Goal: Task Accomplishment & Management: Use online tool/utility

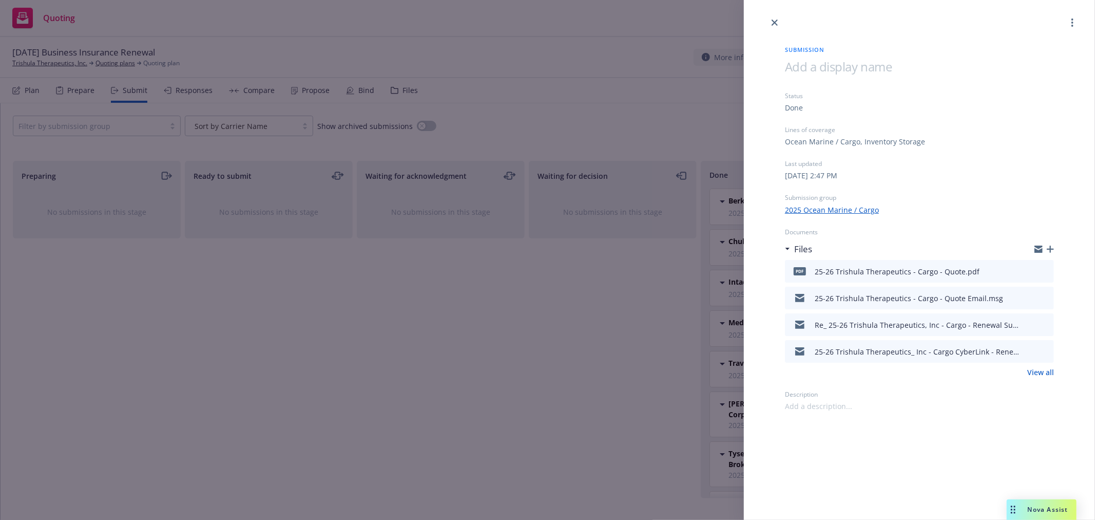
scroll to position [170, 0]
click at [773, 24] on icon "close" at bounding box center [775, 23] width 6 height 6
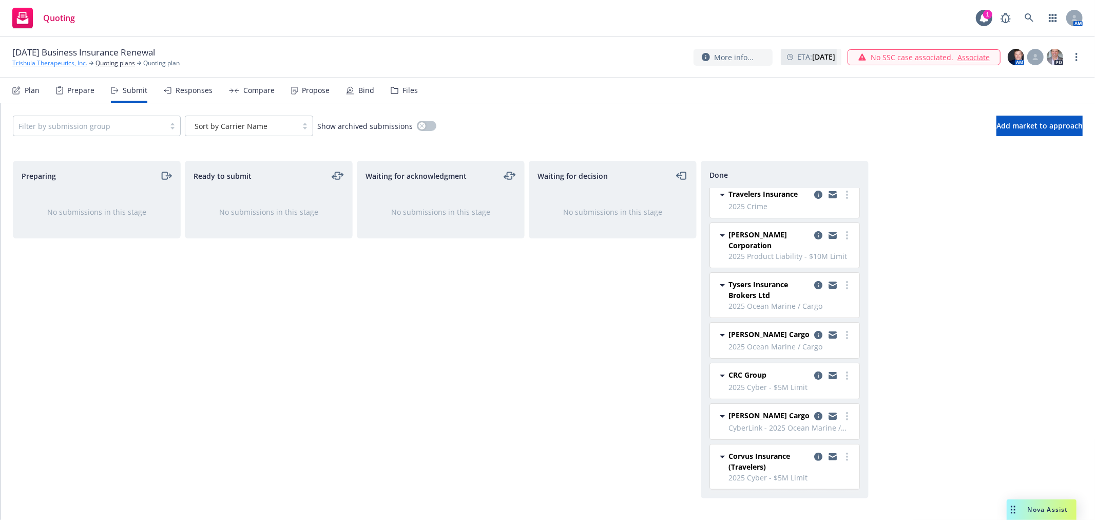
click at [52, 64] on link "Trishula Therapeutics, Inc." at bounding box center [49, 63] width 75 height 9
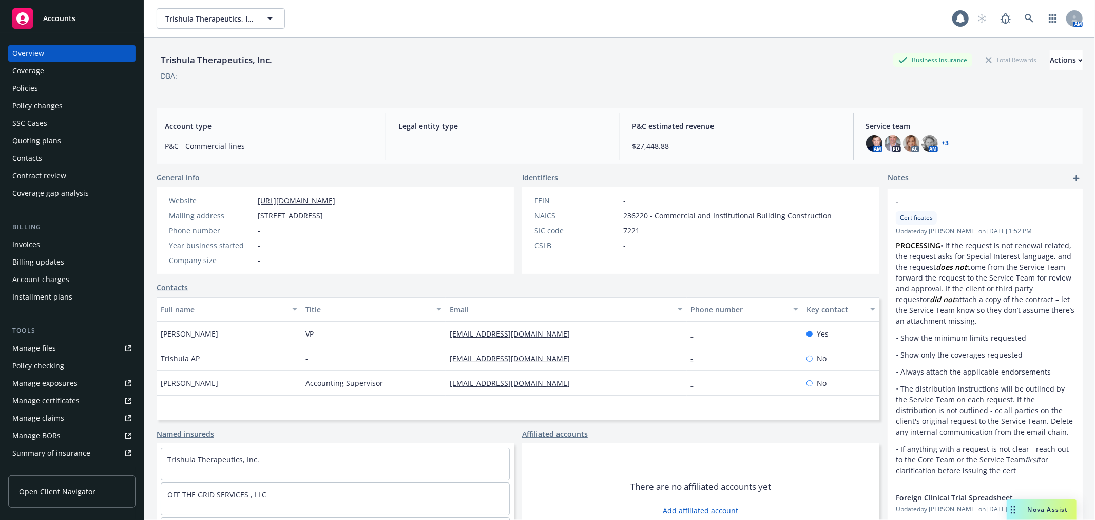
click at [219, 31] on div "Trishula Therapeutics, Inc. Trishula Therapeutics, Inc. AM" at bounding box center [619, 18] width 951 height 37
click at [221, 18] on span "Trishula Therapeutics, Inc." at bounding box center [209, 18] width 89 height 11
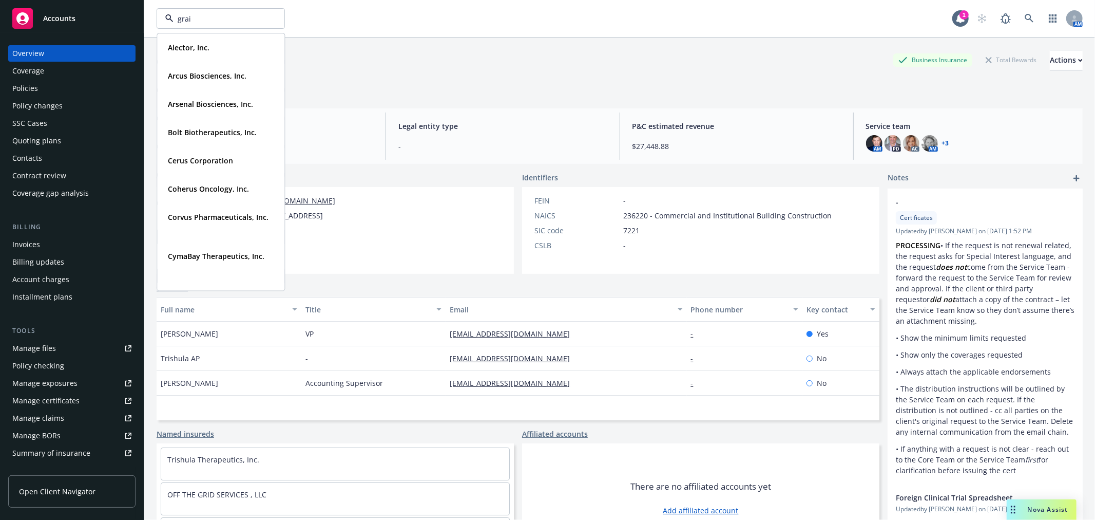
type input "grail"
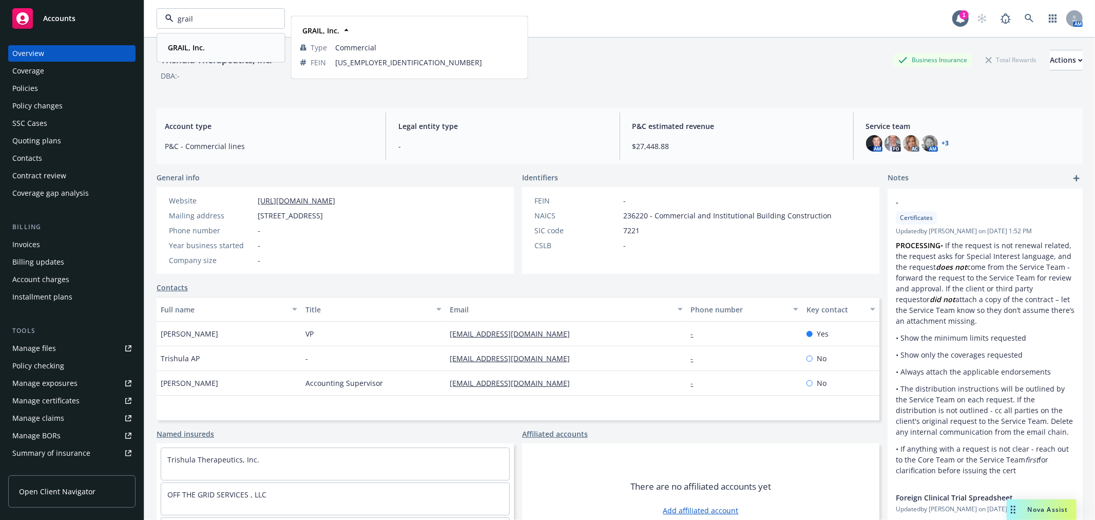
click at [211, 48] on div "GRAIL, Inc." at bounding box center [221, 47] width 114 height 15
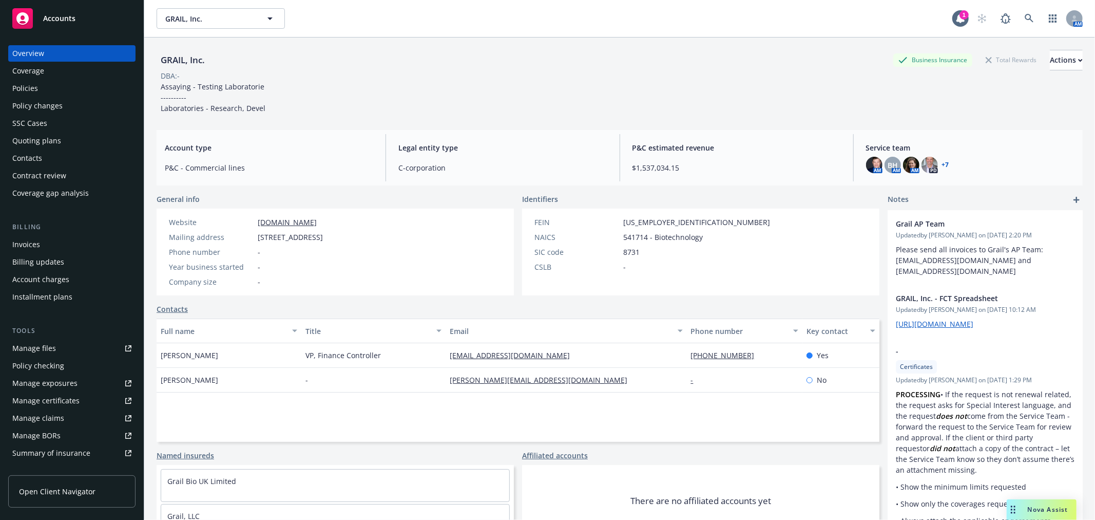
drag, startPoint x: 58, startPoint y: 91, endPoint x: 71, endPoint y: 102, distance: 16.8
click at [58, 91] on div "Policies" at bounding box center [71, 88] width 119 height 16
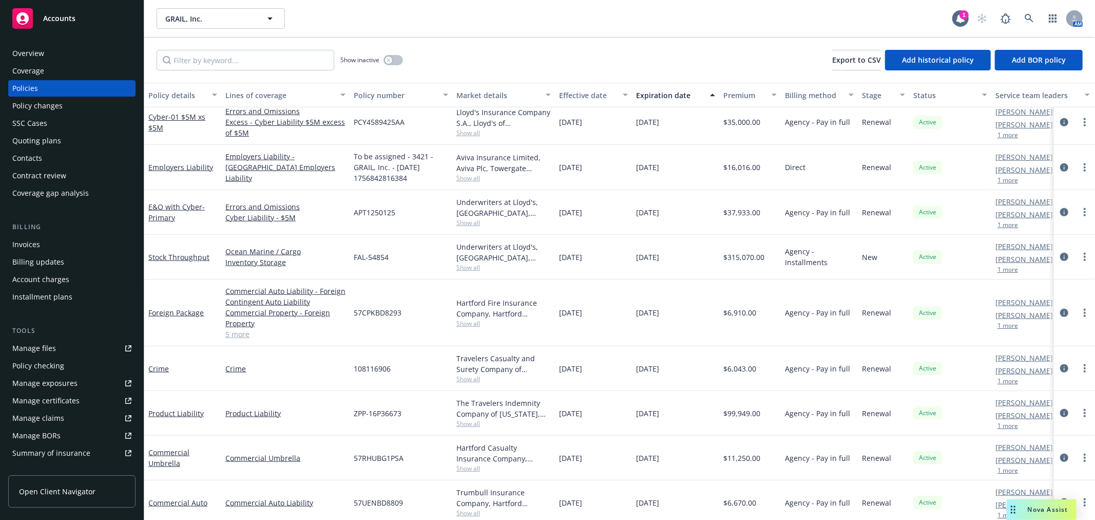
scroll to position [912, 0]
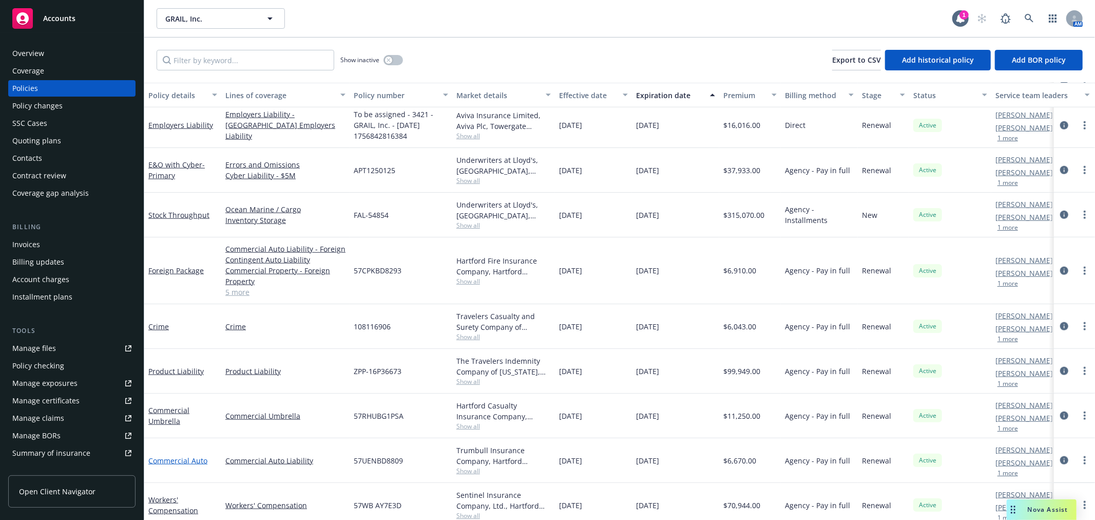
drag, startPoint x: 186, startPoint y: 458, endPoint x: 190, endPoint y: 454, distance: 5.9
click at [186, 458] on link "Commercial Auto" at bounding box center [177, 460] width 59 height 10
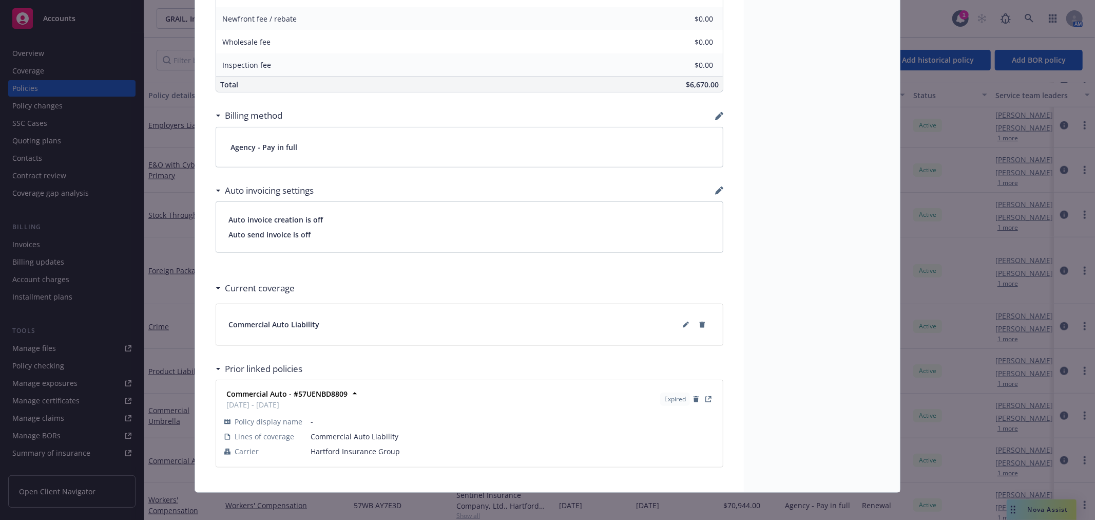
scroll to position [604, 0]
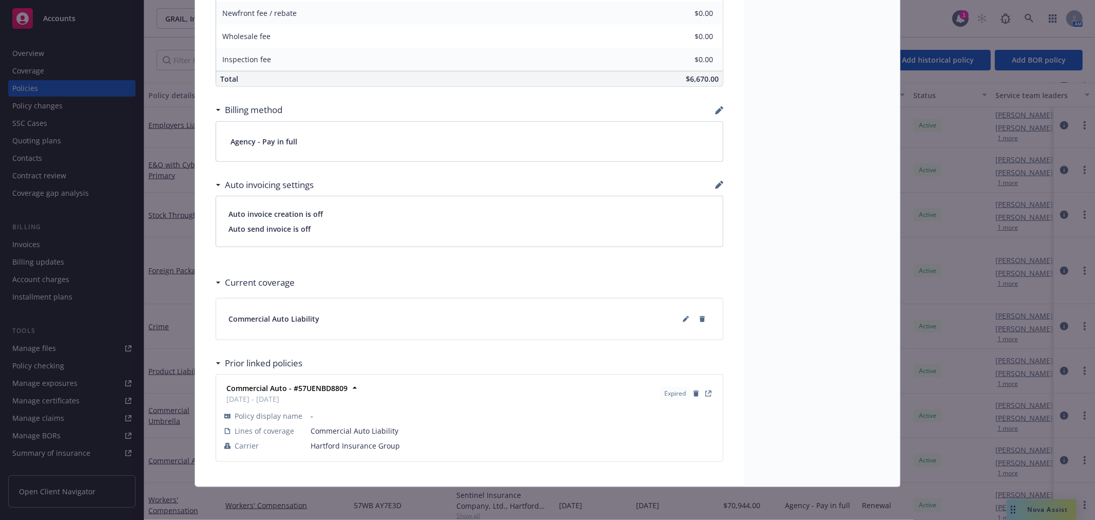
click at [720, 108] on icon "button" at bounding box center [721, 107] width 3 height 3
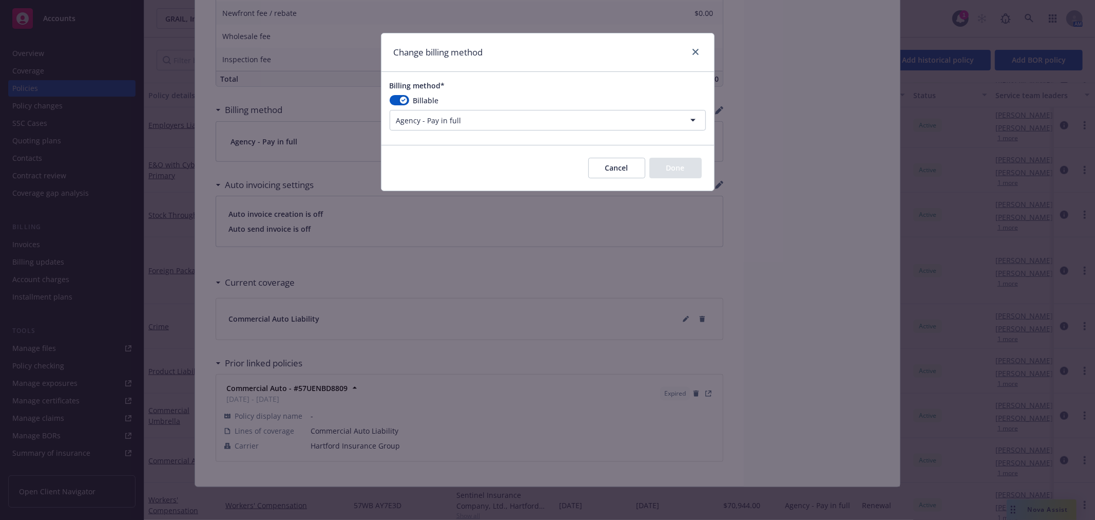
click at [474, 119] on html "Accounts Overview Coverage Policies Policy changes SSC Cases Quoting plans Cont…" at bounding box center [547, 260] width 1095 height 520
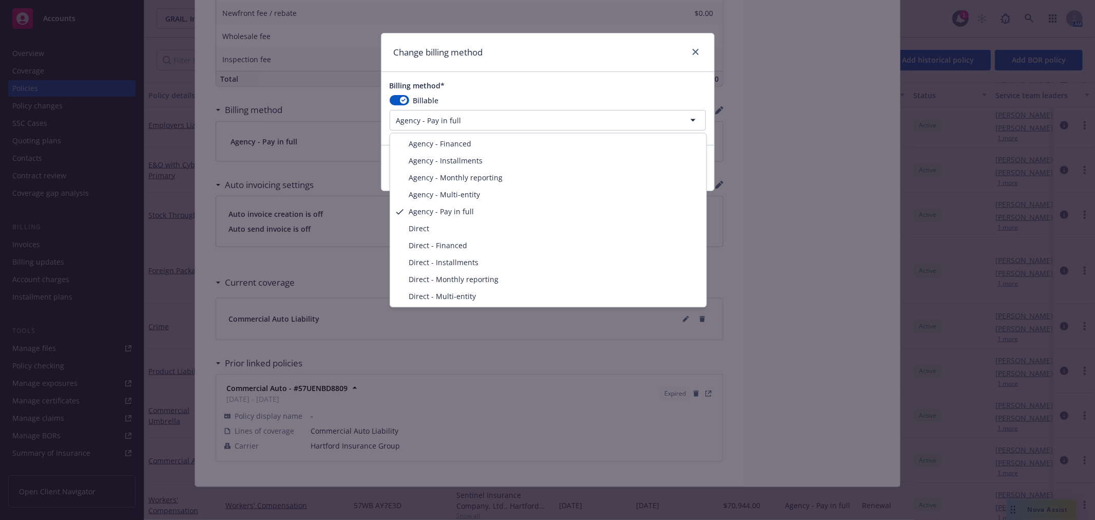
select select "AGENCY_INSTALLMENTS"
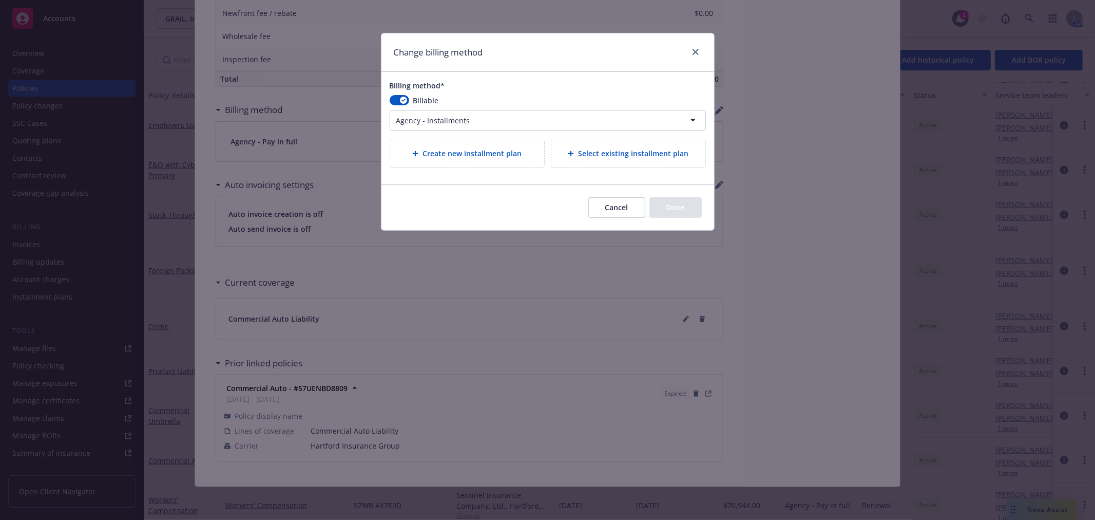
click at [454, 152] on span "Create new installment plan" at bounding box center [472, 153] width 99 height 11
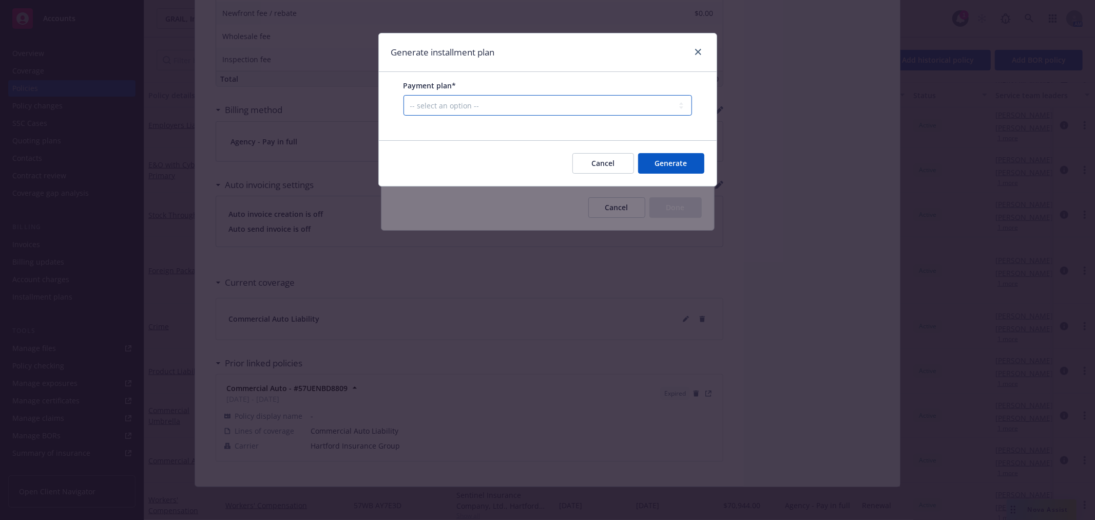
click at [475, 102] on select "-- select an option -- Only down payment 0% down payment + 12 monthly installme…" at bounding box center [548, 105] width 289 height 21
select select "25% down payment + 3 quarterly installments"
click at [404, 116] on select "-- select an option -- Only down payment 0% down payment + 12 monthly installme…" at bounding box center [548, 105] width 289 height 21
select select "QUARTERLY"
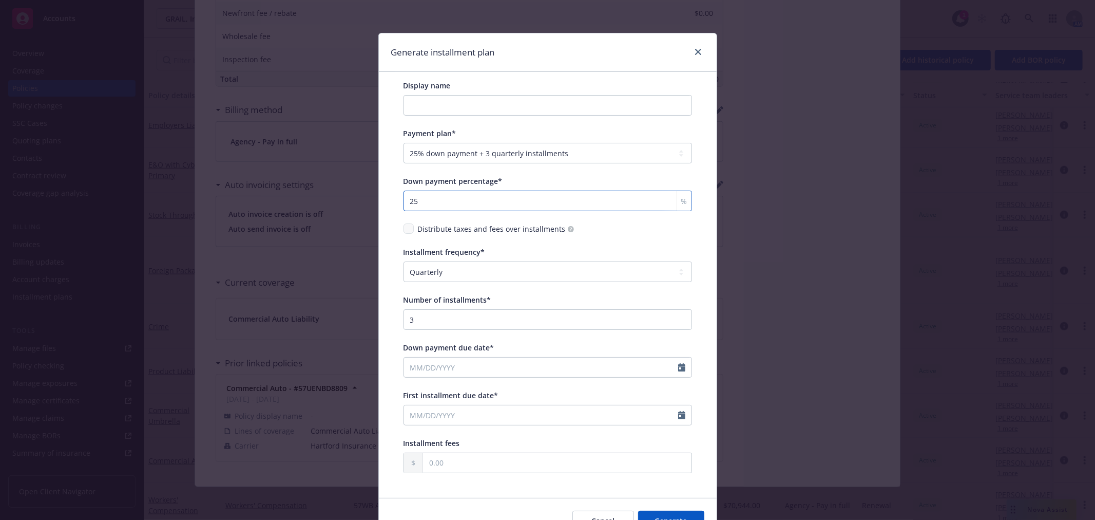
drag, startPoint x: 435, startPoint y: 206, endPoint x: 361, endPoint y: 198, distance: 73.9
click at [361, 198] on div "Generate installment plan Display name Payment plan* -- select an option -- Onl…" at bounding box center [547, 260] width 1095 height 520
type input "35"
click at [635, 247] on div "Installment frequency*" at bounding box center [548, 251] width 289 height 11
click at [478, 363] on input "Down payment due date*" at bounding box center [541, 367] width 274 height 20
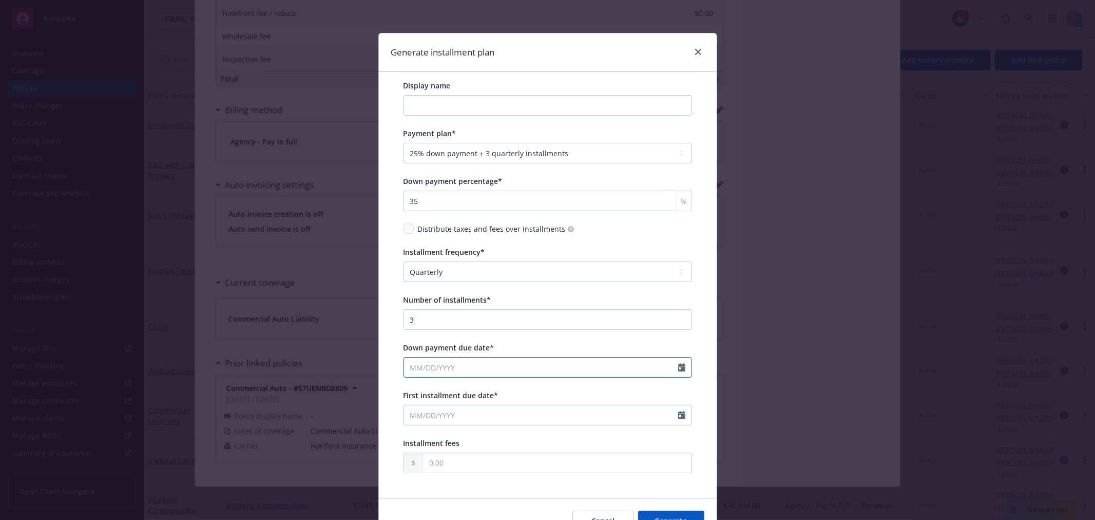
select select "9"
click at [432, 262] on span "1" at bounding box center [433, 266] width 15 height 13
type input "09/01/2025"
click at [449, 416] on input "First installment due date*" at bounding box center [541, 415] width 274 height 20
click at [514, 276] on icon "button" at bounding box center [517, 278] width 6 height 6
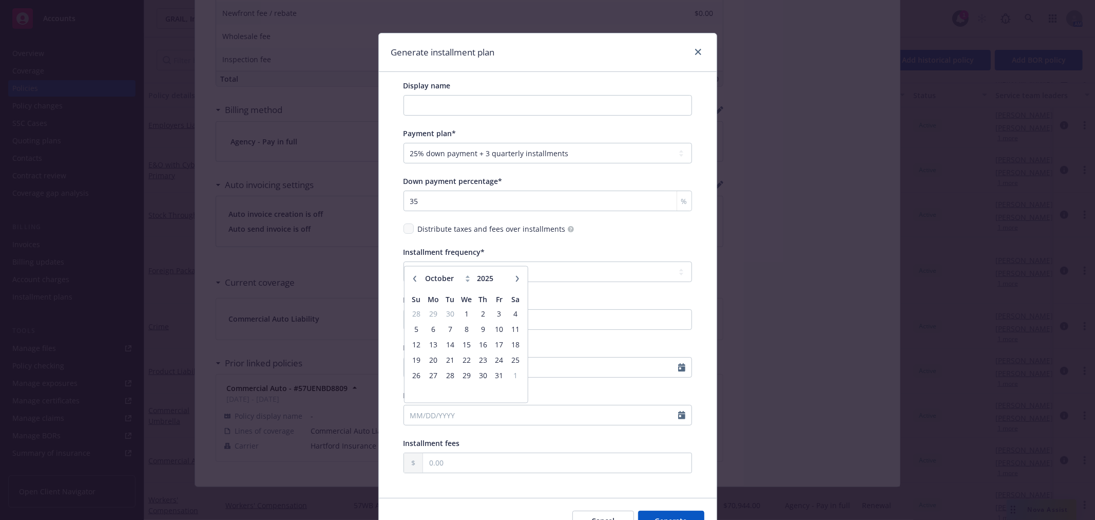
click at [514, 276] on icon "button" at bounding box center [517, 278] width 6 height 6
select select "12"
click at [430, 313] on span "1" at bounding box center [433, 313] width 15 height 13
type input "12/01/2025"
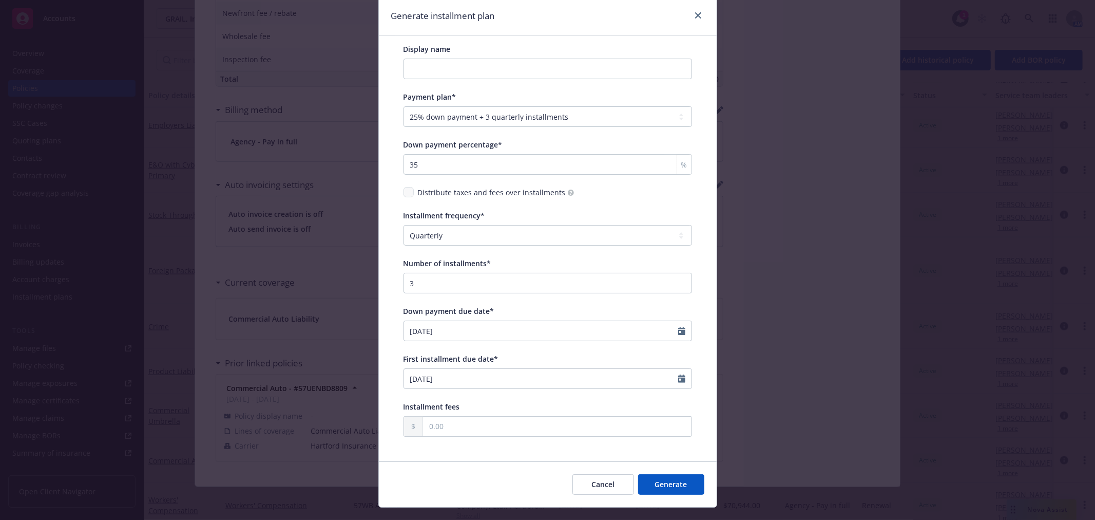
scroll to position [57, 0]
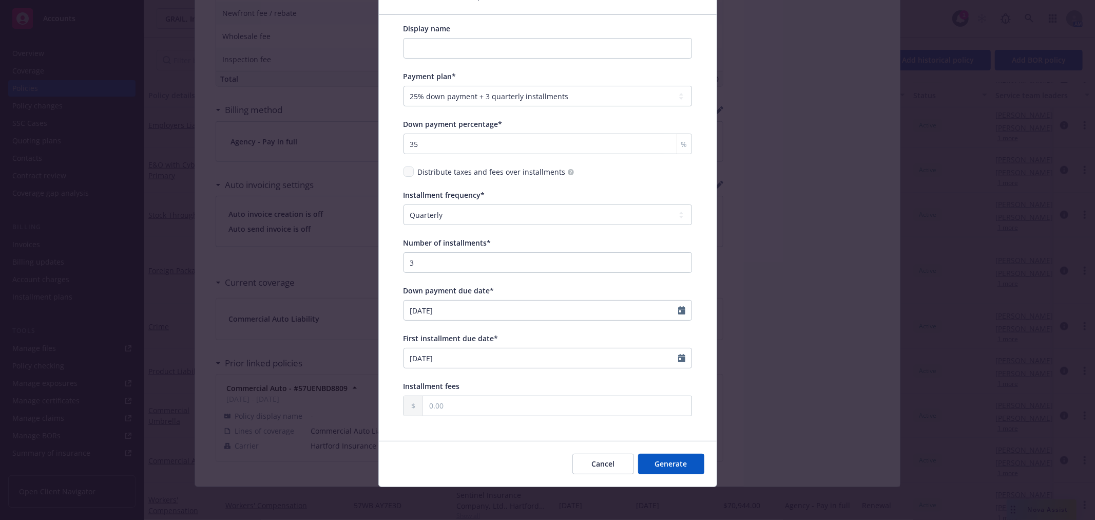
click at [670, 463] on button "Generate" at bounding box center [671, 463] width 66 height 21
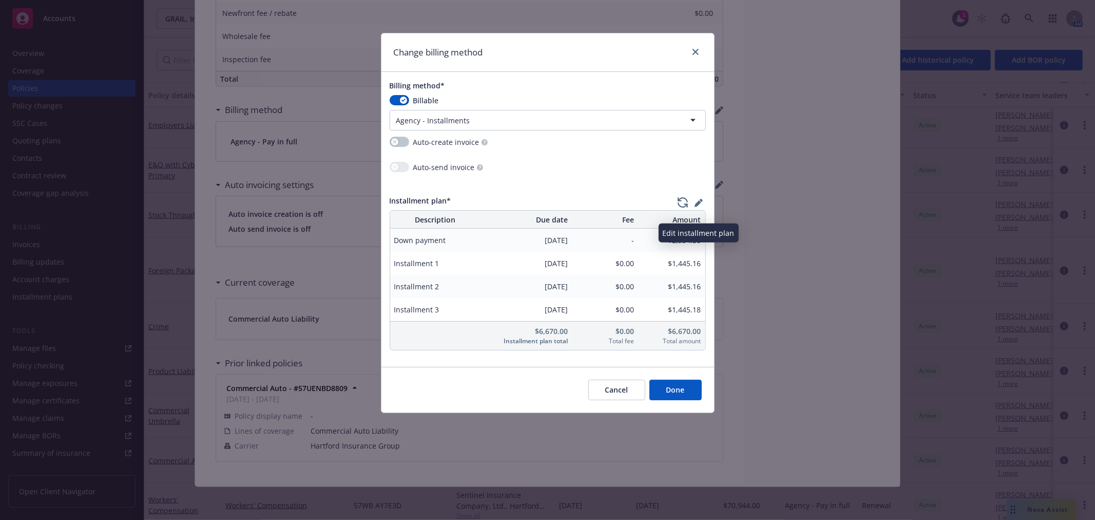
click at [699, 207] on icon "button" at bounding box center [699, 203] width 8 height 8
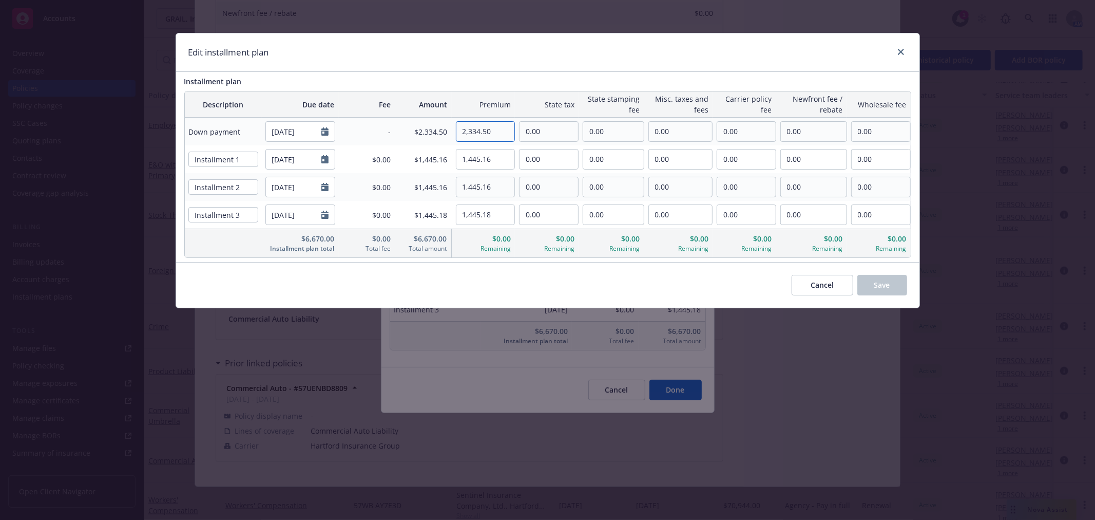
click at [494, 132] on input "2,334.50" at bounding box center [485, 132] width 59 height 20
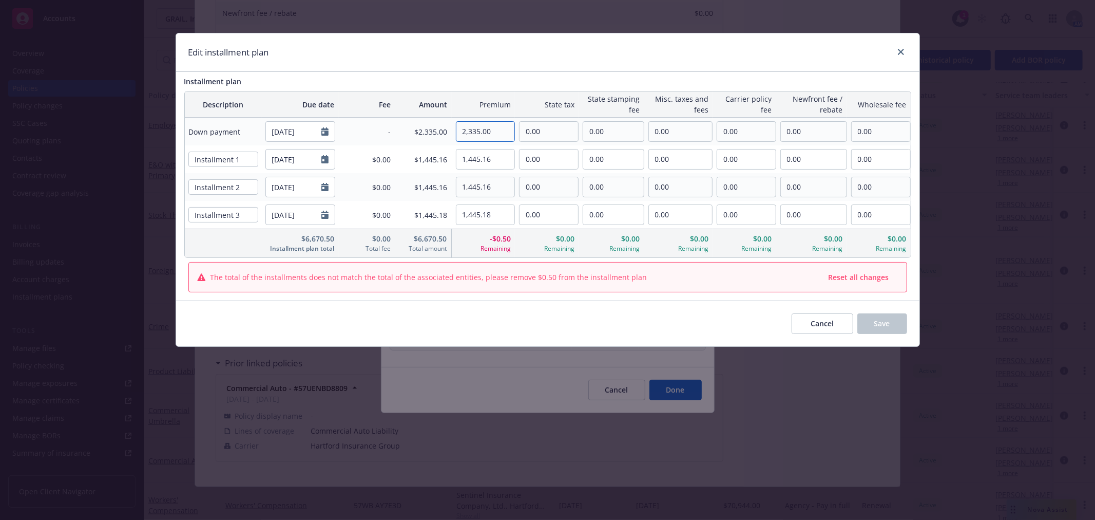
type input "2,335.00"
click at [512, 160] on input "1,445.16" at bounding box center [485, 159] width 59 height 20
type input "1,445.00"
click at [506, 187] on input "1,445.16" at bounding box center [485, 187] width 59 height 20
type input "1,445.00"
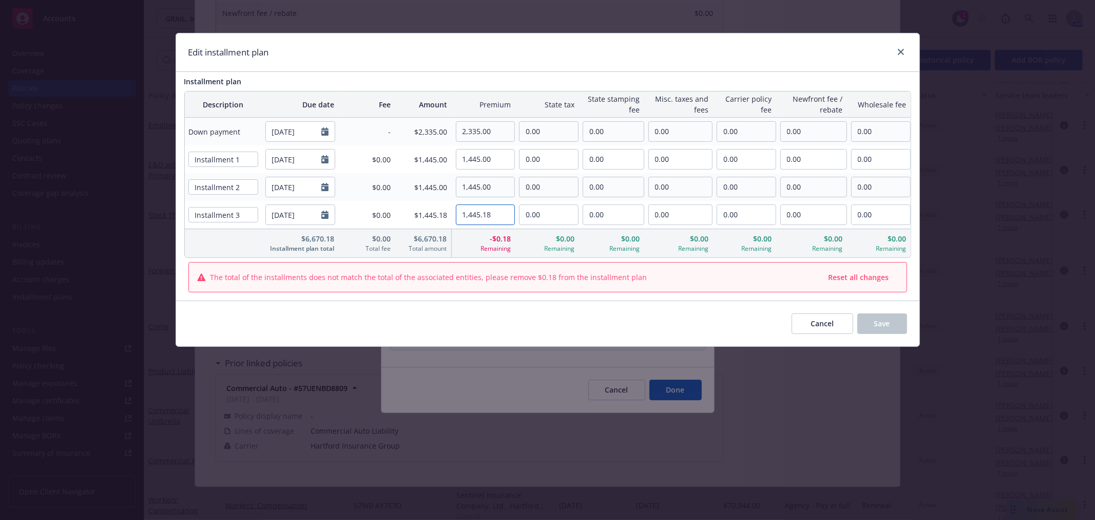
click at [511, 220] on input "1,445.18" at bounding box center [485, 215] width 59 height 20
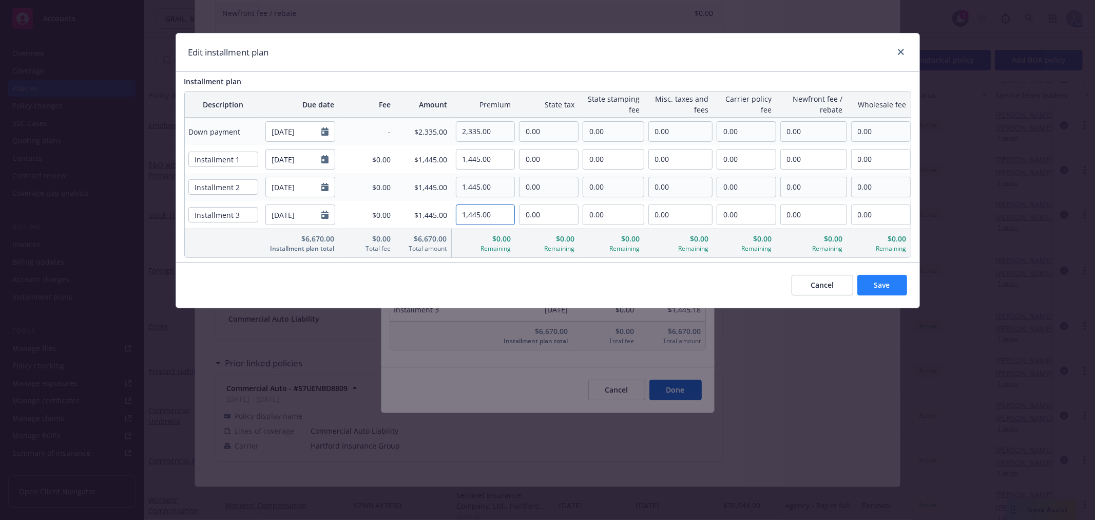
type input "1,445.00"
click at [872, 287] on button "Save" at bounding box center [882, 285] width 50 height 21
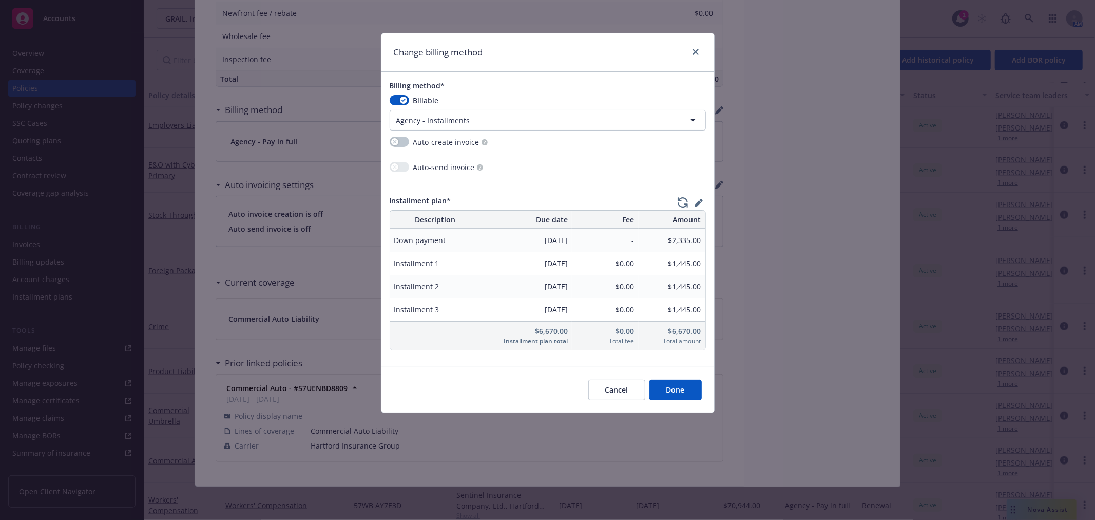
click at [671, 396] on button "Done" at bounding box center [676, 389] width 52 height 21
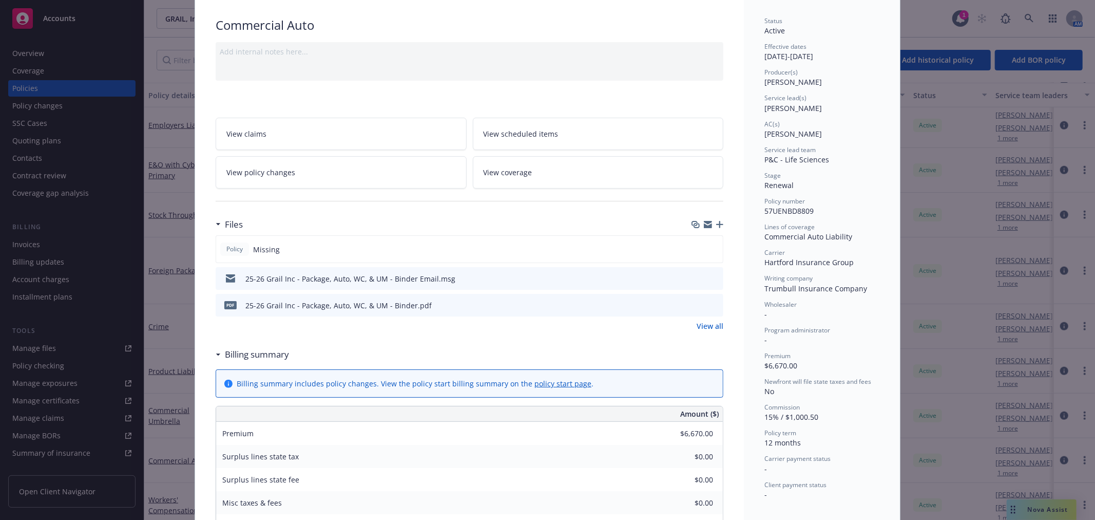
scroll to position [0, 0]
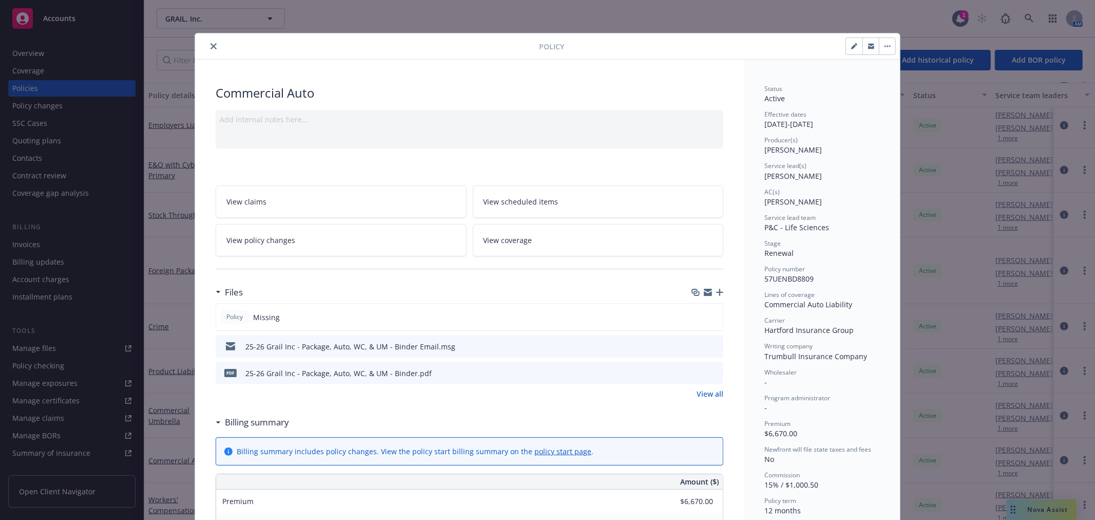
click at [212, 46] on icon "close" at bounding box center [214, 46] width 6 height 6
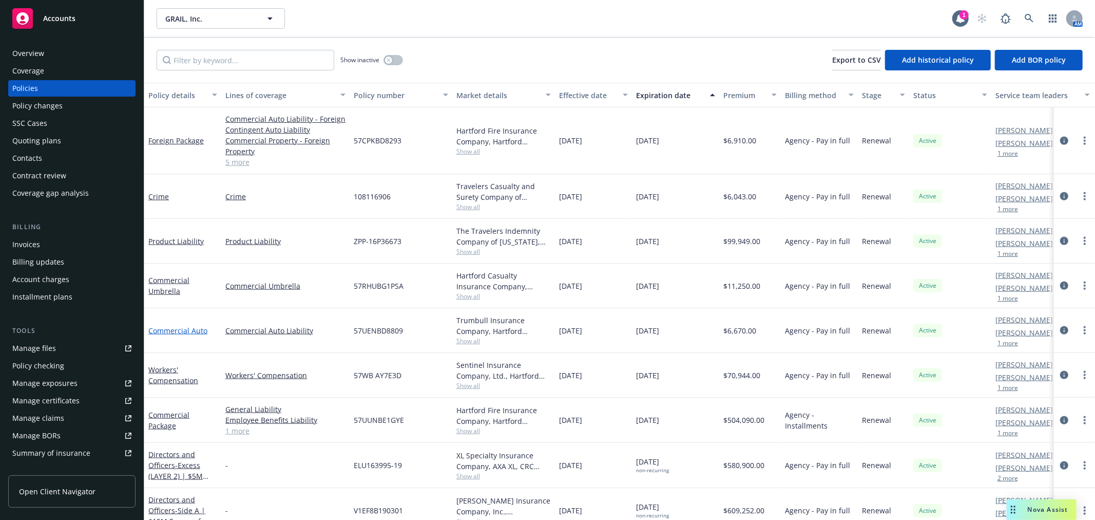
scroll to position [1084, 0]
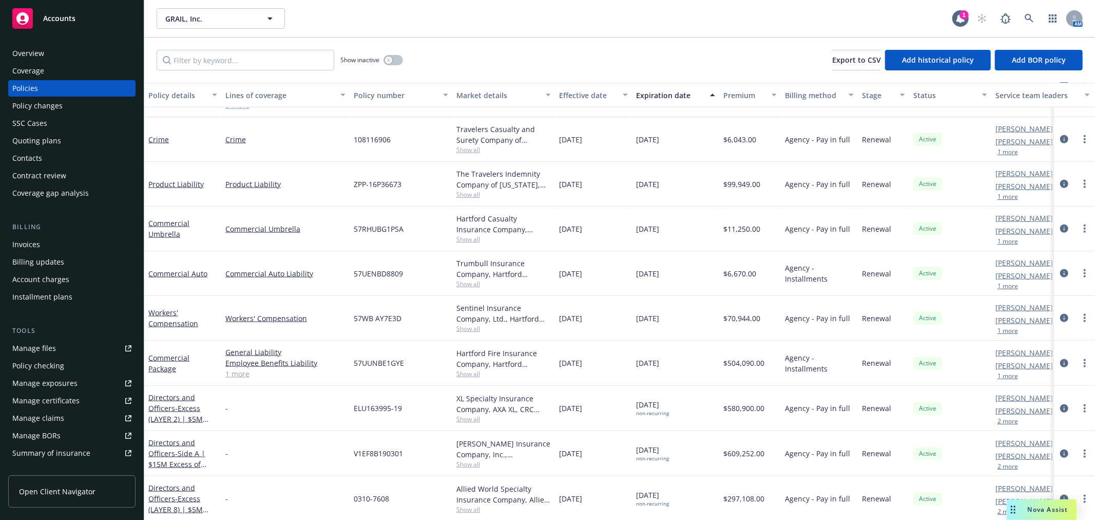
drag, startPoint x: 155, startPoint y: 319, endPoint x: 388, endPoint y: 341, distance: 234.2
click at [155, 319] on link "Workers' Compensation" at bounding box center [173, 318] width 50 height 21
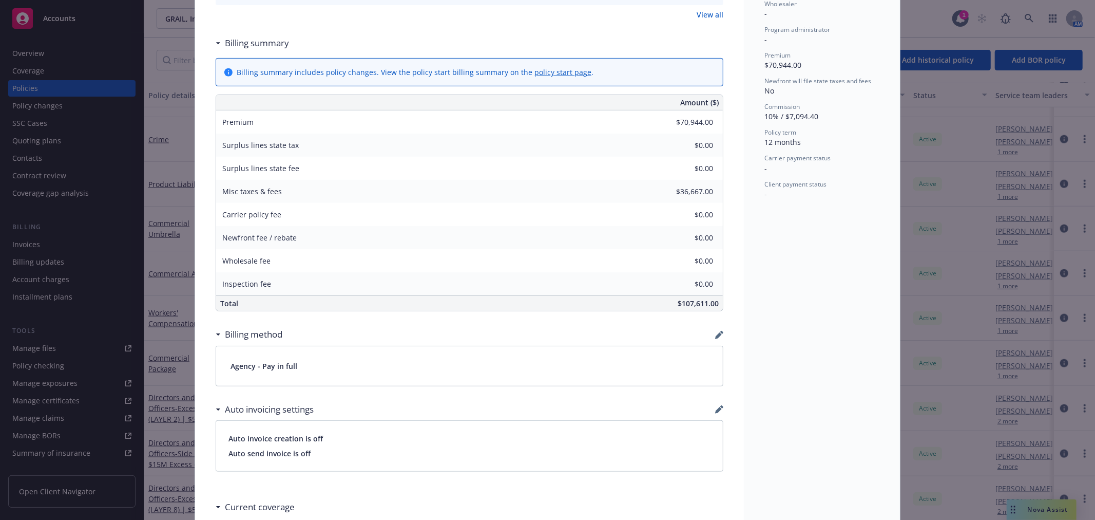
scroll to position [399, 0]
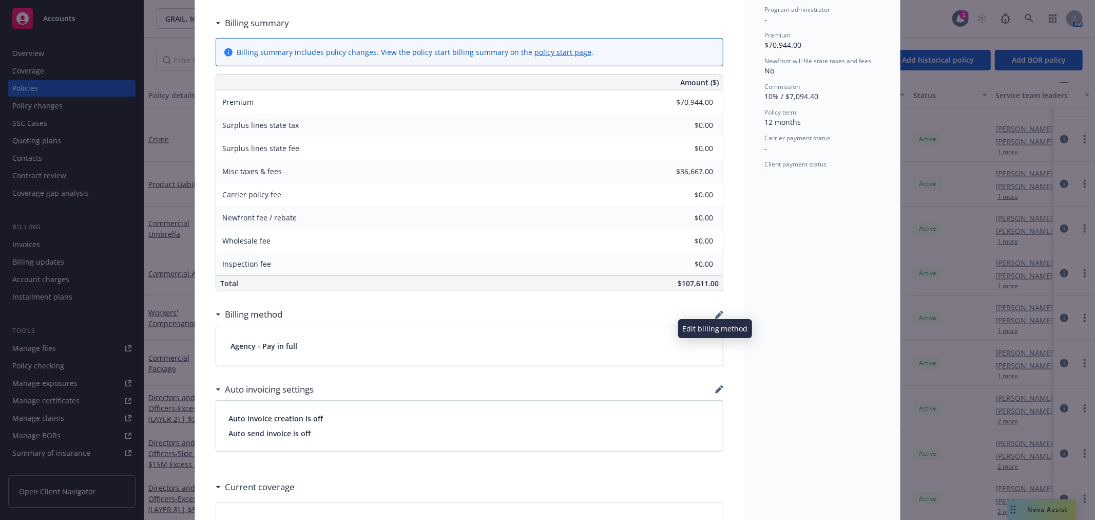
click at [715, 315] on icon "button" at bounding box center [719, 315] width 8 height 8
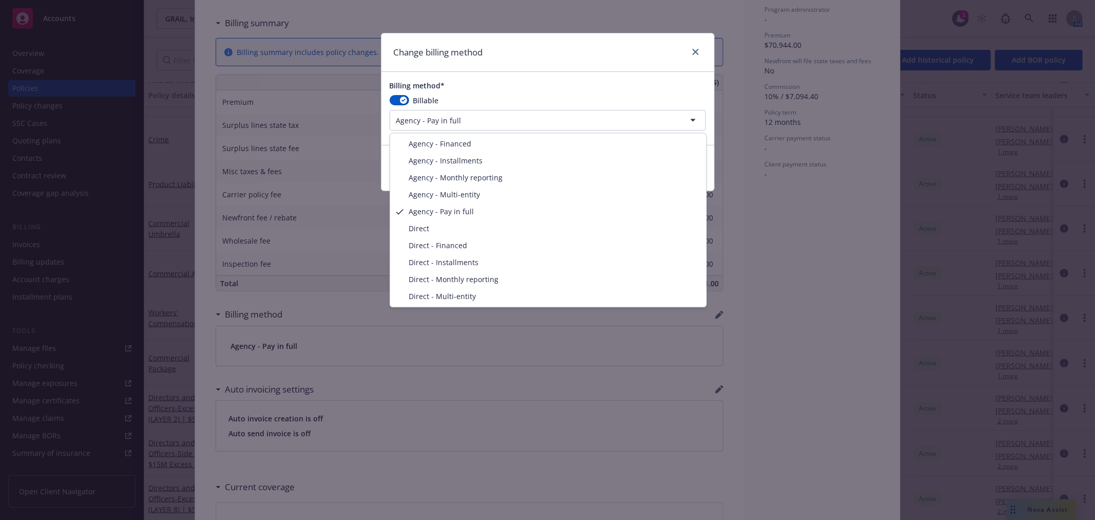
click at [534, 117] on html "Accounts Overview Coverage Policies Policy changes SSC Cases Quoting plans Cont…" at bounding box center [547, 260] width 1095 height 520
select select "AGENCY_INSTALLMENTS"
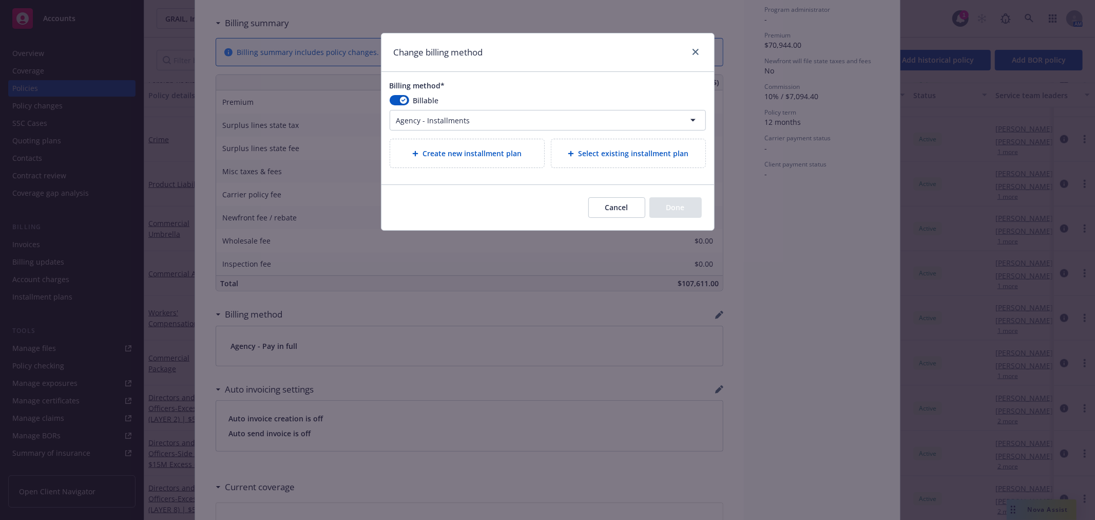
click at [486, 165] on div "Create new installment plan" at bounding box center [467, 153] width 154 height 28
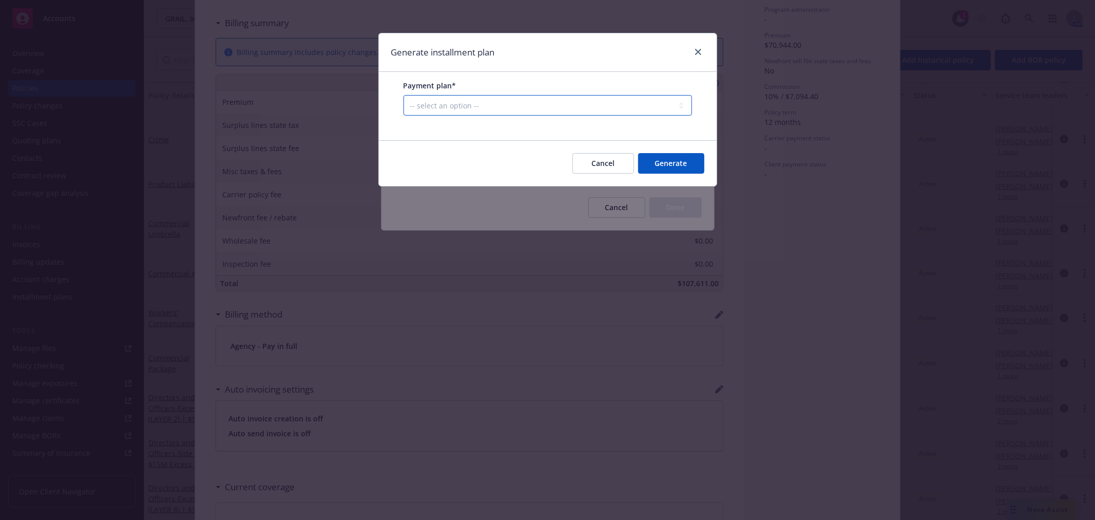
click at [460, 101] on select "-- select an option -- Only down payment 0% down payment + 12 monthly installme…" at bounding box center [548, 105] width 289 height 21
select select "25% down payment + 3 quarterly installments"
click at [404, 116] on select "-- select an option -- Only down payment 0% down payment + 12 monthly installme…" at bounding box center [548, 105] width 289 height 21
select select "QUARTERLY"
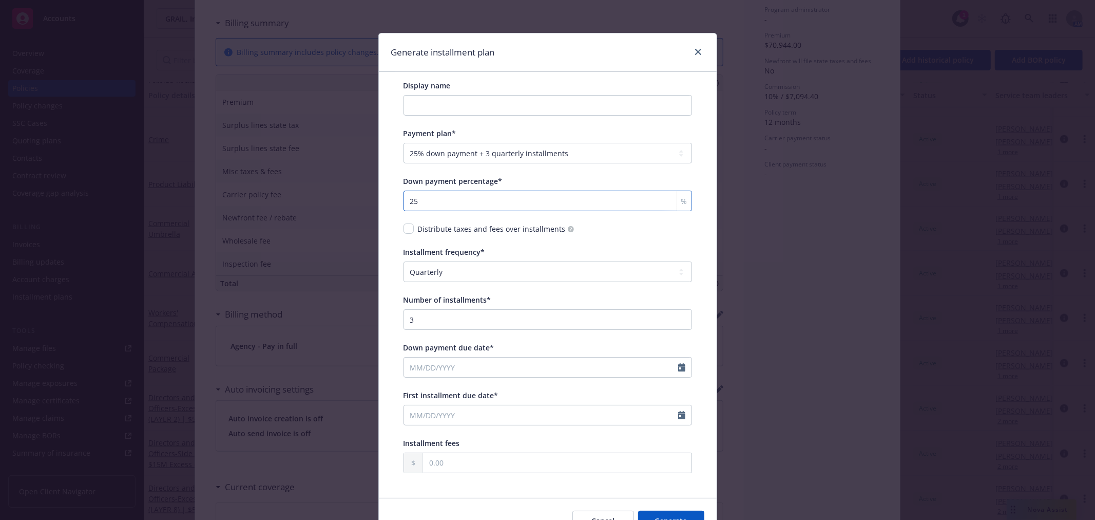
drag, startPoint x: 452, startPoint y: 203, endPoint x: 342, endPoint y: 194, distance: 109.8
click at [341, 196] on div "Generate installment plan Display name Payment plan* -- select an option -- Onl…" at bounding box center [547, 260] width 1095 height 520
type input "35"
click at [577, 249] on div "Installment frequency*" at bounding box center [548, 251] width 289 height 11
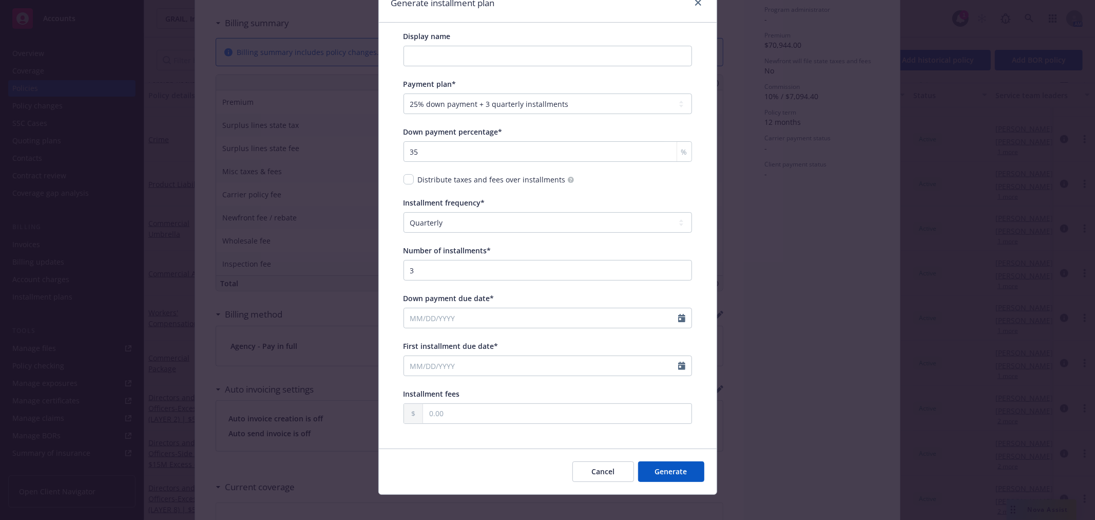
scroll to position [57, 0]
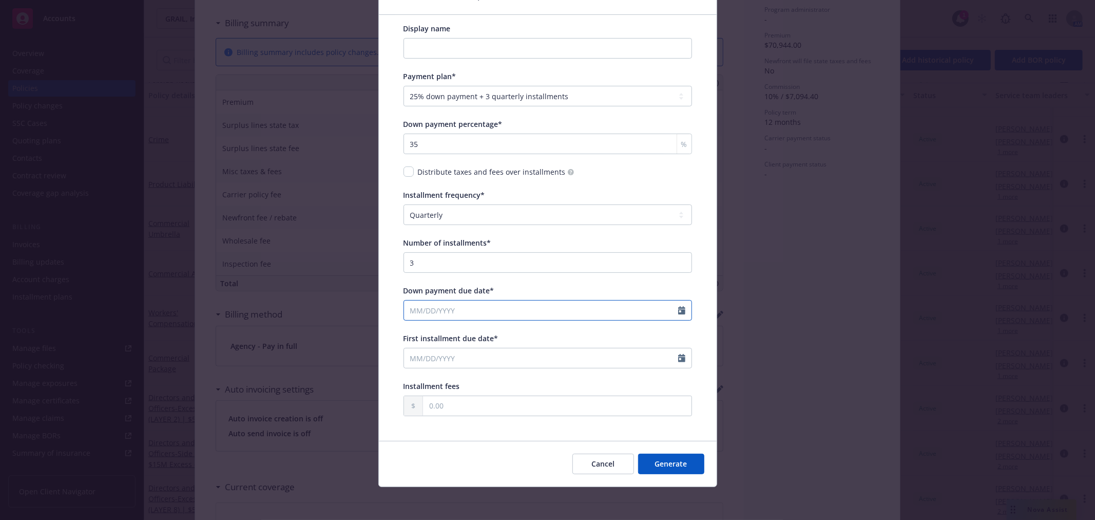
click at [504, 309] on input "Down payment due date*" at bounding box center [541, 310] width 274 height 20
select select "9"
click at [432, 367] on span "1" at bounding box center [433, 370] width 15 height 13
type input "09/01/2025"
click at [685, 359] on div at bounding box center [684, 358] width 13 height 20
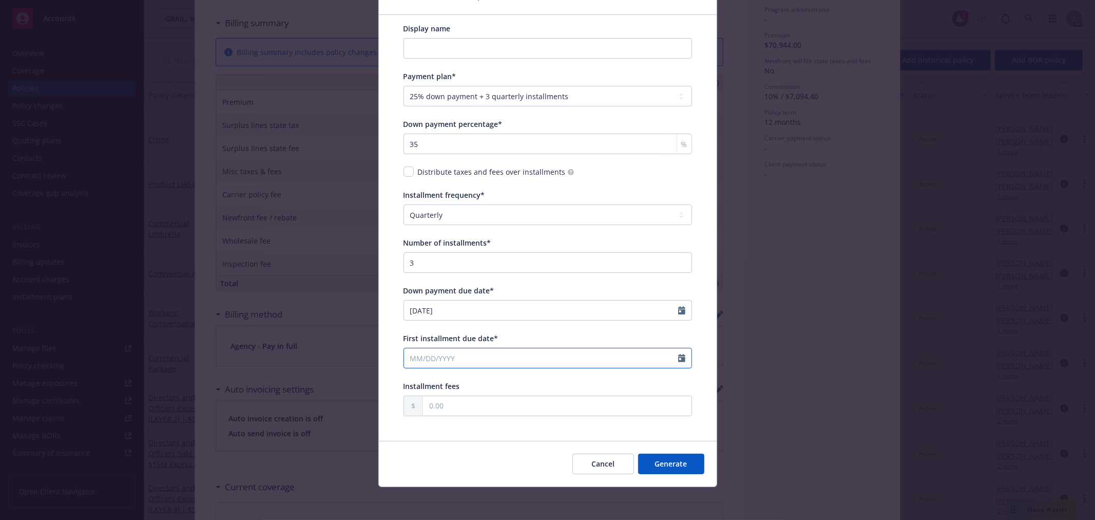
click at [678, 360] on icon "Calendar" at bounding box center [681, 358] width 7 height 8
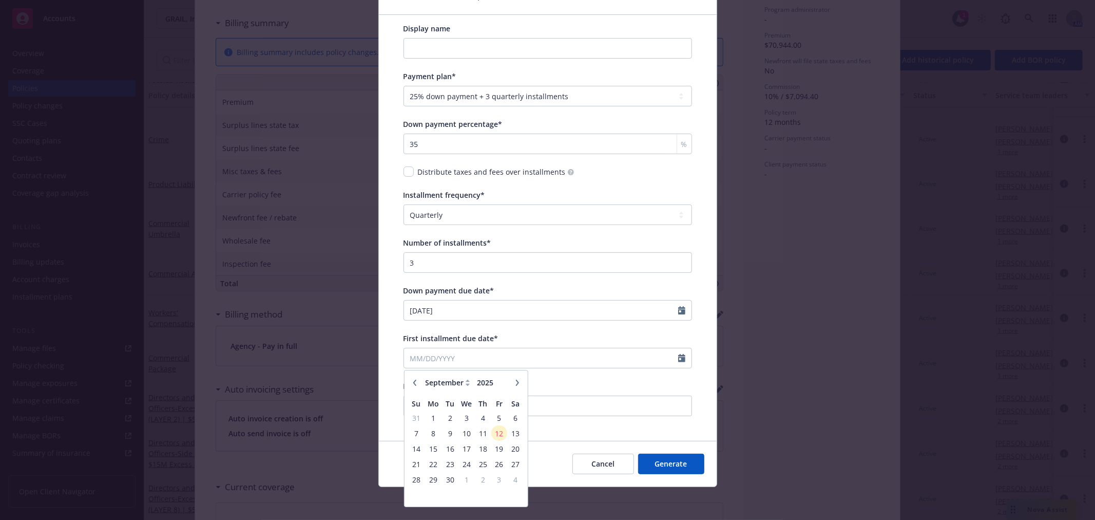
click at [514, 382] on icon "button" at bounding box center [517, 382] width 6 height 6
click at [516, 382] on icon "button" at bounding box center [517, 382] width 3 height 6
select select "12"
click at [429, 416] on span "1" at bounding box center [433, 417] width 15 height 13
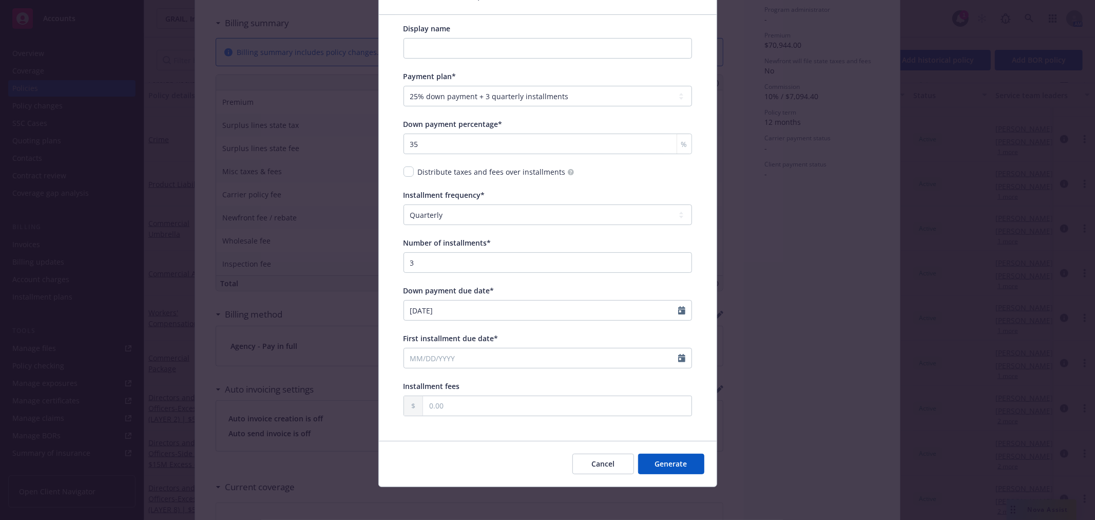
type input "12/01/2025"
click at [675, 462] on button "Generate" at bounding box center [671, 463] width 66 height 21
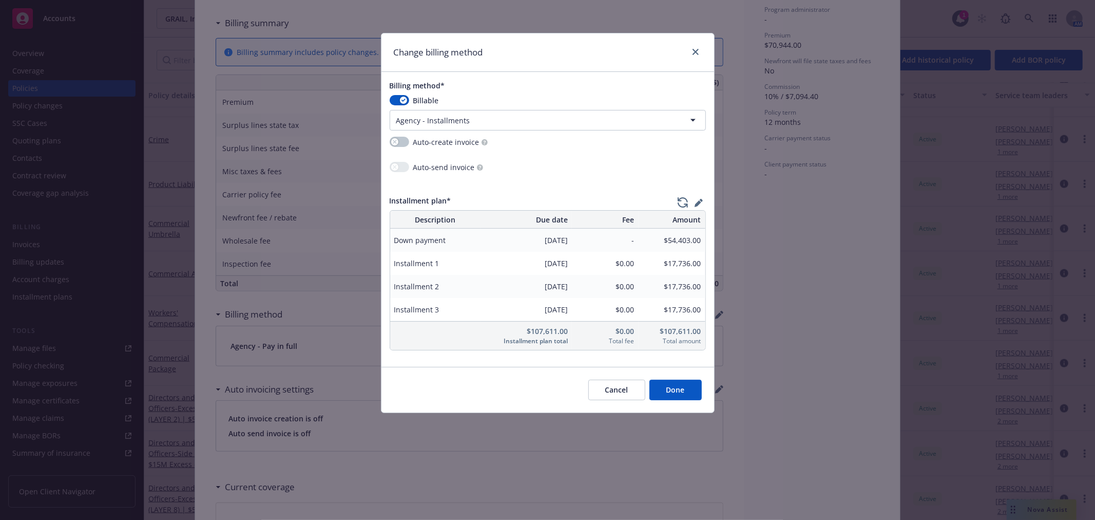
click at [633, 387] on button "Cancel" at bounding box center [616, 389] width 57 height 21
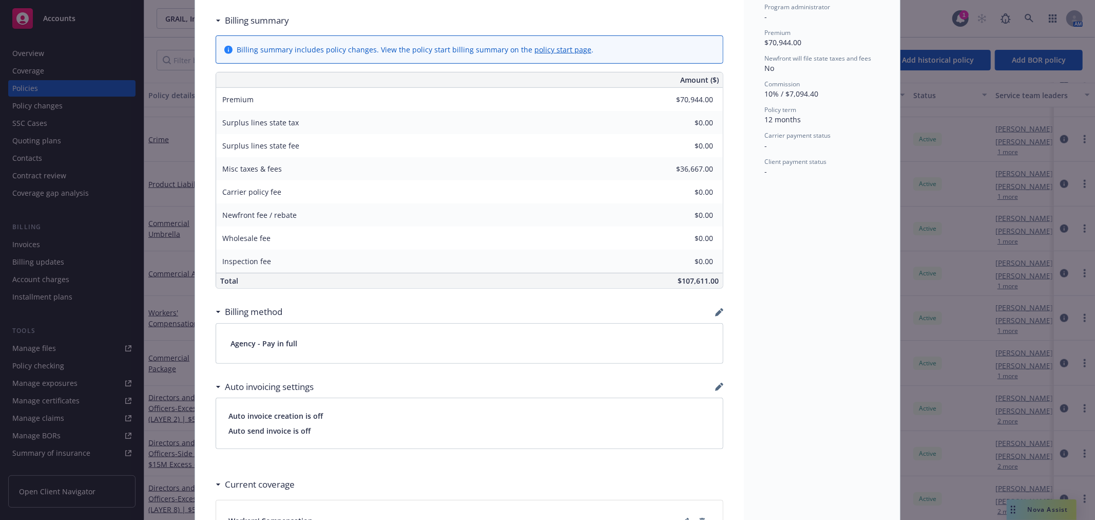
scroll to position [433, 0]
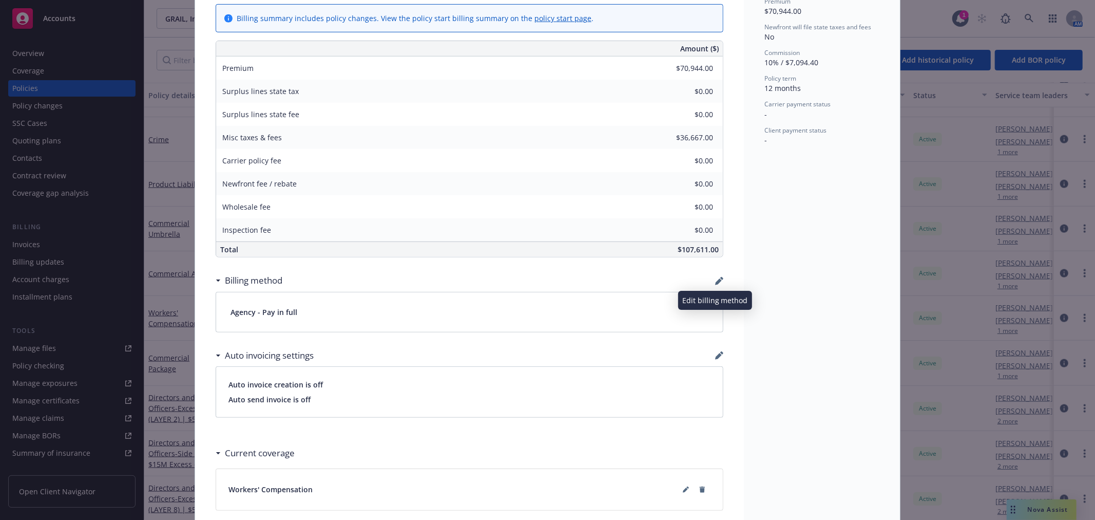
click at [715, 279] on icon "button" at bounding box center [719, 281] width 8 height 8
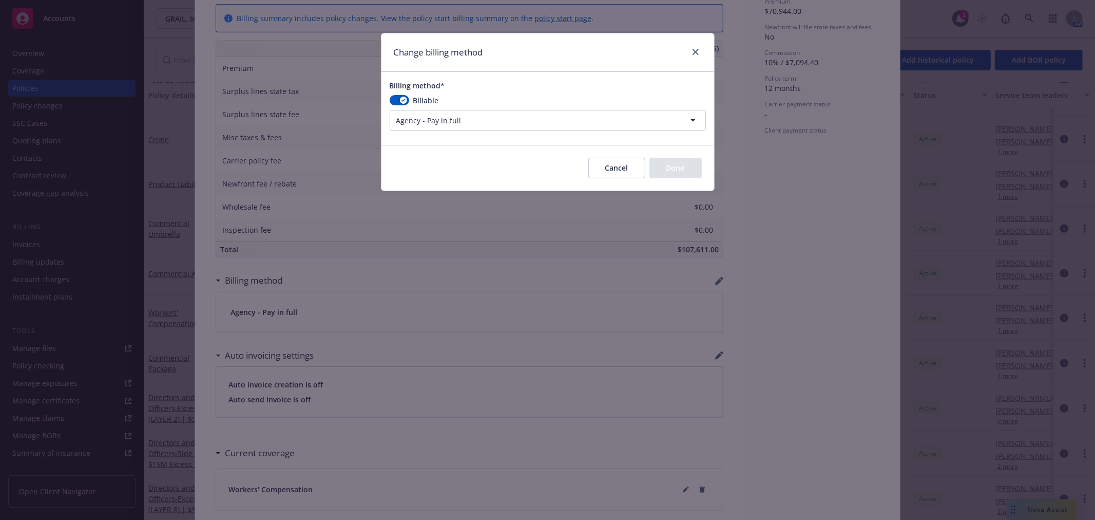
click at [467, 111] on html "Accounts Overview Coverage Policies Policy changes SSC Cases Quoting plans Cont…" at bounding box center [547, 260] width 1095 height 520
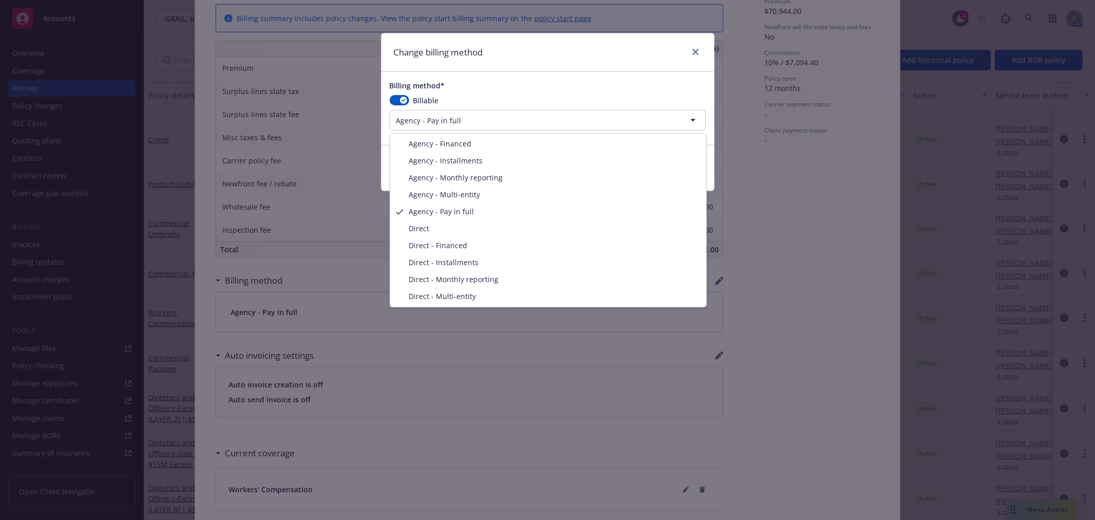
select select "AGENCY_INSTALLMENTS"
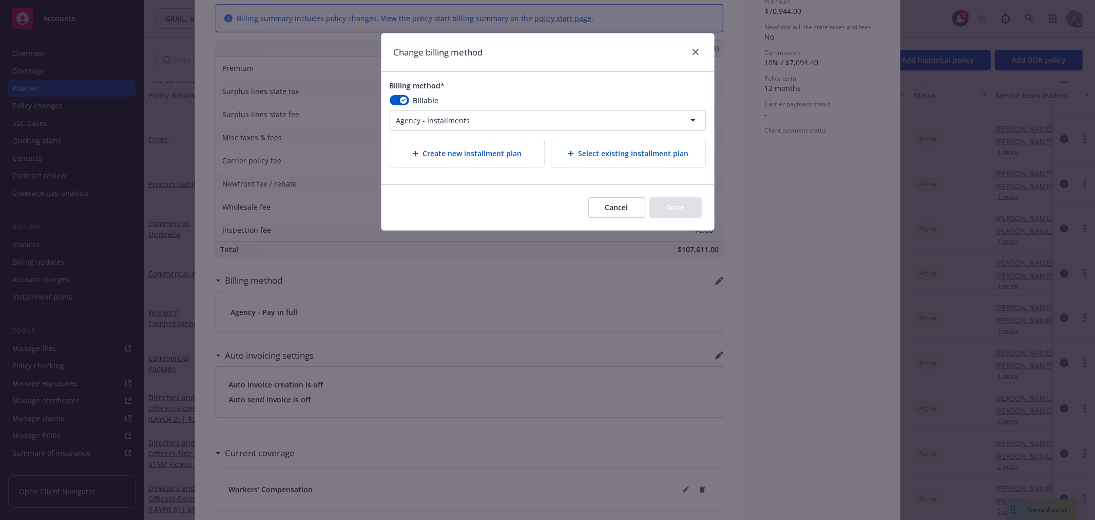
click at [463, 155] on span "Create new installment plan" at bounding box center [472, 153] width 99 height 11
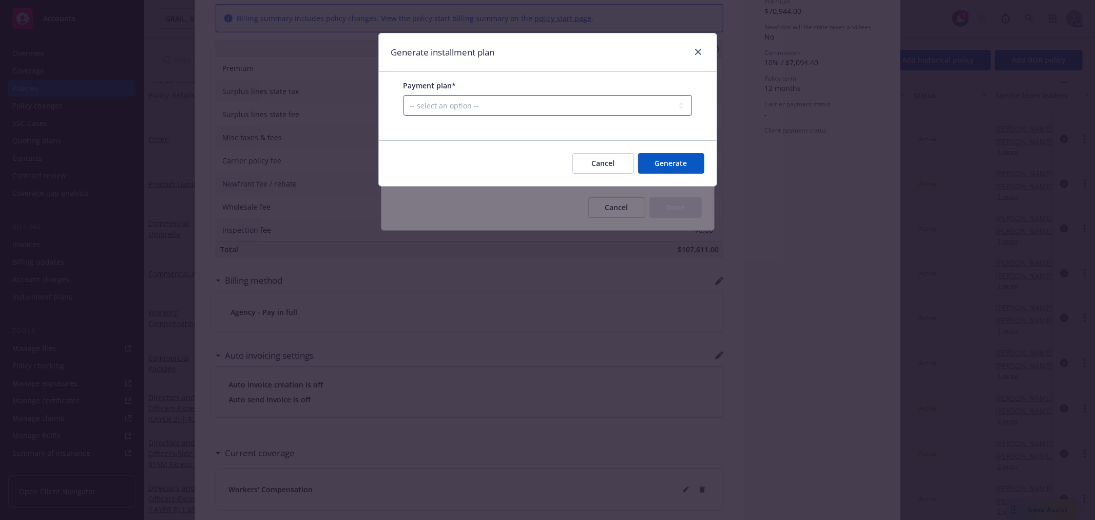
click at [526, 108] on select "-- select an option -- Only down payment 0% down payment + 12 monthly installme…" at bounding box center [548, 105] width 289 height 21
select select "25% down payment + 3 quarterly installments"
click at [404, 116] on select "-- select an option -- Only down payment 0% down payment + 12 monthly installme…" at bounding box center [548, 105] width 289 height 21
select select "QUARTERLY"
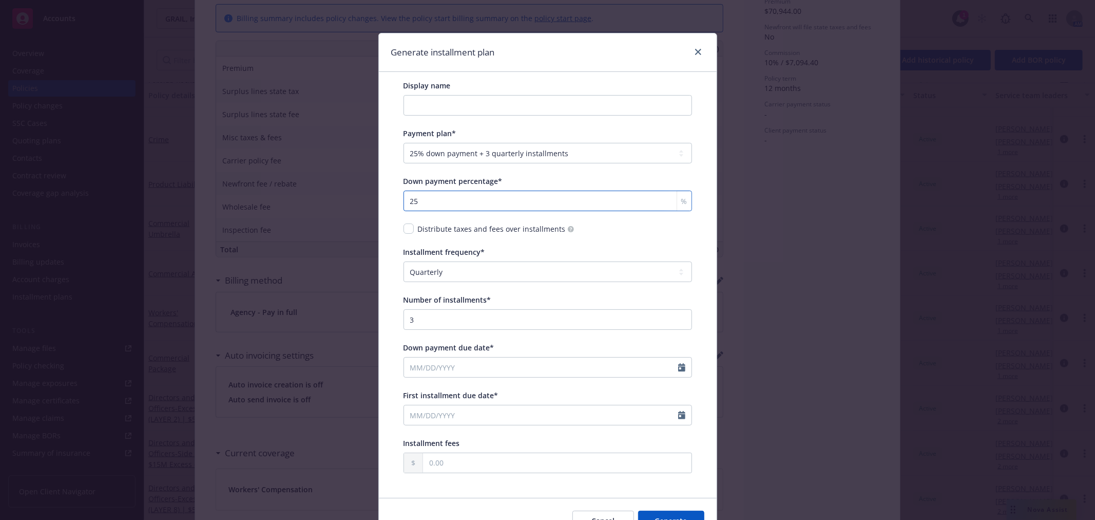
click at [434, 200] on input "25" at bounding box center [548, 200] width 289 height 21
click at [404, 224] on input "checkbox" at bounding box center [409, 228] width 10 height 10
checkbox input "true"
drag, startPoint x: 418, startPoint y: 274, endPoint x: 358, endPoint y: 273, distance: 59.6
click at [358, 273] on div "Generate installment plan Display name Payment plan* -- select an option -- Onl…" at bounding box center [547, 260] width 1095 height 520
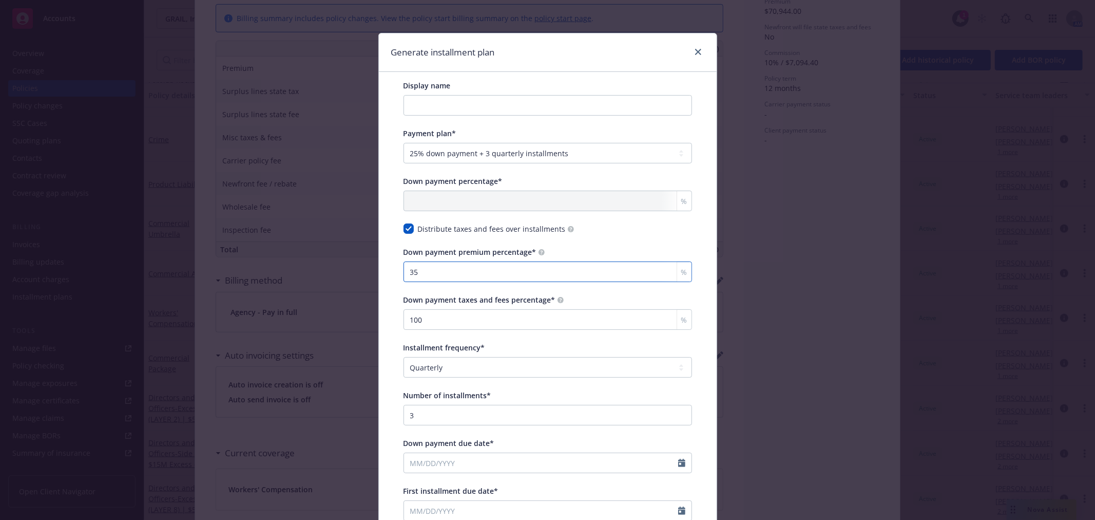
type input "35"
click at [384, 270] on div "Display name Payment plan* -- select an option -- Only down payment 0% down pay…" at bounding box center [548, 332] width 338 height 521
drag, startPoint x: 430, startPoint y: 319, endPoint x: 389, endPoint y: 319, distance: 41.6
click at [389, 319] on div "Display name Payment plan* -- select an option -- Only down payment 0% down pay…" at bounding box center [548, 332] width 338 height 521
type input "35"
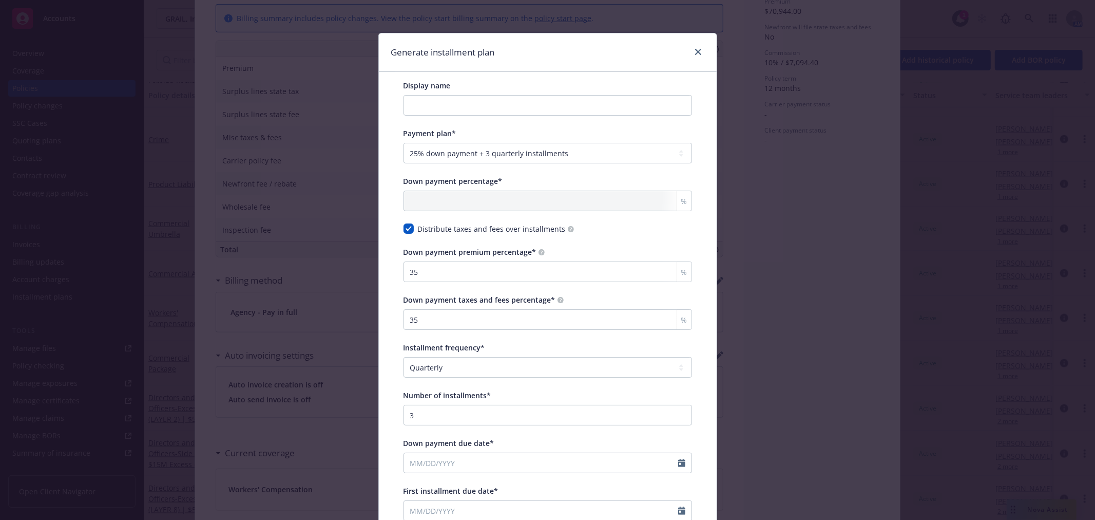
click at [381, 319] on div "Display name Payment plan* -- select an option -- Only down payment 0% down pay…" at bounding box center [548, 332] width 338 height 521
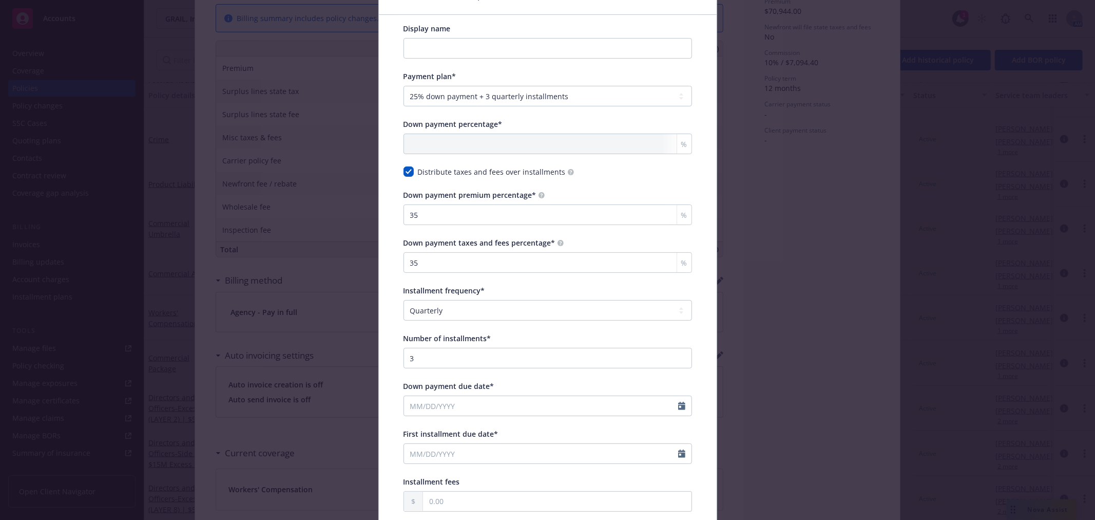
scroll to position [114, 0]
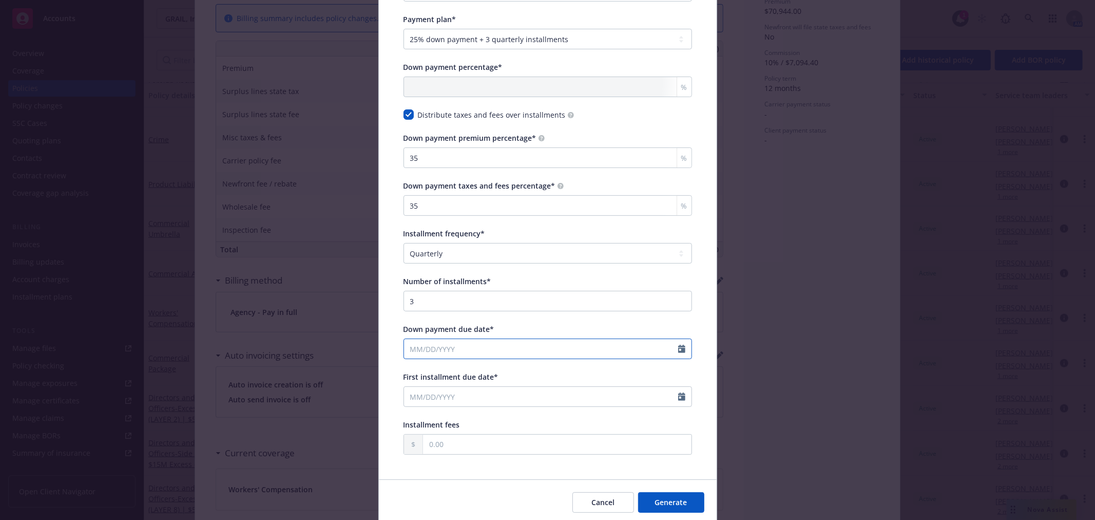
click at [678, 352] on icon "Calendar" at bounding box center [681, 349] width 7 height 8
select select "9"
click at [426, 404] on span "1" at bounding box center [433, 408] width 15 height 13
type input "09/01/2025"
click at [679, 396] on icon "Calendar" at bounding box center [681, 396] width 7 height 8
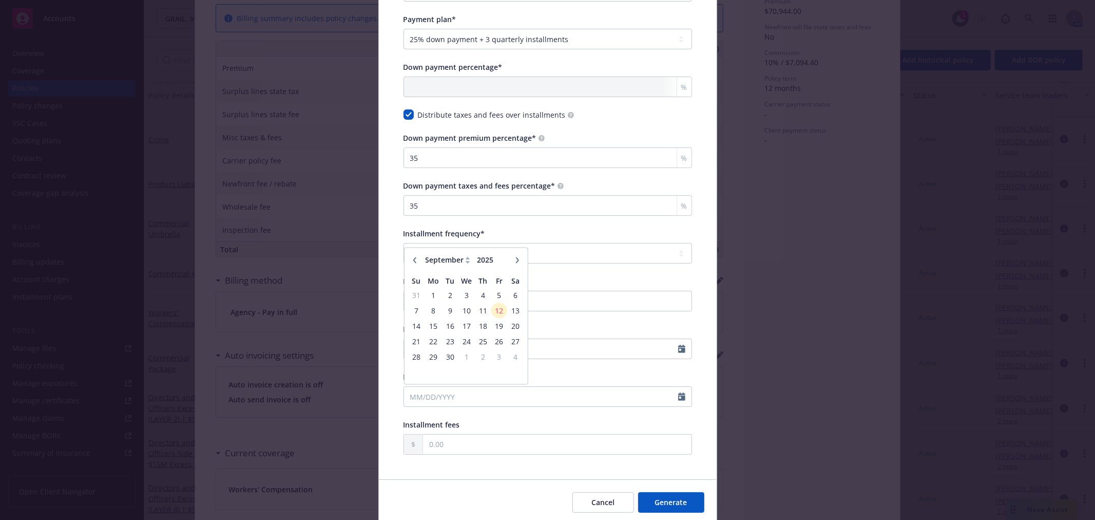
click at [514, 260] on icon "button" at bounding box center [517, 260] width 6 height 6
click at [514, 262] on icon "button" at bounding box center [517, 260] width 6 height 6
click at [514, 258] on icon "button" at bounding box center [517, 260] width 6 height 6
select select "12"
click at [426, 290] on span "1" at bounding box center [433, 295] width 15 height 13
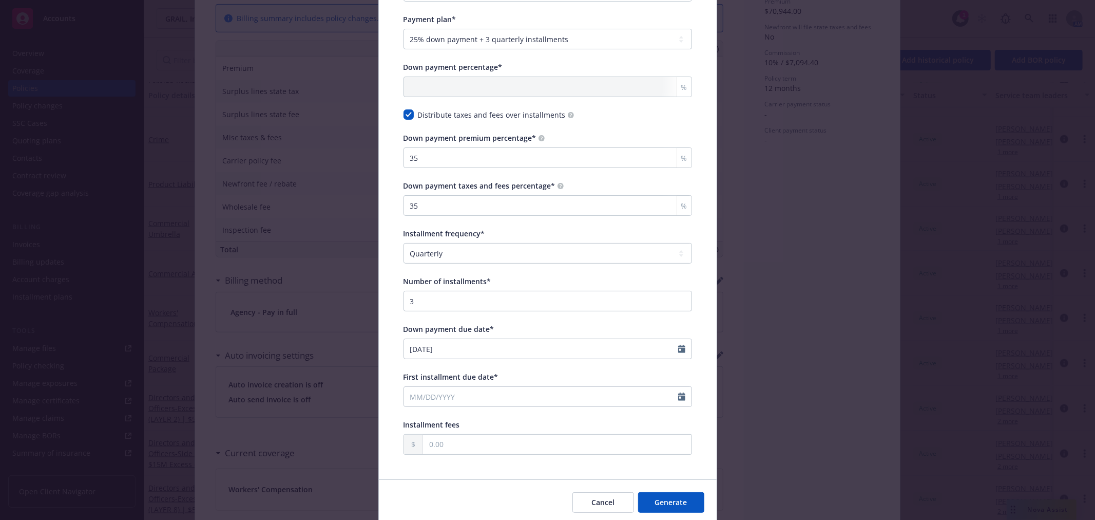
type input "12/01/2025"
click at [665, 508] on button "Generate" at bounding box center [671, 502] width 66 height 21
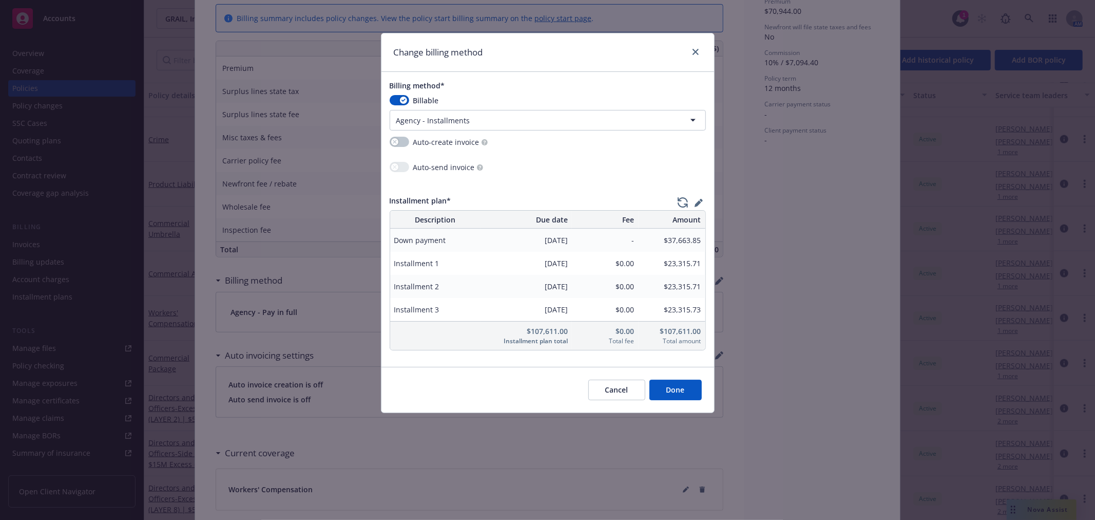
click at [699, 194] on div "Installment plan* Description Due date Fee Amount Down payment 09/01/2025 - $37…" at bounding box center [547, 272] width 333 height 171
click at [699, 203] on icon "button" at bounding box center [698, 204] width 7 height 7
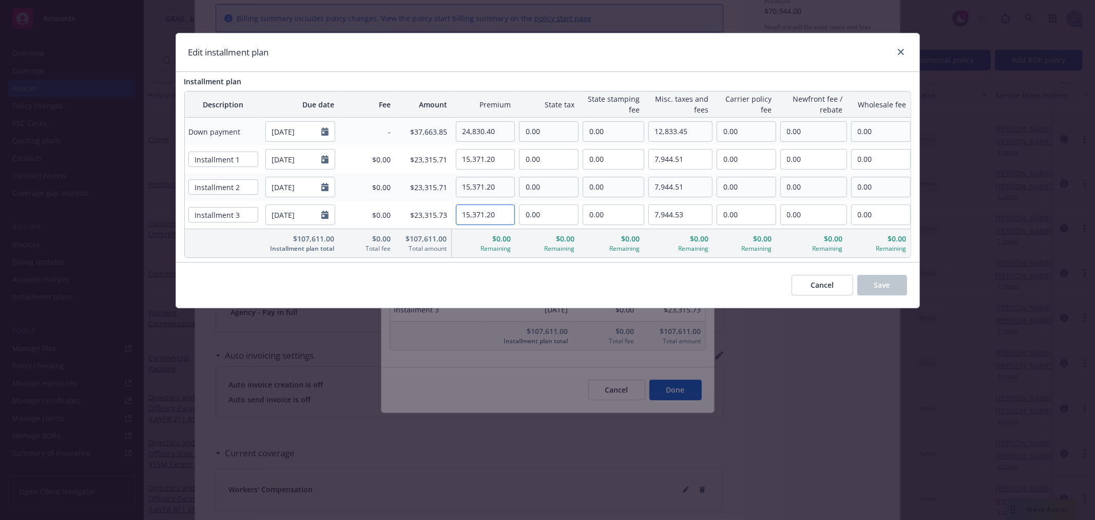
click at [503, 213] on input "15,371.20" at bounding box center [485, 215] width 59 height 20
click at [904, 54] on link "close" at bounding box center [901, 52] width 12 height 12
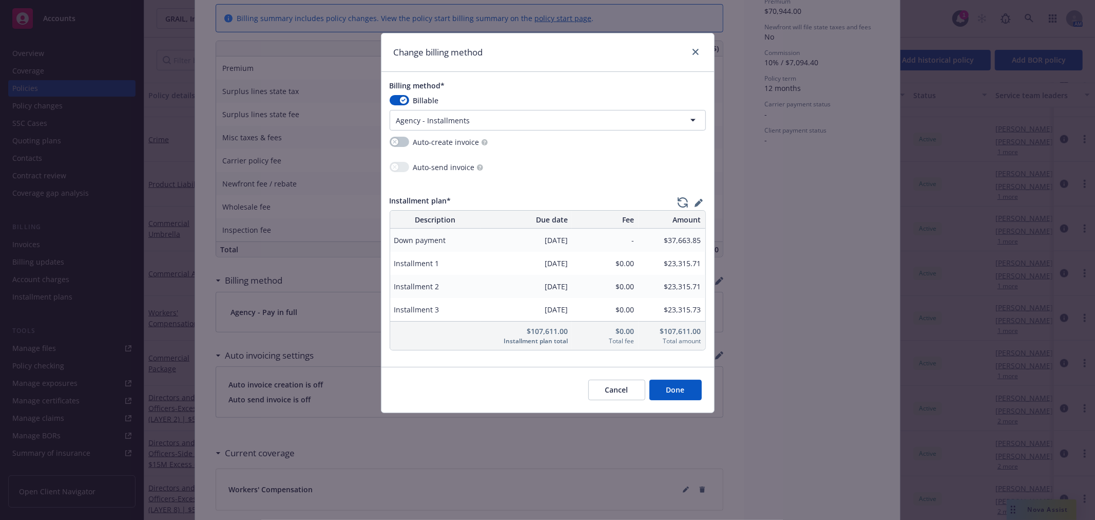
click at [625, 398] on button "Cancel" at bounding box center [616, 389] width 57 height 21
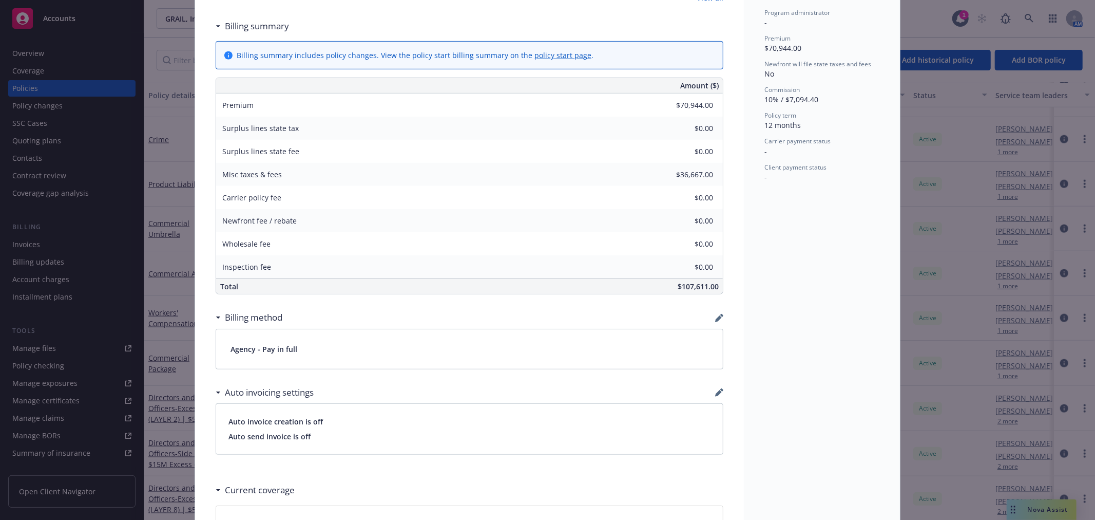
scroll to position [376, 0]
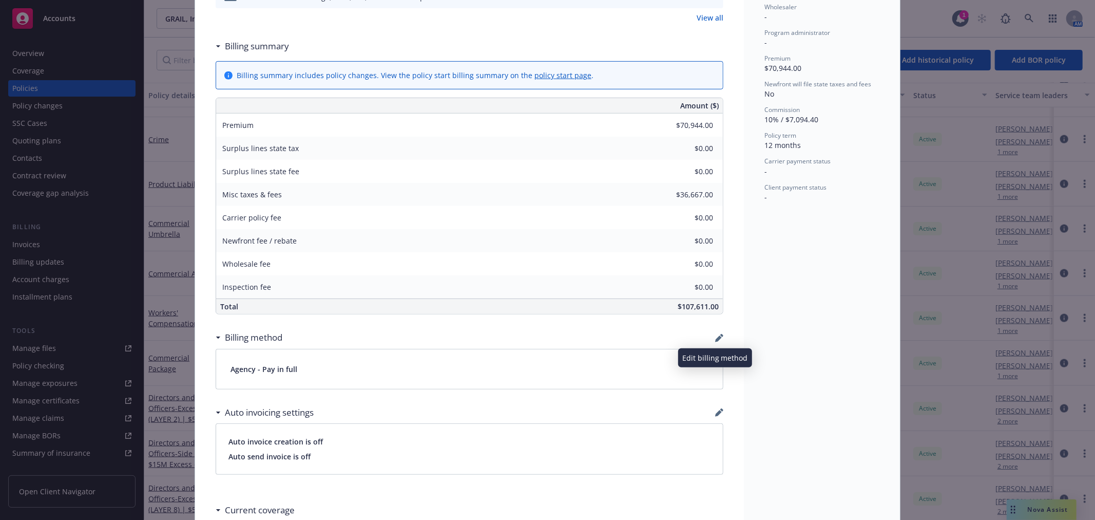
click at [716, 337] on icon "button" at bounding box center [718, 338] width 7 height 7
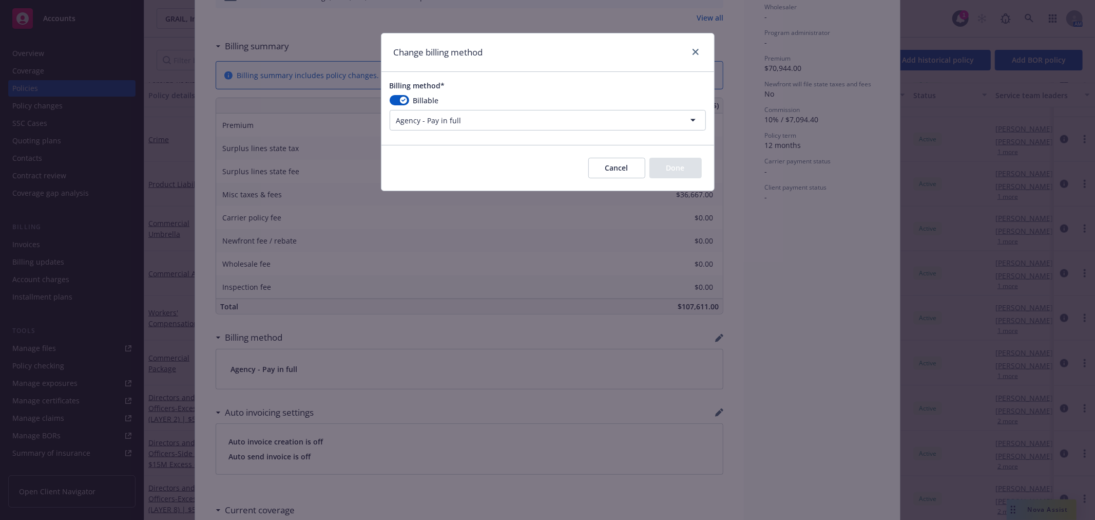
click at [517, 116] on html "Accounts Overview Coverage Policies Policy changes SSC Cases Quoting plans Cont…" at bounding box center [547, 260] width 1095 height 520
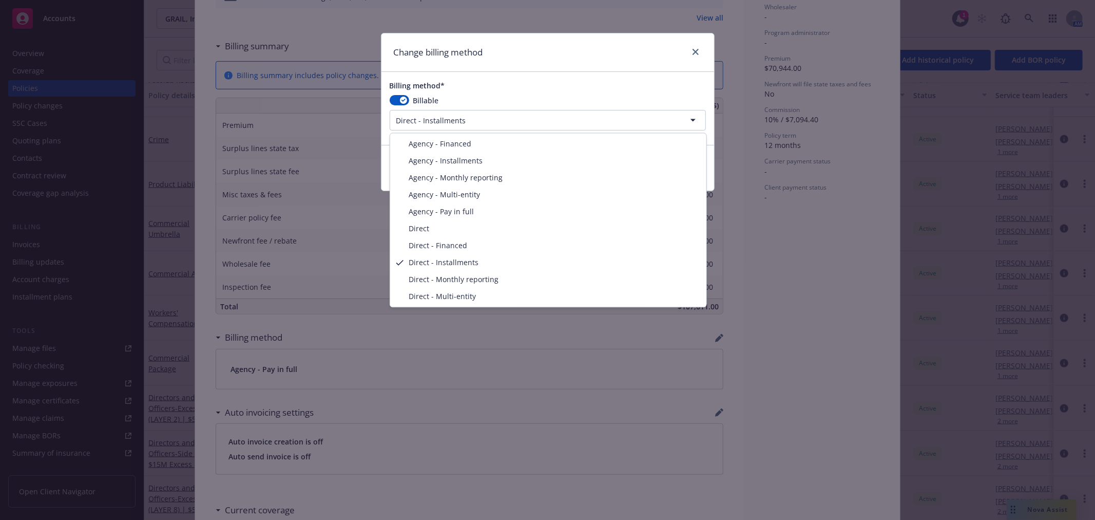
click at [463, 118] on html "Accounts Overview Coverage Policies Policy changes SSC Cases Quoting plans Cont…" at bounding box center [547, 260] width 1095 height 520
select select "AGENCY_INSTALLMENTS"
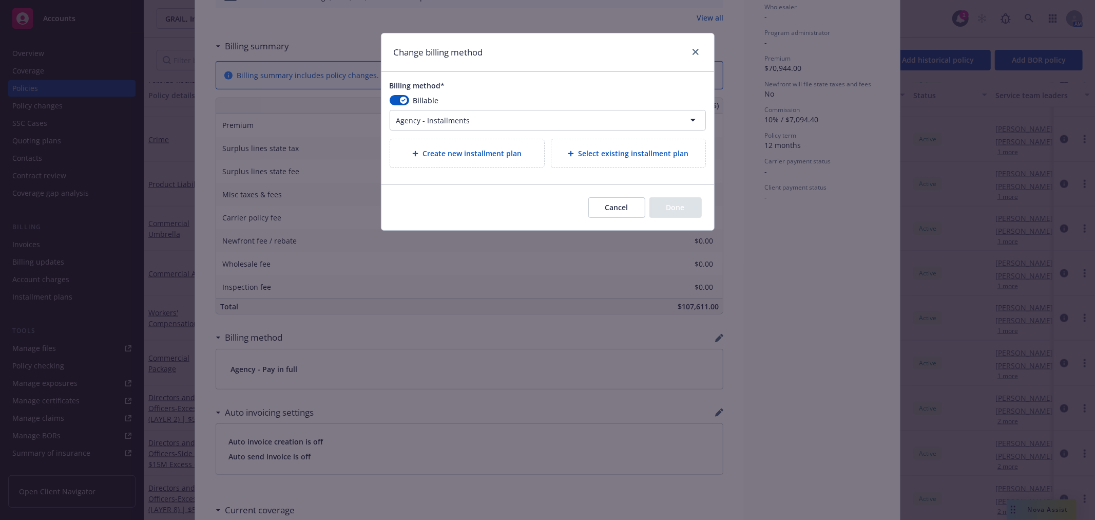
click at [514, 151] on span "Create new installment plan" at bounding box center [472, 153] width 99 height 11
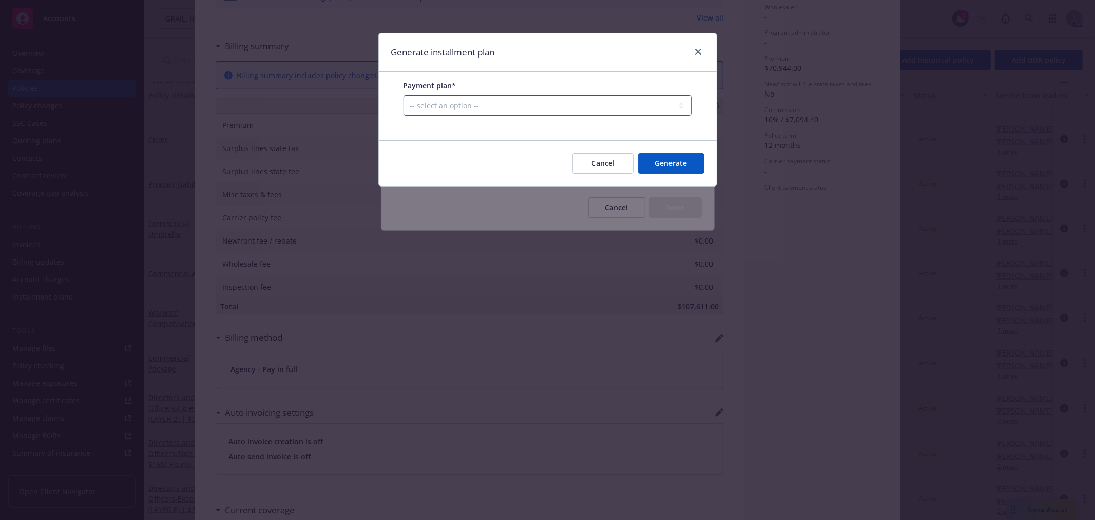
click at [517, 101] on select "-- select an option -- Only down payment 0% down payment + 12 monthly installme…" at bounding box center [548, 105] width 289 height 21
select select "25% down payment + 3 quarterly installments"
click at [404, 116] on select "-- select an option -- Only down payment 0% down payment + 12 monthly installme…" at bounding box center [548, 105] width 289 height 21
select select "QUARTERLY"
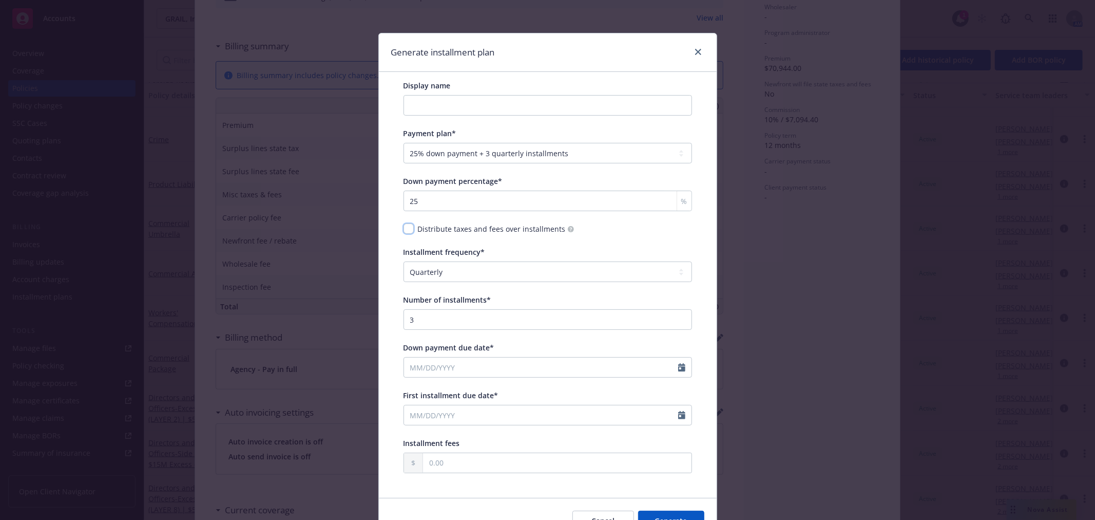
click at [408, 230] on input "checkbox" at bounding box center [409, 228] width 10 height 10
checkbox input "true"
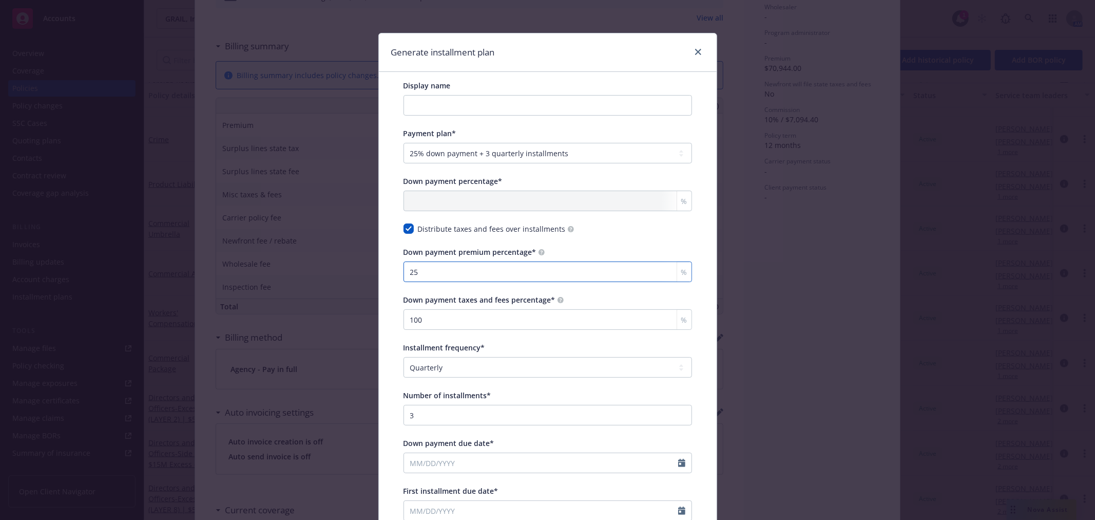
drag, startPoint x: 436, startPoint y: 274, endPoint x: 361, endPoint y: 276, distance: 75.0
click at [361, 276] on div "Generate installment plan Display name Payment plan* -- select an option -- Onl…" at bounding box center [547, 260] width 1095 height 520
type input "35"
click at [387, 263] on div "Display name Payment plan* -- select an option -- Only down payment 0% down pay…" at bounding box center [548, 332] width 338 height 521
drag, startPoint x: 424, startPoint y: 317, endPoint x: 368, endPoint y: 316, distance: 56.0
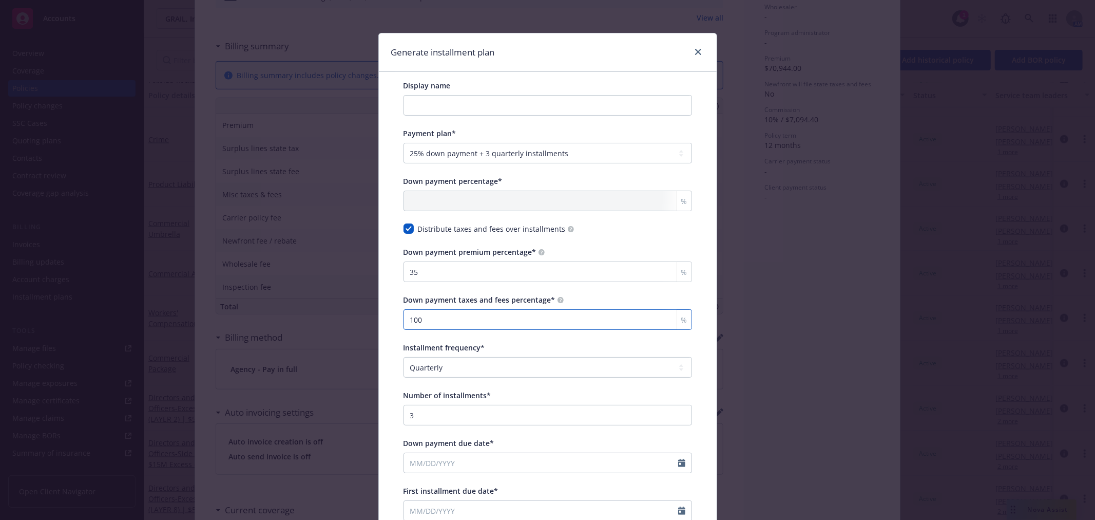
click at [368, 316] on div "Generate installment plan Display name Payment plan* -- select an option -- Onl…" at bounding box center [547, 260] width 1095 height 520
type input "35"
drag, startPoint x: 376, startPoint y: 314, endPoint x: 402, endPoint y: 313, distance: 25.7
click at [382, 313] on div "Display name Payment plan* -- select an option -- Only down payment 0% down pay…" at bounding box center [548, 332] width 338 height 521
click at [395, 303] on div "Display name Payment plan* -- select an option -- Only down payment 0% down pay…" at bounding box center [547, 324] width 305 height 505
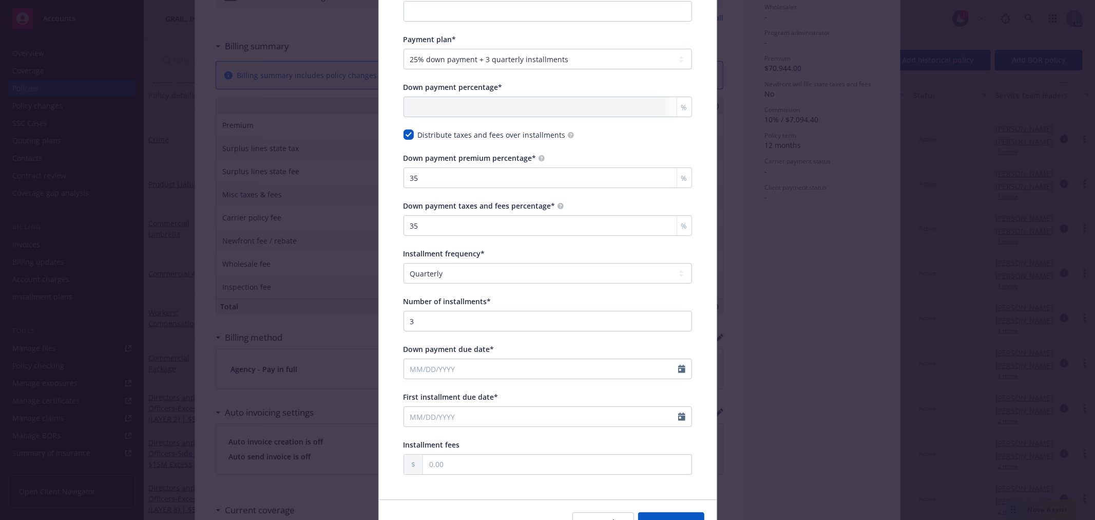
scroll to position [114, 0]
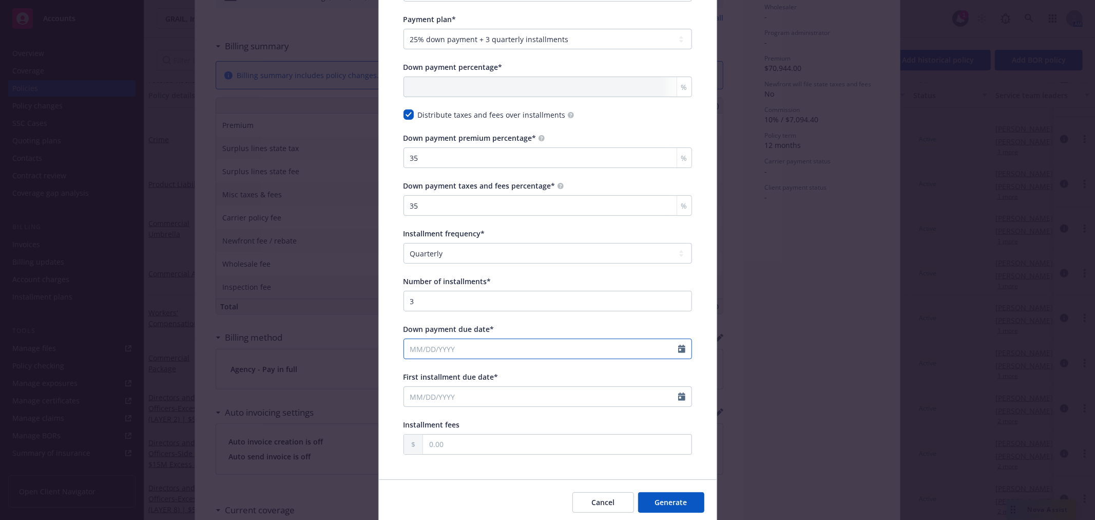
click at [678, 350] on icon "Calendar" at bounding box center [681, 349] width 7 height 8
select select "9"
click at [432, 405] on span "1" at bounding box center [433, 408] width 15 height 13
type input "09/01/2025"
click at [678, 397] on icon "Calendar" at bounding box center [681, 396] width 7 height 8
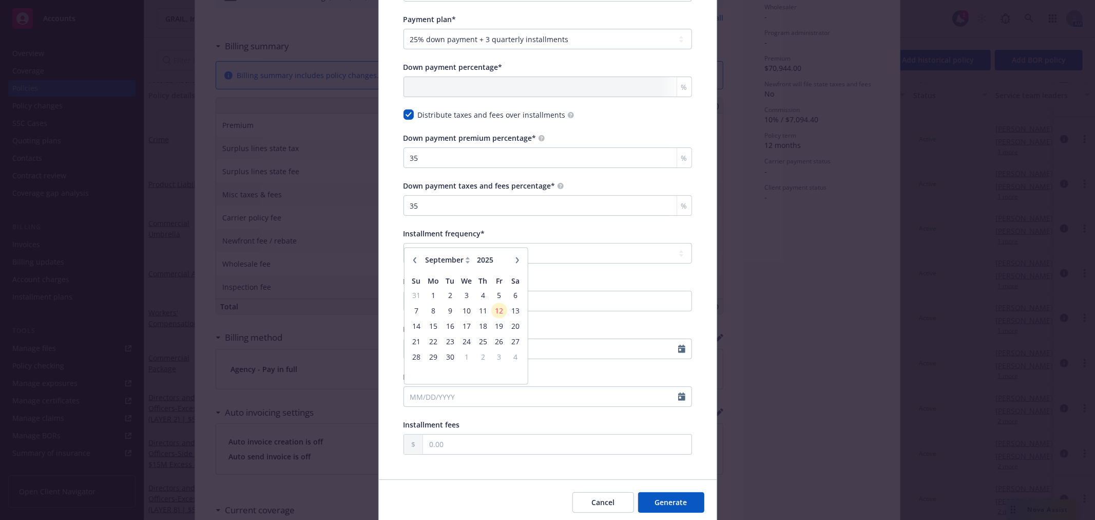
click at [511, 254] on button "button" at bounding box center [517, 260] width 12 height 12
click at [515, 259] on icon "button" at bounding box center [517, 260] width 6 height 6
select select "12"
click at [429, 293] on span "1" at bounding box center [433, 295] width 15 height 13
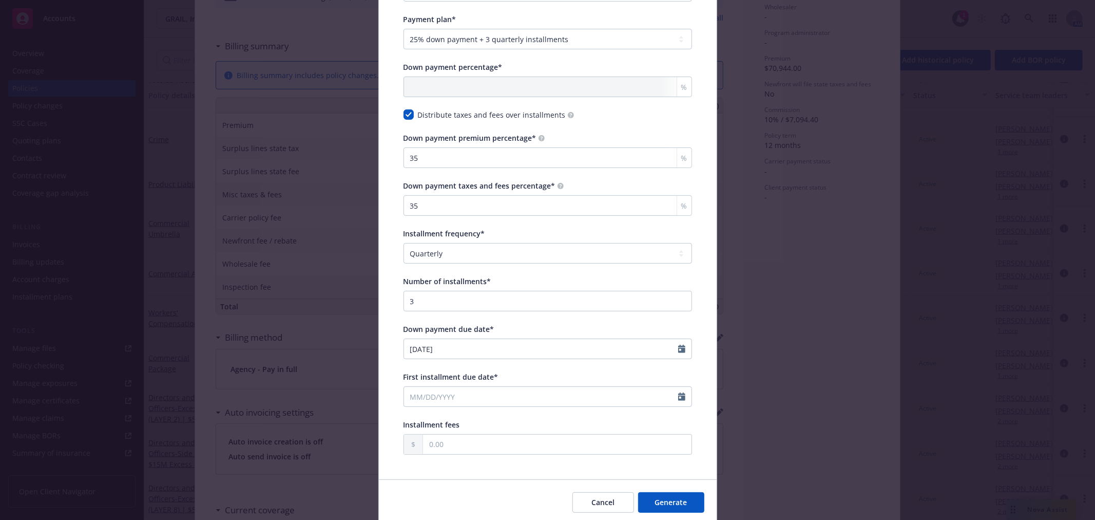
type input "12/01/2025"
click at [657, 499] on button "Generate" at bounding box center [671, 502] width 66 height 21
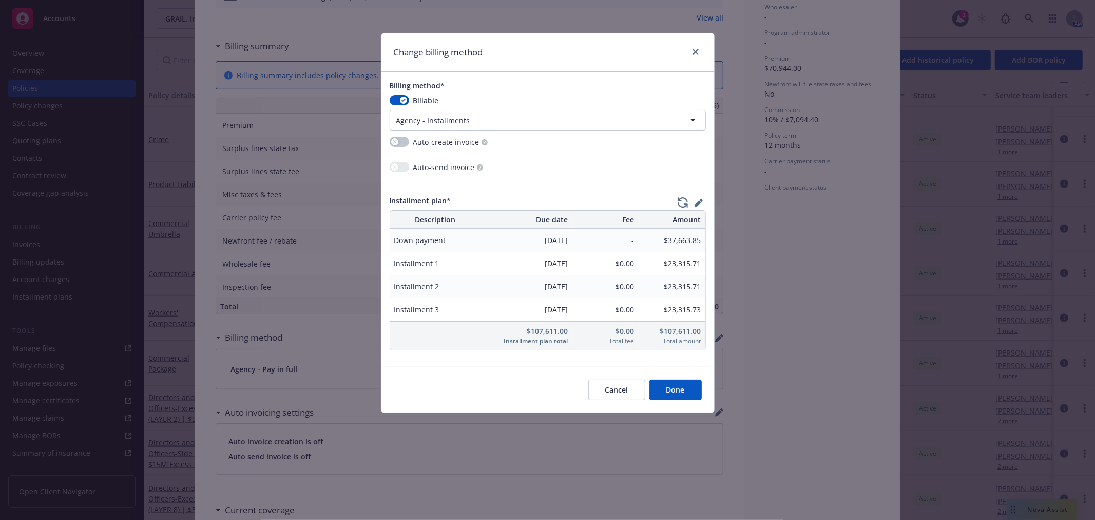
click at [683, 394] on button "Done" at bounding box center [676, 389] width 52 height 21
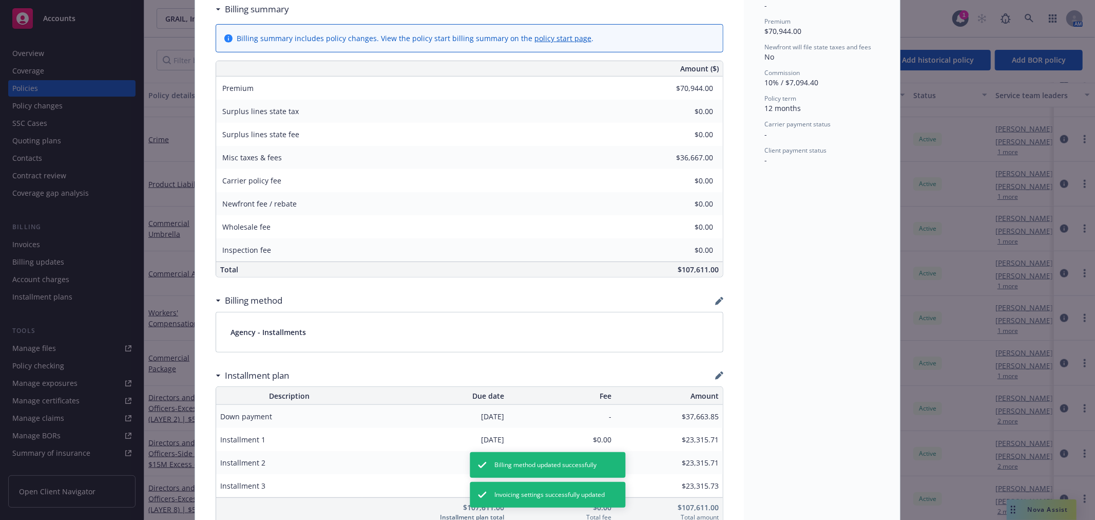
scroll to position [433, 0]
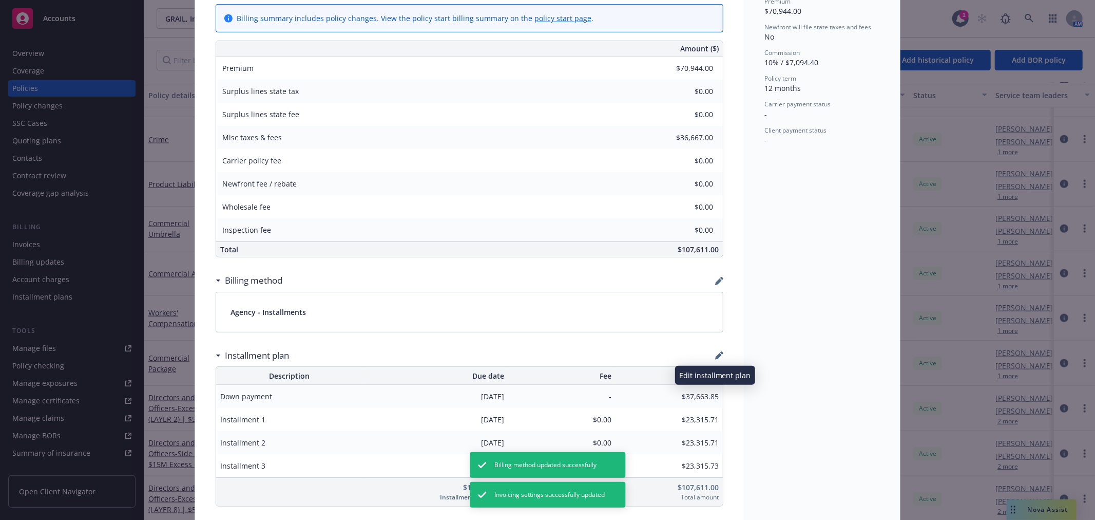
click at [716, 355] on icon "button" at bounding box center [718, 356] width 7 height 7
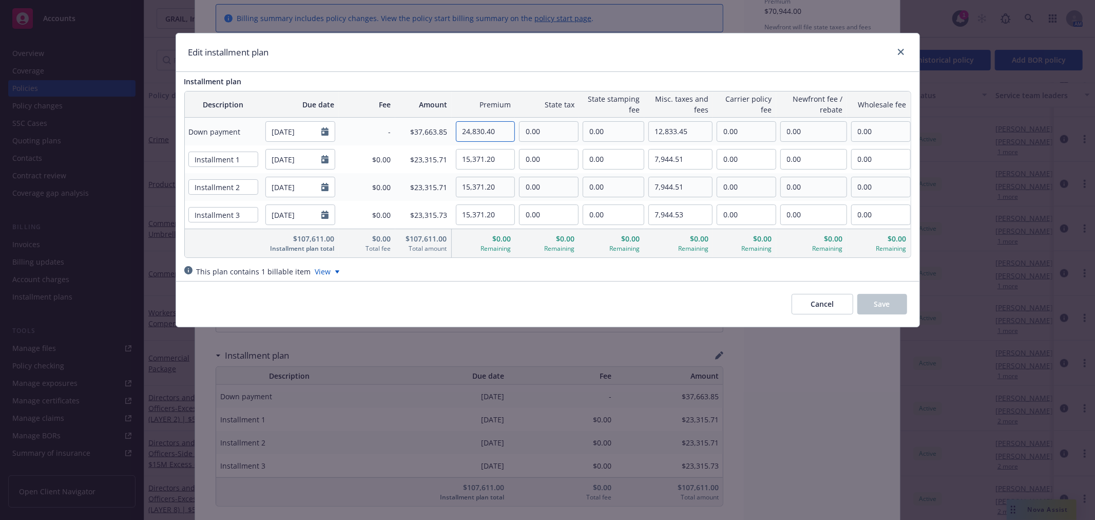
click at [504, 132] on input "24,830.40" at bounding box center [485, 132] width 59 height 20
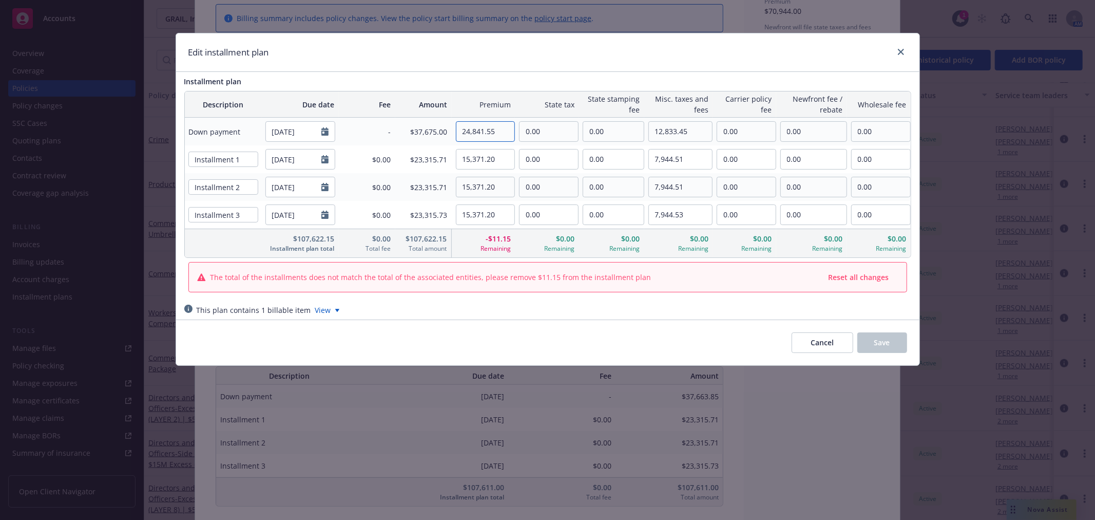
type input "24,841.55"
click at [516, 162] on div "0.00" at bounding box center [547, 159] width 64 height 21
drag, startPoint x: 501, startPoint y: 156, endPoint x: 443, endPoint y: 156, distance: 58.0
click at [443, 156] on tr "Installment 1 12/01/2025 $0.00 $23,315.71 15,371.20 0.00 0.00 7,944.51 0.00 0.0…" at bounding box center [548, 159] width 726 height 28
click at [473, 157] on input "1,567.49" at bounding box center [485, 159] width 59 height 20
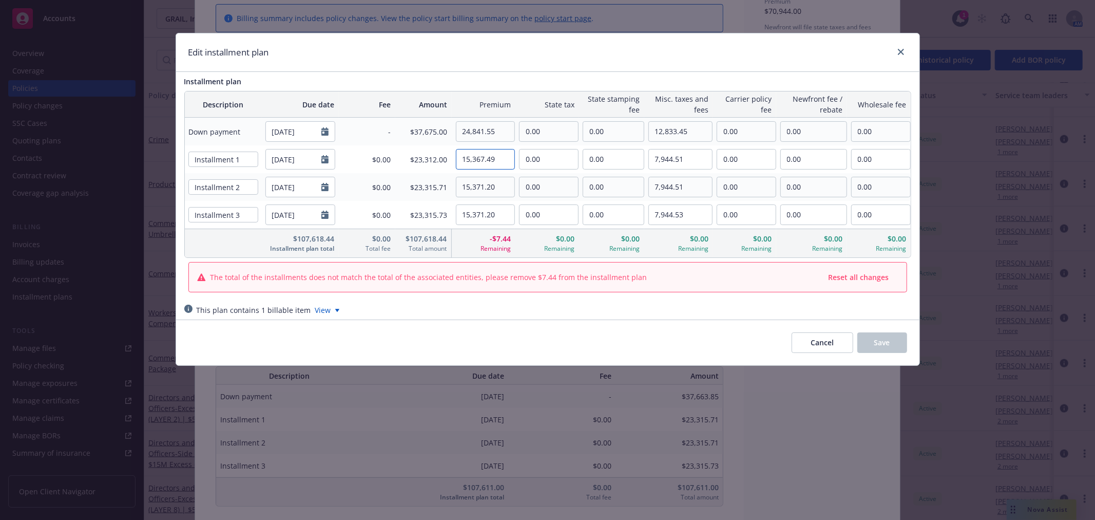
drag, startPoint x: 501, startPoint y: 156, endPoint x: 450, endPoint y: 156, distance: 50.3
click at [450, 156] on tr "Installment 1 12/01/2025 $0.00 $23,312.00 15,367.49 0.00 0.00 7,944.51 0.00 0.0…" at bounding box center [548, 159] width 726 height 28
type input "15,367.49"
drag, startPoint x: 501, startPoint y: 182, endPoint x: 400, endPoint y: 180, distance: 100.7
click at [400, 180] on tr "Installment 2 03/01/2026 $0.00 $23,315.71 15,371.20 0.00 0.00 7,944.51 0.00 0.0…" at bounding box center [548, 187] width 726 height 28
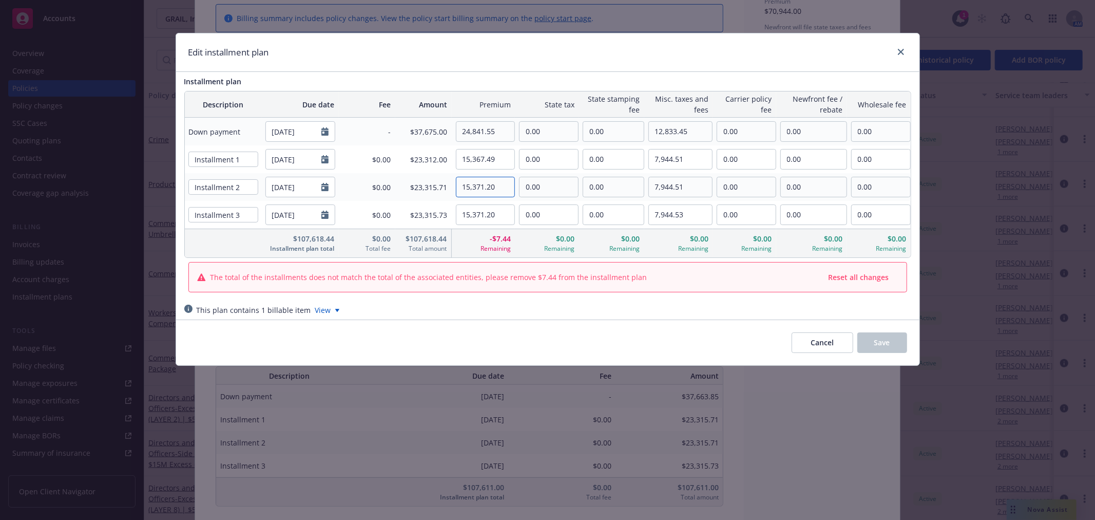
paste input "67.49"
type input "15,367.49"
drag, startPoint x: 506, startPoint y: 207, endPoint x: 427, endPoint y: 203, distance: 79.2
click at [427, 203] on tr "Installment 3 06/01/2026 $0.00 $23,315.73 15,371.20 0.00 0.00 7,944.53 0.00 0.0…" at bounding box center [548, 215] width 726 height 28
paste input "67.49"
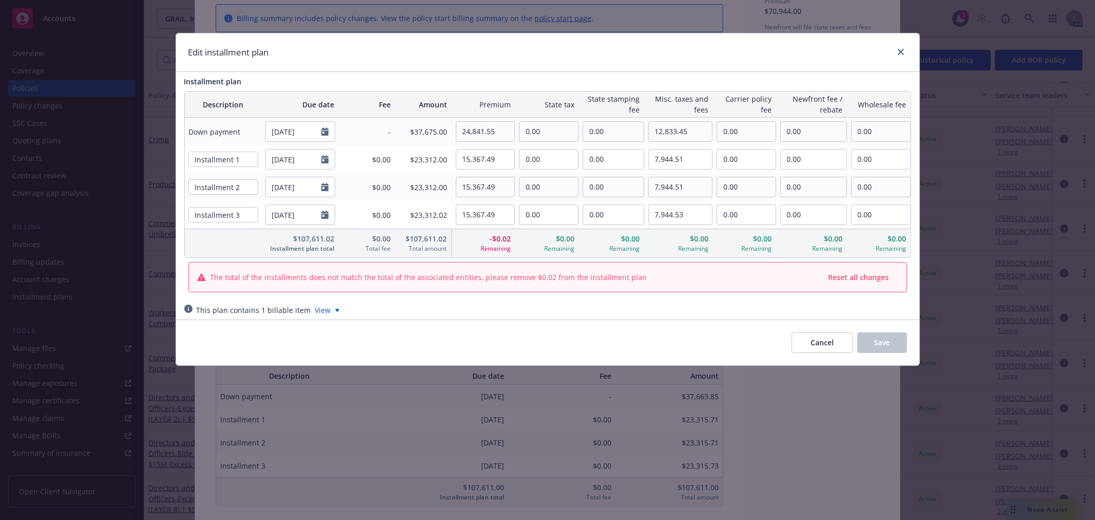
click at [425, 68] on div "Edit installment plan" at bounding box center [547, 52] width 743 height 39
click at [508, 217] on input "15,367.49" at bounding box center [485, 215] width 59 height 20
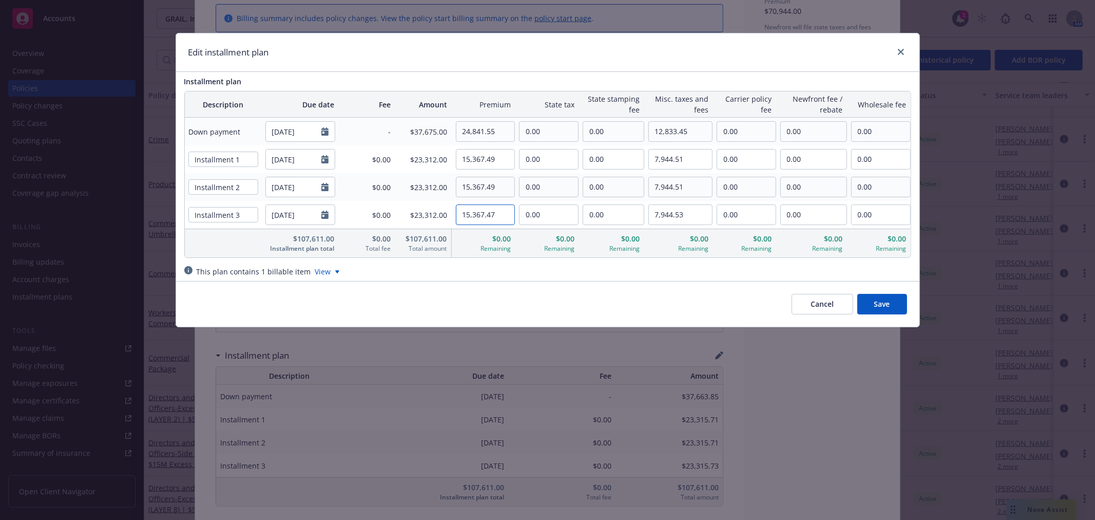
type input "15,367.47"
click at [576, 270] on div "This plan contains 1 billable item View" at bounding box center [547, 271] width 727 height 11
click at [335, 271] on icon at bounding box center [337, 272] width 4 height 3
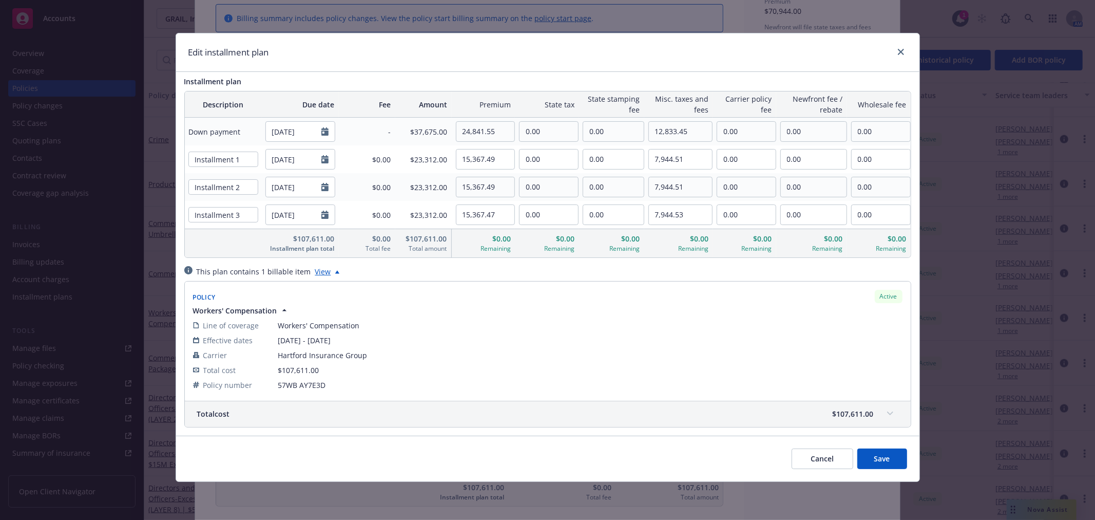
click at [335, 267] on div at bounding box center [337, 271] width 4 height 11
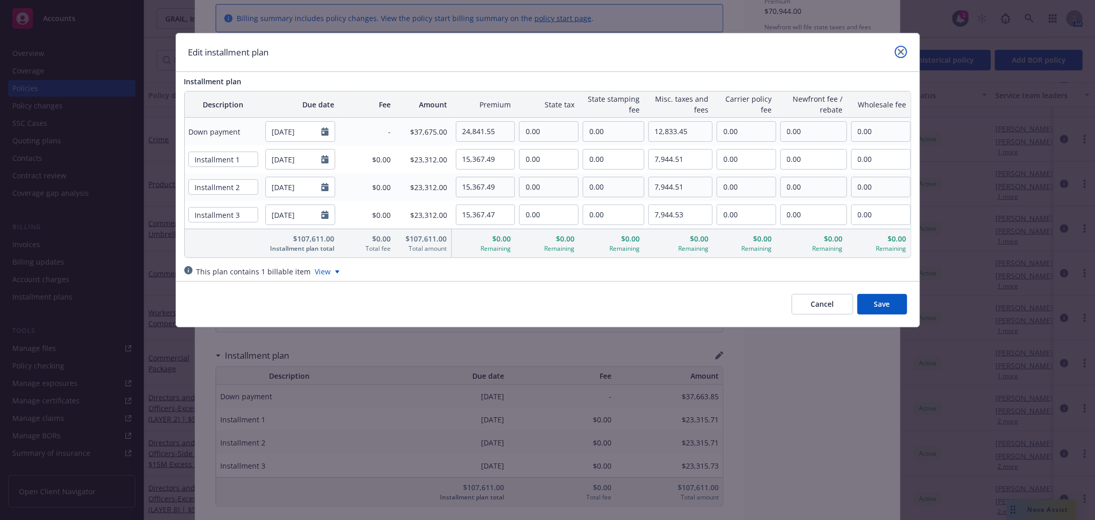
click at [906, 53] on link "close" at bounding box center [901, 52] width 12 height 12
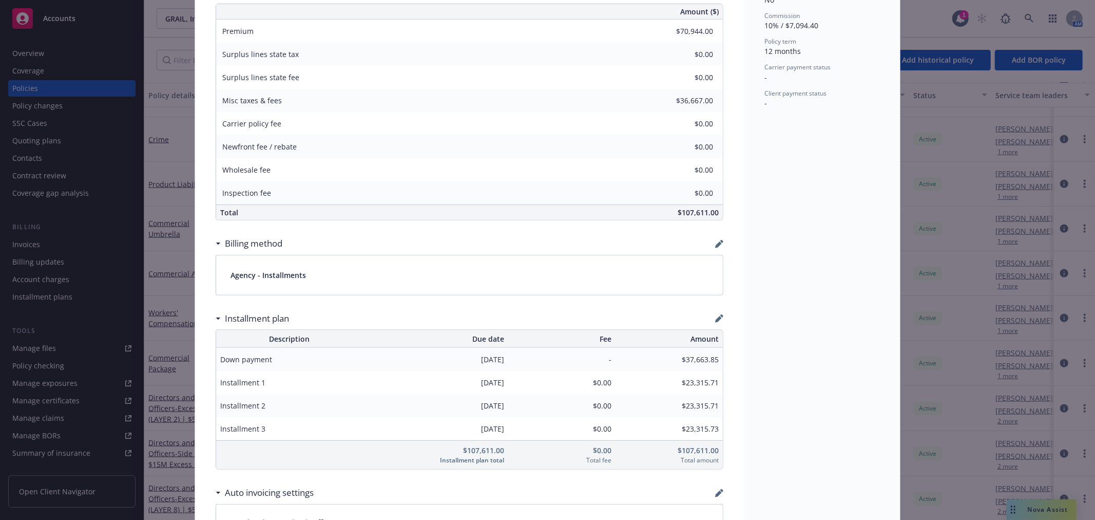
scroll to position [490, 0]
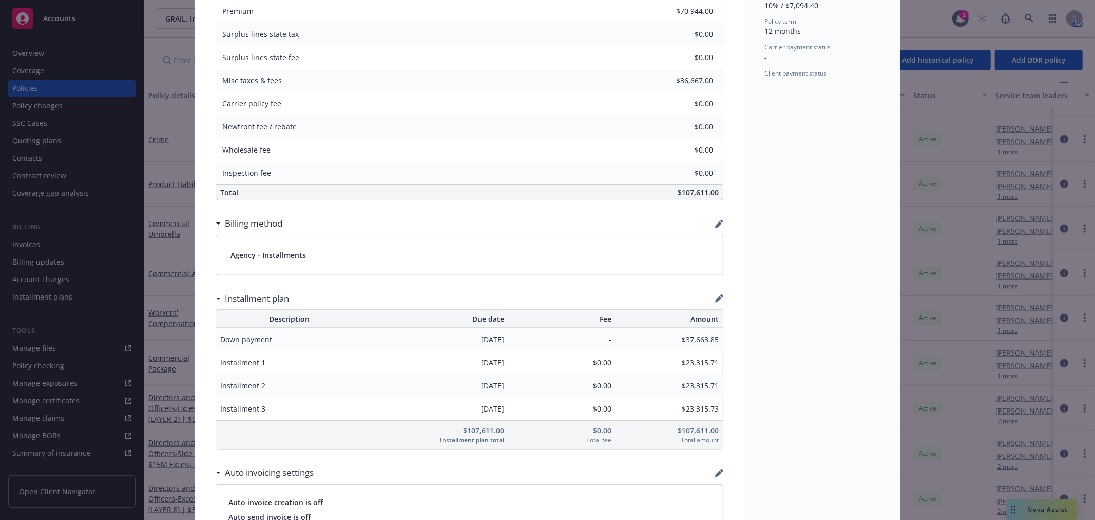
click at [716, 299] on icon "button" at bounding box center [718, 299] width 7 height 7
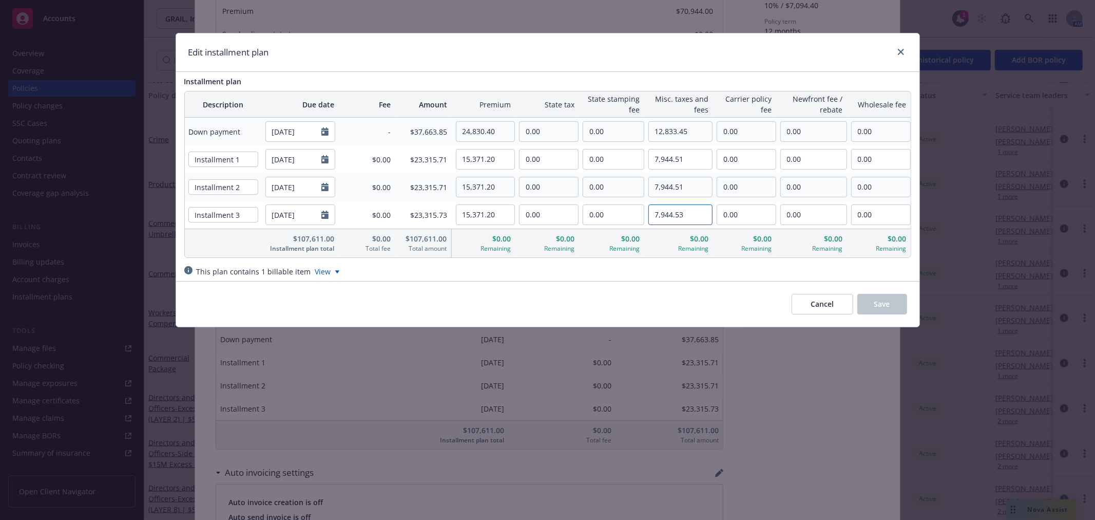
click at [699, 211] on input "7,944.53" at bounding box center [680, 215] width 63 height 20
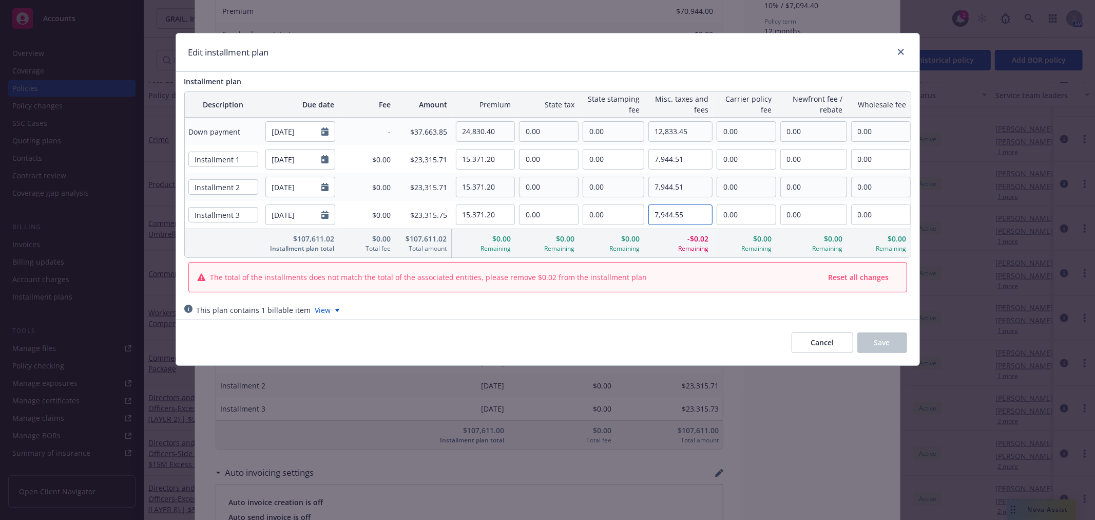
type input "7,944.55"
click at [701, 309] on div "This plan contains 1 billable item View" at bounding box center [547, 309] width 727 height 11
click at [507, 214] on input "15,371.20" at bounding box center [485, 215] width 59 height 20
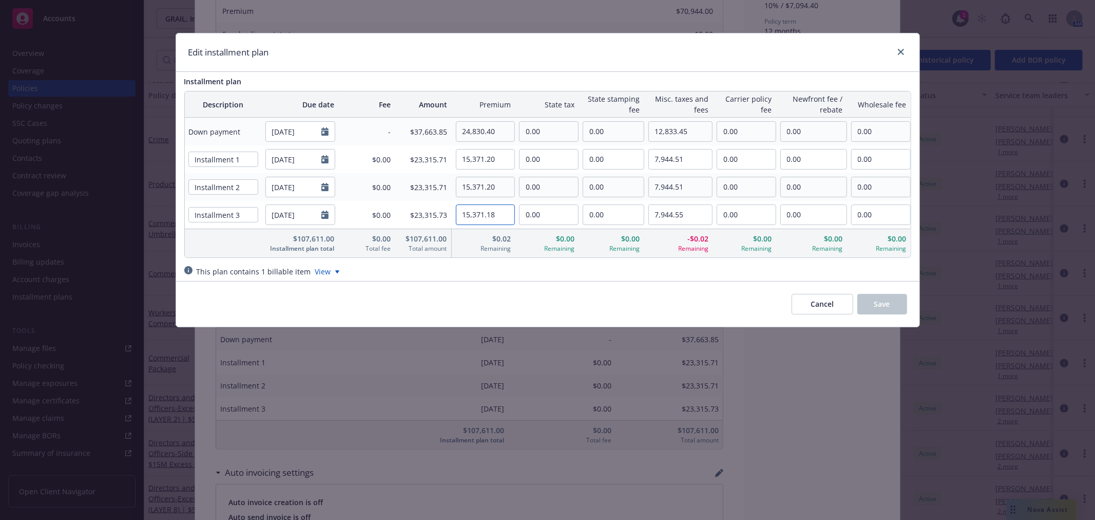
type input "15,371.18"
click at [661, 279] on div "This plan contains 1 billable item View" at bounding box center [547, 271] width 743 height 19
click at [703, 212] on input "7,944.55" at bounding box center [680, 215] width 63 height 20
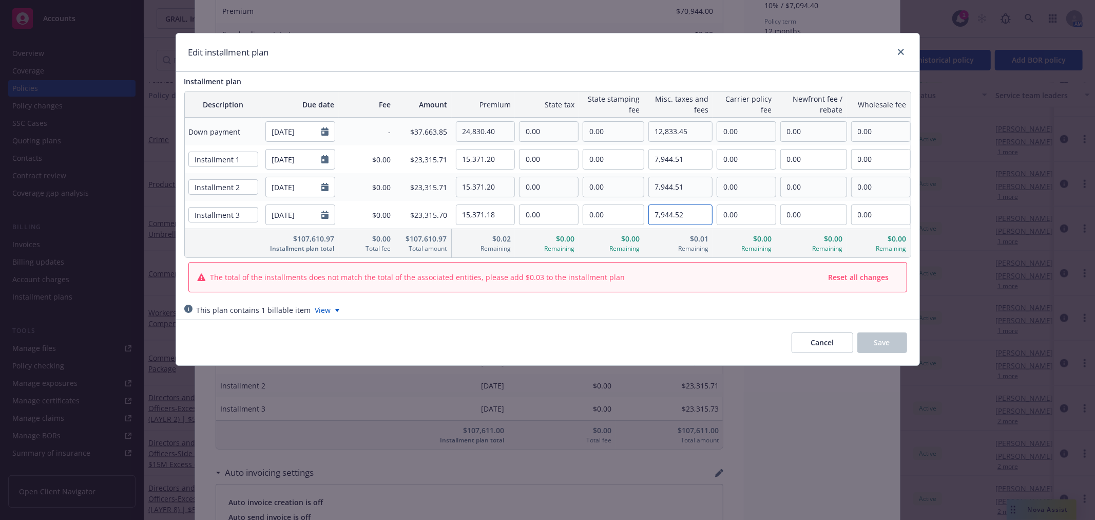
type input "7,944.52"
click at [726, 317] on div "This plan contains 1 billable item View" at bounding box center [547, 309] width 743 height 19
click at [494, 211] on input "15,371.18" at bounding box center [485, 215] width 59 height 20
click at [899, 51] on icon "close" at bounding box center [901, 52] width 6 height 6
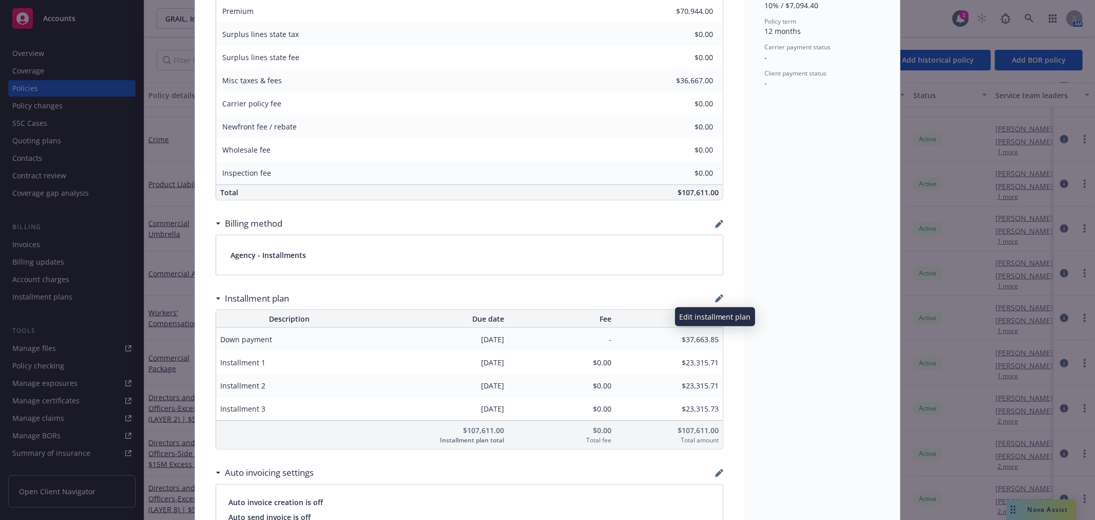
click at [715, 297] on icon "button" at bounding box center [719, 298] width 8 height 8
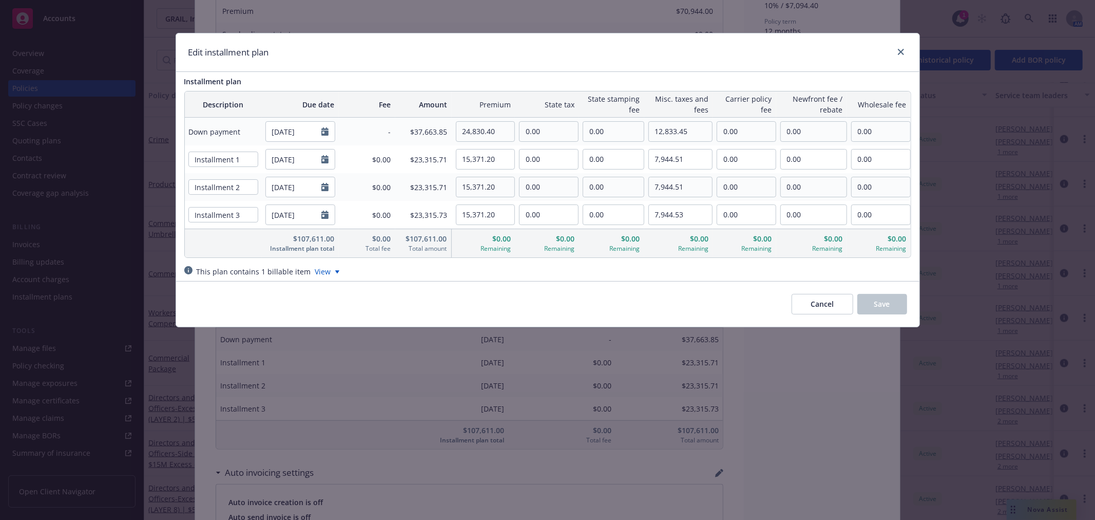
click at [516, 130] on div "0.00" at bounding box center [547, 131] width 64 height 21
click at [514, 131] on input "24,830.40" at bounding box center [485, 132] width 59 height 20
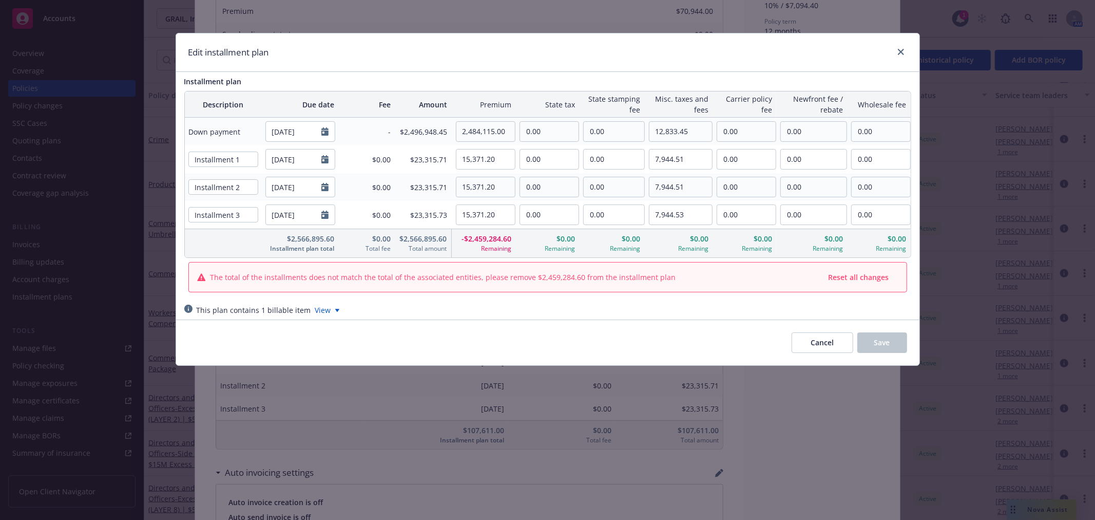
click at [524, 101] on span "State tax" at bounding box center [547, 104] width 55 height 11
click at [489, 126] on input "2,484,115.00" at bounding box center [485, 132] width 59 height 20
click at [502, 128] on input "248,415.00" at bounding box center [485, 132] width 59 height 20
click at [487, 131] on input "248,415.15" at bounding box center [485, 132] width 59 height 20
type input "24,841.15"
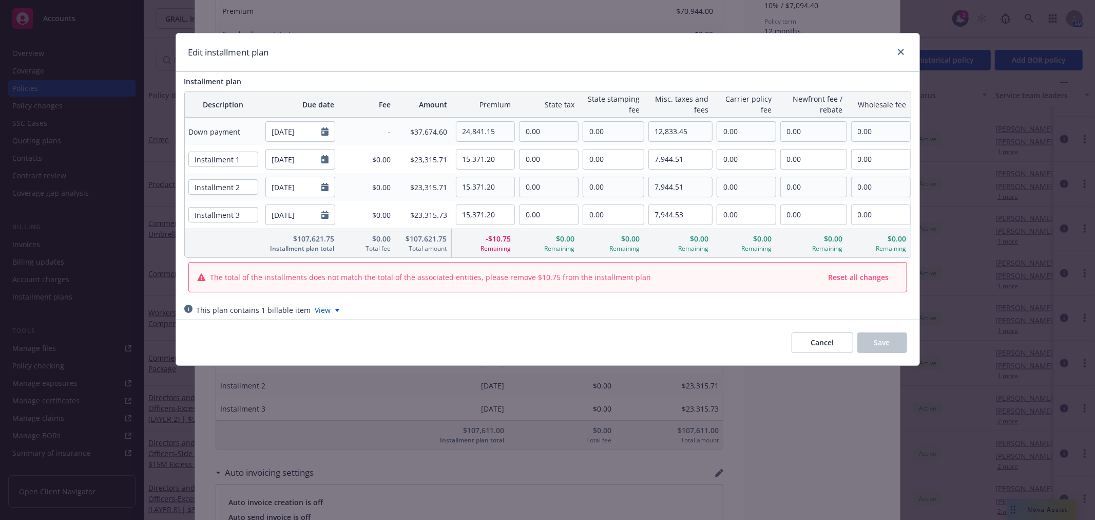
click at [538, 87] on div "Installment plan Description Due date Fee Amount Premium State tax State stampi…" at bounding box center [547, 186] width 727 height 220
drag, startPoint x: 499, startPoint y: 163, endPoint x: 475, endPoint y: 160, distance: 23.8
click at [475, 160] on input "15,371.20" at bounding box center [485, 159] width 59 height 20
click at [502, 155] on input "15,367.00" at bounding box center [485, 159] width 59 height 20
drag, startPoint x: 502, startPoint y: 155, endPoint x: 442, endPoint y: 154, distance: 59.6
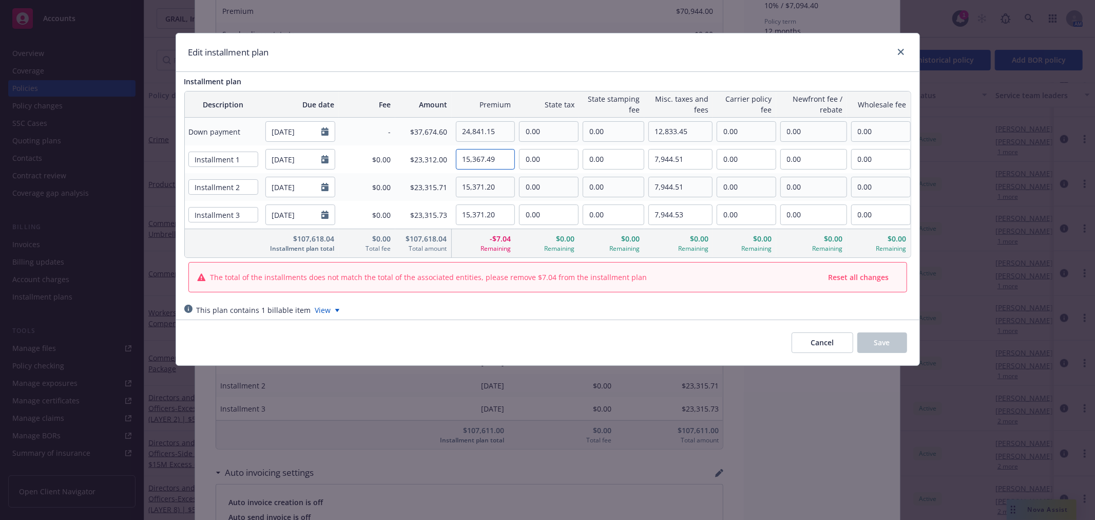
click at [442, 154] on tr "Installment 1 12/01/2025 $0.00 $23,312.00 15,367.49 0.00 0.00 7,944.51 0.00 0.0…" at bounding box center [548, 159] width 726 height 28
type input "15,367.49"
drag, startPoint x: 505, startPoint y: 190, endPoint x: 461, endPoint y: 185, distance: 43.9
click at [452, 185] on div "15,371.20" at bounding box center [484, 187] width 64 height 21
paste input "67.49"
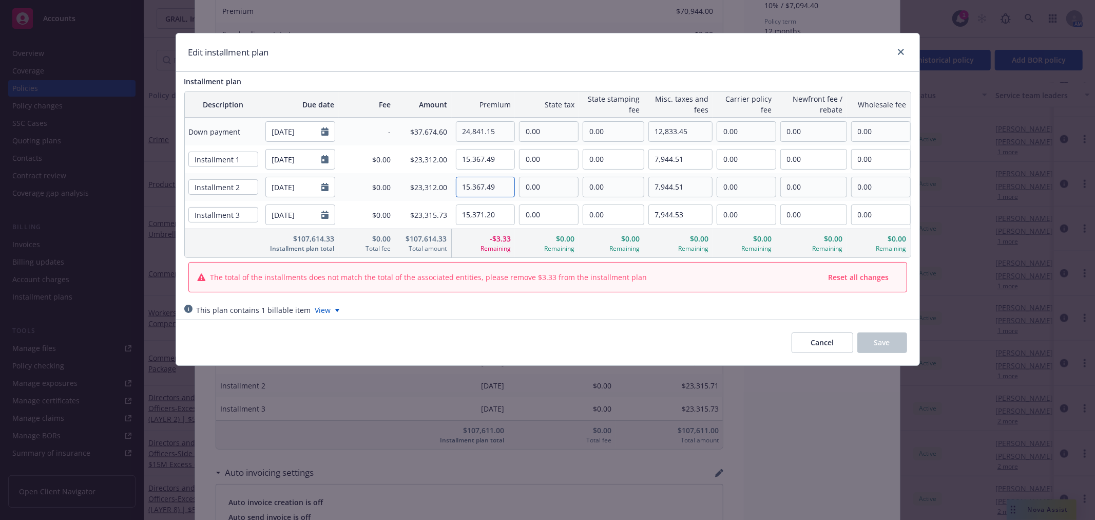
type input "15,367.49"
drag, startPoint x: 505, startPoint y: 204, endPoint x: 450, endPoint y: 206, distance: 55.5
click at [450, 206] on tr "Installment 3 06/01/2026 $0.00 $23,315.73 15,371.20 0.00 0.00 7,944.53 0.00 0.0…" at bounding box center [548, 215] width 726 height 28
paste input "67.49"
click at [511, 209] on input "15,367.49" at bounding box center [485, 215] width 59 height 20
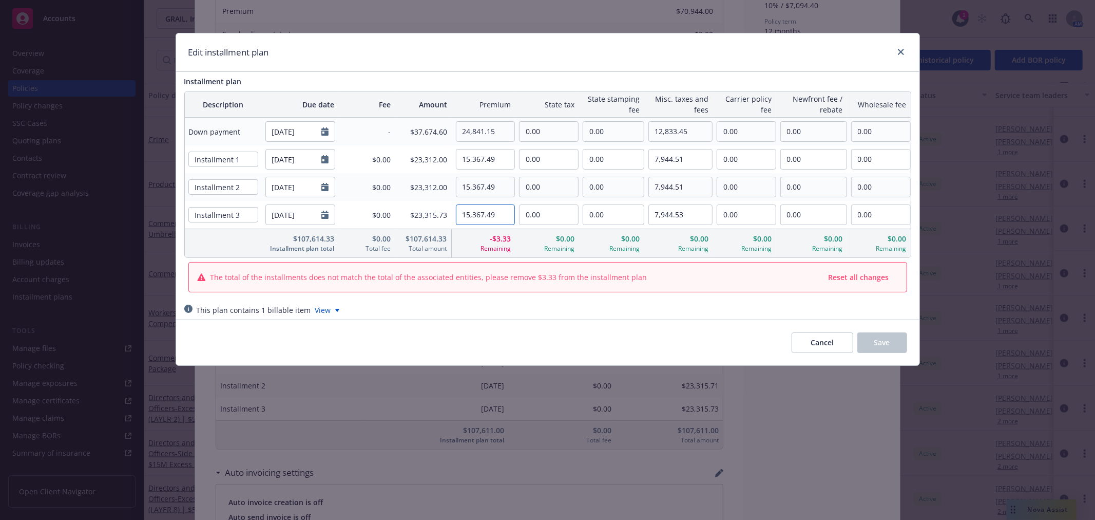
type input "15,371.20"
click at [505, 214] on input "15,371.20" at bounding box center [485, 215] width 59 height 20
click at [901, 52] on icon "close" at bounding box center [901, 52] width 6 height 6
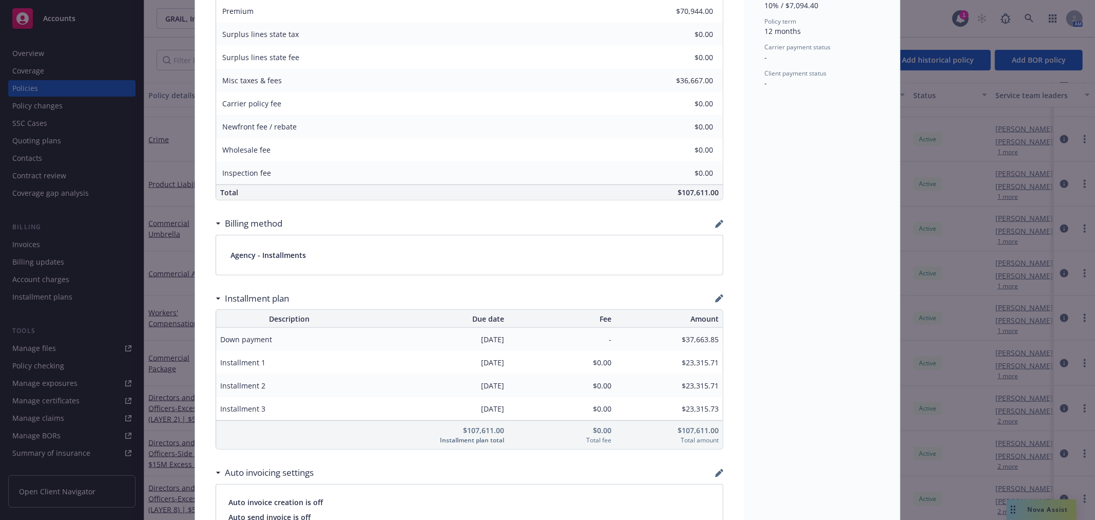
click at [711, 309] on div "Installment plan" at bounding box center [470, 299] width 508 height 22
click at [717, 297] on icon "button" at bounding box center [719, 298] width 8 height 8
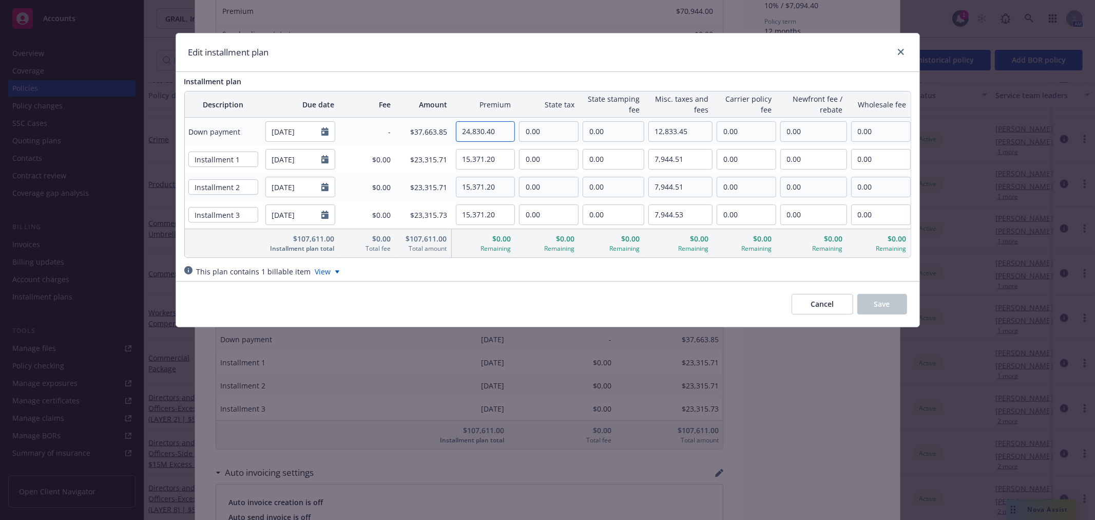
click at [445, 121] on tr "Down payment 09/01/2025 - $37,663.85 24,830.40 0.00 0.00 12,833.45 0.00 0.00 0.…" at bounding box center [548, 132] width 726 height 28
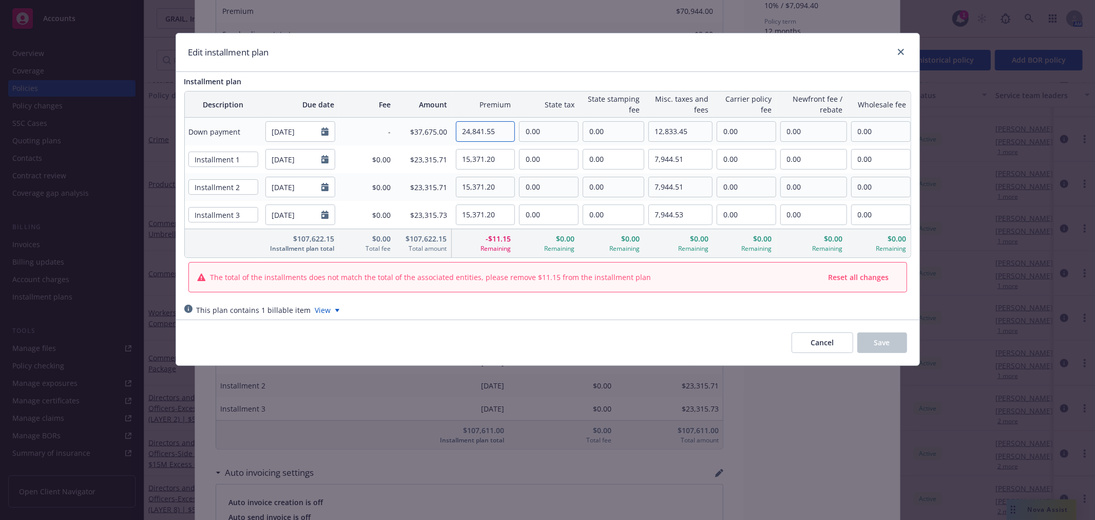
type input "24,841.55"
click at [470, 84] on div "Installment plan" at bounding box center [547, 81] width 727 height 11
drag, startPoint x: 509, startPoint y: 161, endPoint x: 387, endPoint y: 164, distance: 121.7
click at [387, 164] on tr "Installment 1 12/01/2025 $0.00 $23,315.71 15,371.20 0.00 0.00 7,944.51 0.00 0.0…" at bounding box center [548, 159] width 726 height 28
type input "3.70"
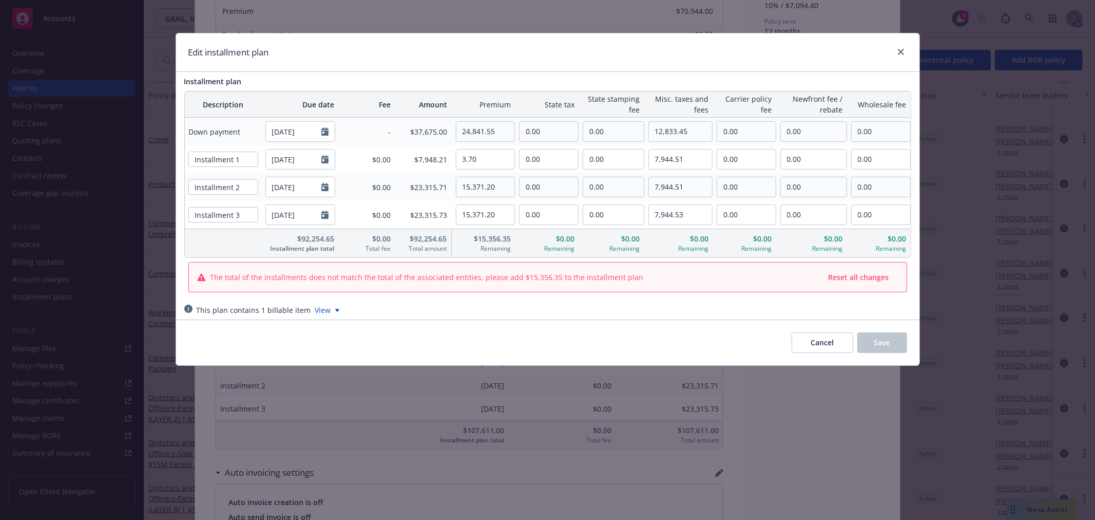
click at [907, 50] on div "Edit installment plan" at bounding box center [547, 52] width 743 height 39
click at [904, 50] on icon "close" at bounding box center [901, 52] width 6 height 6
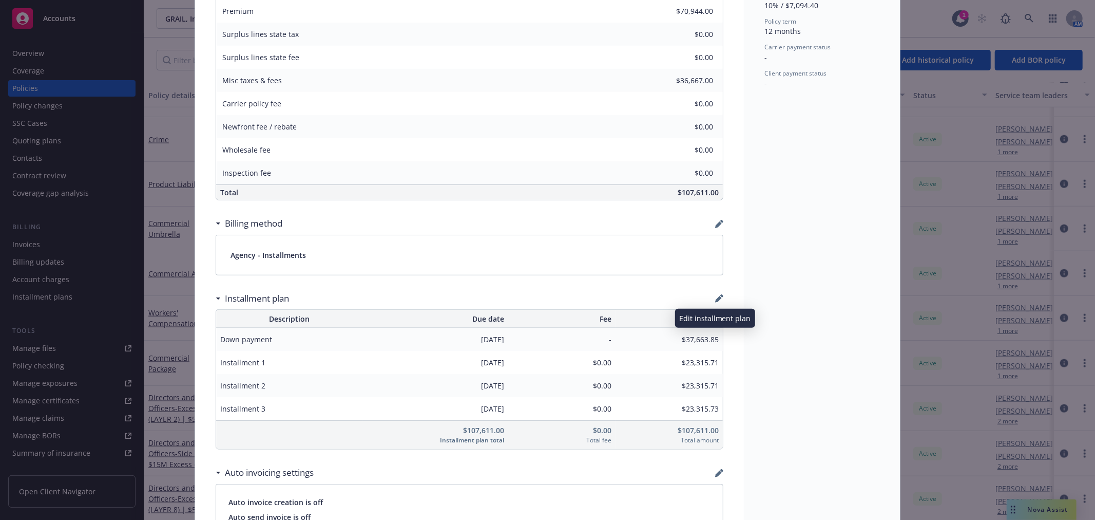
click at [715, 295] on icon "button" at bounding box center [719, 298] width 8 height 8
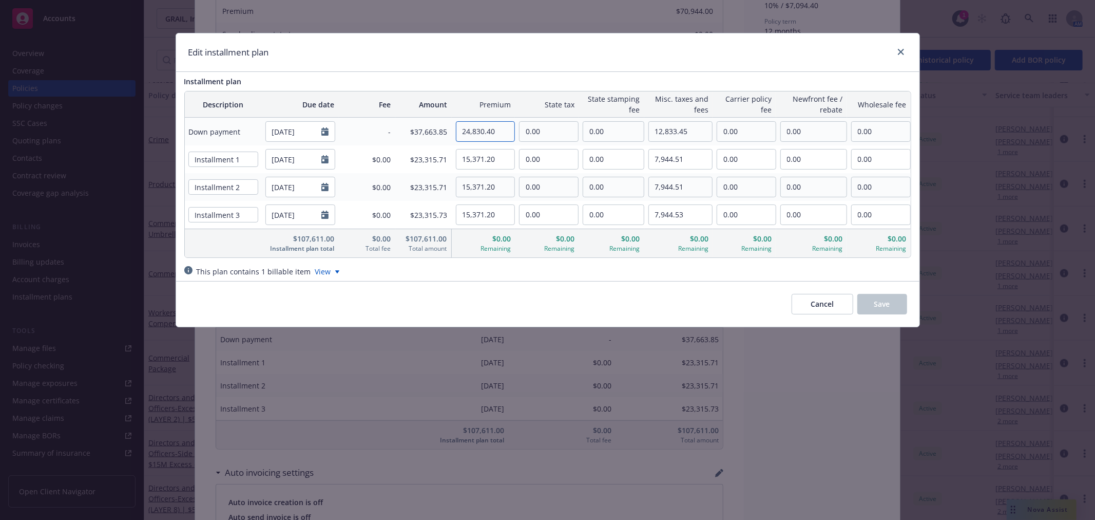
drag, startPoint x: 476, startPoint y: 127, endPoint x: 530, endPoint y: 127, distance: 54.4
click at [530, 127] on tr "Down payment 09/01/2025 - $37,663.85 24,830.40 0.00 0.00 12,833.45 0.00 0.00 0.…" at bounding box center [548, 132] width 726 height 28
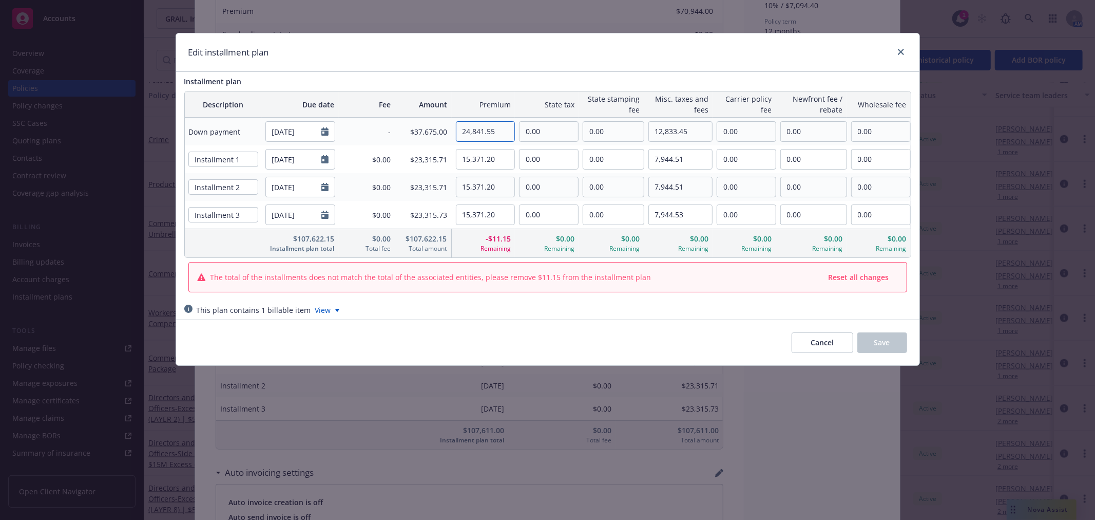
type input "24,841.55"
drag, startPoint x: 502, startPoint y: 155, endPoint x: 419, endPoint y: 152, distance: 83.2
click at [419, 152] on tr "Installment 1 12/01/2025 $0.00 $23,315.71 15,371.20 0.00 0.00 7,944.51 0.00 0.0…" at bounding box center [548, 159] width 726 height 28
drag, startPoint x: 500, startPoint y: 159, endPoint x: 408, endPoint y: 157, distance: 91.9
click at [408, 157] on tr "Installment 1 12/01/2025 $0.00 $23,312.00 15,367.49 0.00 0.00 7,944.51 0.00 0.0…" at bounding box center [548, 159] width 726 height 28
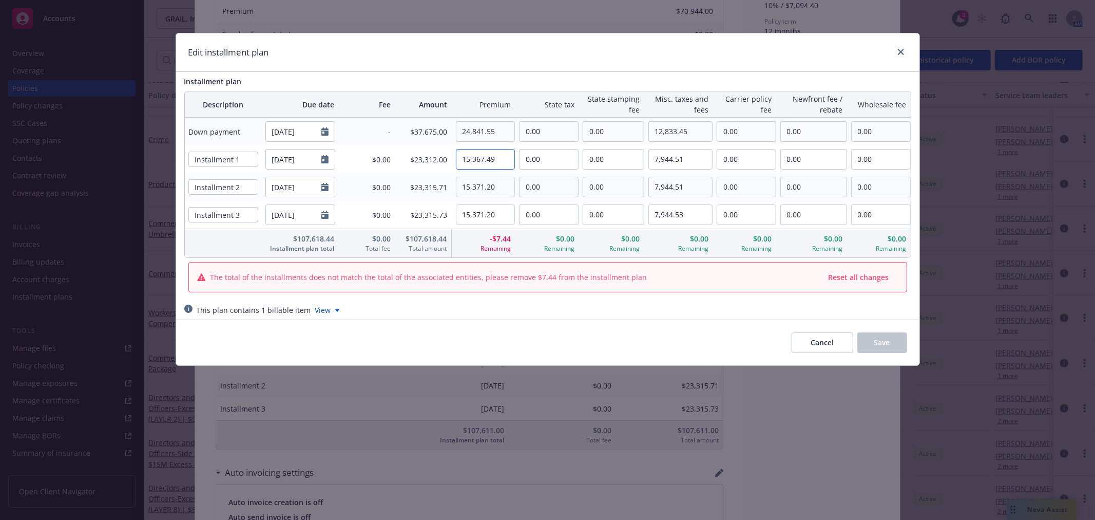
type input "15,367.49"
drag, startPoint x: 499, startPoint y: 186, endPoint x: 418, endPoint y: 182, distance: 80.7
click at [418, 182] on tr "Installment 2 03/01/2026 $0.00 $23,315.71 15,371.20 0.00 0.00 7,944.51 0.00 0.0…" at bounding box center [548, 187] width 726 height 28
paste input "67.49"
type input "15,367.49"
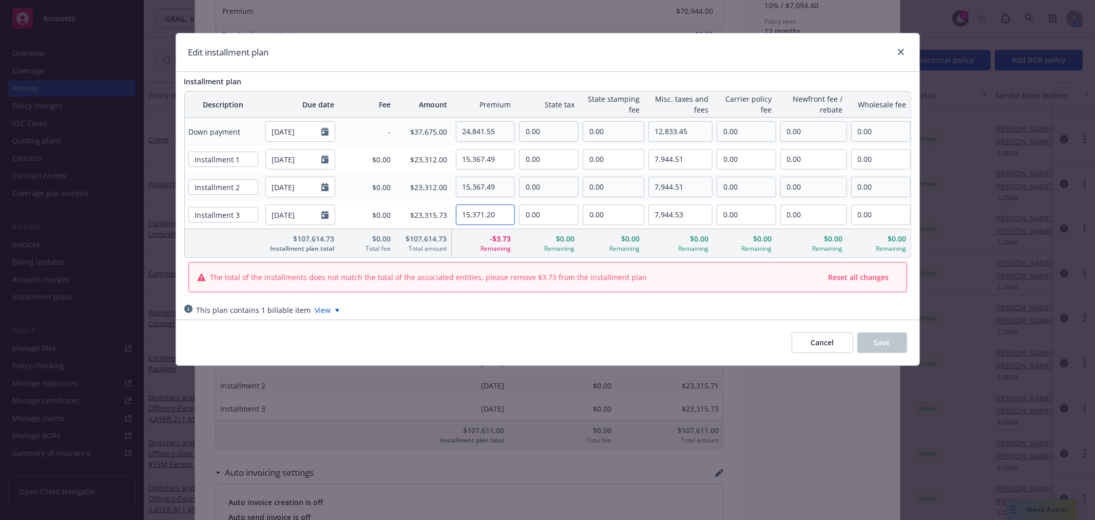
drag, startPoint x: 502, startPoint y: 214, endPoint x: 357, endPoint y: 207, distance: 144.5
click at [352, 207] on tr "Installment 3 06/01/2026 $0.00 $23,315.73 15,371.20 0.00 0.00 7,944.53 0.00 0.0…" at bounding box center [548, 215] width 726 height 28
paste input "67.49"
click at [511, 211] on input "15,367.49" at bounding box center [485, 215] width 59 height 20
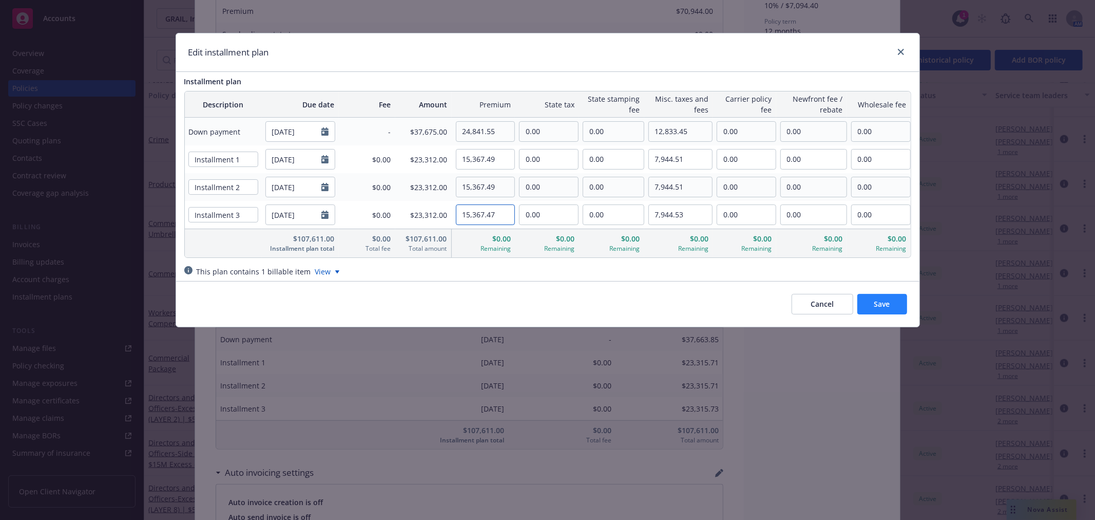
type input "15,367.47"
click at [881, 301] on span "Save" at bounding box center [882, 304] width 16 height 10
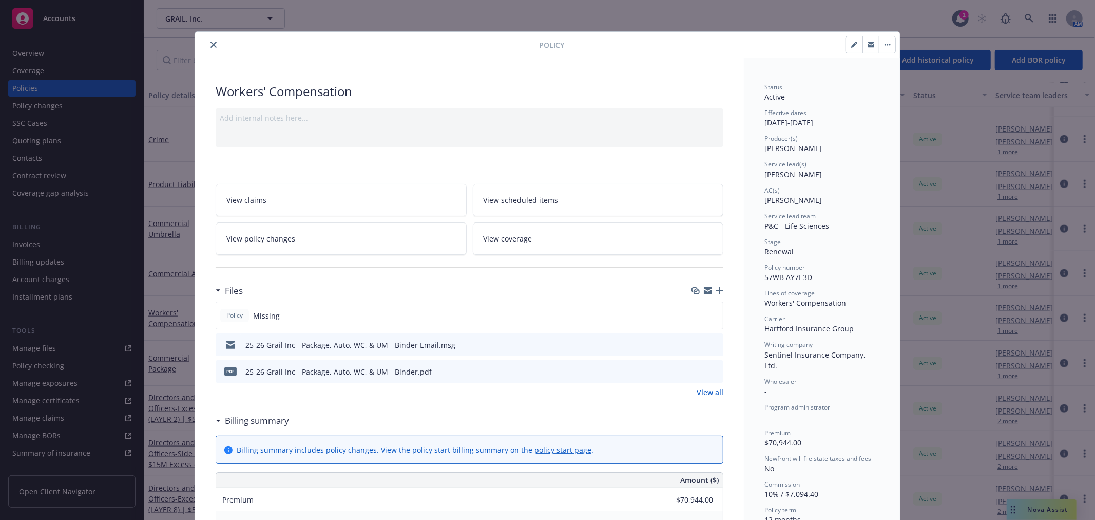
scroll to position [0, 0]
click at [211, 45] on icon "close" at bounding box center [214, 46] width 6 height 6
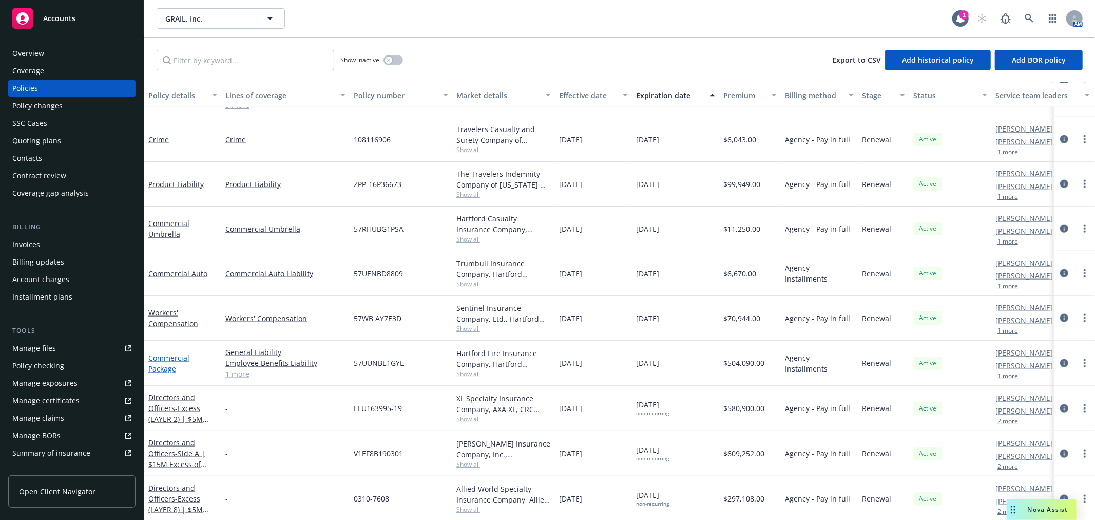
click at [156, 363] on link "Commercial Package" at bounding box center [168, 363] width 41 height 21
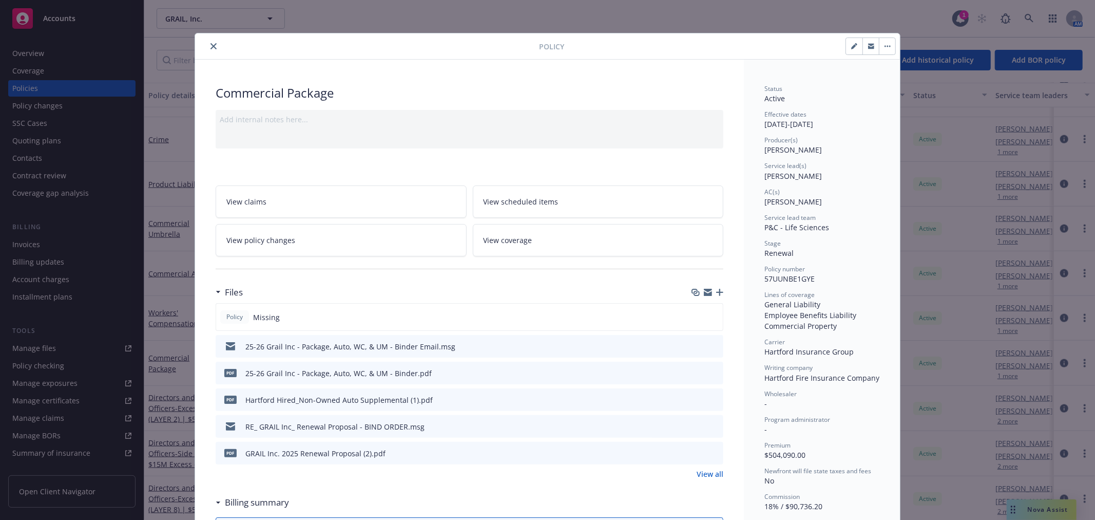
click at [211, 47] on icon "close" at bounding box center [214, 46] width 6 height 6
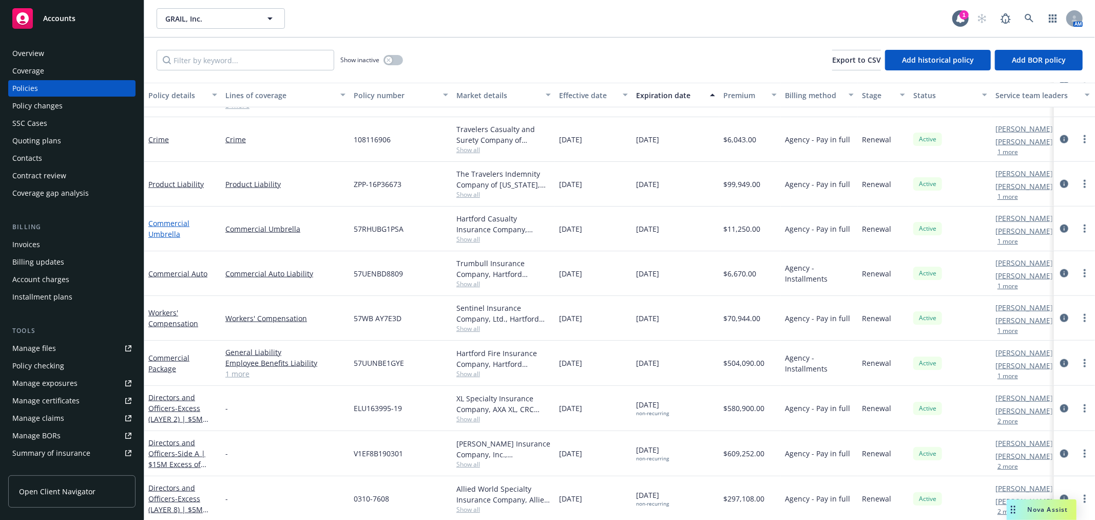
click at [170, 226] on link "Commercial Umbrella" at bounding box center [168, 228] width 41 height 21
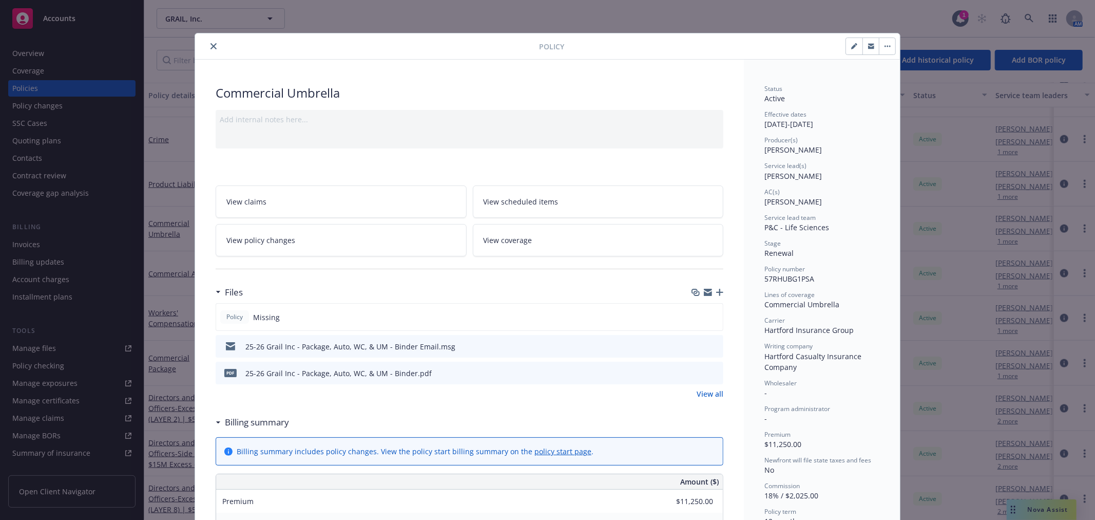
drag, startPoint x: 207, startPoint y: 45, endPoint x: 216, endPoint y: 1, distance: 45.5
click at [211, 45] on icon "close" at bounding box center [214, 46] width 6 height 6
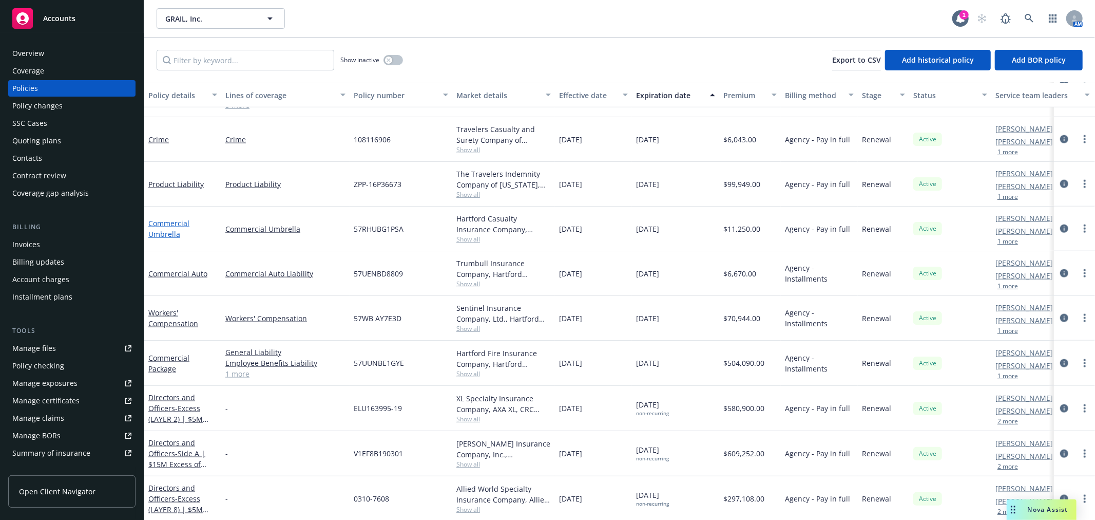
click at [155, 226] on link "Commercial Umbrella" at bounding box center [168, 228] width 41 height 21
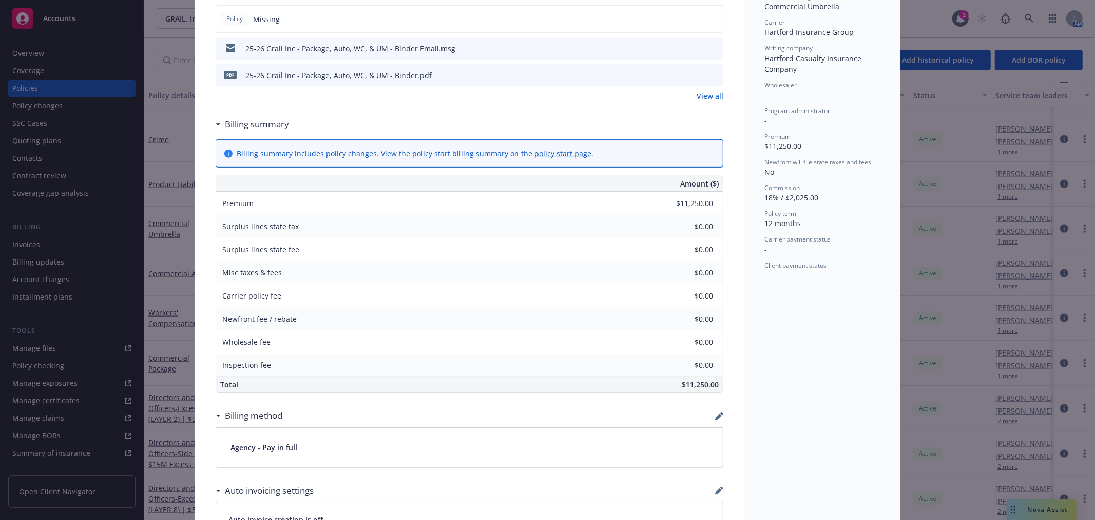
scroll to position [373, 0]
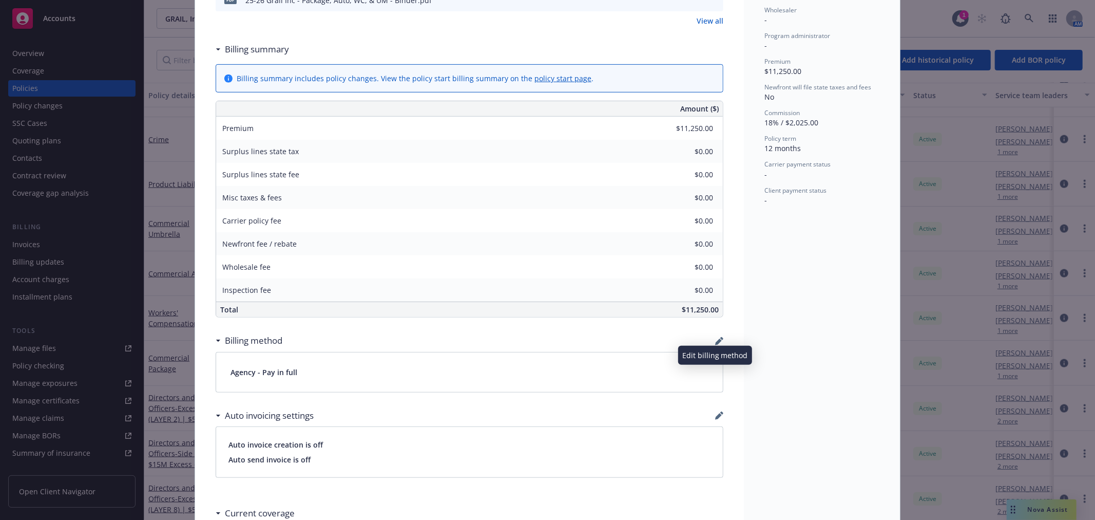
click at [715, 343] on icon "button" at bounding box center [719, 341] width 8 height 8
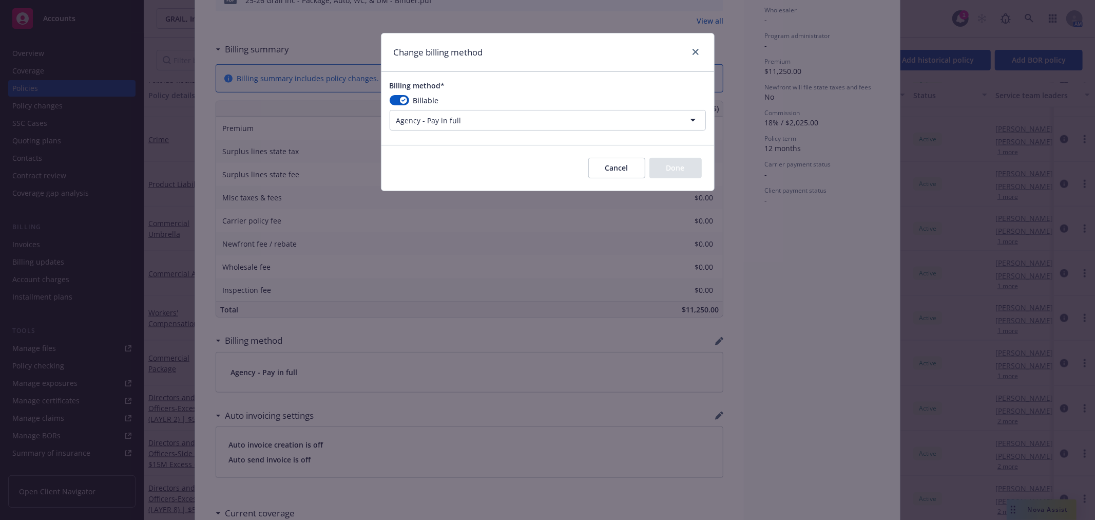
click at [483, 124] on html "Accounts Overview Coverage Policies Policy changes SSC Cases Quoting plans Cont…" at bounding box center [547, 260] width 1095 height 520
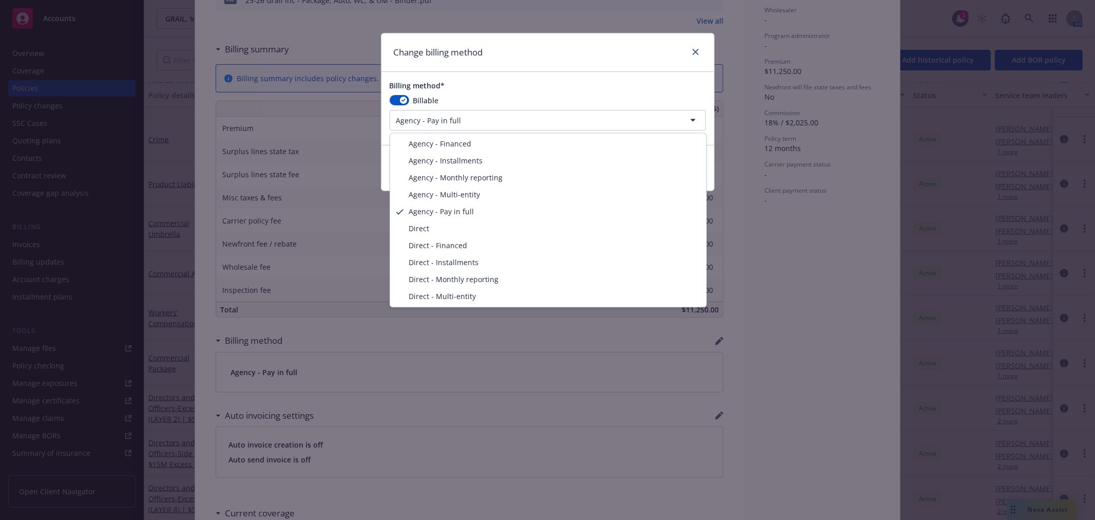
select select "AGENCY_INSTALLMENTS"
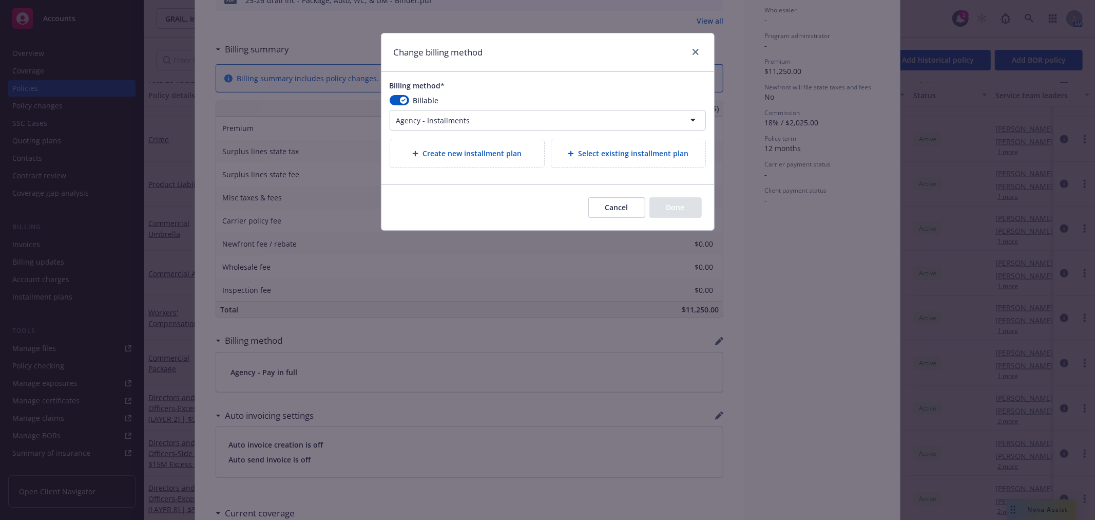
click at [460, 153] on span "Create new installment plan" at bounding box center [472, 153] width 99 height 11
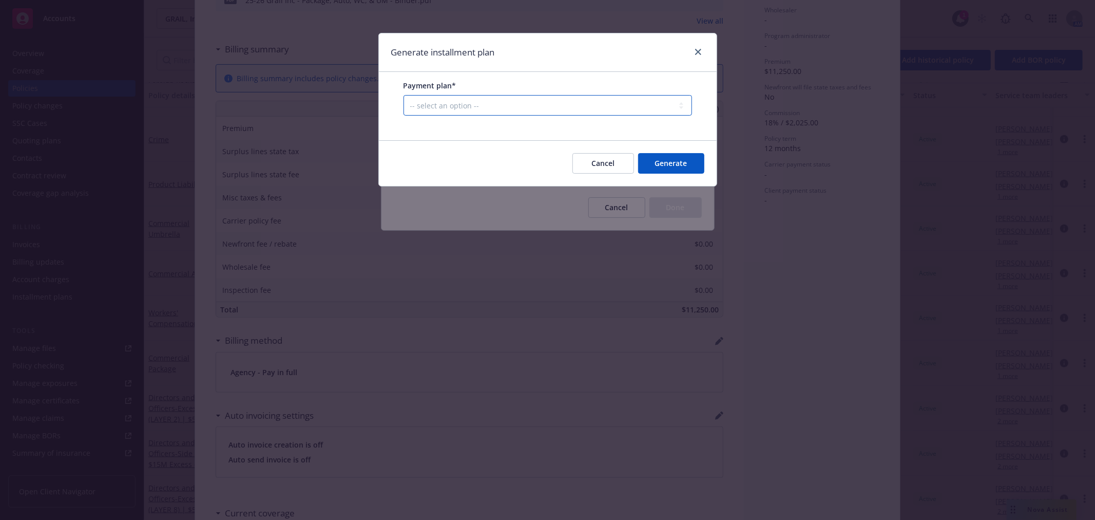
click at [484, 113] on select "-- select an option -- Only down payment 0% down payment + 12 monthly installme…" at bounding box center [548, 105] width 289 height 21
select select "25% down payment + 3 quarterly installments"
click at [404, 116] on select "-- select an option -- Only down payment 0% down payment + 12 monthly installme…" at bounding box center [548, 105] width 289 height 21
select select "QUARTERLY"
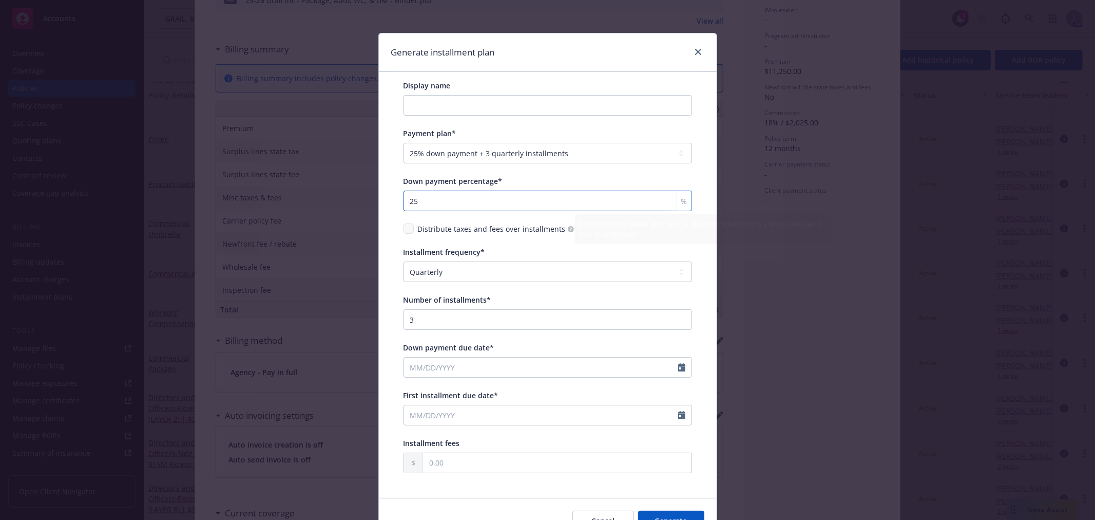
drag, startPoint x: 438, startPoint y: 190, endPoint x: 304, endPoint y: 188, distance: 134.5
click at [304, 188] on div "Generate installment plan Display name Payment plan* -- select an option -- Onl…" at bounding box center [547, 260] width 1095 height 520
type input "35"
click at [389, 178] on div "Display name Payment plan* -- select an option -- Only down payment 0% down pay…" at bounding box center [548, 285] width 338 height 426
click at [448, 366] on input "Down payment due date*" at bounding box center [541, 367] width 274 height 20
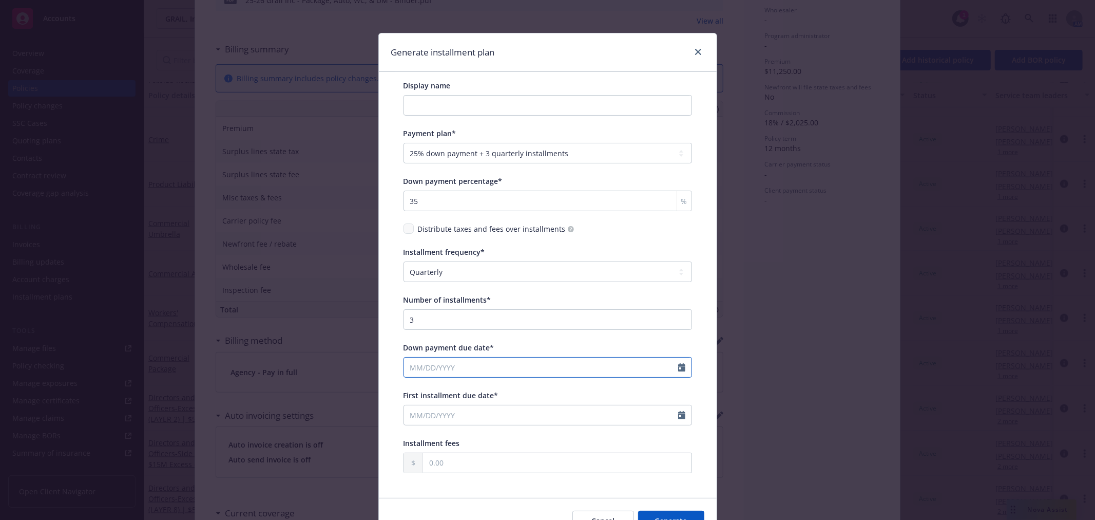
select select "9"
click at [428, 424] on span "1" at bounding box center [433, 427] width 15 height 13
type input "09/01/2025"
click at [678, 417] on icon "Calendar" at bounding box center [681, 415] width 7 height 8
click at [514, 278] on icon "button" at bounding box center [517, 278] width 6 height 6
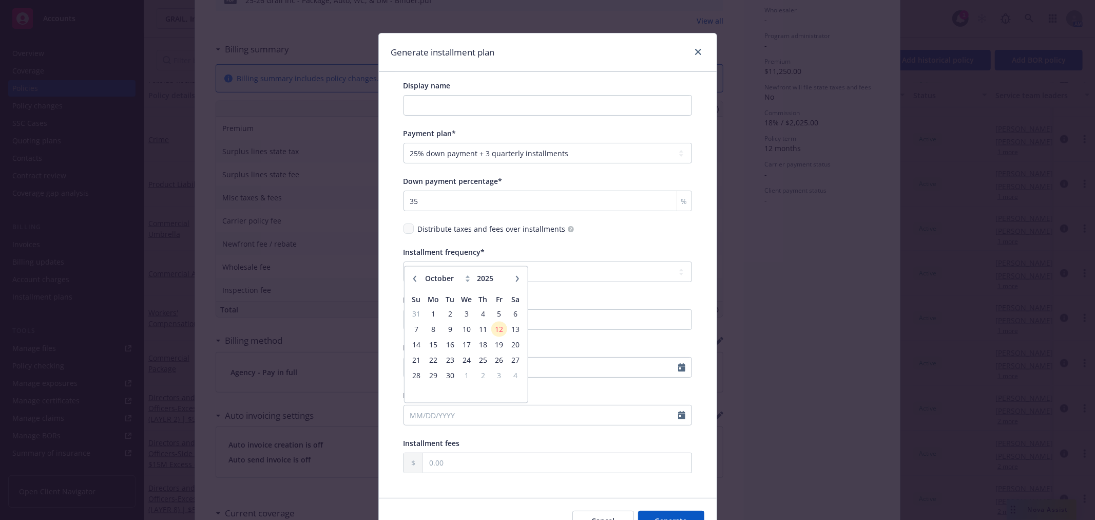
click at [514, 278] on icon "button" at bounding box center [517, 278] width 6 height 6
select select "12"
click at [426, 310] on span "1" at bounding box center [433, 313] width 15 height 13
type input "12/01/2025"
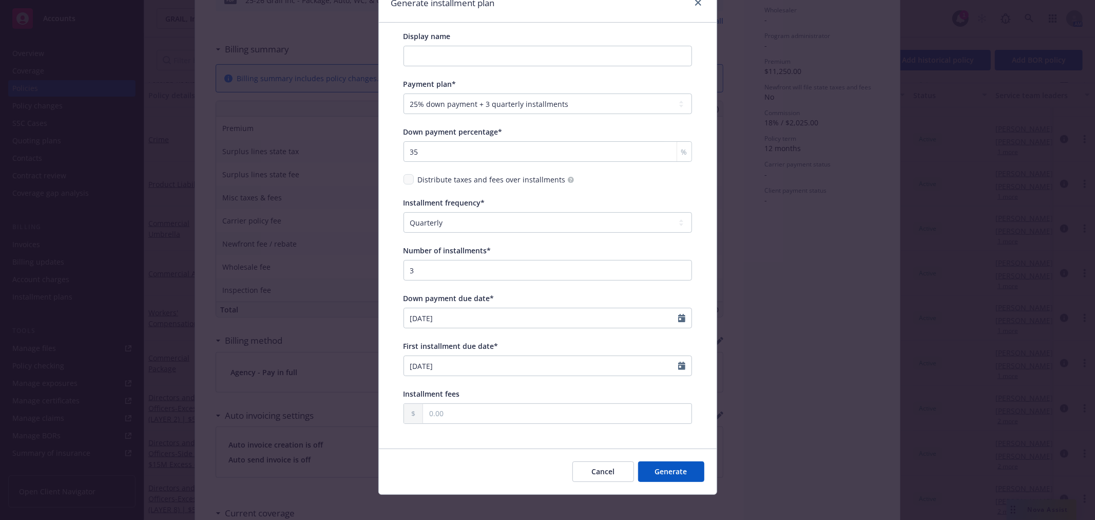
scroll to position [57, 0]
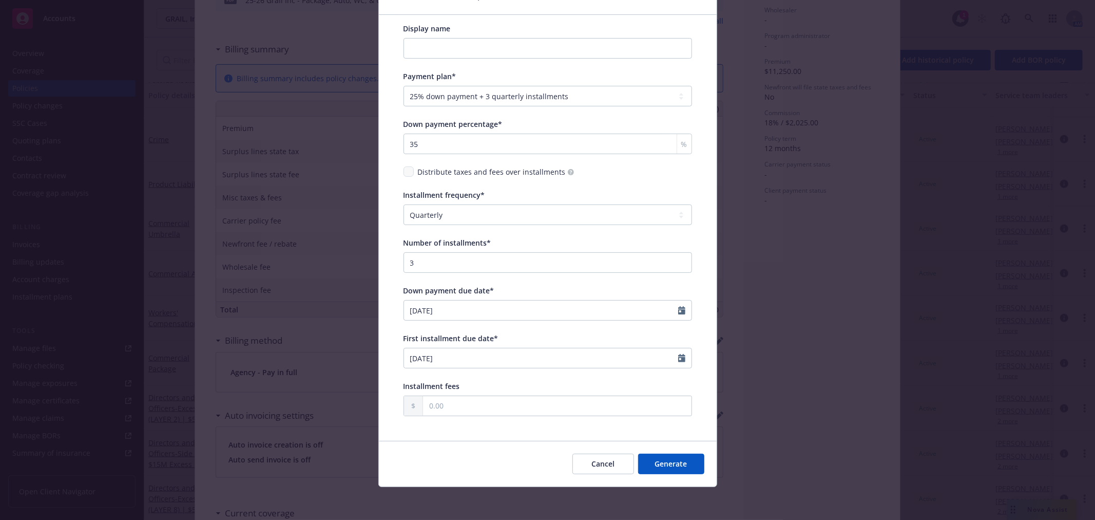
click at [683, 471] on button "Generate" at bounding box center [671, 463] width 66 height 21
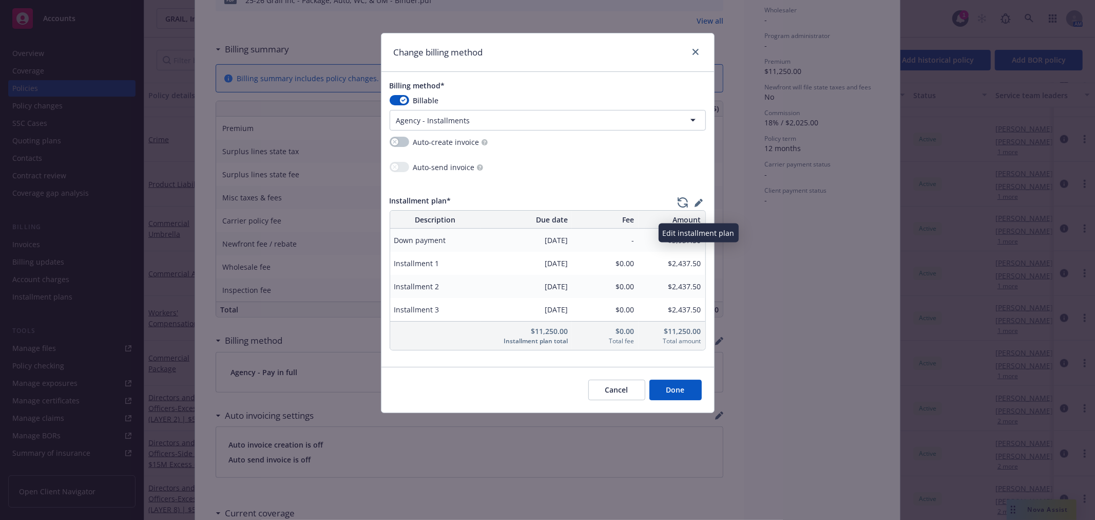
click at [701, 204] on icon "button" at bounding box center [699, 203] width 8 height 8
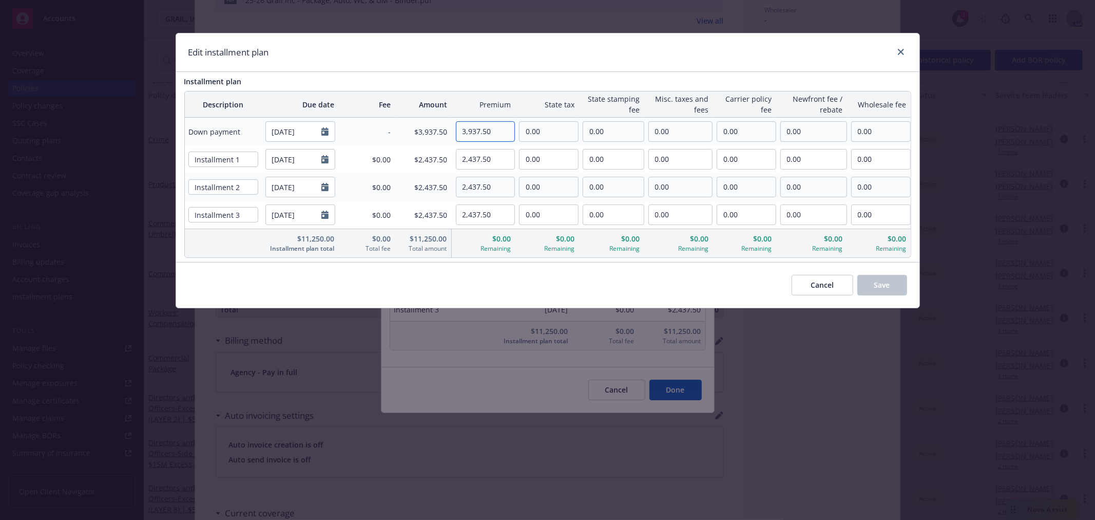
drag, startPoint x: 478, startPoint y: 131, endPoint x: 529, endPoint y: 132, distance: 51.4
click at [529, 132] on tr "Down payment 09/01/2025 - $3,937.50 3,937.50 0.00 0.00 0.00 0.00 0.00 0.00" at bounding box center [548, 132] width 726 height 28
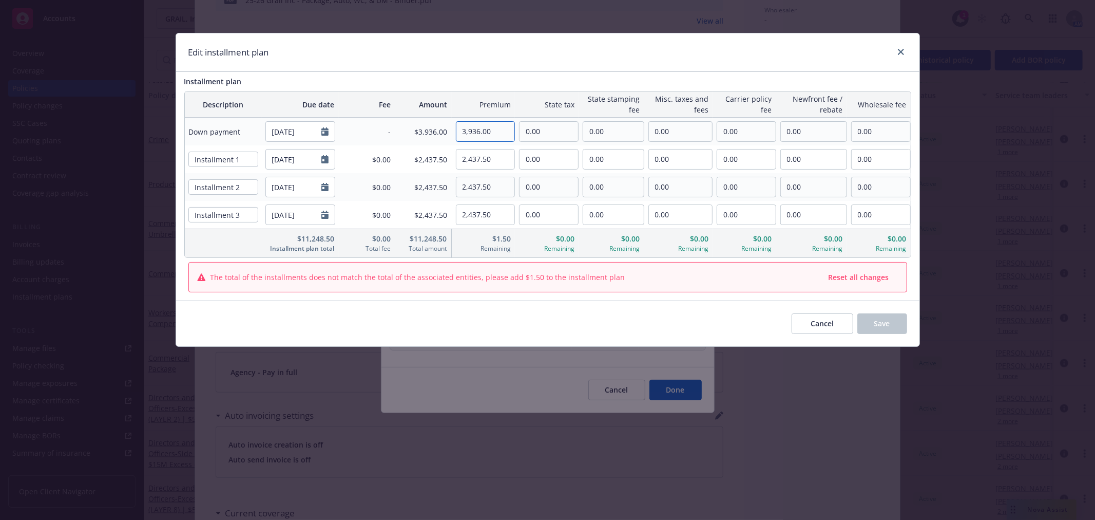
type input "3,936.00"
drag, startPoint x: 497, startPoint y: 161, endPoint x: 483, endPoint y: 161, distance: 13.9
click at [483, 161] on input "2,437.50" at bounding box center [485, 159] width 59 height 20
click at [474, 156] on input "2,437.50" at bounding box center [485, 159] width 59 height 20
click at [476, 157] on input "2,437.50" at bounding box center [485, 159] width 59 height 20
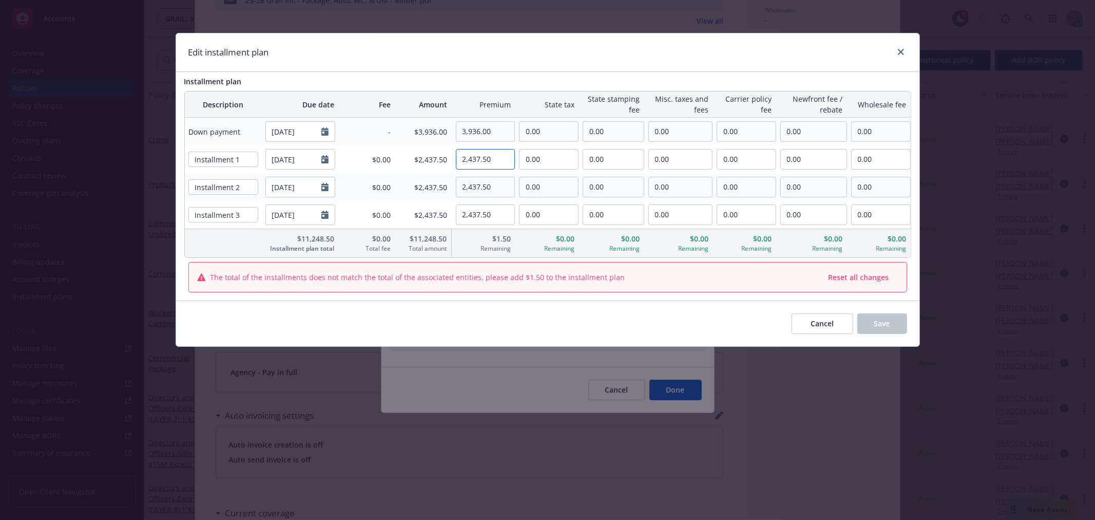
drag, startPoint x: 476, startPoint y: 157, endPoint x: 507, endPoint y: 157, distance: 30.3
click at [507, 157] on input "2,437.50" at bounding box center [485, 159] width 59 height 20
drag, startPoint x: 507, startPoint y: 157, endPoint x: 441, endPoint y: 157, distance: 66.2
click at [441, 157] on tr "Installment 1 12/01/2025 $0.00 $2,438.00 2,438.00 0.00 0.00 0.00 0.00 0.00 0.00" at bounding box center [548, 159] width 726 height 28
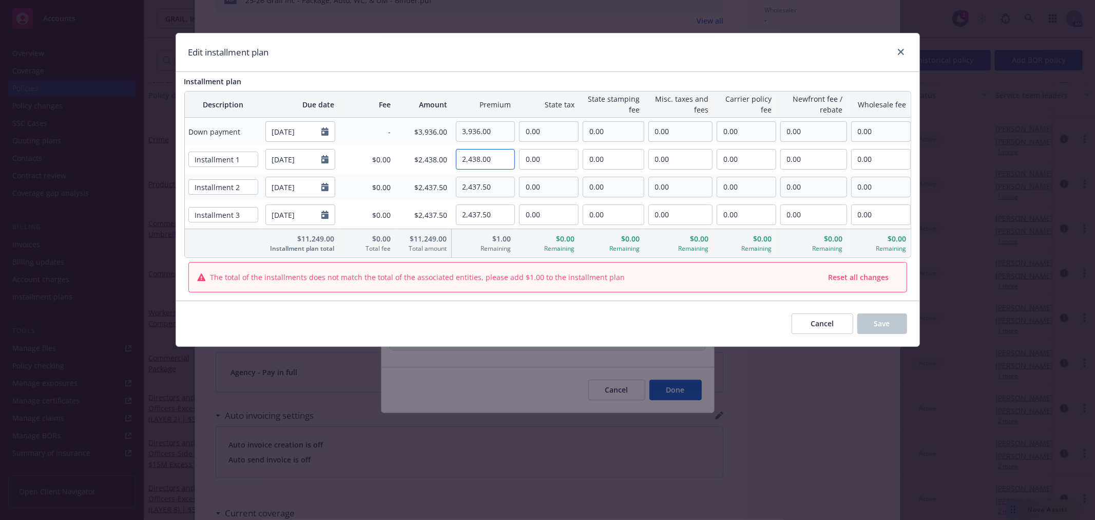
type input "2,438.00"
drag, startPoint x: 495, startPoint y: 190, endPoint x: 449, endPoint y: 186, distance: 46.4
click at [449, 186] on tr "Installment 2 03/01/2026 $0.00 $2,437.50 2,437.50 0.00 0.00 0.00 0.00 0.00 0.00" at bounding box center [548, 187] width 726 height 28
paste input "8.0"
type input "2,438.00"
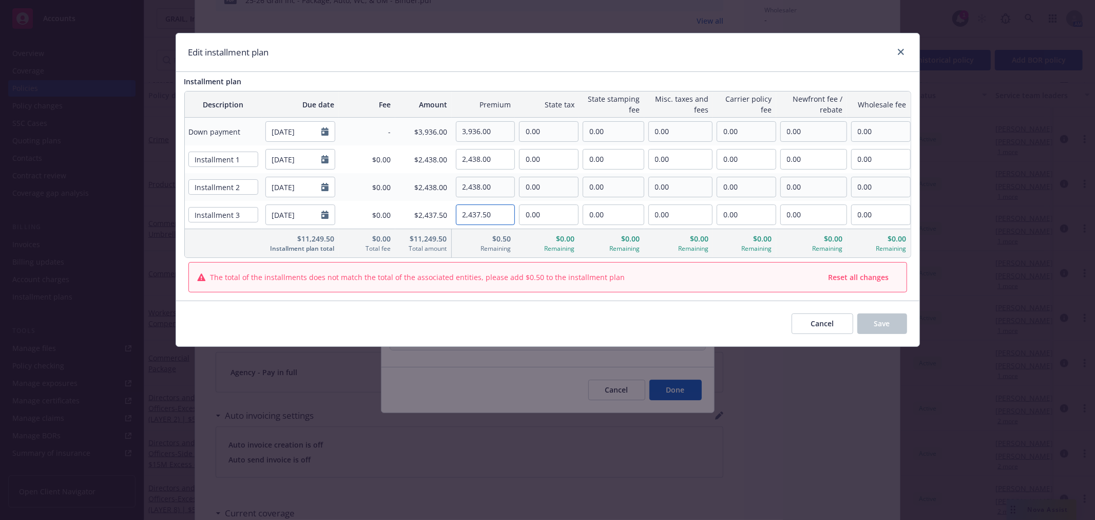
drag, startPoint x: 505, startPoint y: 212, endPoint x: 397, endPoint y: 221, distance: 107.7
click at [397, 221] on tr "Installment 3 06/01/2026 $0.00 $2,437.50 2,437.50 0.00 0.00 0.00 0.00 0.00 0.00" at bounding box center [548, 215] width 726 height 28
paste input "8.0"
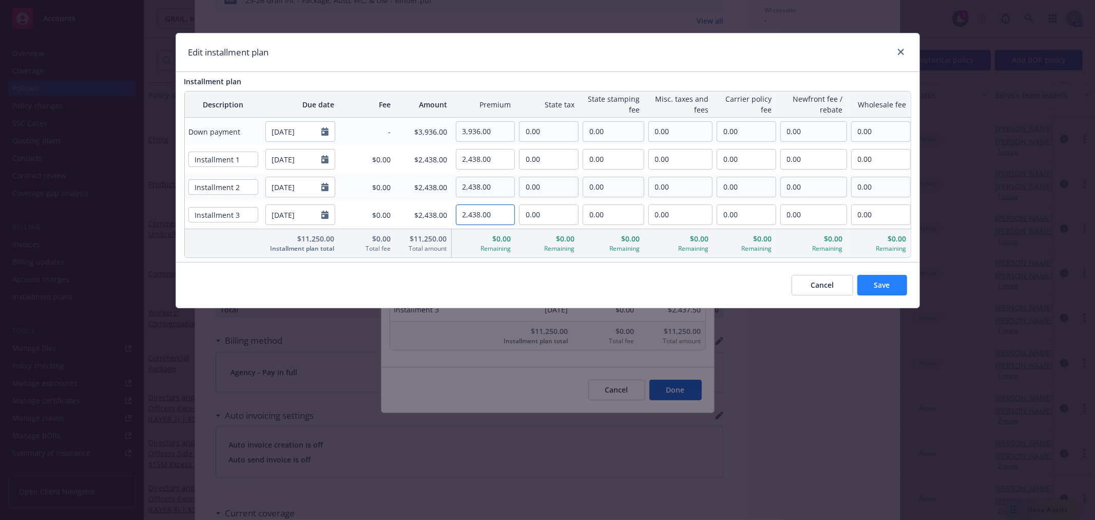
type input "2,438.00"
click at [877, 283] on span "Save" at bounding box center [882, 285] width 16 height 10
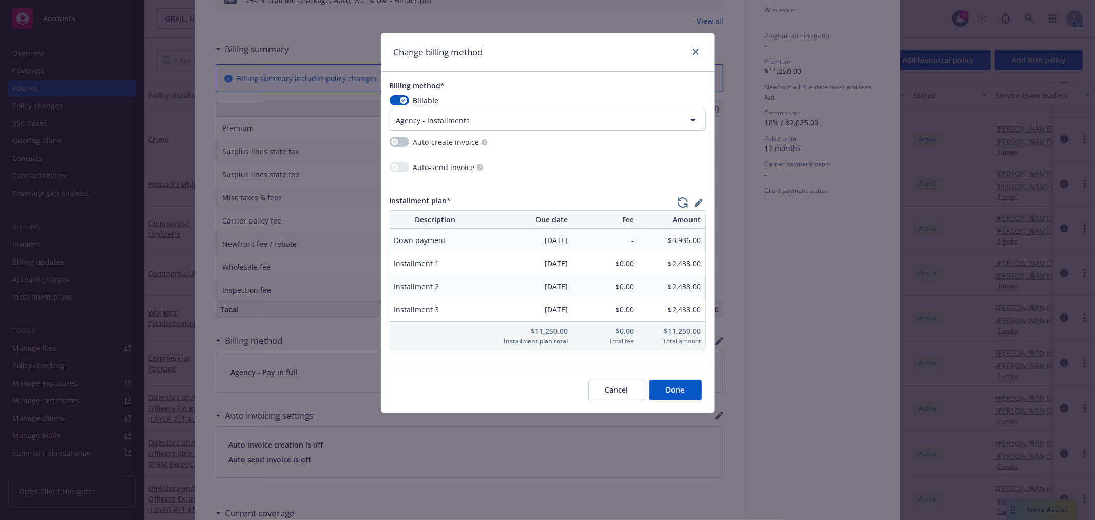
click at [681, 395] on button "Done" at bounding box center [676, 389] width 52 height 21
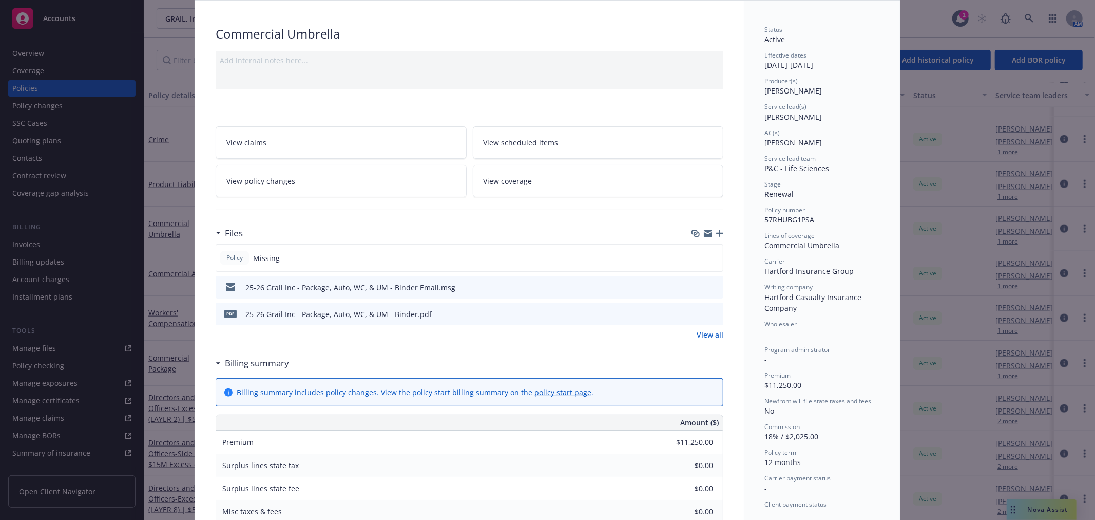
scroll to position [0, 0]
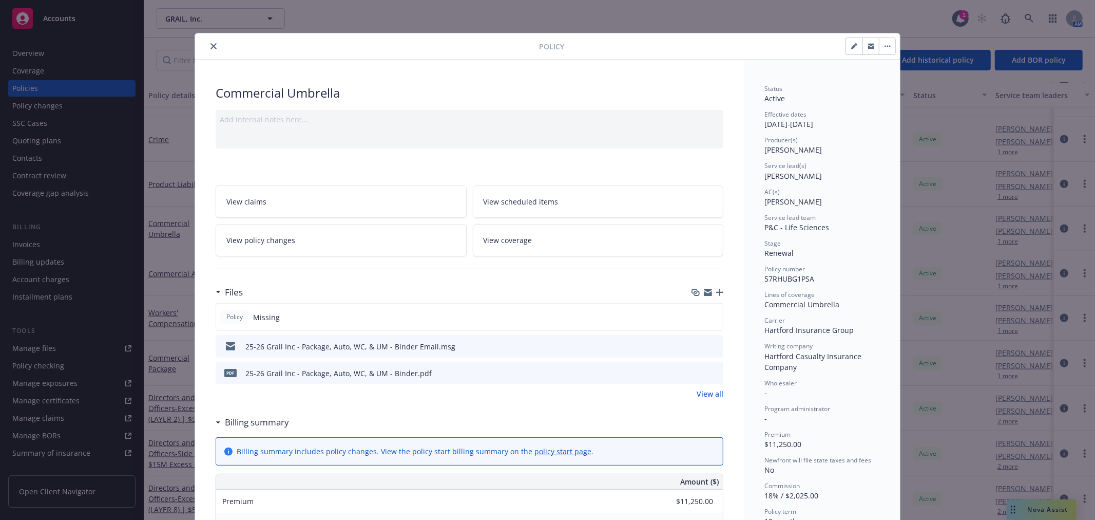
click at [211, 47] on icon "close" at bounding box center [214, 46] width 6 height 6
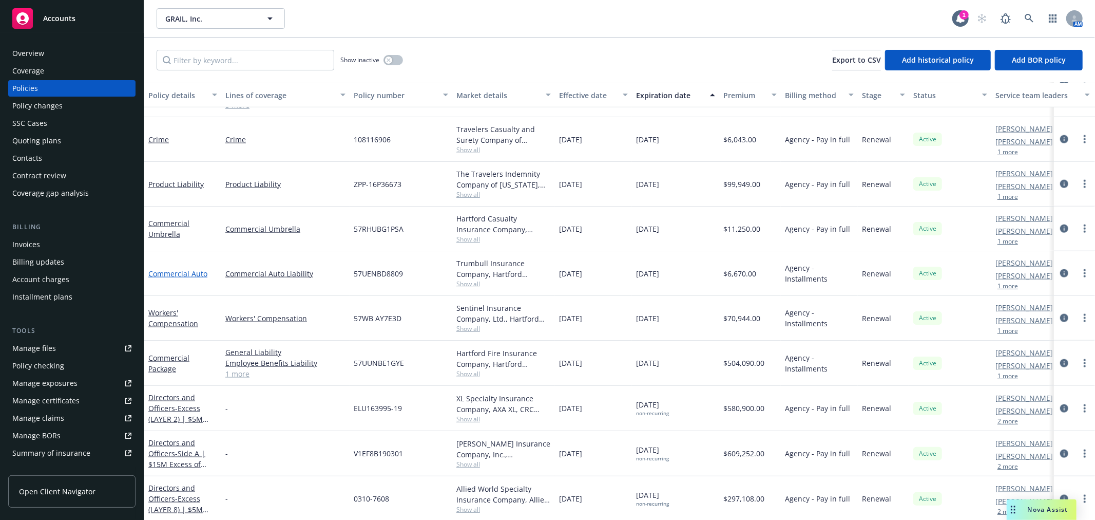
click at [192, 276] on link "Commercial Auto" at bounding box center [177, 274] width 59 height 10
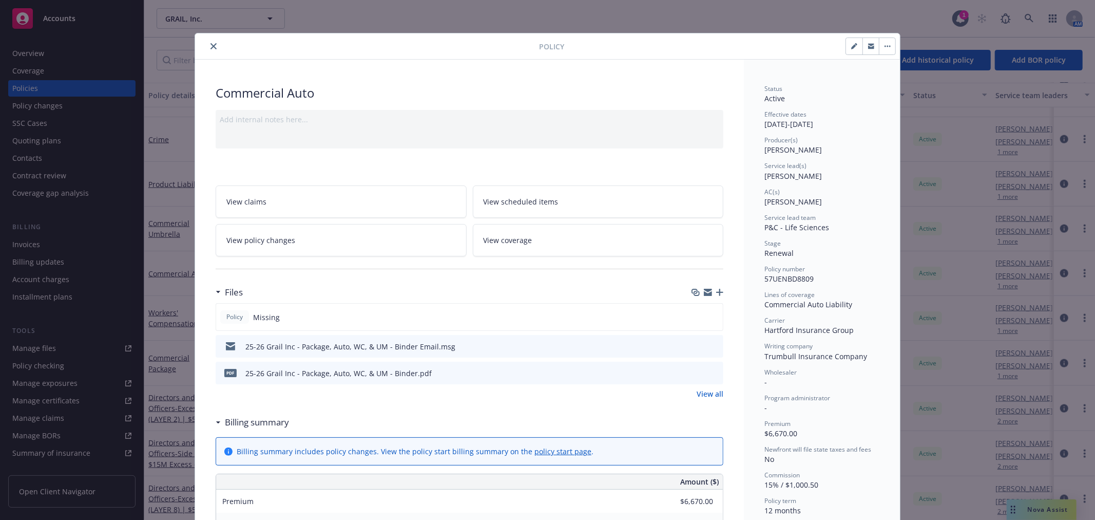
click at [211, 45] on icon "close" at bounding box center [214, 46] width 6 height 6
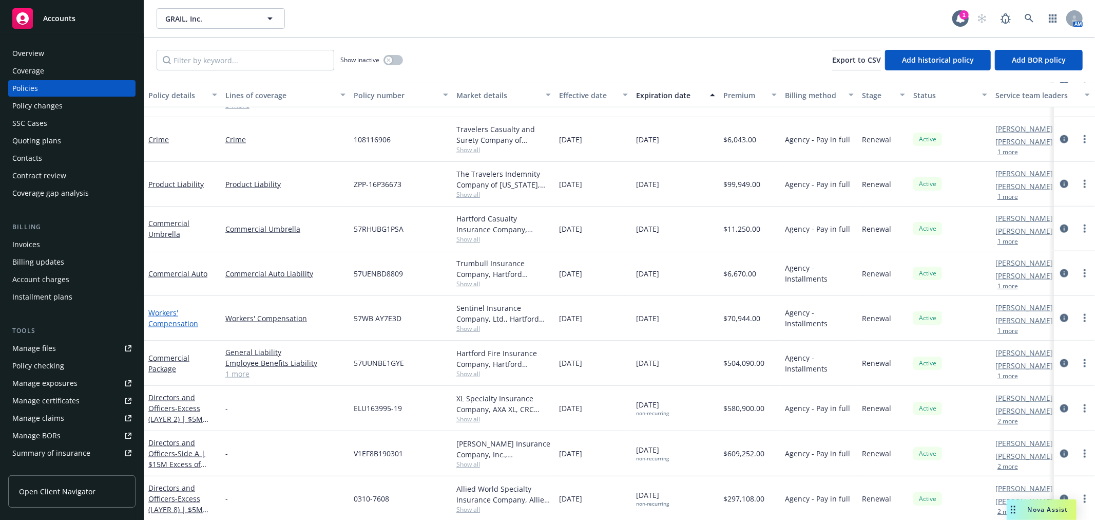
click at [167, 315] on link "Workers' Compensation" at bounding box center [173, 318] width 50 height 21
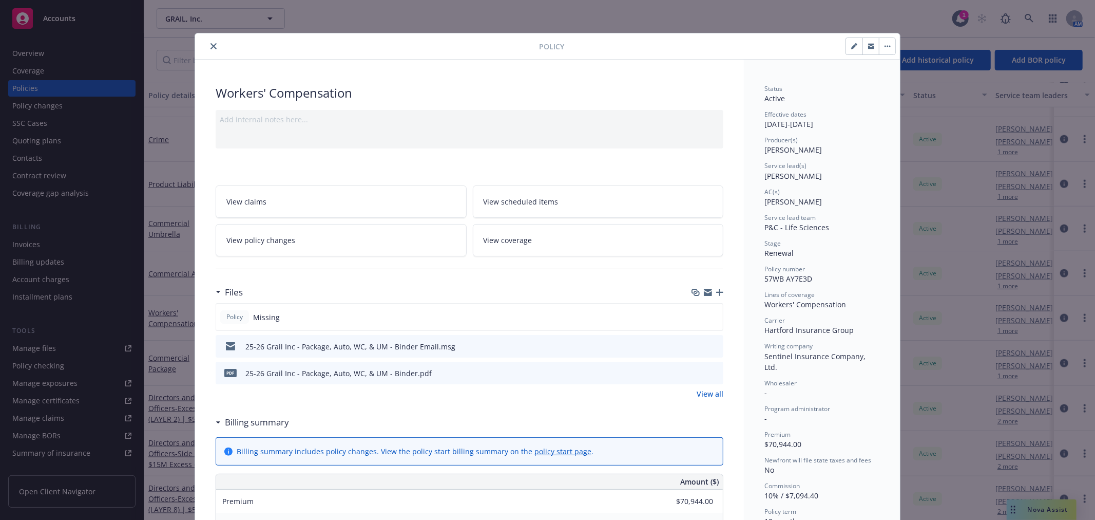
drag, startPoint x: 208, startPoint y: 44, endPoint x: 238, endPoint y: 72, distance: 41.4
click at [211, 44] on icon "close" at bounding box center [214, 46] width 6 height 6
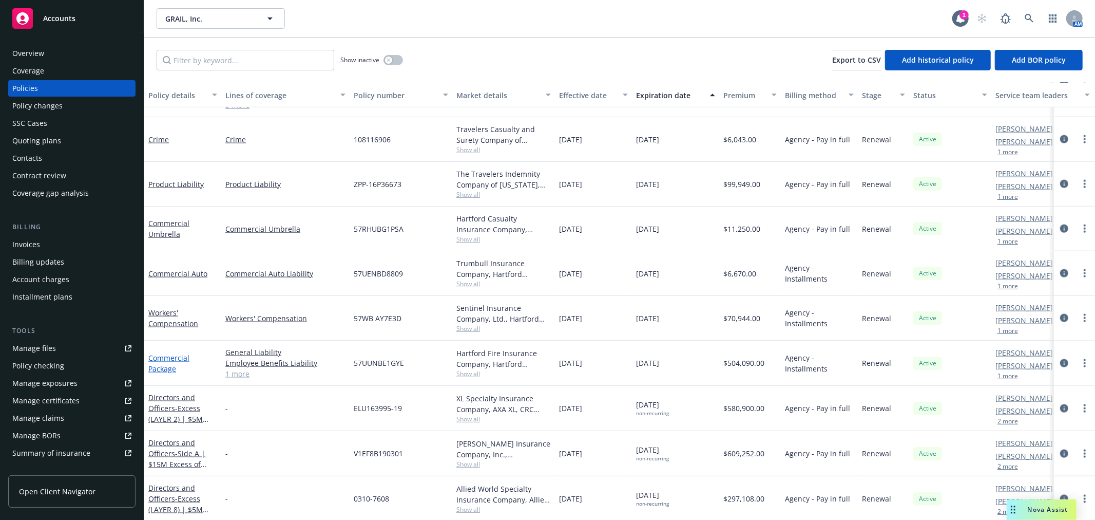
click at [164, 360] on link "Commercial Package" at bounding box center [168, 363] width 41 height 21
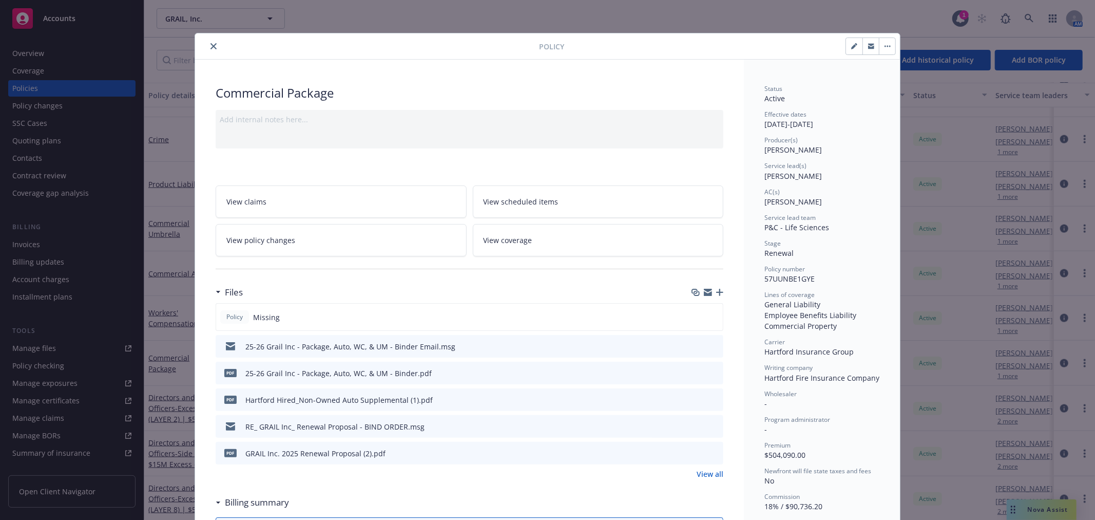
click at [211, 47] on icon "close" at bounding box center [214, 46] width 6 height 6
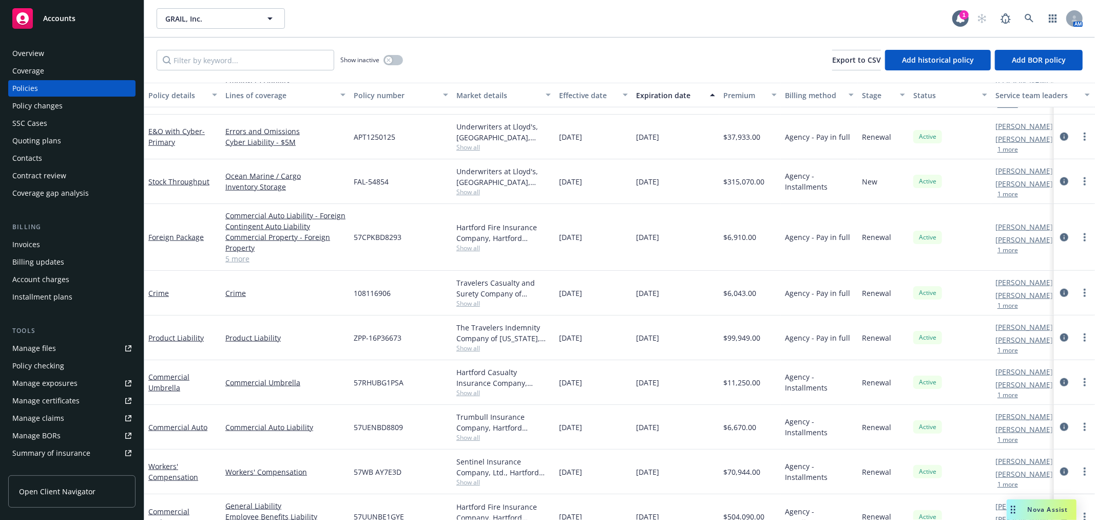
scroll to position [912, 0]
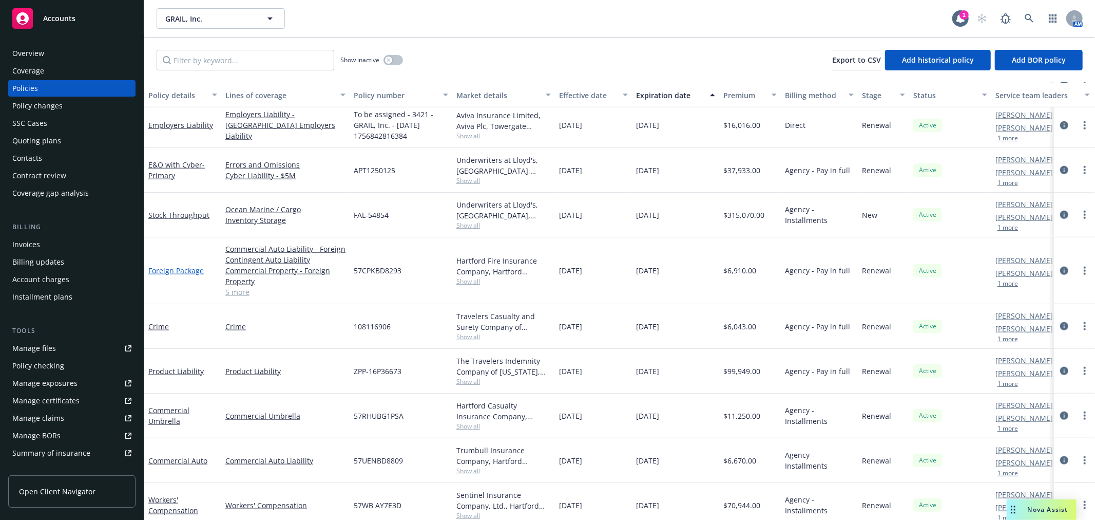
click at [188, 269] on link "Foreign Package" at bounding box center [175, 270] width 55 height 10
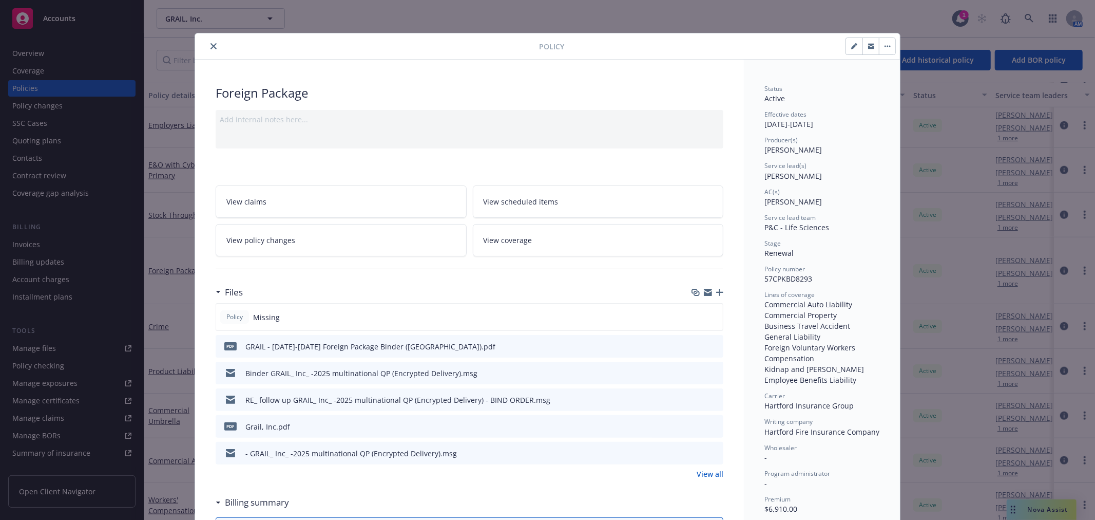
click at [211, 46] on icon "close" at bounding box center [214, 46] width 6 height 6
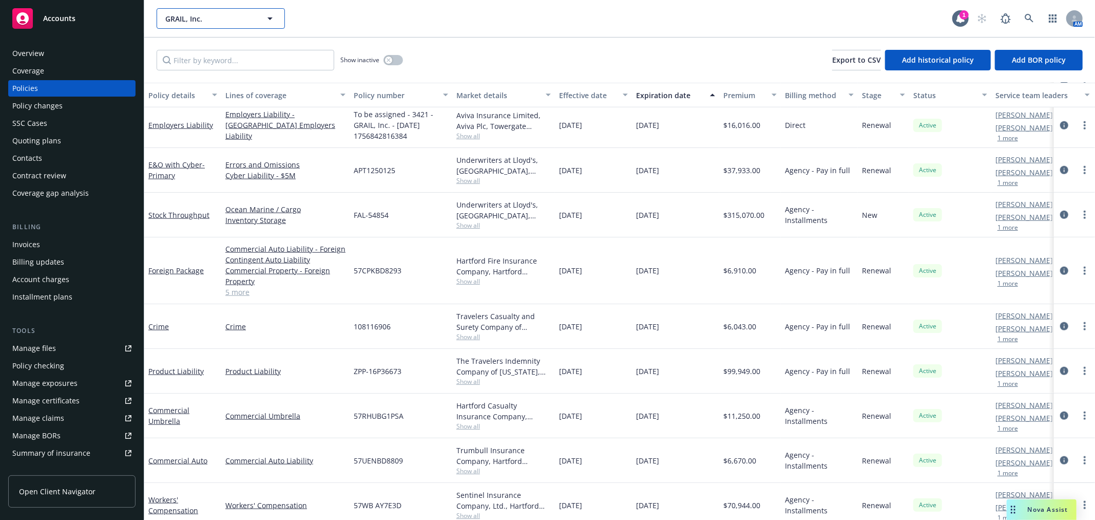
drag, startPoint x: 226, startPoint y: 26, endPoint x: 57, endPoint y: 17, distance: 169.6
click at [49, 22] on div "Accounts Overview Coverage Policies Policy changes SSC Cases Quoting plans Cont…" at bounding box center [547, 260] width 1095 height 520
click at [219, 67] on input "Filter by keyword..." at bounding box center [246, 60] width 178 height 21
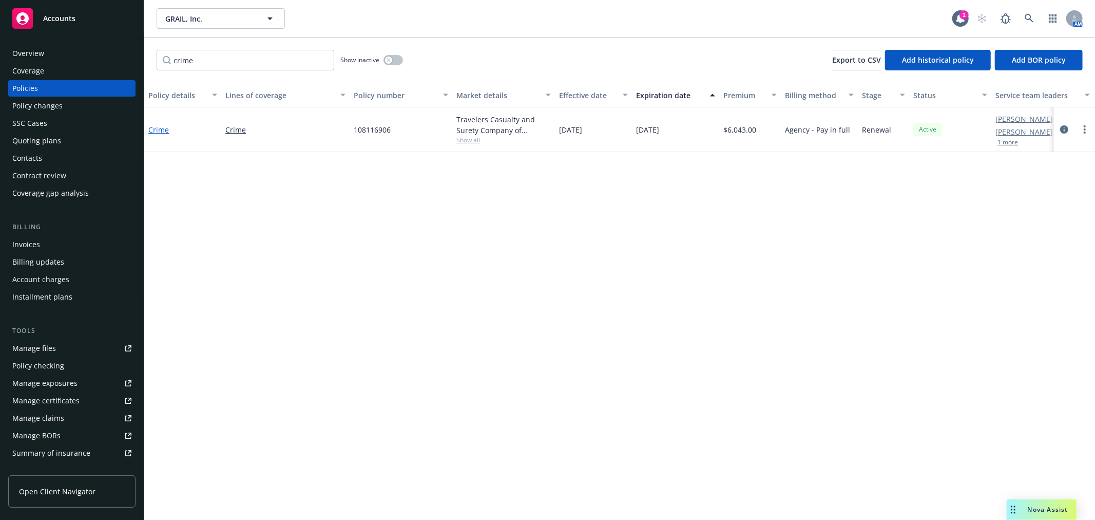
click at [158, 126] on link "Crime" at bounding box center [158, 130] width 21 height 10
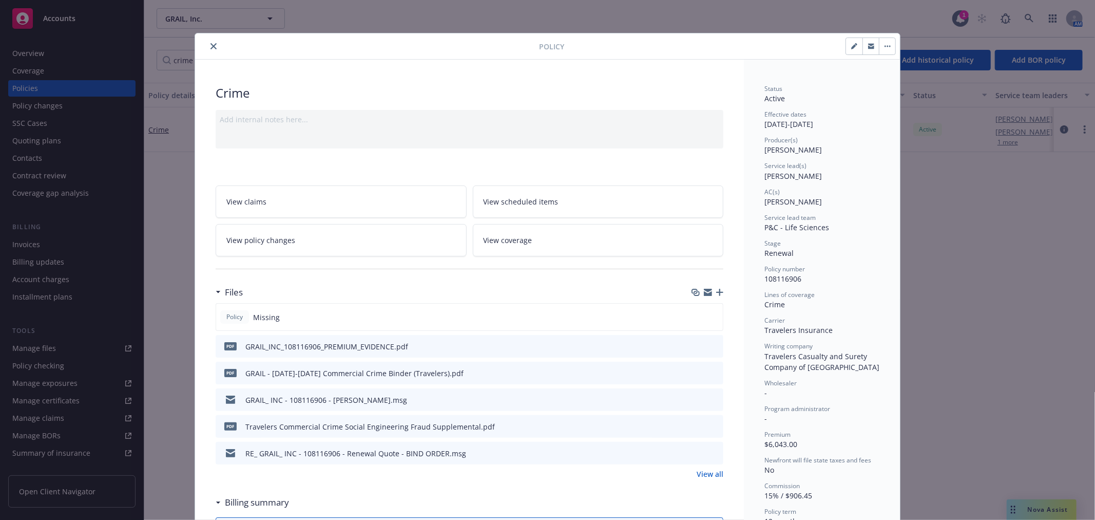
click at [207, 43] on button "close" at bounding box center [213, 46] width 12 height 12
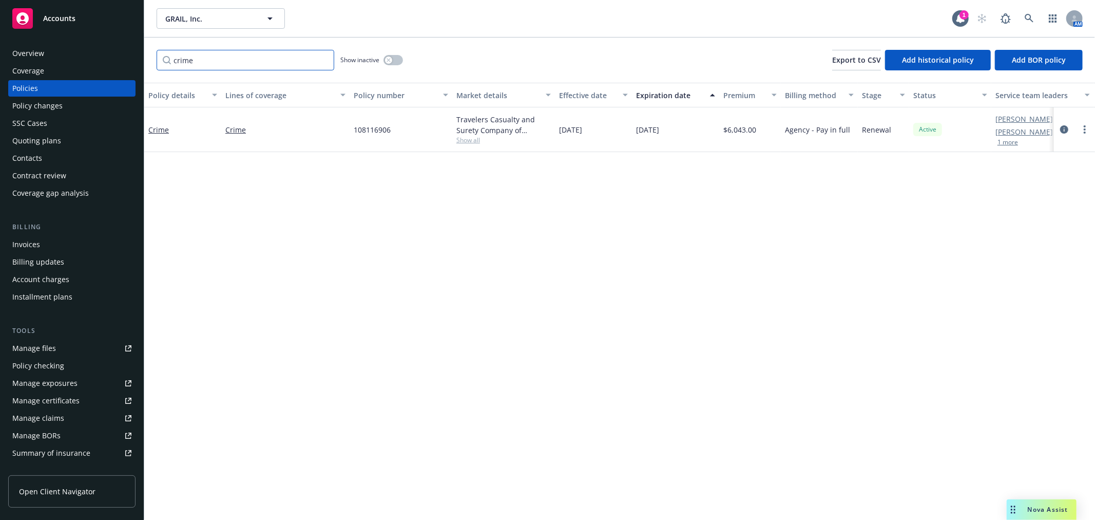
click at [209, 50] on input "crime" at bounding box center [246, 60] width 178 height 21
drag, startPoint x: 205, startPoint y: 63, endPoint x: 99, endPoint y: 58, distance: 106.4
click at [95, 60] on div "Accounts Overview Coverage Policies Policy changes SSC Cases Quoting plans Cont…" at bounding box center [547, 260] width 1095 height 520
click at [173, 129] on link "Product Liability" at bounding box center [175, 130] width 55 height 10
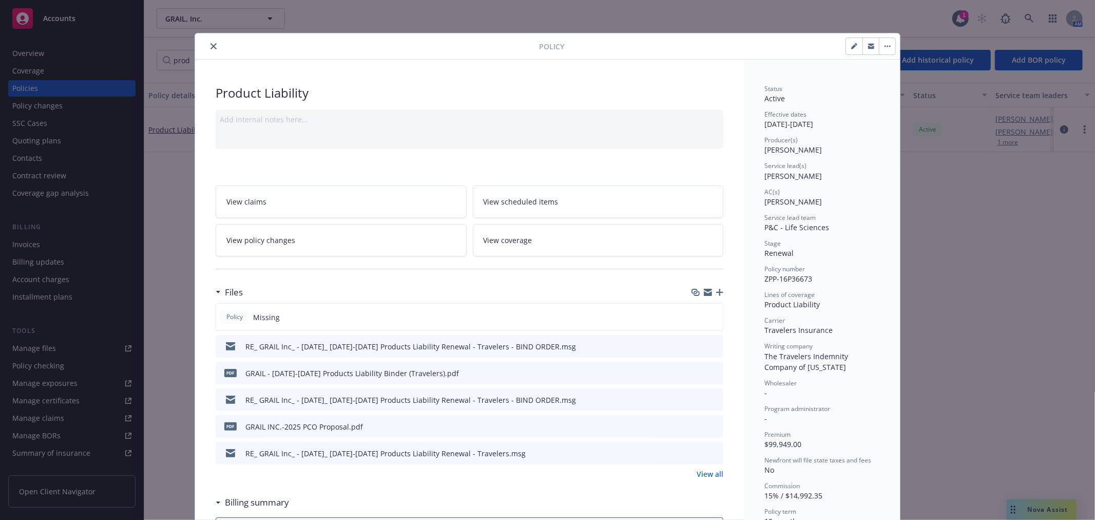
click at [711, 343] on icon "preview file" at bounding box center [713, 345] width 9 height 7
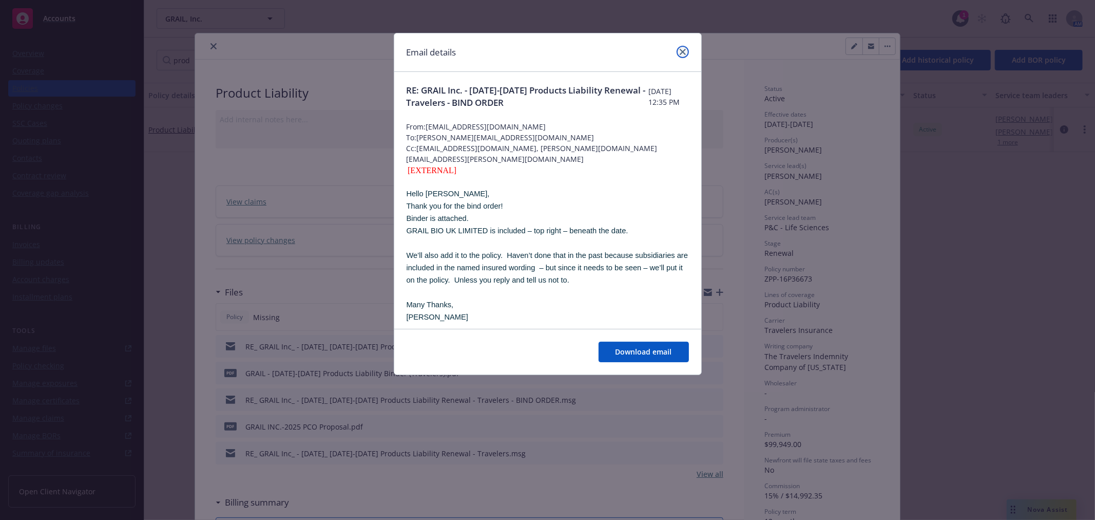
click at [680, 51] on icon "close" at bounding box center [683, 52] width 6 height 6
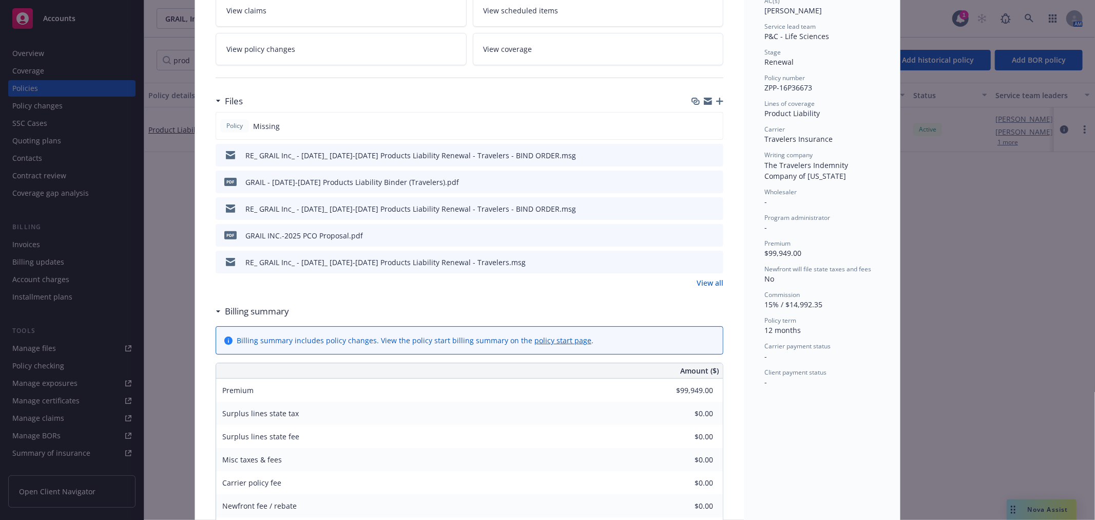
scroll to position [171, 0]
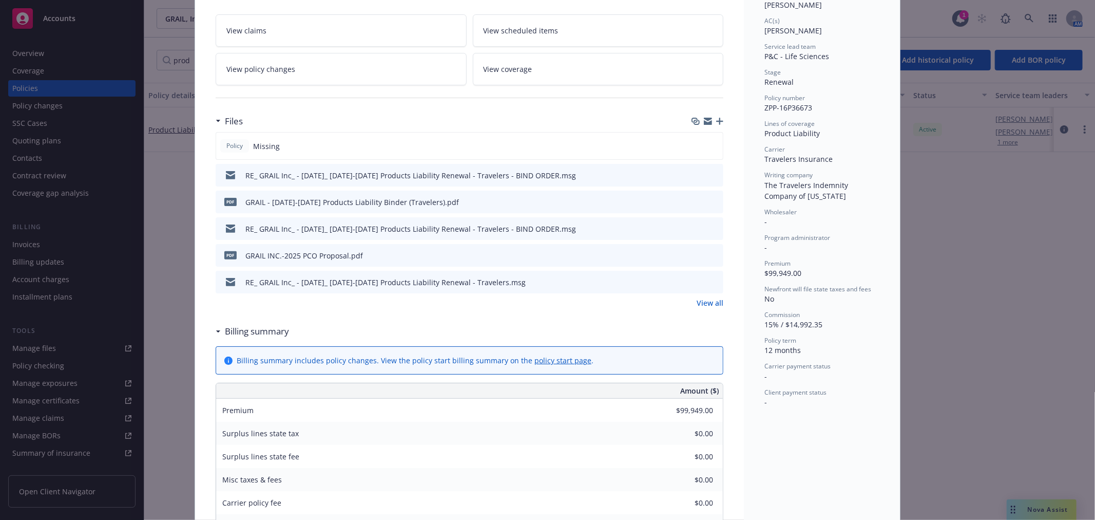
drag, startPoint x: 712, startPoint y: 198, endPoint x: 700, endPoint y: 198, distance: 11.8
click at [712, 198] on icon "preview file" at bounding box center [713, 201] width 9 height 7
click at [710, 226] on icon "preview file" at bounding box center [713, 227] width 9 height 7
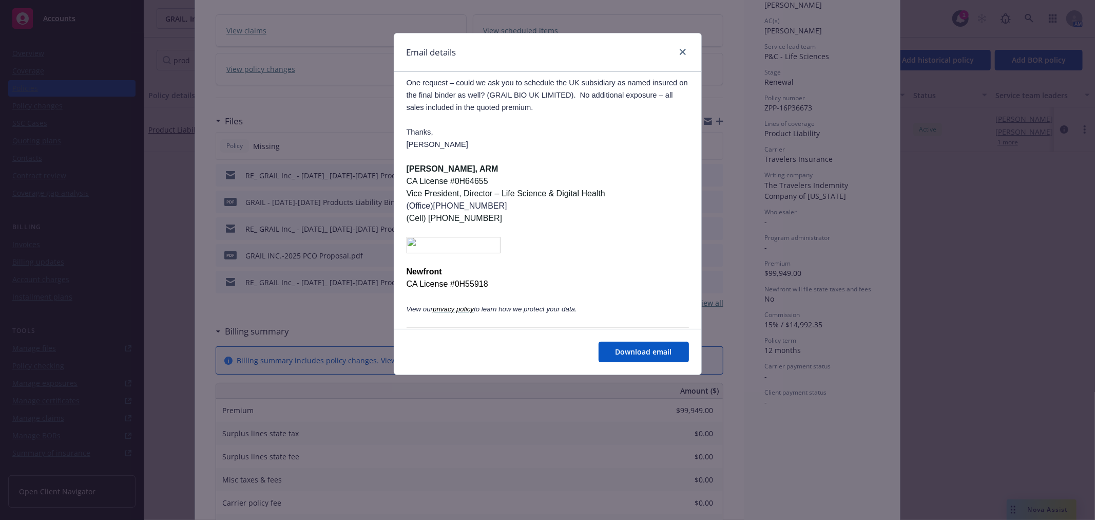
scroll to position [0, 0]
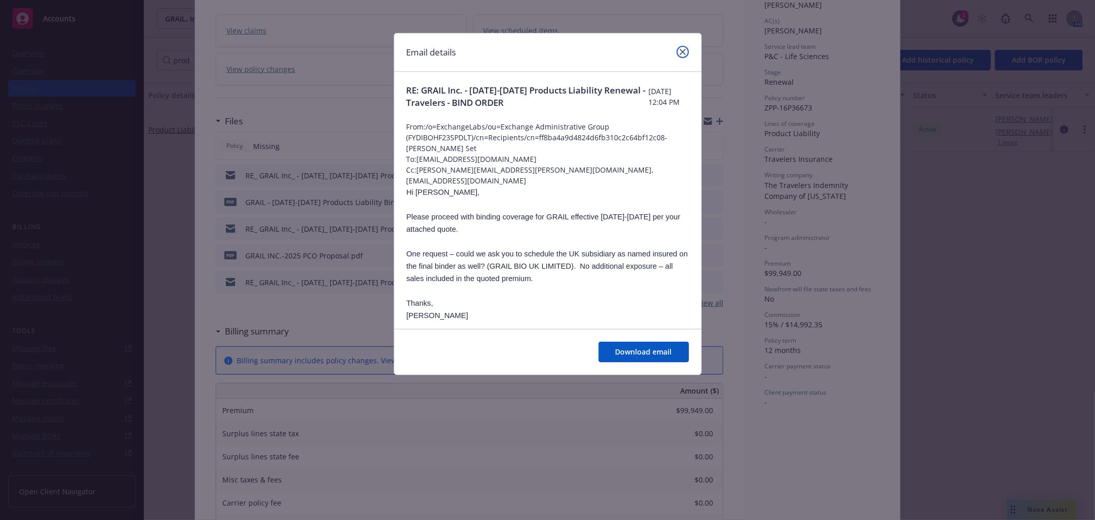
click at [684, 57] on link "close" at bounding box center [683, 52] width 12 height 12
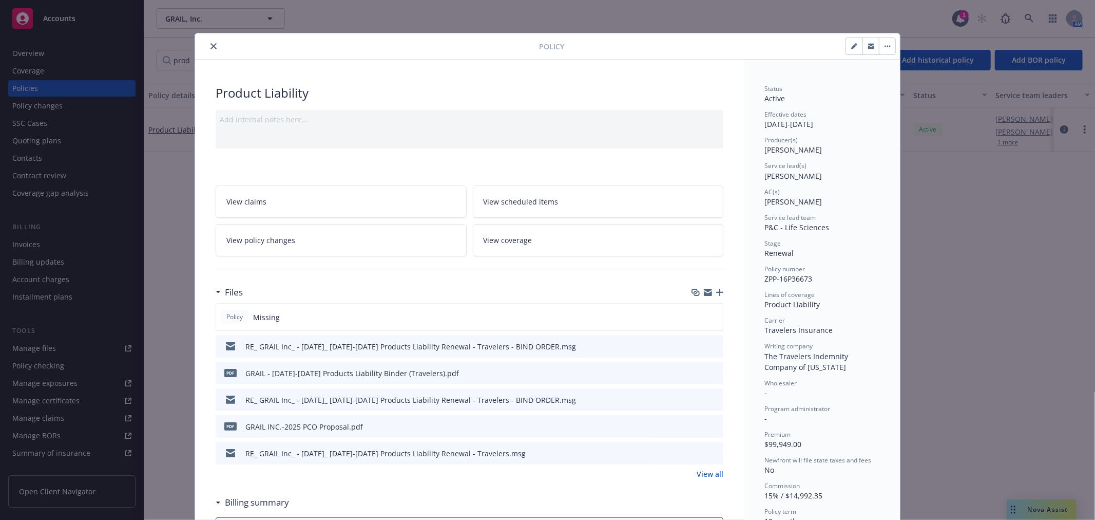
click at [211, 45] on icon "close" at bounding box center [214, 46] width 6 height 6
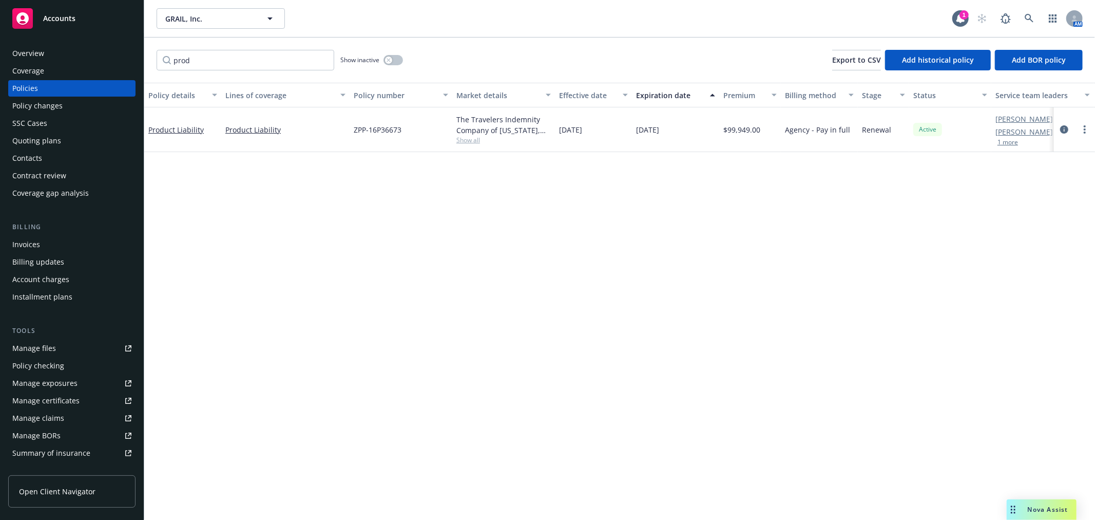
click at [207, 47] on div "prod Show inactive Export to CSV Add historical policy Add BOR policy" at bounding box center [619, 59] width 951 height 45
drag, startPoint x: 198, startPoint y: 65, endPoint x: 89, endPoint y: 63, distance: 108.9
click at [86, 65] on div "Accounts Overview Coverage Policies Policy changes SSC Cases Quoting plans Cont…" at bounding box center [547, 260] width 1095 height 520
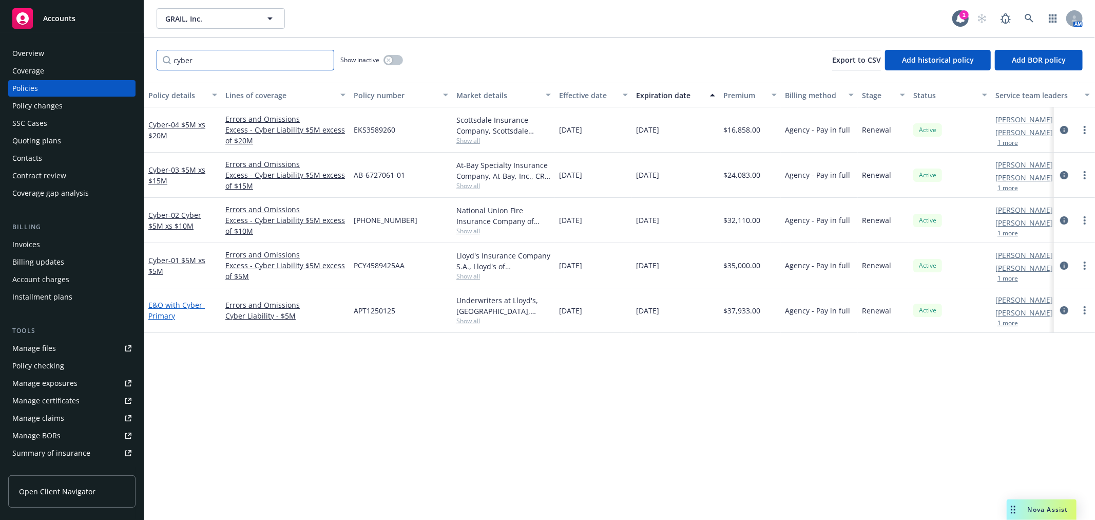
type input "cyber"
click at [186, 302] on link "E&O with Cyber - Primary" at bounding box center [176, 310] width 56 height 21
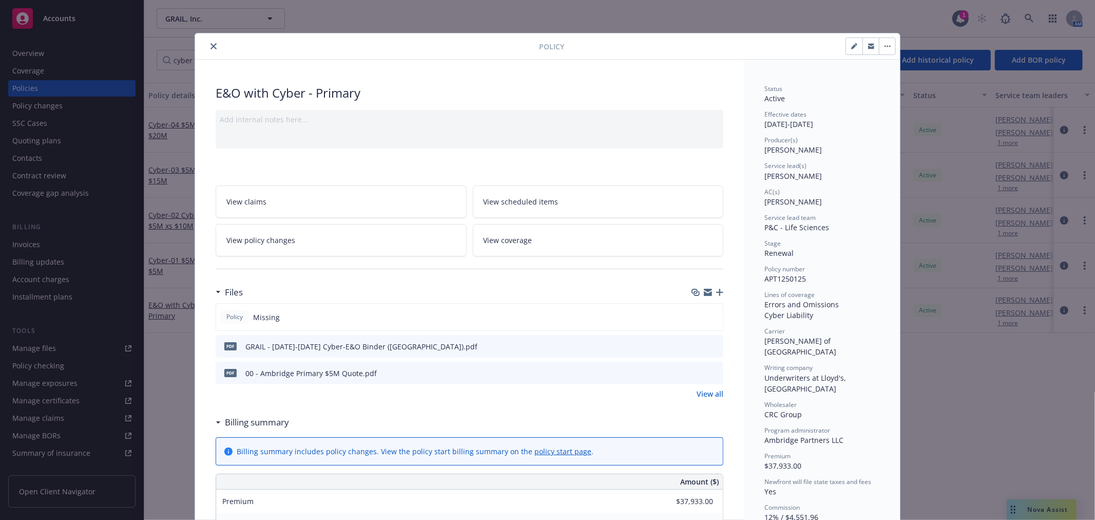
click at [211, 47] on icon "close" at bounding box center [214, 46] width 6 height 6
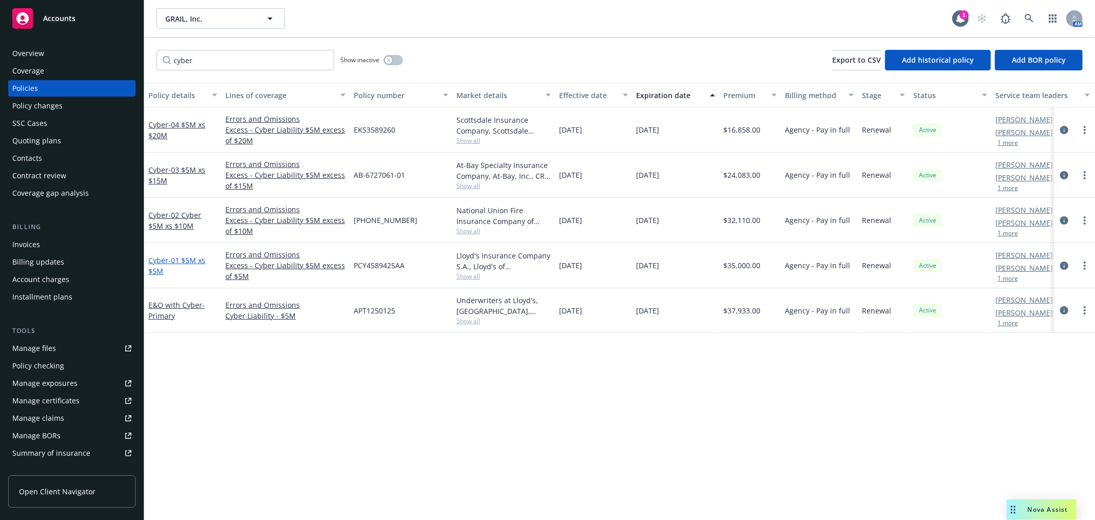
click at [183, 259] on span "- 01 $5M xs $5M" at bounding box center [176, 265] width 57 height 21
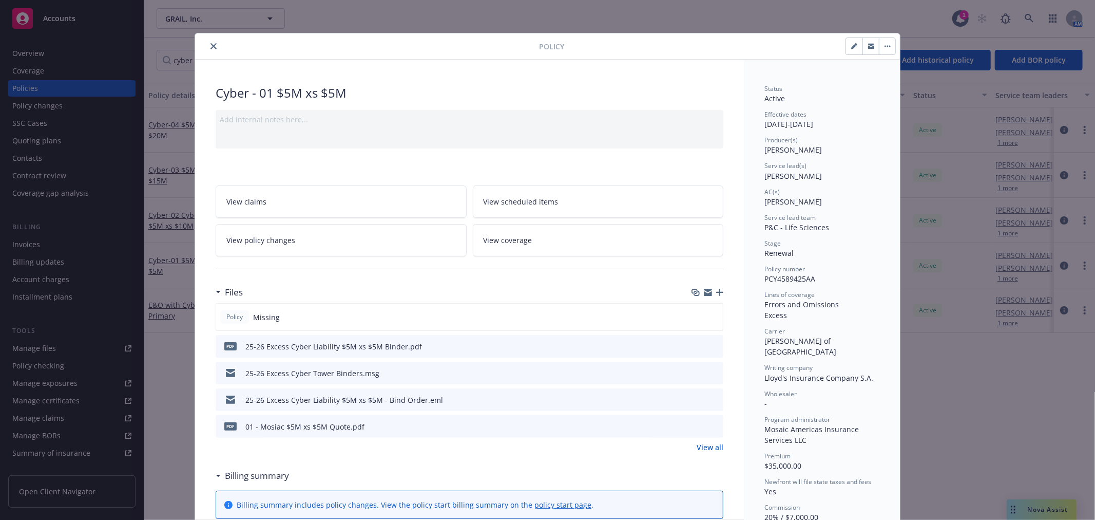
click at [211, 47] on icon "close" at bounding box center [214, 46] width 6 height 6
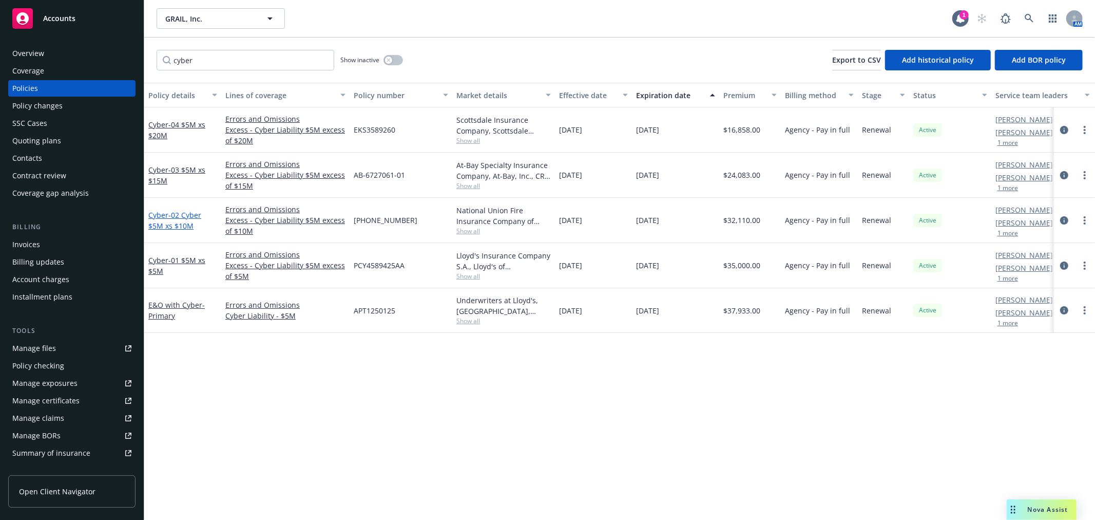
click at [167, 220] on span "- 02 Cyber $5M xs $10M" at bounding box center [174, 220] width 53 height 21
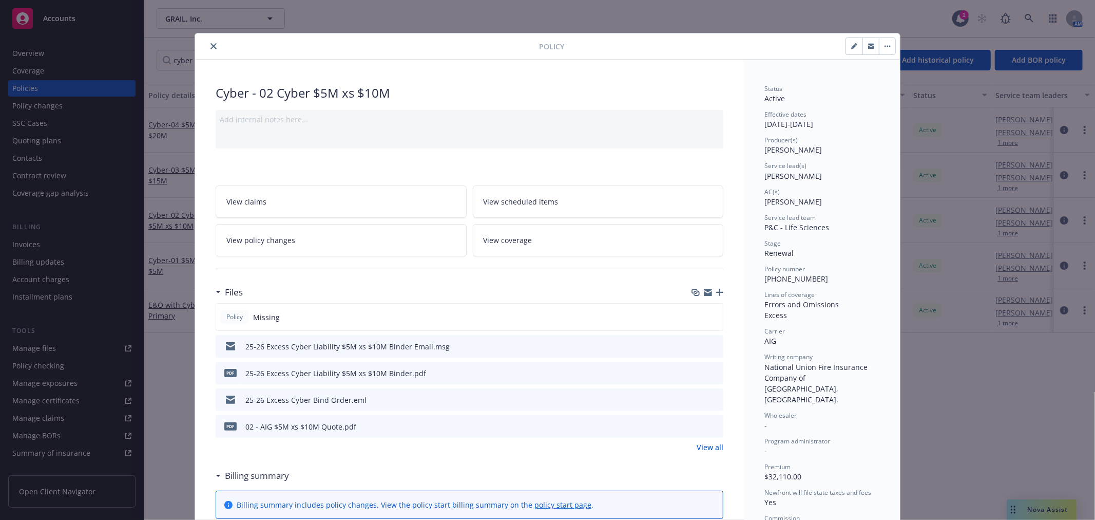
click at [211, 44] on icon "close" at bounding box center [214, 46] width 6 height 6
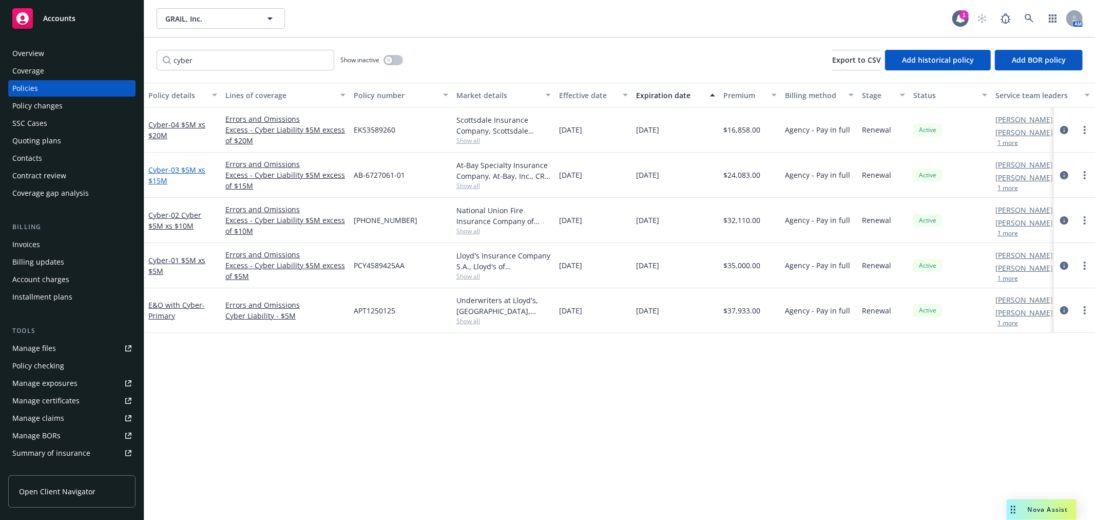
click at [186, 169] on span "- 03 $5M xs $15M" at bounding box center [176, 175] width 57 height 21
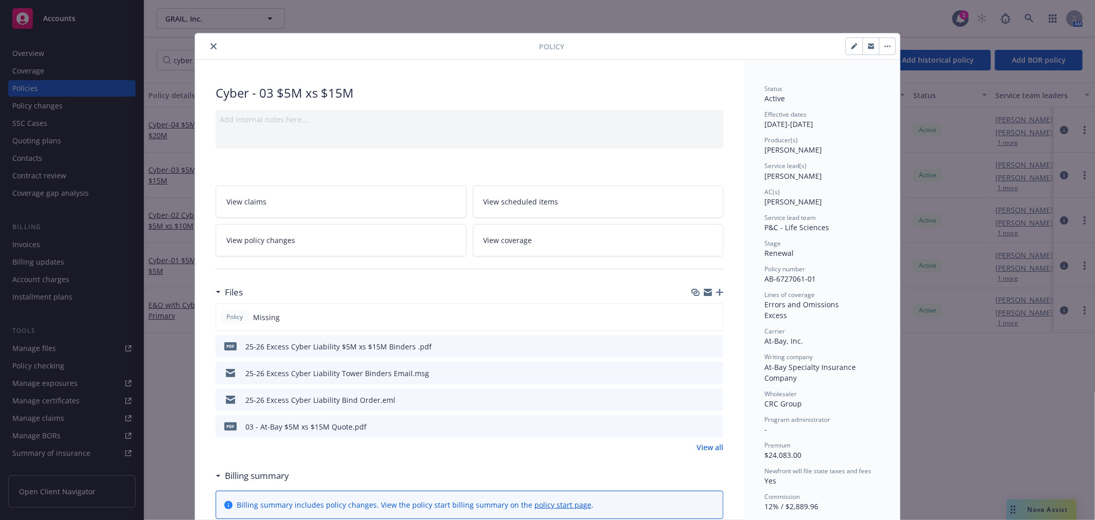
click at [212, 48] on icon "close" at bounding box center [214, 46] width 6 height 6
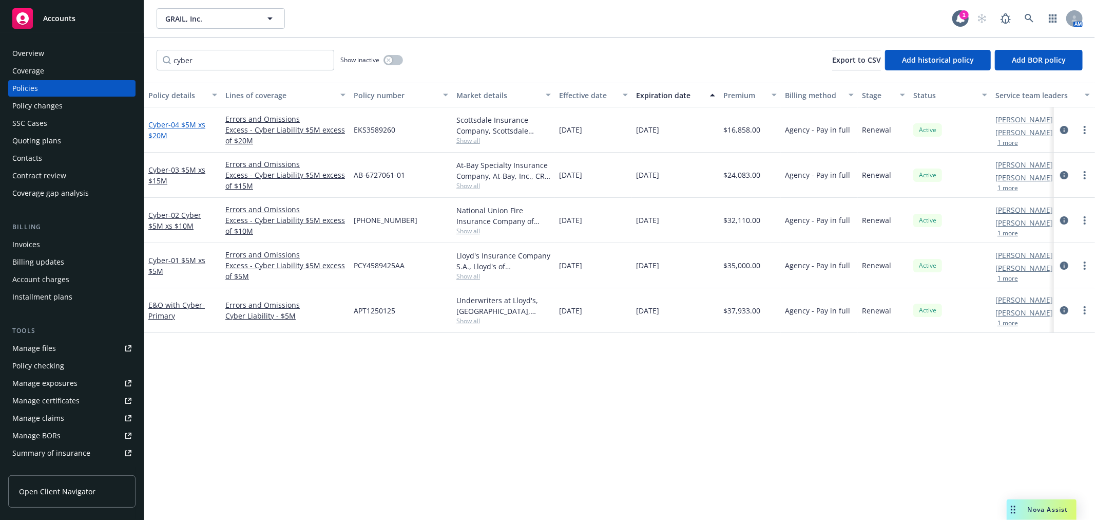
click at [178, 122] on span "- 04 $5M xs $20M" at bounding box center [176, 130] width 57 height 21
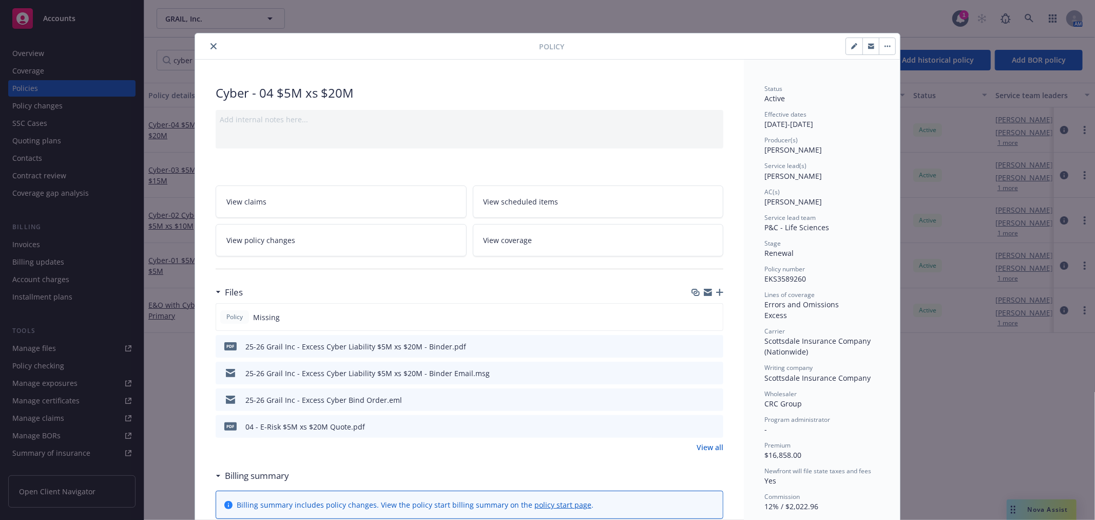
click at [207, 50] on button "close" at bounding box center [213, 46] width 12 height 12
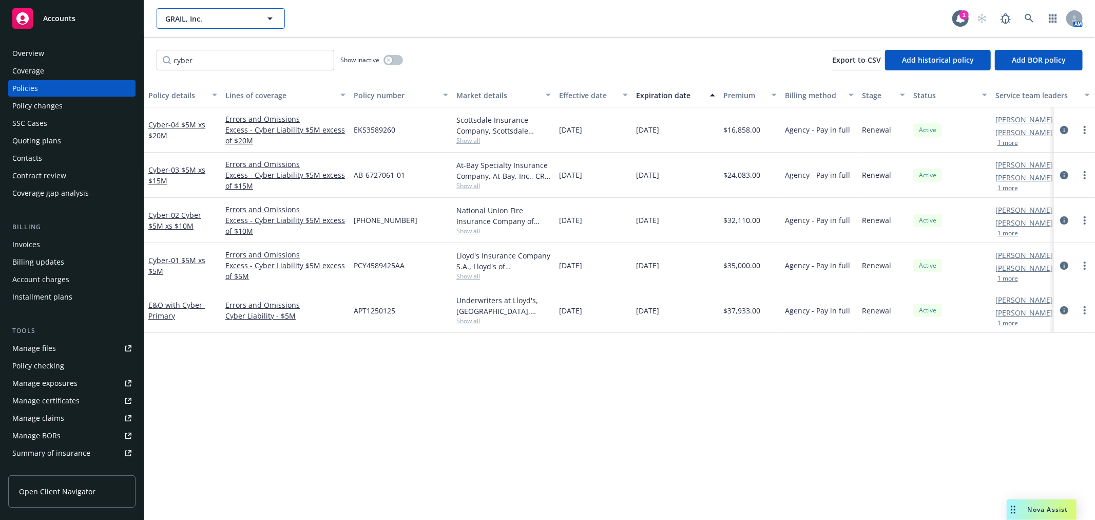
click at [217, 24] on button "GRAIL, Inc." at bounding box center [221, 18] width 128 height 21
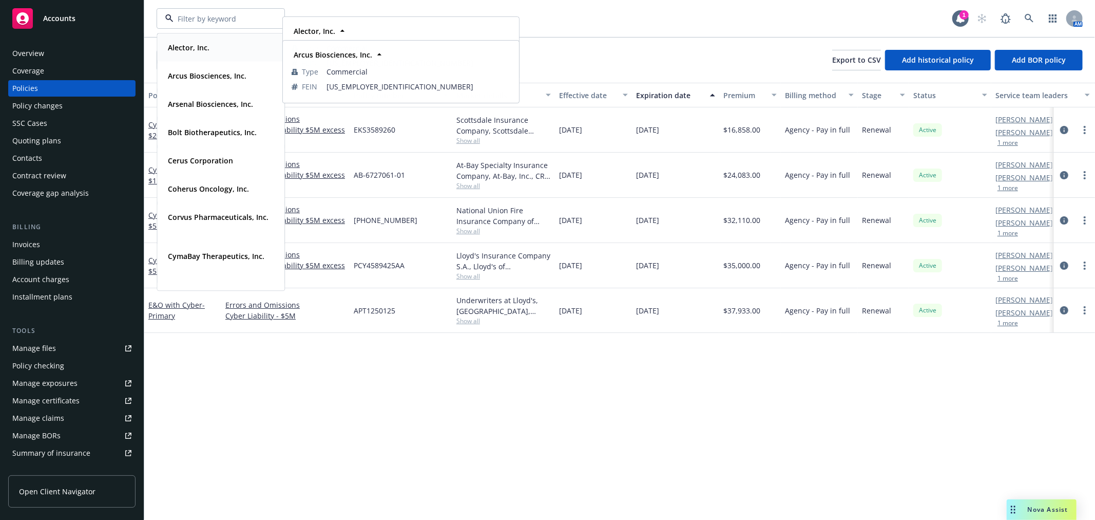
click at [346, 21] on div "Alector, Inc. Type Commercial FEIN 82-2933343" at bounding box center [400, 47] width 235 height 61
click at [361, 3] on div "Alector, Inc. Type Commercial FEIN 82-2933343 Arcus Biosciences, Inc. Type Comm…" at bounding box center [619, 18] width 951 height 37
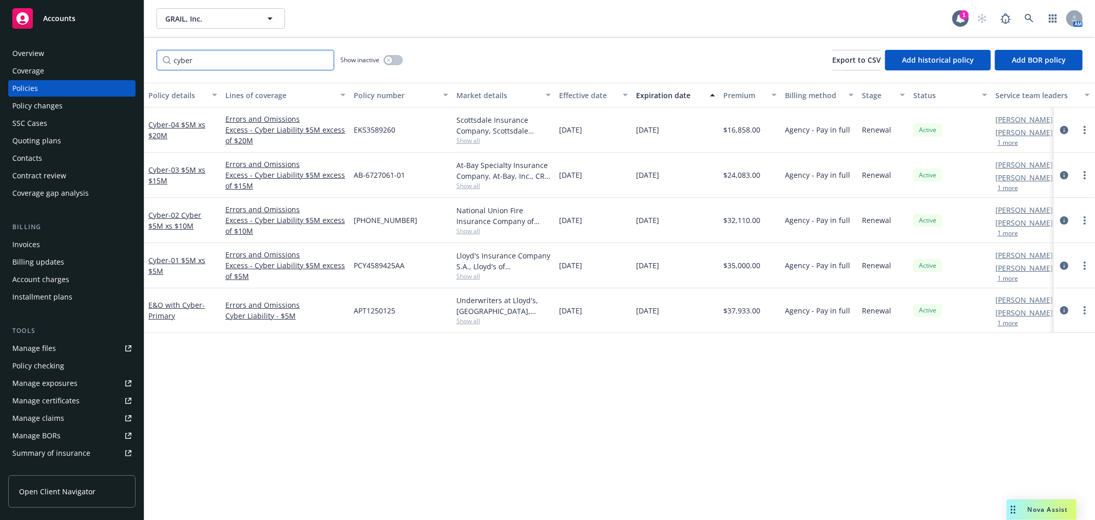
click at [280, 60] on input "cyber" at bounding box center [246, 60] width 178 height 21
drag, startPoint x: 278, startPoint y: 60, endPoint x: 47, endPoint y: 58, distance: 231.1
click at [47, 58] on div "Accounts Overview Coverage Policies Policy changes SSC Cases Quoting plans Cont…" at bounding box center [547, 260] width 1095 height 520
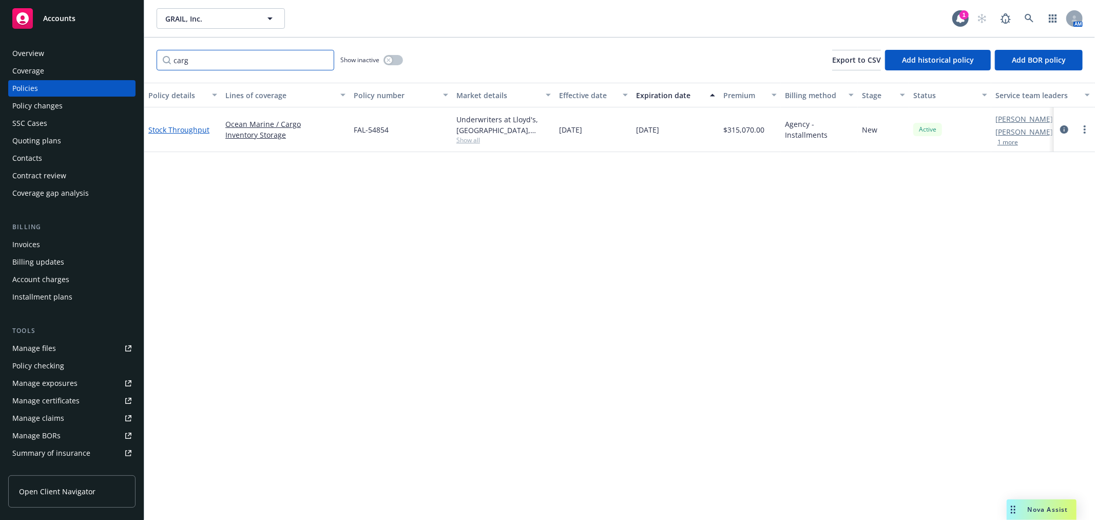
type input "carg"
click at [170, 125] on link "Stock Throughput" at bounding box center [178, 130] width 61 height 10
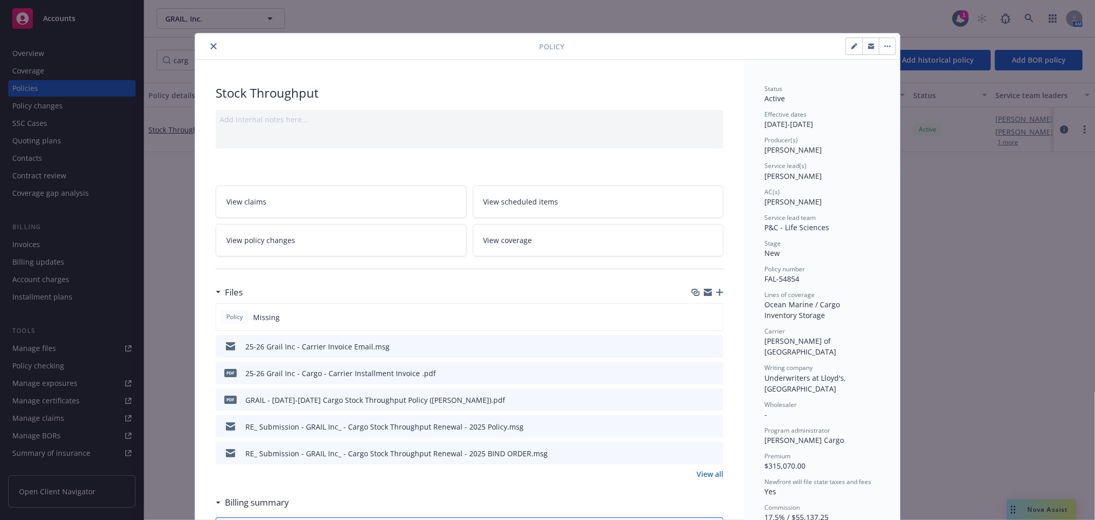
click at [709, 345] on icon "preview file" at bounding box center [713, 345] width 9 height 7
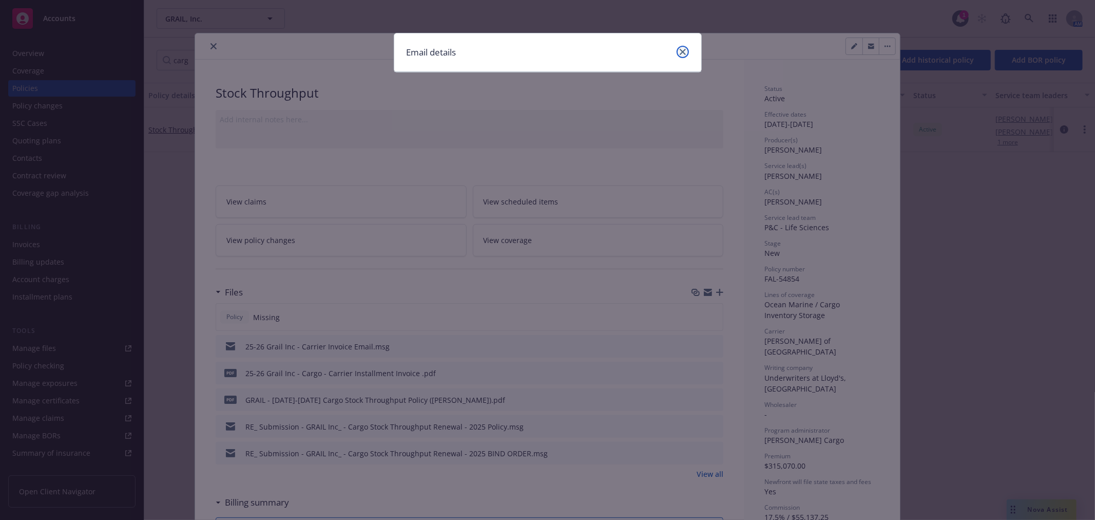
click at [682, 49] on icon "close" at bounding box center [683, 52] width 6 height 6
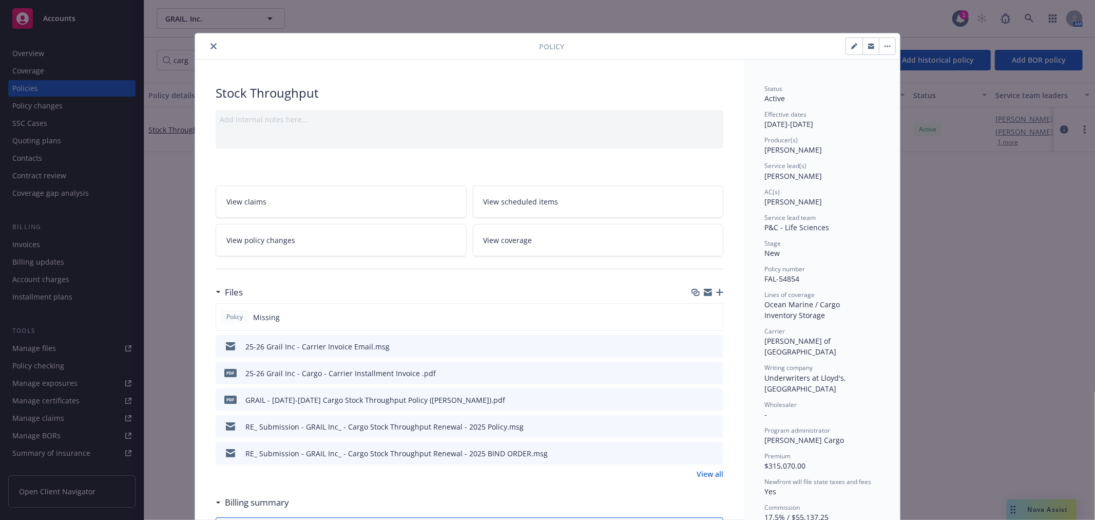
click at [695, 347] on icon "download file" at bounding box center [697, 345] width 8 height 8
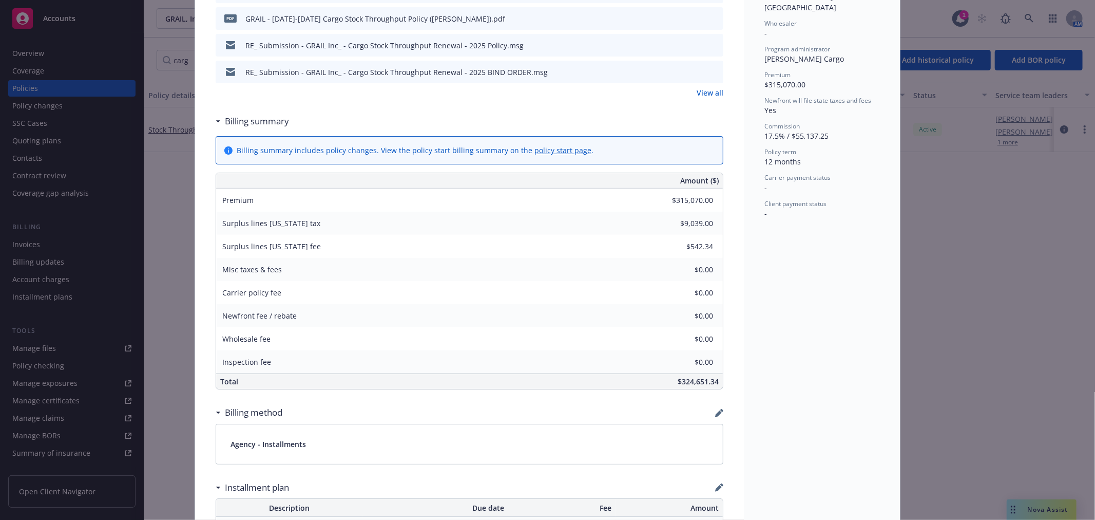
scroll to position [285, 0]
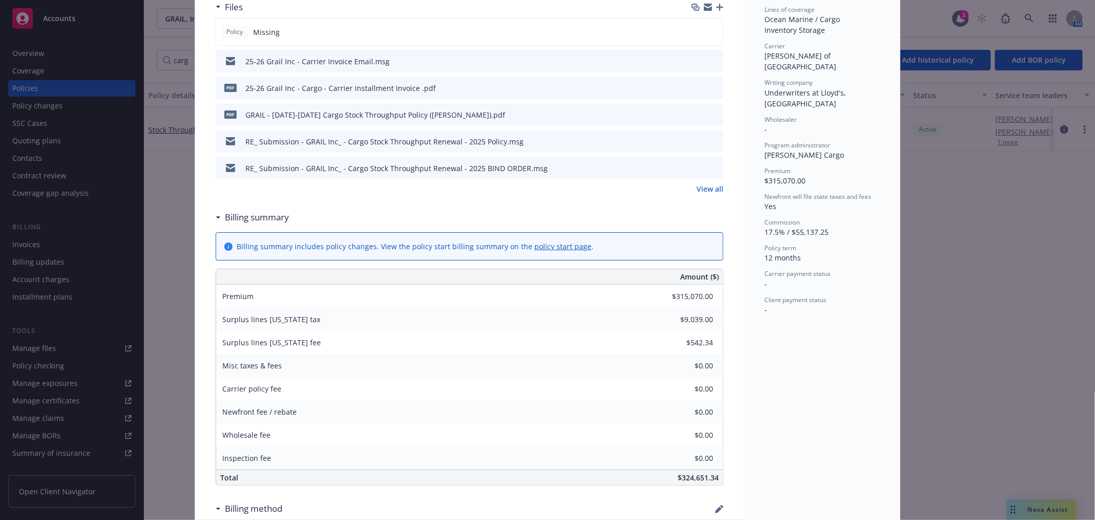
click at [712, 112] on icon "preview file" at bounding box center [713, 113] width 9 height 7
click at [777, 352] on div "Status Active Effective dates 09/01/2025 - 09/01/2026 Producer(s) Tom Whitenigh…" at bounding box center [822, 385] width 156 height 1221
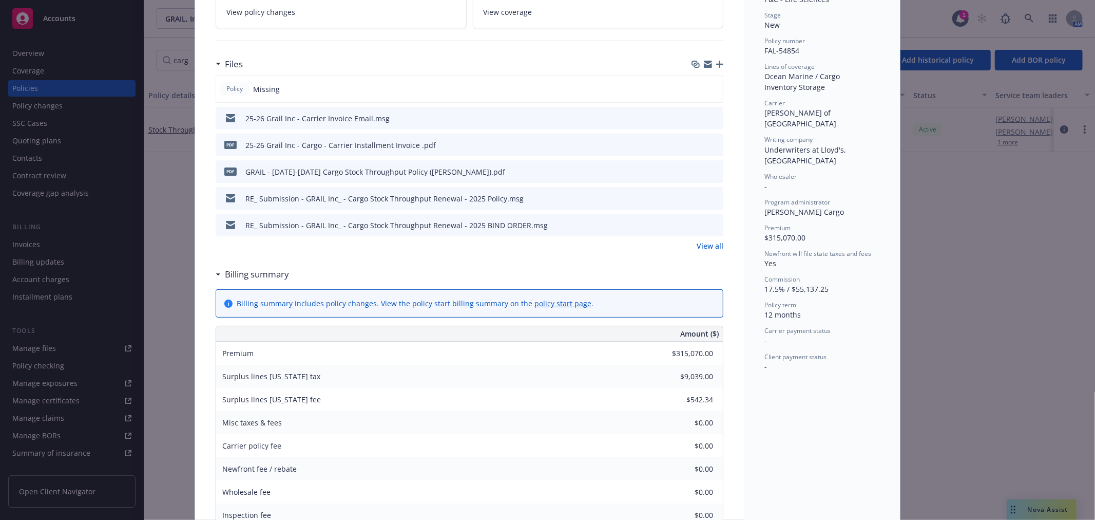
scroll to position [0, 0]
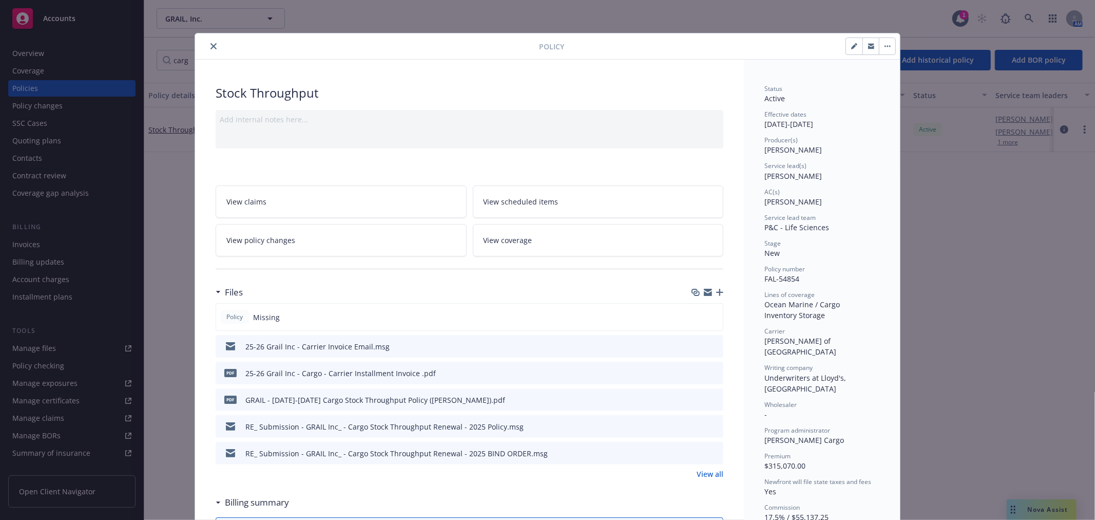
click at [211, 47] on icon "close" at bounding box center [214, 46] width 6 height 6
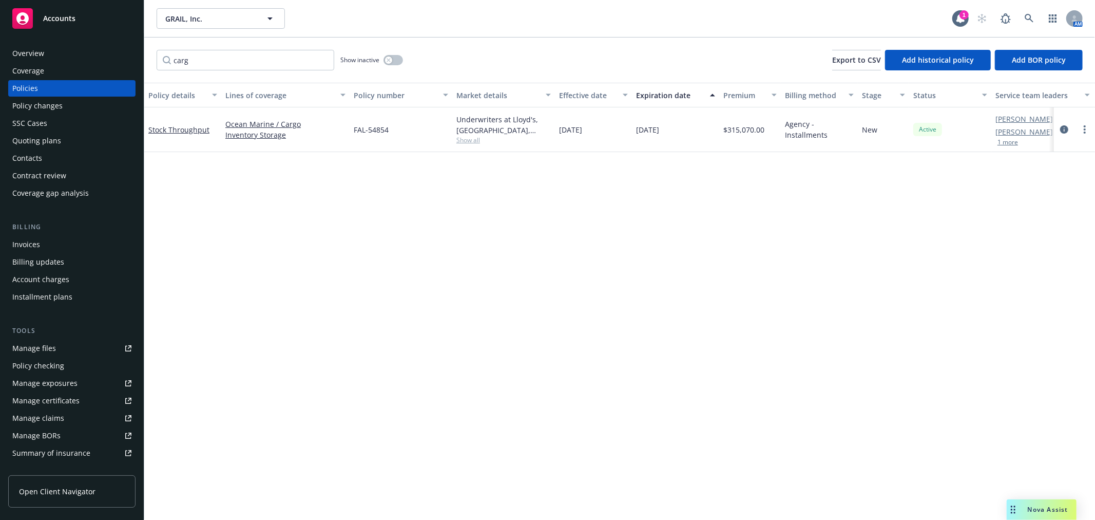
click at [45, 244] on div "Invoices" at bounding box center [71, 244] width 119 height 16
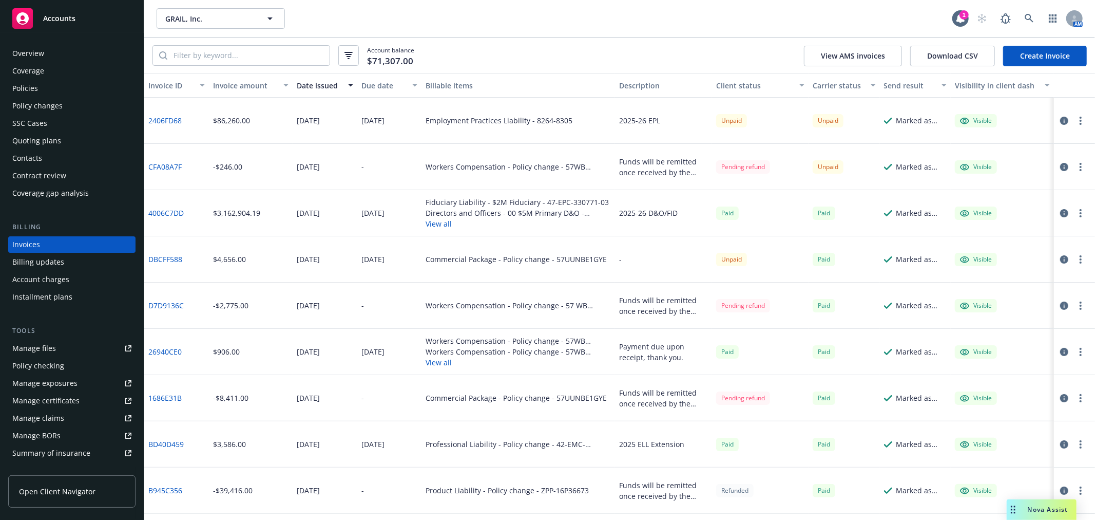
click at [1040, 53] on link "Create Invoice" at bounding box center [1045, 56] width 84 height 21
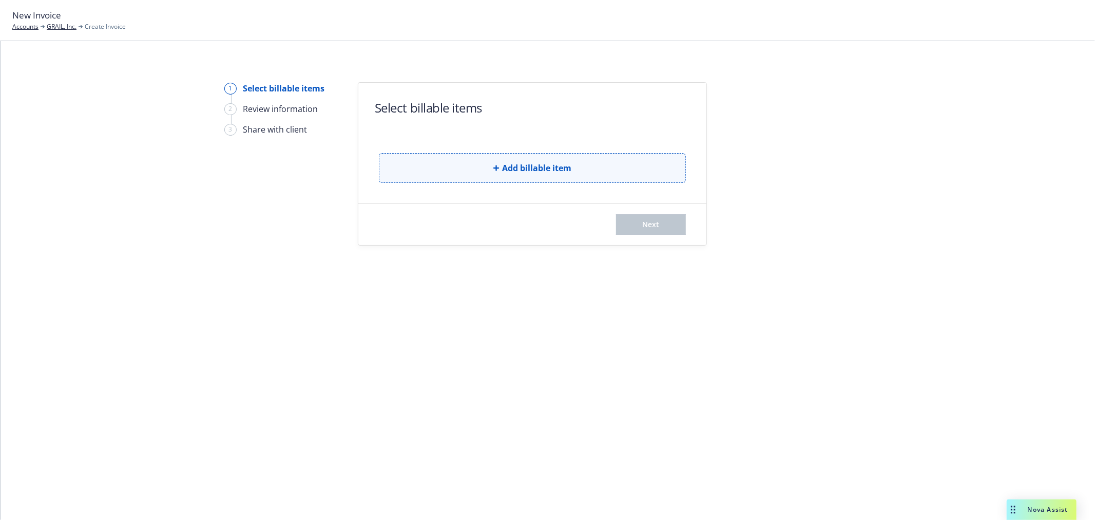
click at [536, 166] on span "Add billable item" at bounding box center [536, 168] width 69 height 12
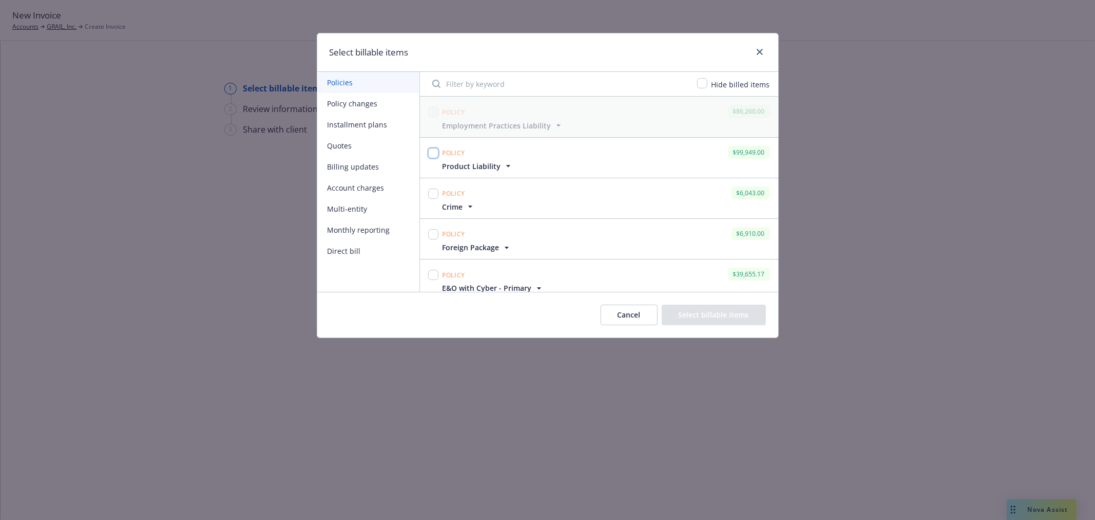
click at [434, 153] on input "checkbox" at bounding box center [433, 153] width 10 height 10
checkbox input "true"
click at [433, 196] on input "checkbox" at bounding box center [433, 193] width 10 height 10
checkbox input "true"
click at [435, 235] on input "checkbox" at bounding box center [433, 234] width 10 height 10
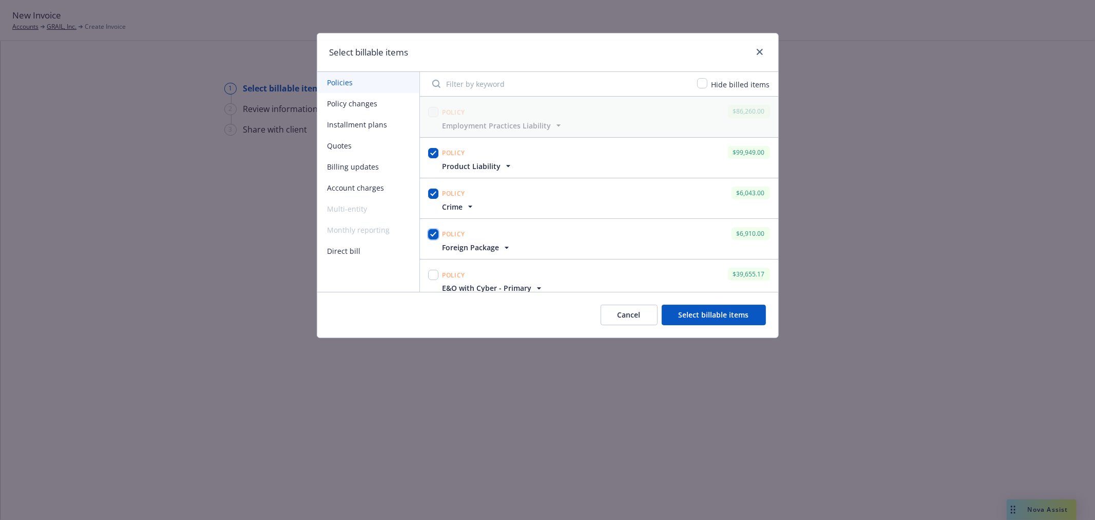
checkbox input "true"
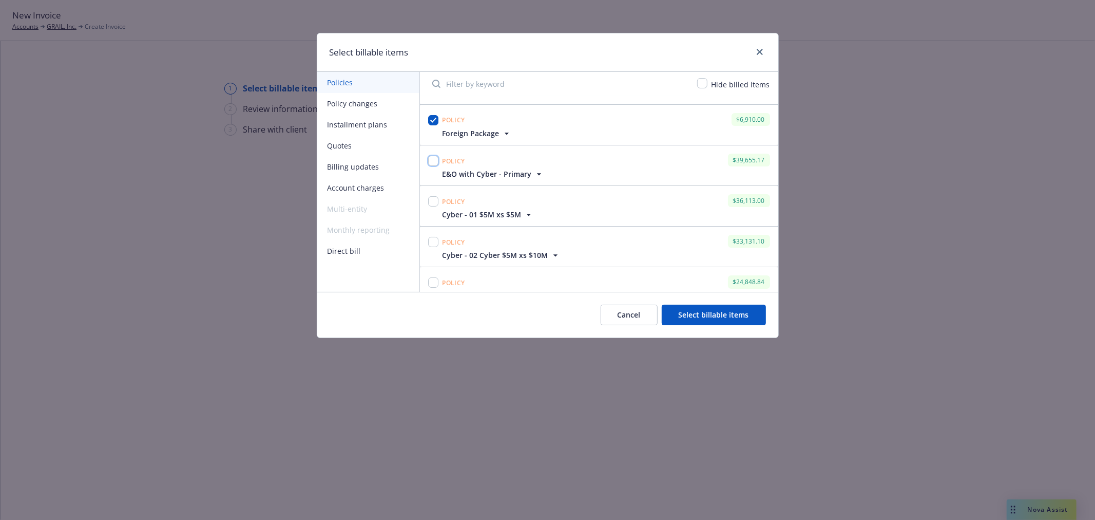
click at [432, 161] on input "checkbox" at bounding box center [433, 161] width 10 height 10
checkbox input "true"
click at [432, 201] on input "checkbox" at bounding box center [433, 201] width 10 height 10
checkbox input "true"
click at [433, 243] on input "checkbox" at bounding box center [433, 242] width 10 height 10
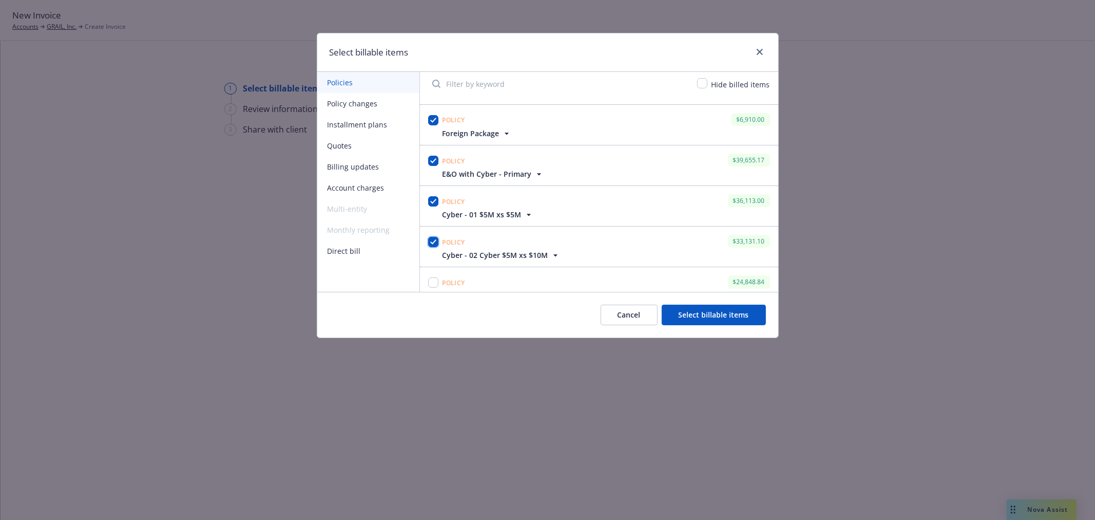
checkbox input "true"
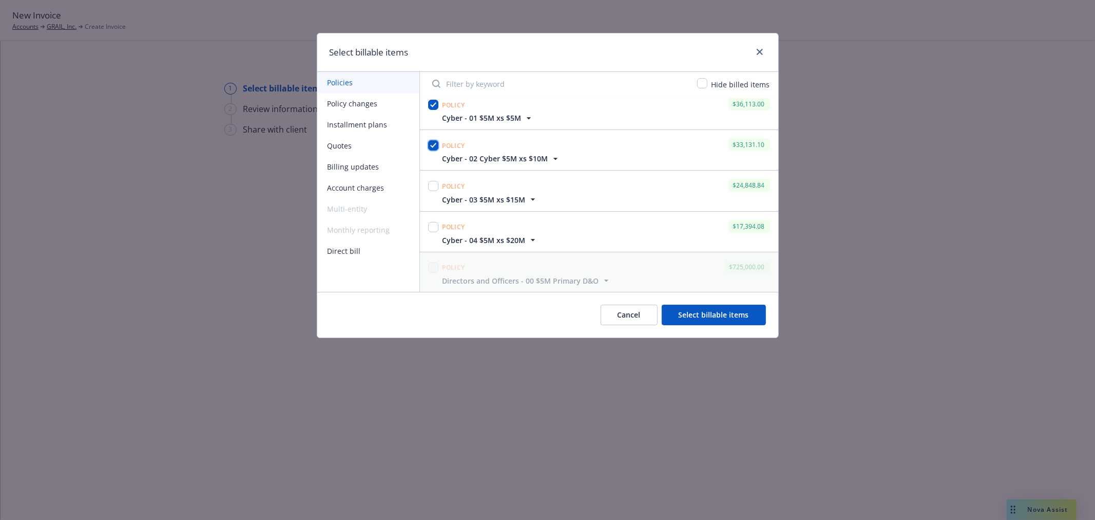
scroll to position [228, 0]
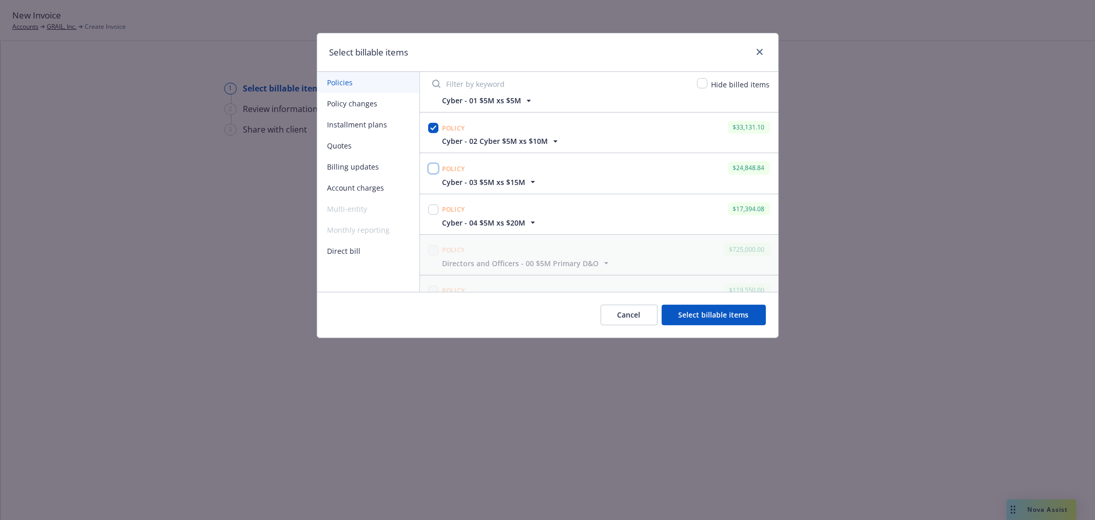
click at [435, 166] on input "checkbox" at bounding box center [433, 168] width 10 height 10
checkbox input "true"
click at [435, 209] on input "checkbox" at bounding box center [433, 209] width 10 height 10
checkbox input "true"
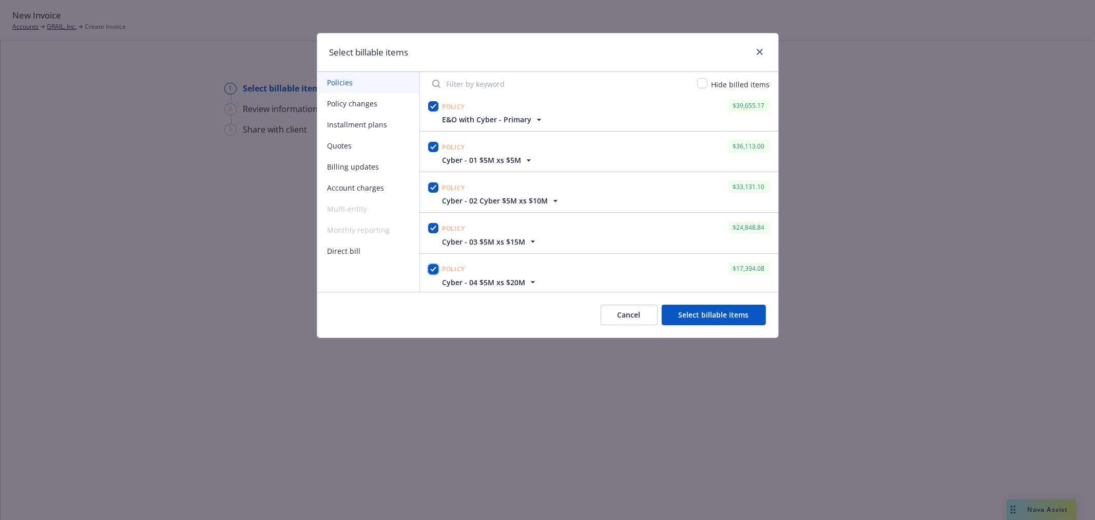
scroll to position [171, 0]
click at [641, 312] on button "Cancel" at bounding box center [629, 314] width 57 height 21
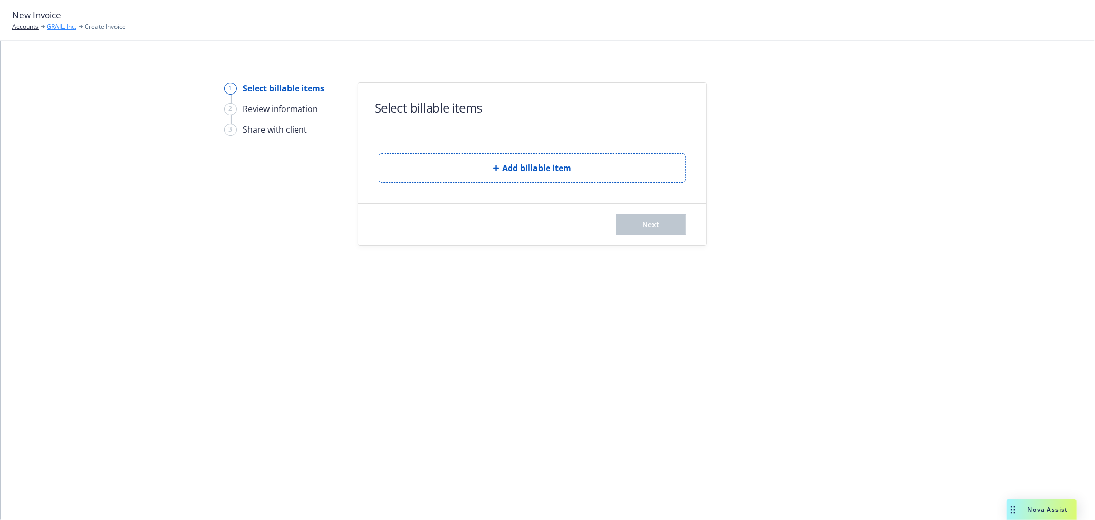
click at [54, 26] on link "GRAIL, Inc." at bounding box center [62, 26] width 30 height 9
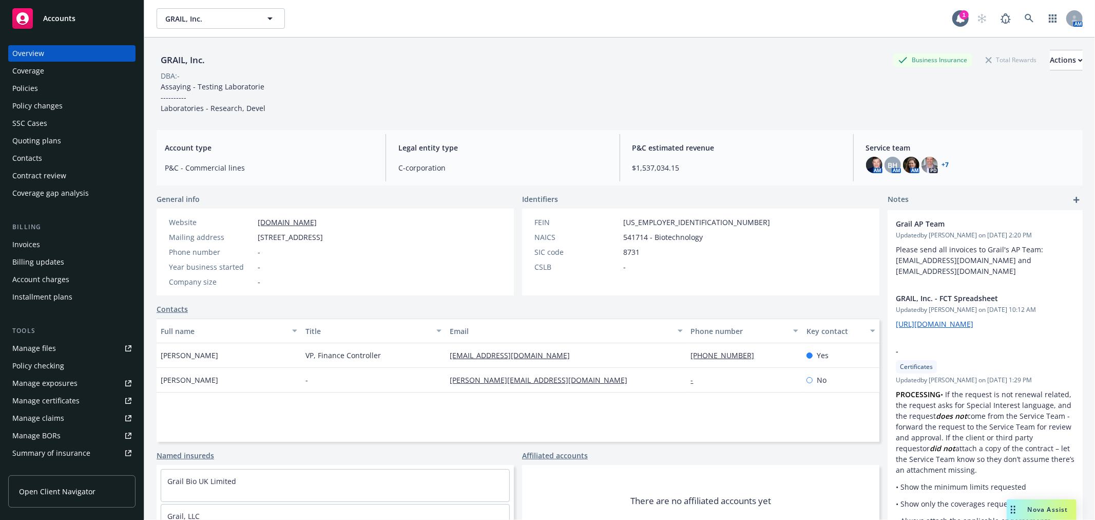
click at [43, 241] on div "Invoices" at bounding box center [71, 244] width 119 height 16
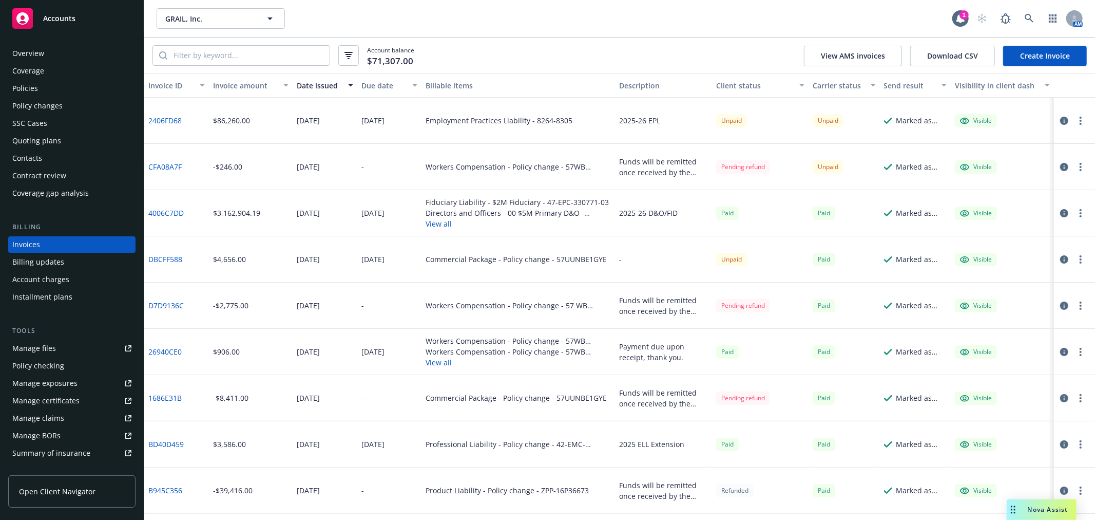
click at [42, 84] on div "Policies" at bounding box center [71, 88] width 119 height 16
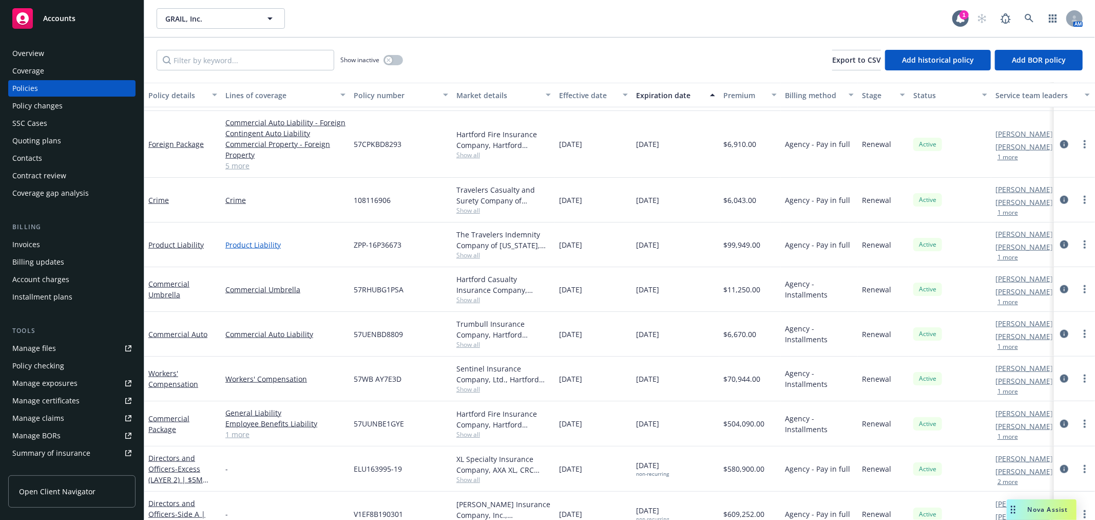
scroll to position [1084, 0]
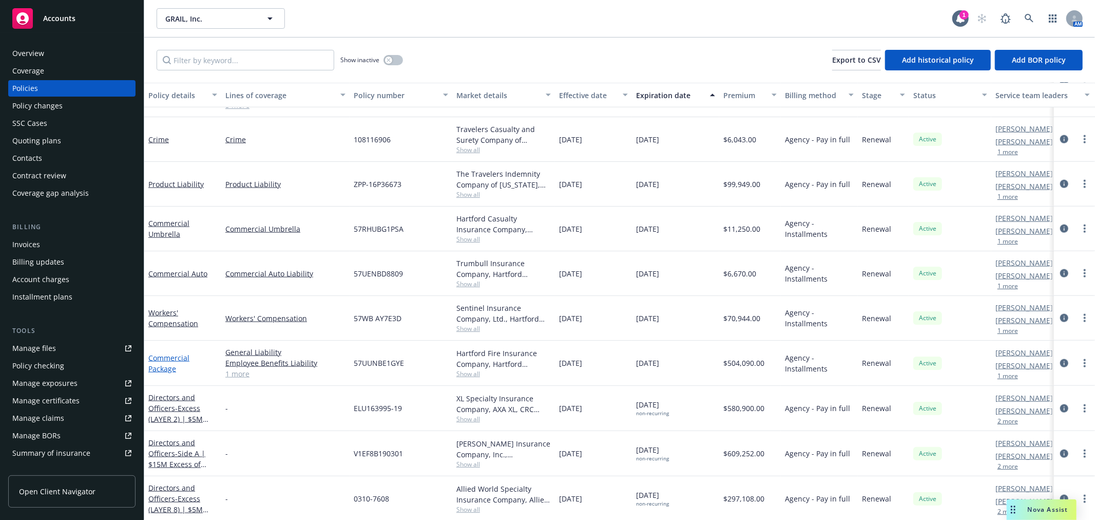
click at [162, 359] on link "Commercial Package" at bounding box center [168, 363] width 41 height 21
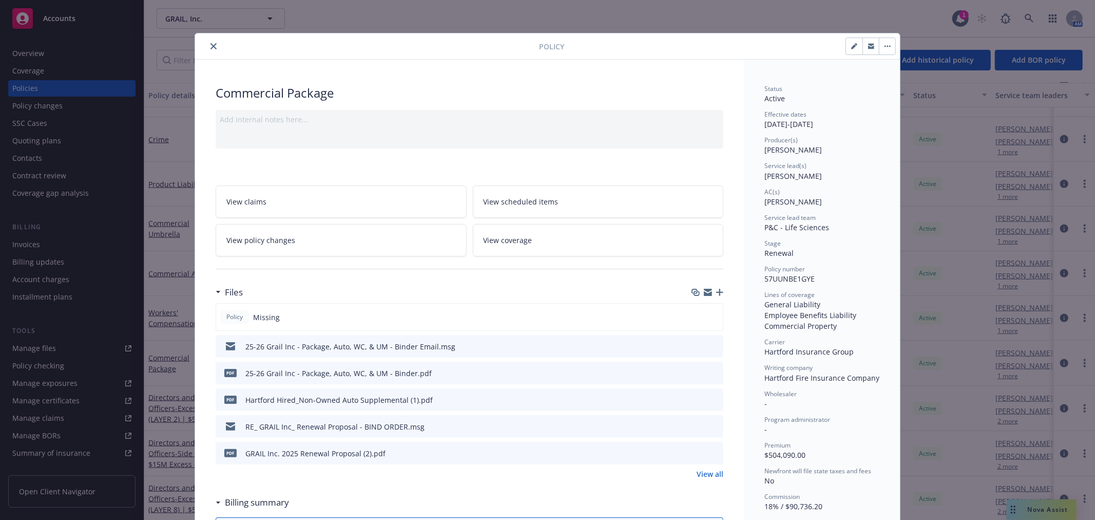
click at [207, 43] on button "close" at bounding box center [213, 46] width 12 height 12
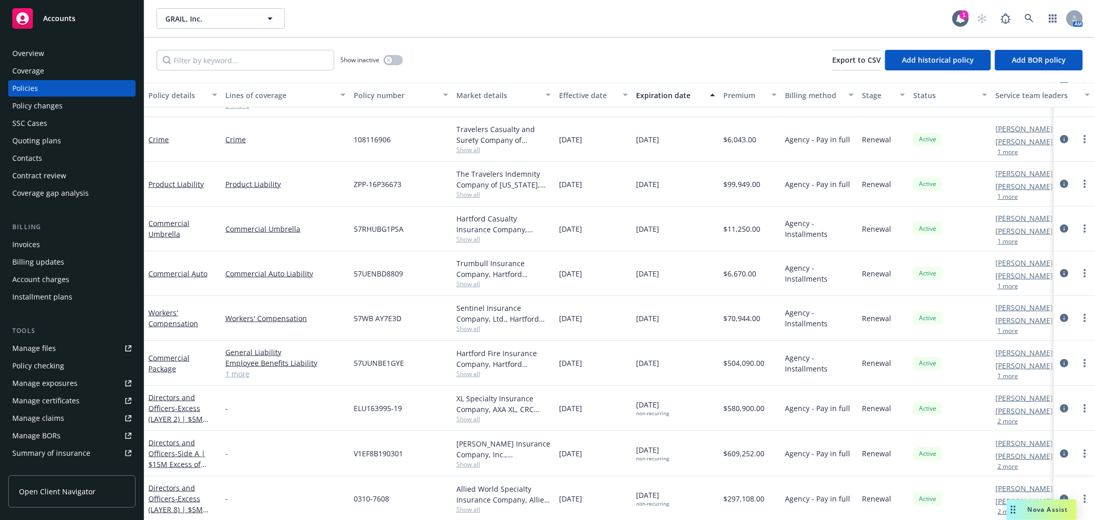
click at [211, 44] on div "Show inactive Export to CSV Add historical policy Add BOR policy" at bounding box center [619, 59] width 951 height 45
click at [54, 240] on div "Invoices" at bounding box center [71, 244] width 119 height 16
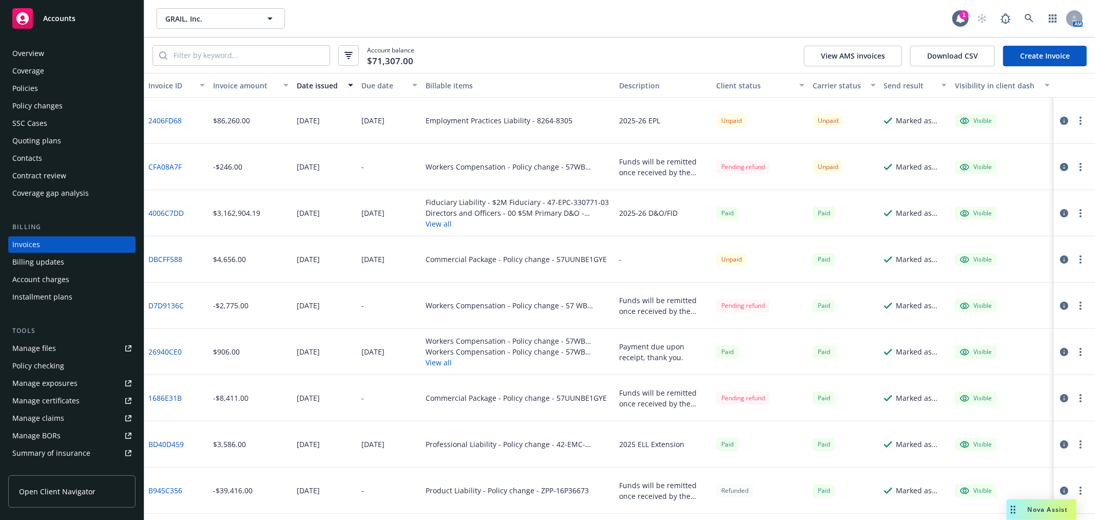
click at [1054, 56] on link "Create Invoice" at bounding box center [1045, 56] width 84 height 21
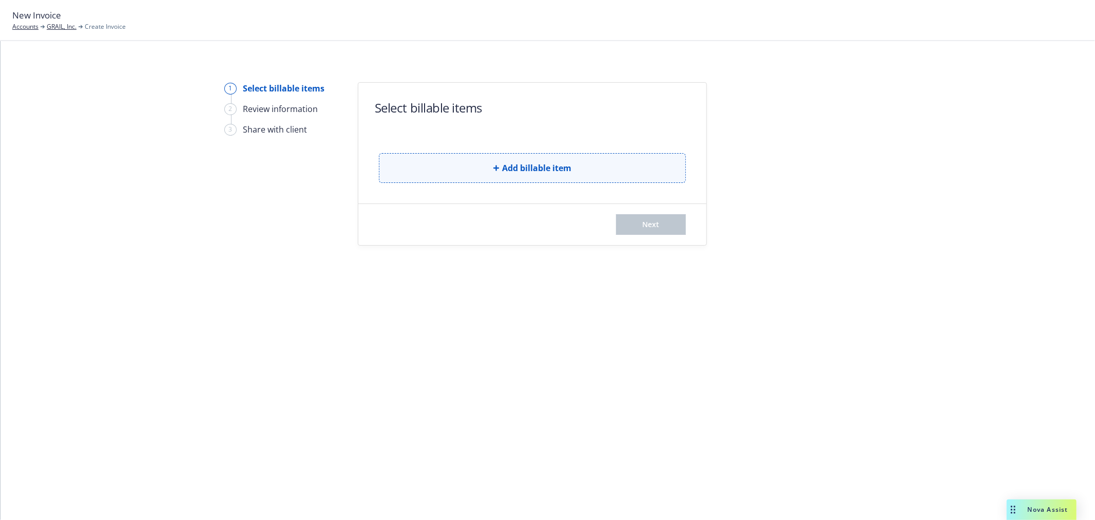
click at [487, 165] on button "Add billable item" at bounding box center [532, 168] width 307 height 30
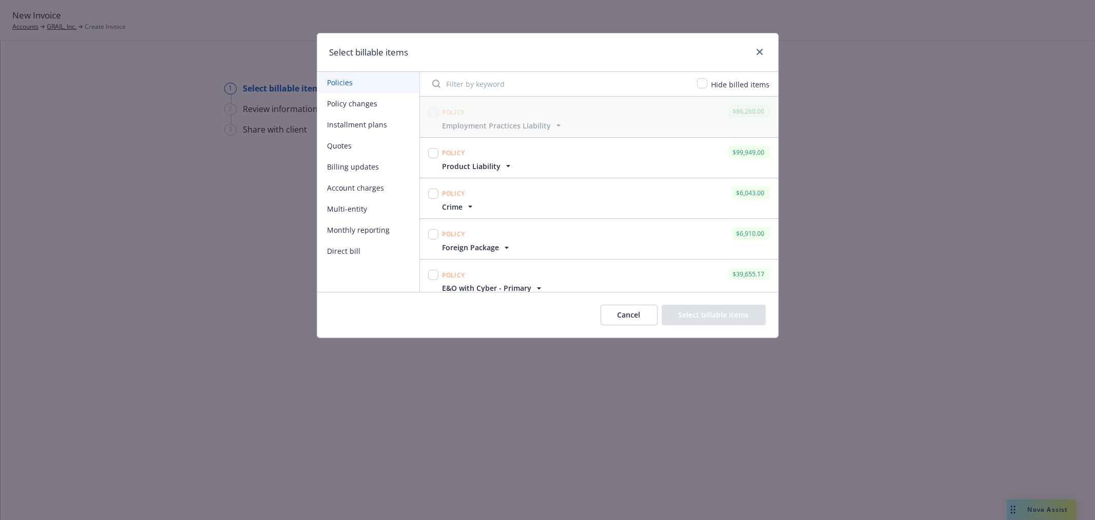
click at [355, 121] on button "Installment plans" at bounding box center [368, 124] width 102 height 21
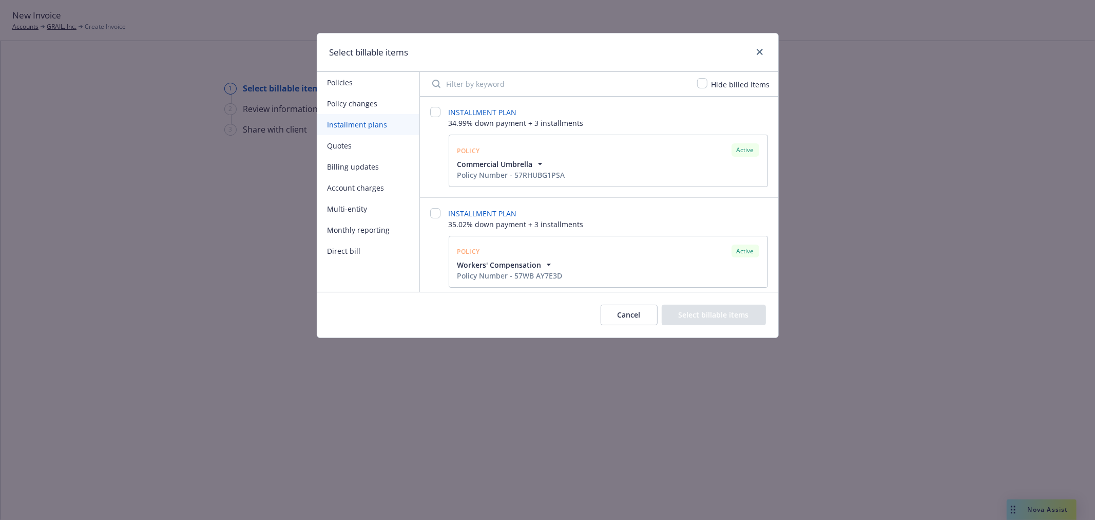
click at [438, 106] on div "INSTALLMENT PLAN 34.99% down payment + 3 installments Policy Active Commercial …" at bounding box center [599, 147] width 358 height 100
click at [435, 109] on input "checkbox" at bounding box center [435, 112] width 10 height 10
checkbox input "false"
click at [450, 208] on input "checkbox" at bounding box center [454, 207] width 10 height 10
checkbox input "true"
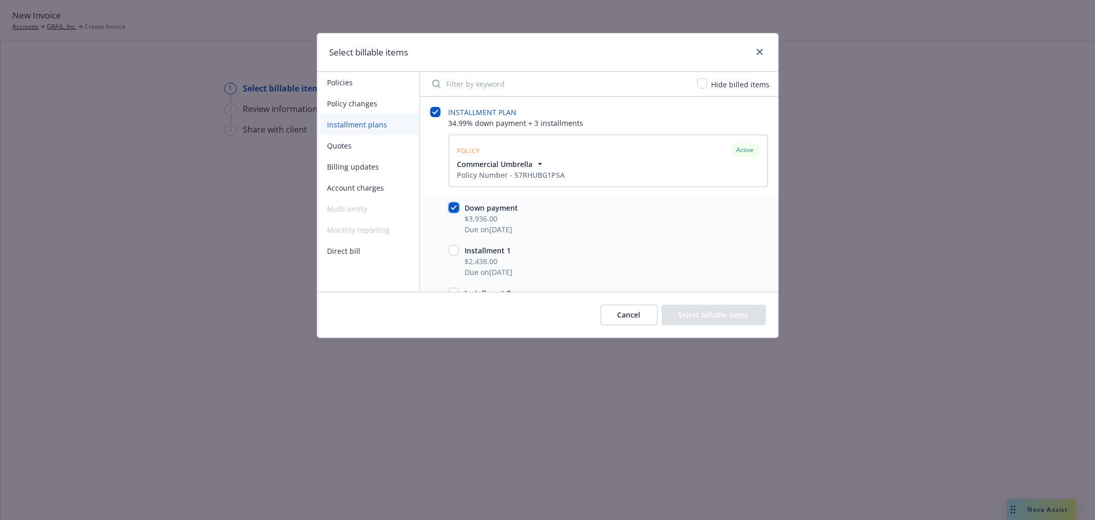
checkbox input "true"
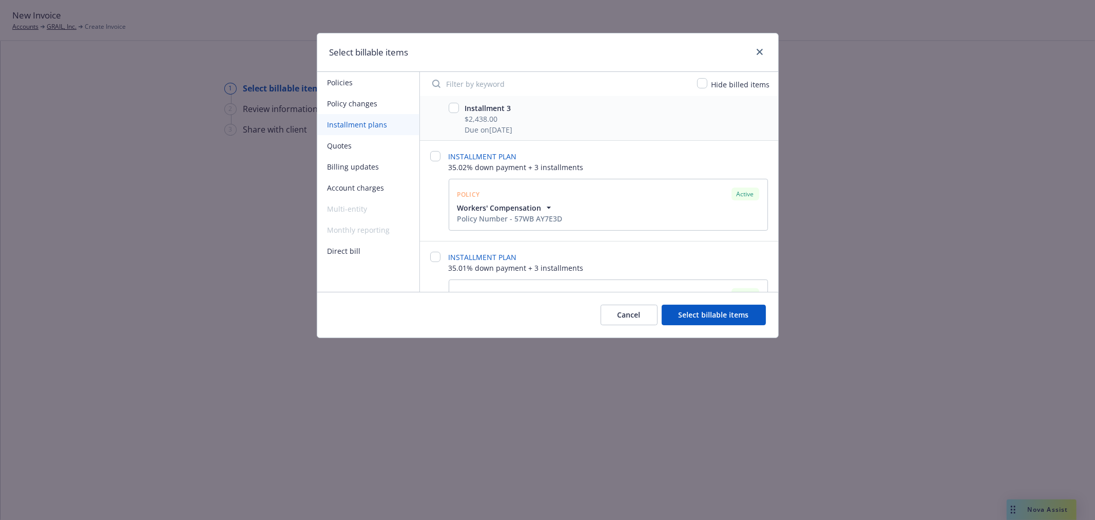
scroll to position [228, 0]
click at [434, 156] on input "checkbox" at bounding box center [435, 155] width 10 height 10
checkbox input "false"
click at [453, 252] on input "checkbox" at bounding box center [454, 250] width 10 height 10
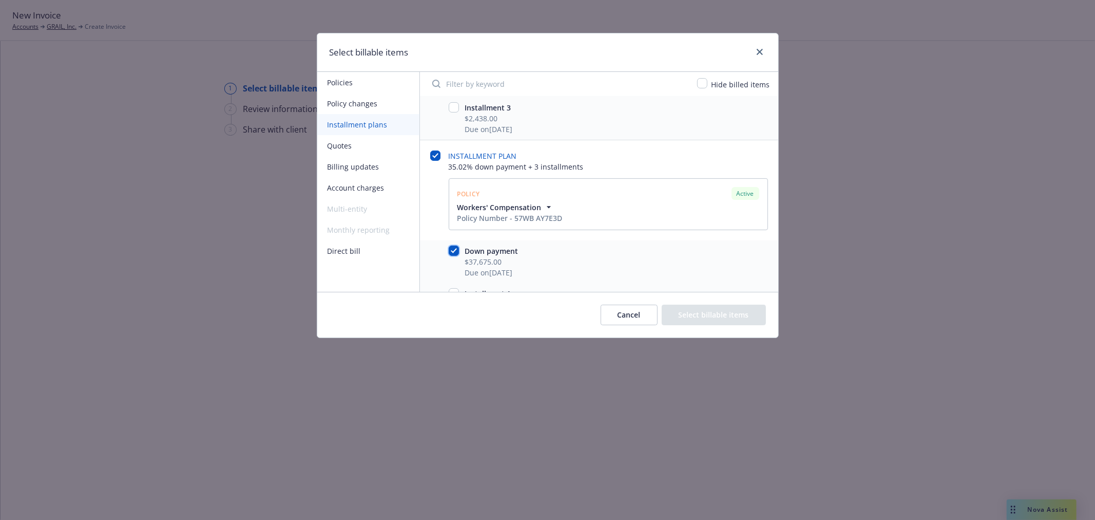
checkbox input "true"
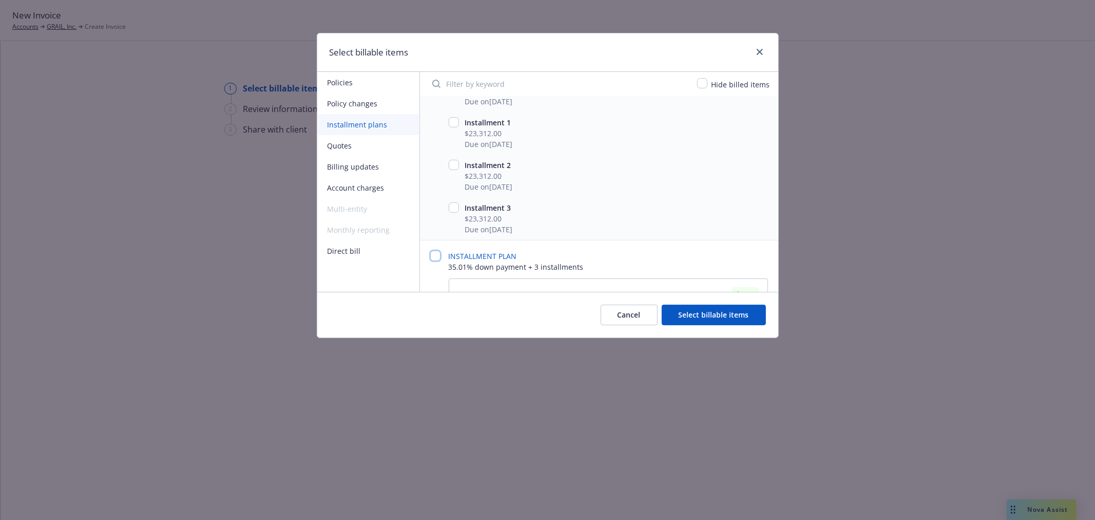
click at [433, 257] on input "checkbox" at bounding box center [435, 256] width 10 height 10
checkbox input "false"
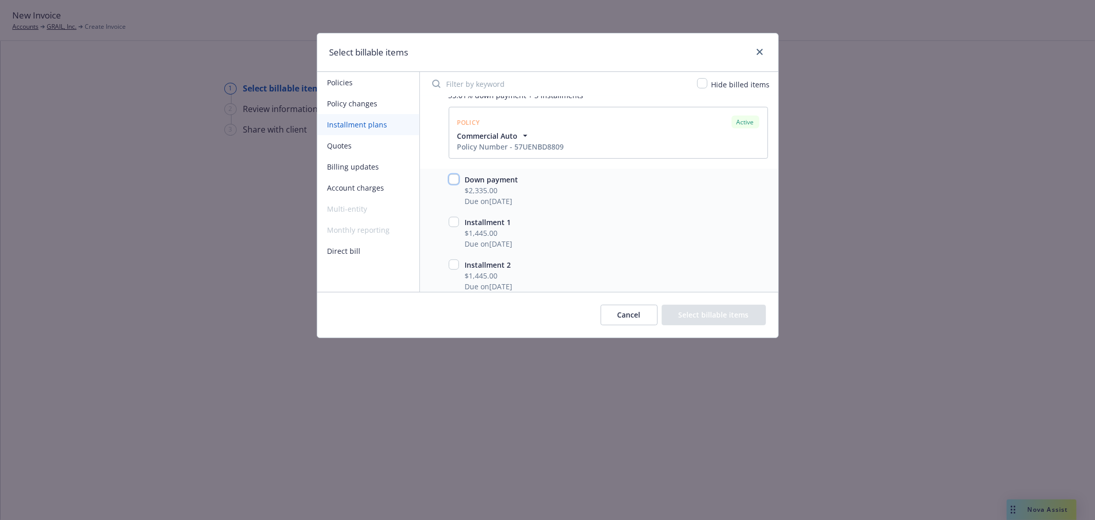
click at [455, 177] on input "checkbox" at bounding box center [454, 179] width 10 height 10
checkbox input "true"
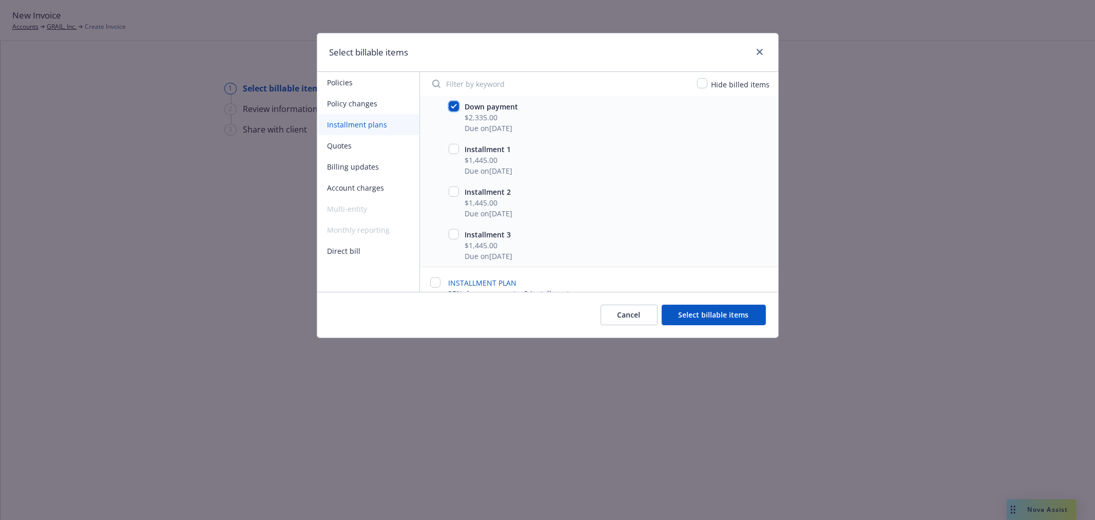
scroll to position [798, 0]
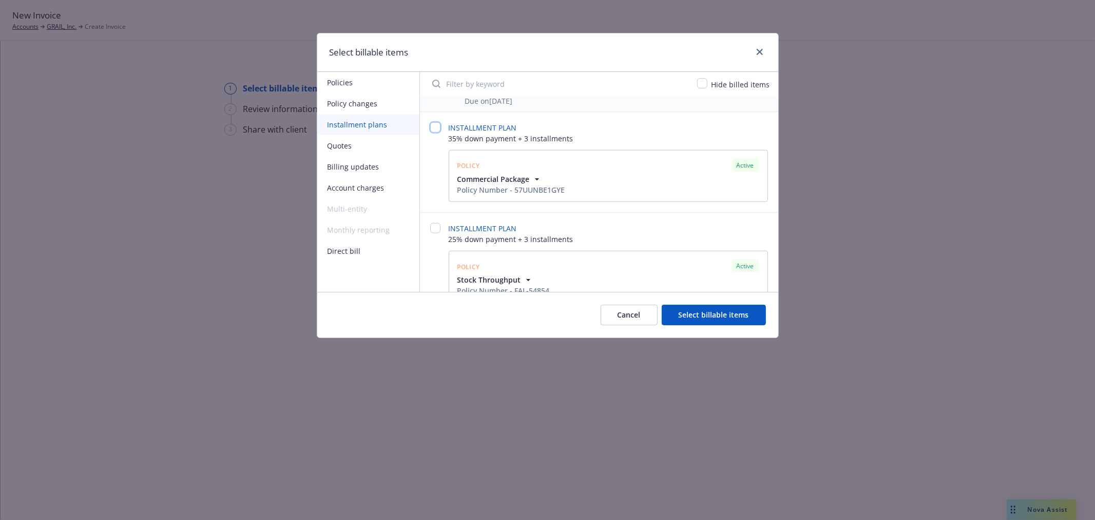
click at [433, 127] on input "checkbox" at bounding box center [435, 127] width 10 height 10
checkbox input "false"
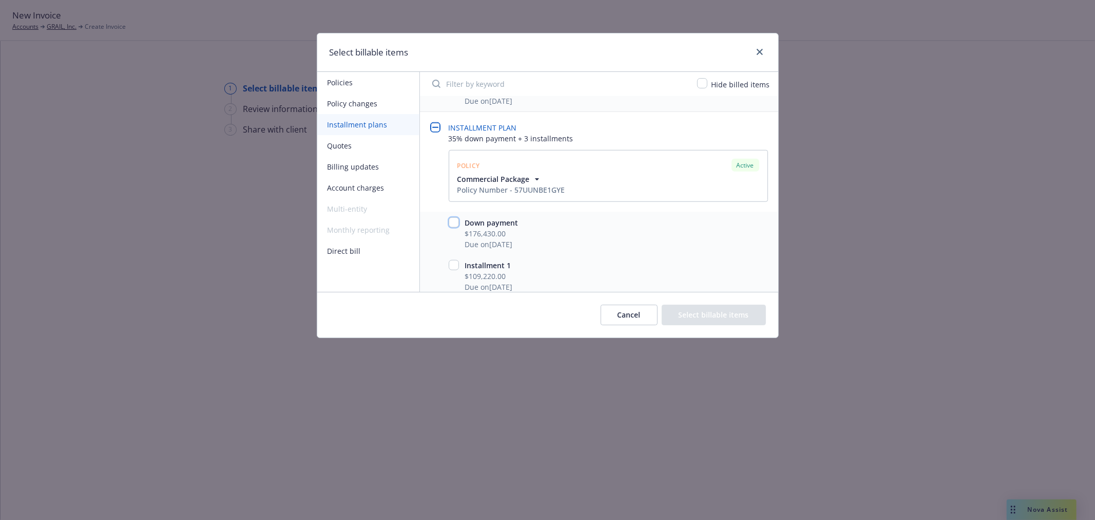
click at [455, 219] on input "checkbox" at bounding box center [454, 222] width 10 height 10
checkbox input "true"
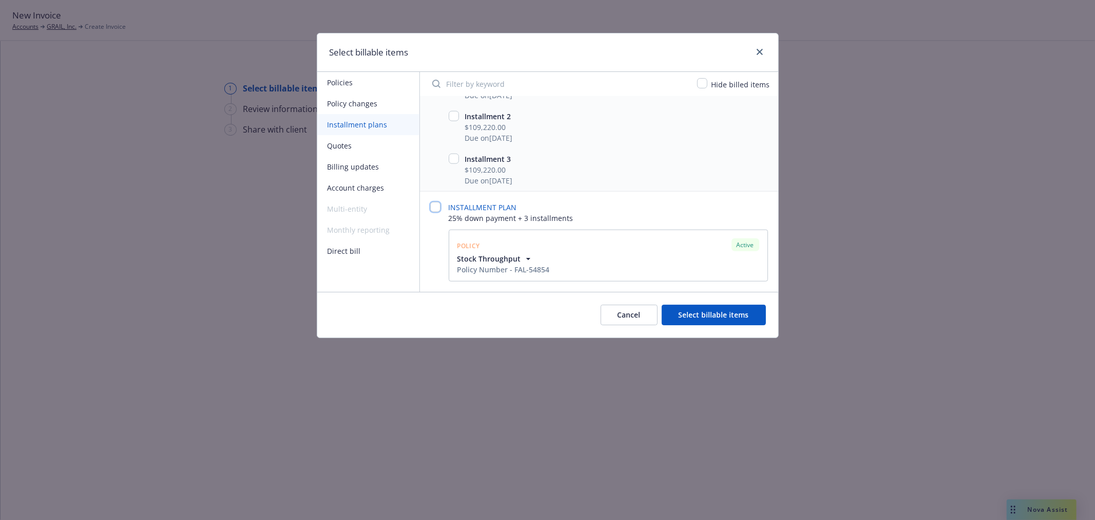
click at [437, 207] on input "checkbox" at bounding box center [435, 207] width 10 height 10
checkbox input "false"
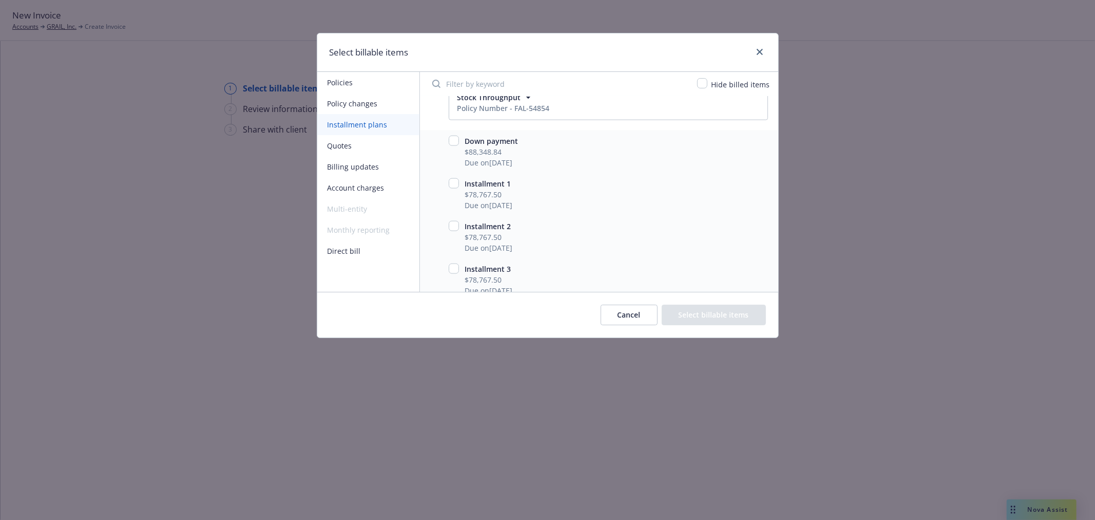
scroll to position [1161, 0]
click at [452, 136] on input "checkbox" at bounding box center [454, 131] width 10 height 10
checkbox input "true"
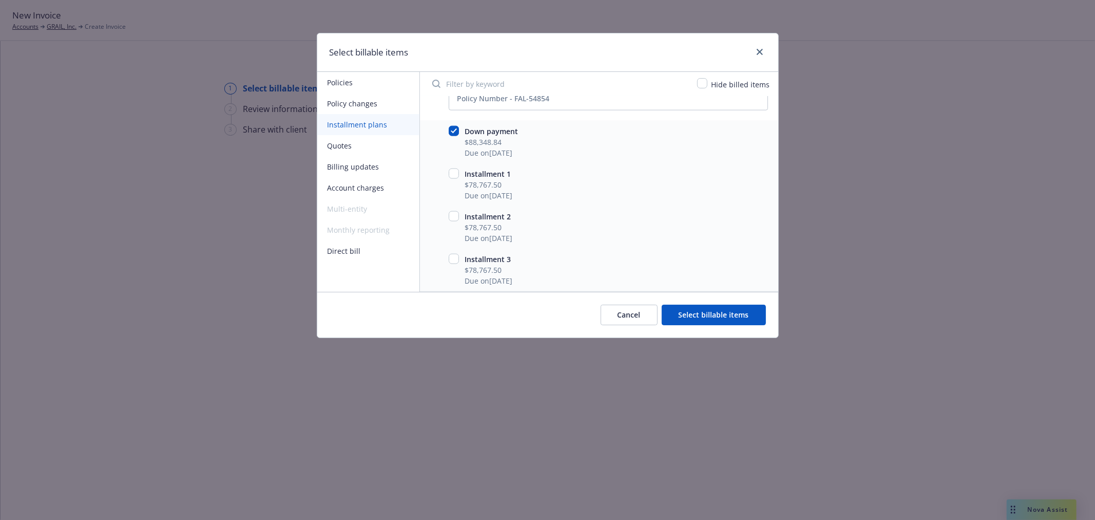
click at [701, 310] on button "Select billable items" at bounding box center [714, 314] width 104 height 21
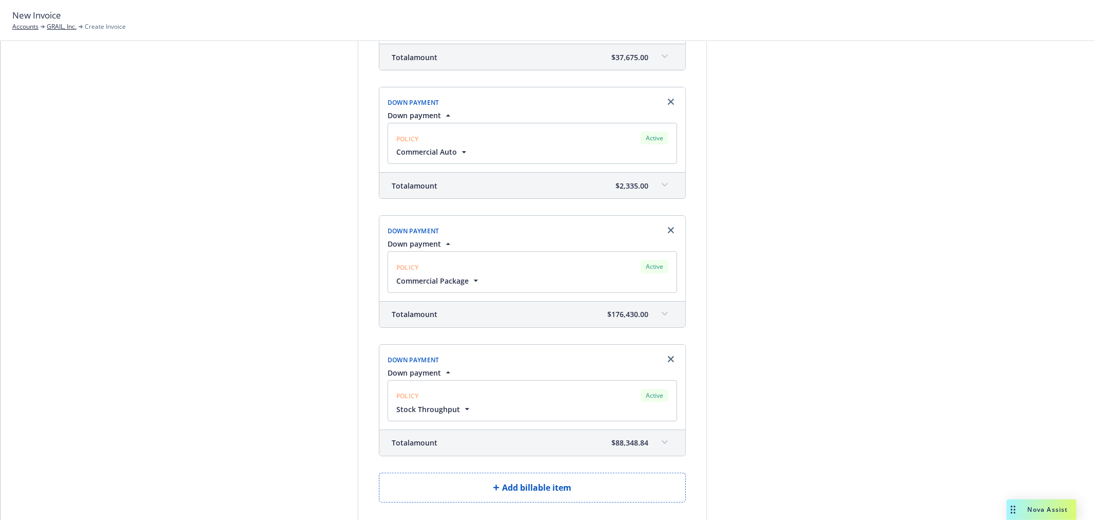
scroll to position [474, 0]
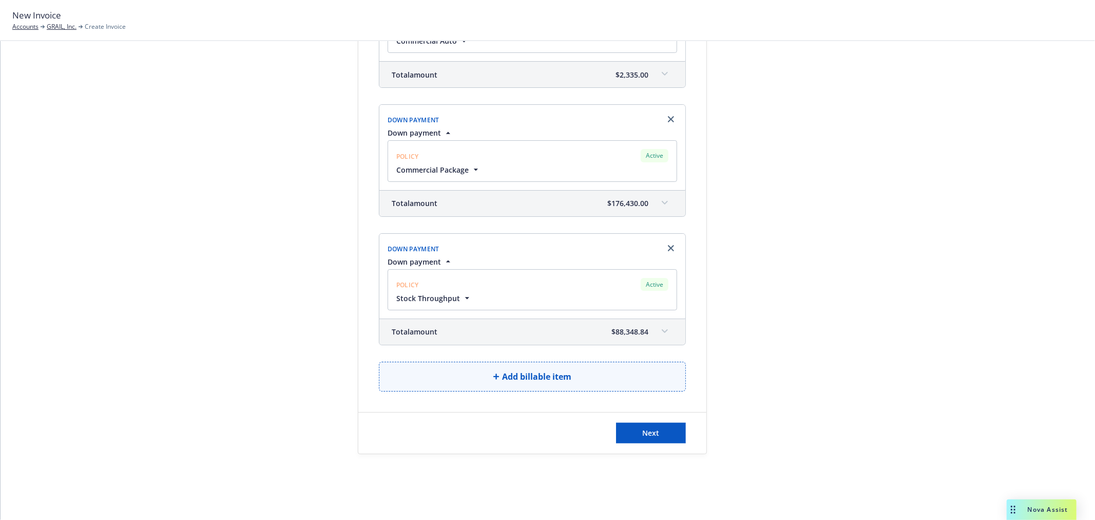
click at [529, 375] on span "Add billable item" at bounding box center [536, 376] width 69 height 12
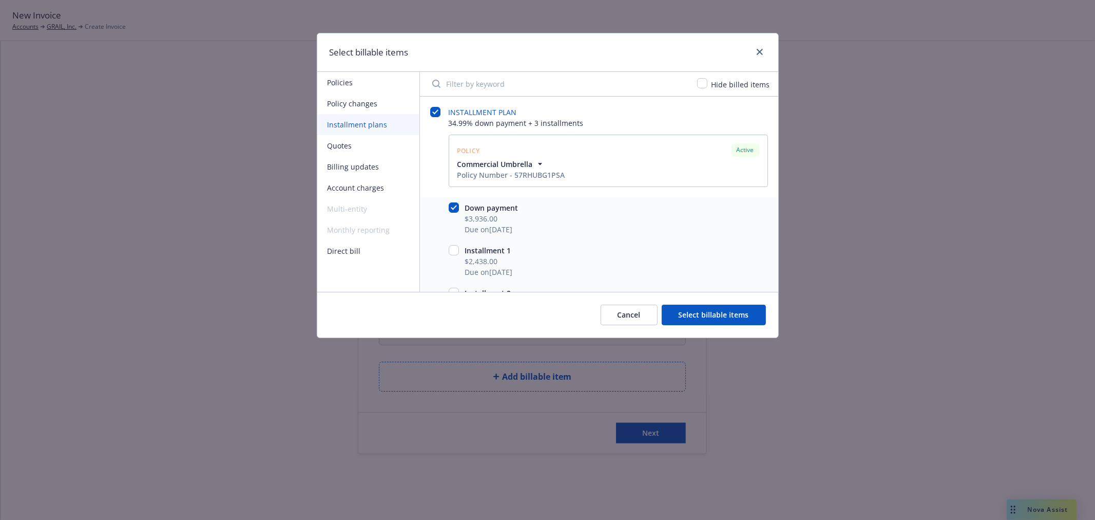
click at [359, 88] on button "Policies" at bounding box center [368, 82] width 102 height 21
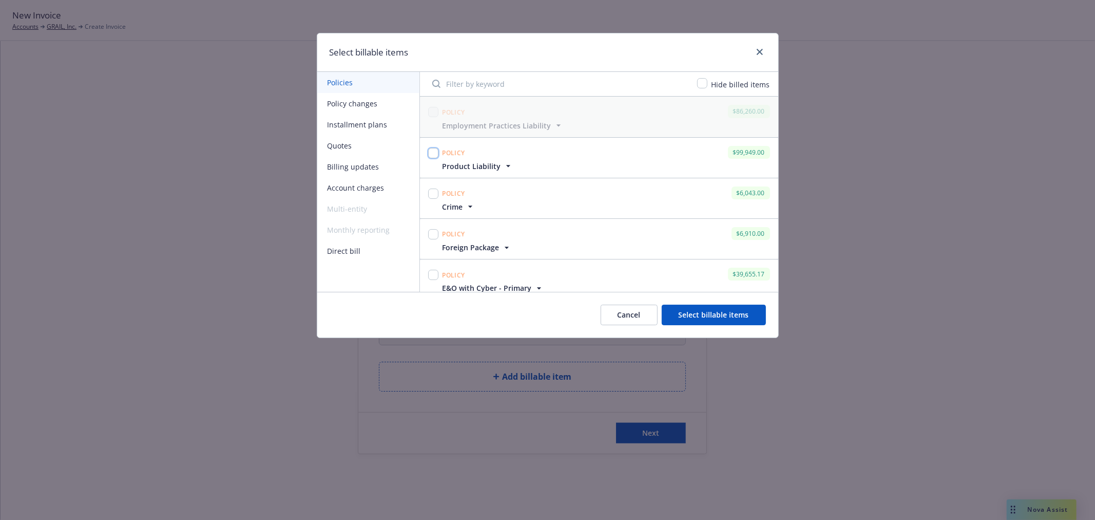
click at [429, 154] on input "checkbox" at bounding box center [433, 153] width 10 height 10
checkbox input "true"
click at [432, 193] on input "checkbox" at bounding box center [433, 193] width 10 height 10
checkbox input "true"
click at [434, 233] on input "checkbox" at bounding box center [433, 234] width 10 height 10
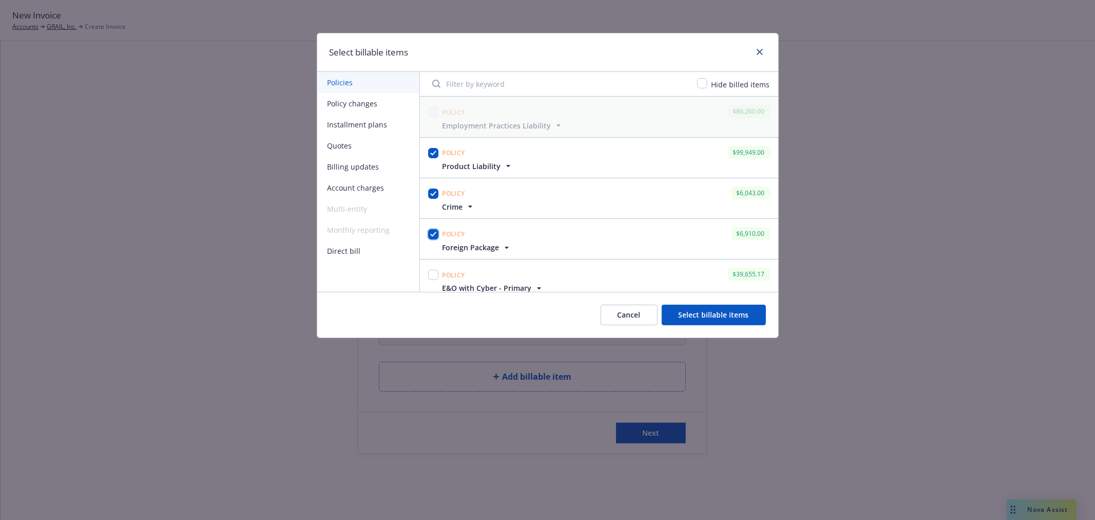
checkbox input "true"
click at [435, 274] on input "checkbox" at bounding box center [433, 275] width 10 height 10
checkbox input "true"
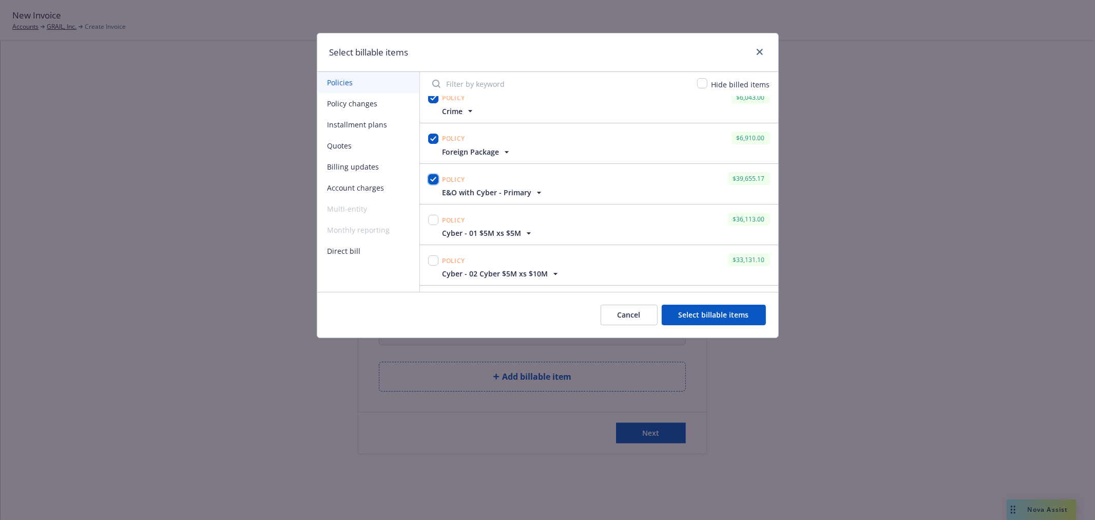
scroll to position [114, 0]
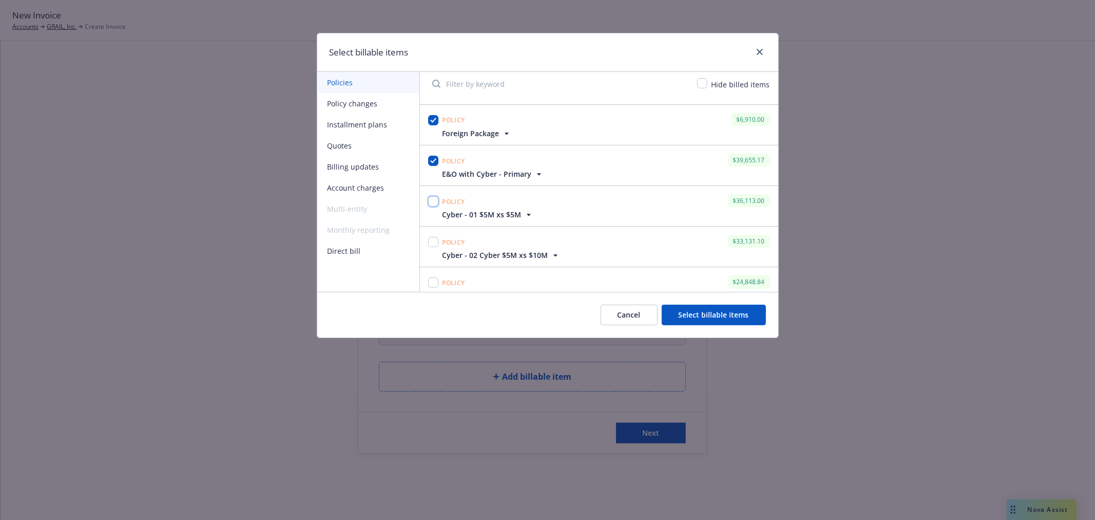
click at [432, 199] on input "checkbox" at bounding box center [433, 201] width 10 height 10
checkbox input "true"
click at [434, 240] on input "checkbox" at bounding box center [433, 242] width 10 height 10
checkbox input "true"
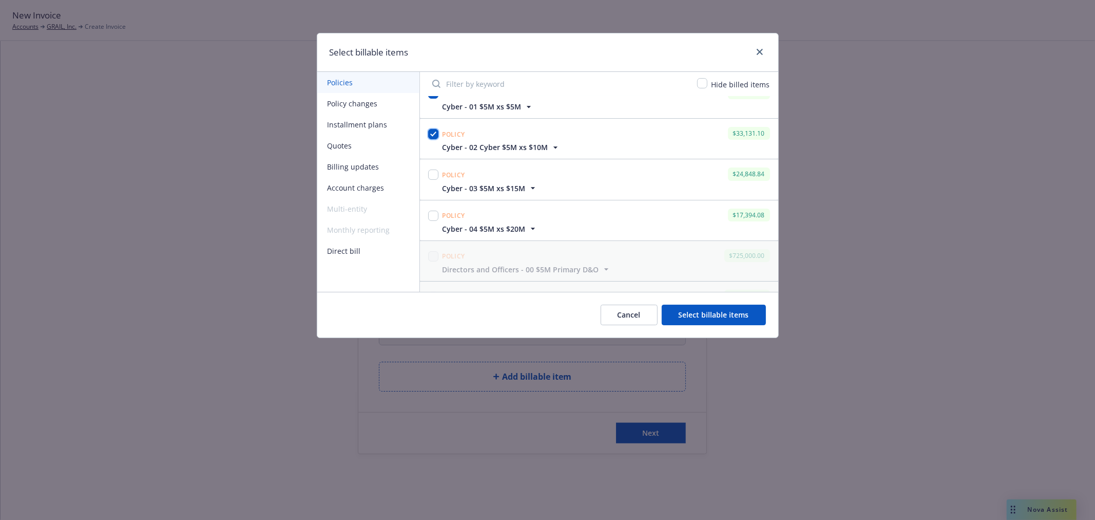
scroll to position [228, 0]
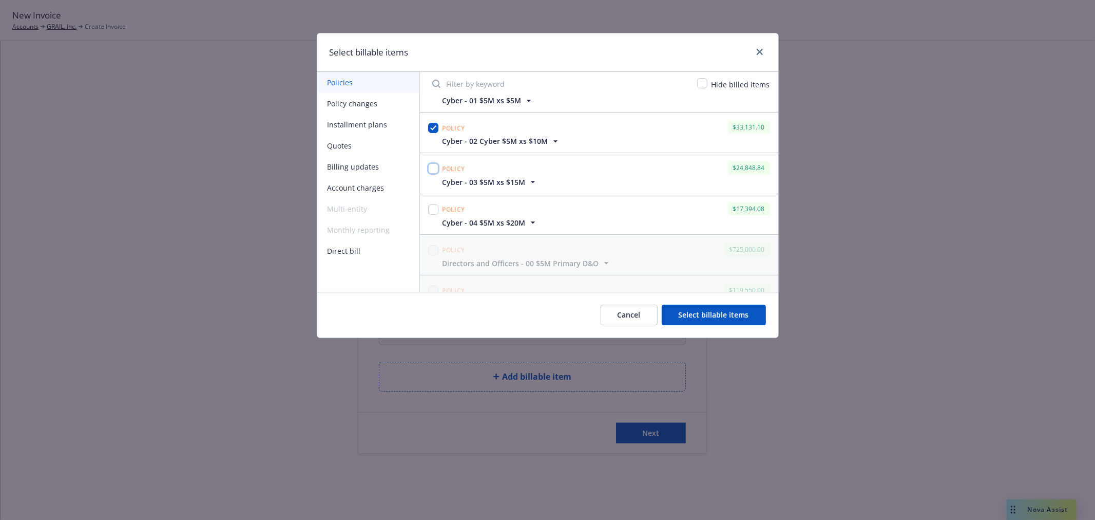
click at [435, 168] on input "checkbox" at bounding box center [433, 168] width 10 height 10
checkbox input "true"
click at [433, 211] on input "checkbox" at bounding box center [433, 209] width 10 height 10
checkbox input "true"
click at [702, 315] on button "Select billable items" at bounding box center [714, 314] width 104 height 21
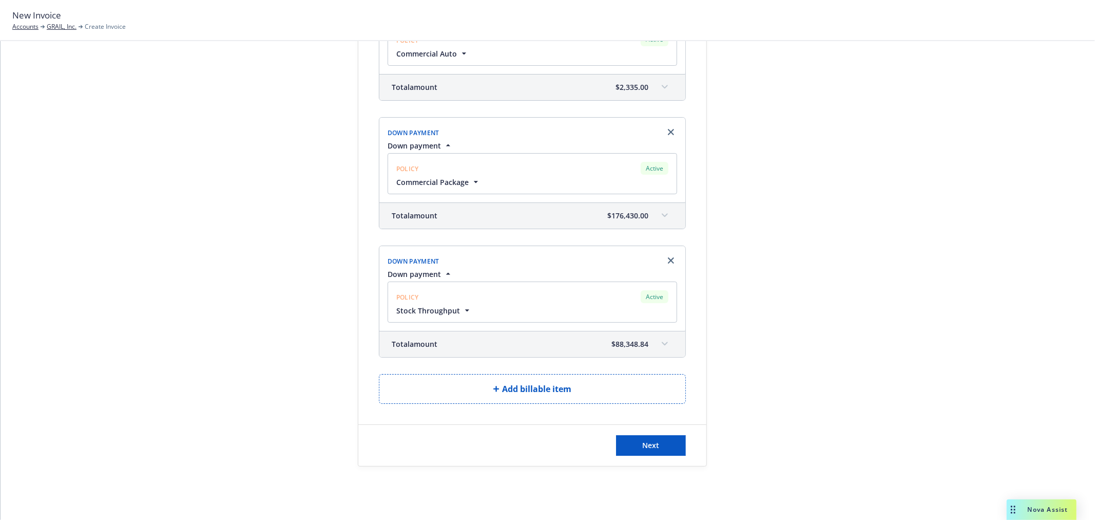
scroll to position [2327, 0]
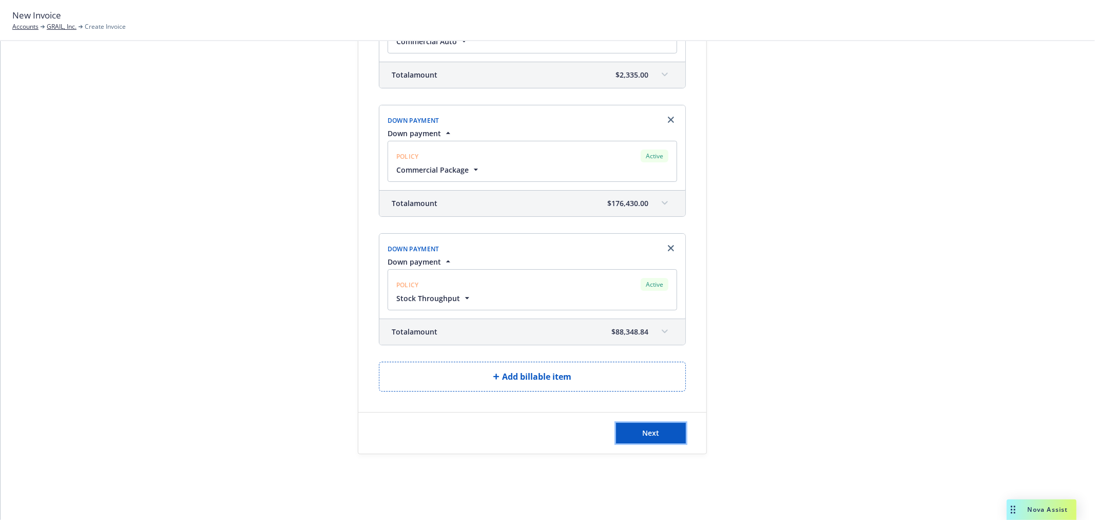
click at [666, 427] on button "Next" at bounding box center [651, 433] width 70 height 21
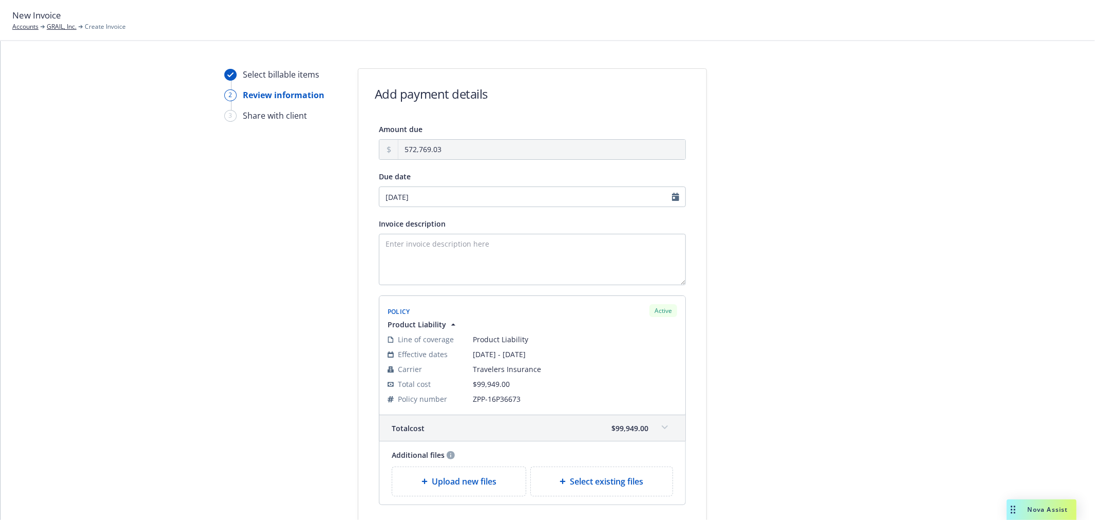
scroll to position [0, 0]
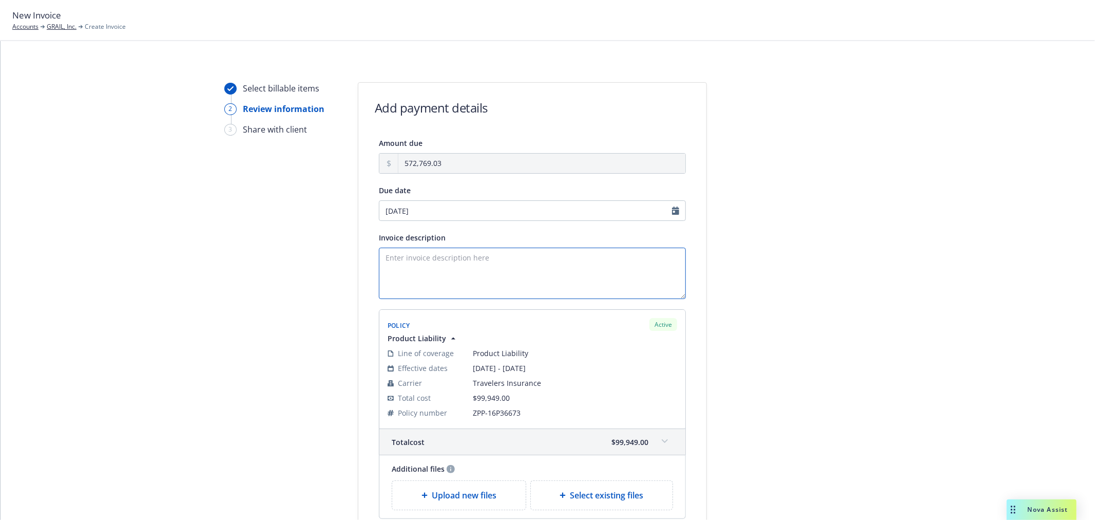
click at [530, 268] on textarea "Invoice description" at bounding box center [532, 272] width 307 height 51
click at [381, 257] on textarea "Payments due upon receipt, thank you." at bounding box center [532, 272] width 307 height 51
click at [396, 262] on textarea "Downpayment Payments due upon receipt, thank you." at bounding box center [532, 272] width 307 height 51
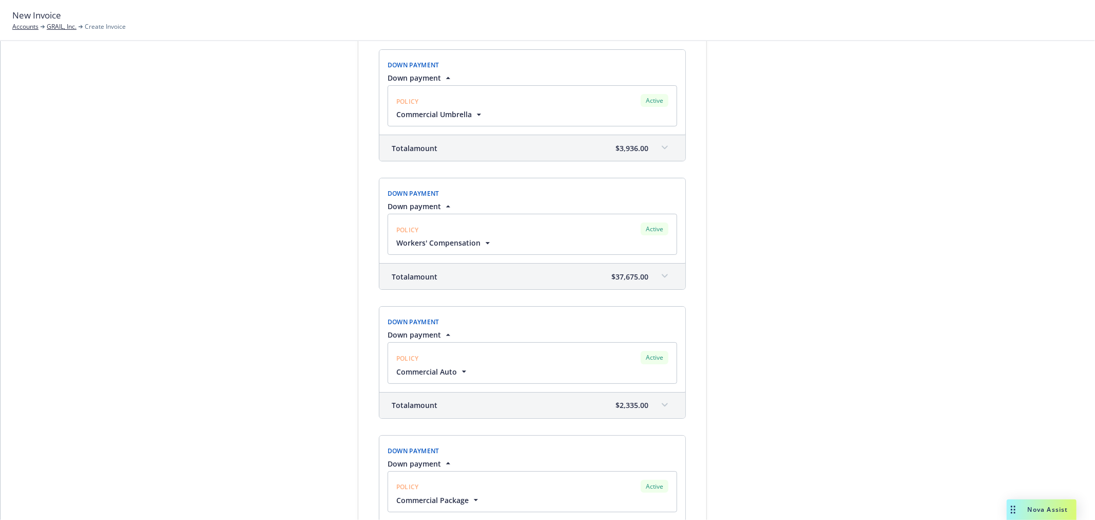
scroll to position [2398, 0]
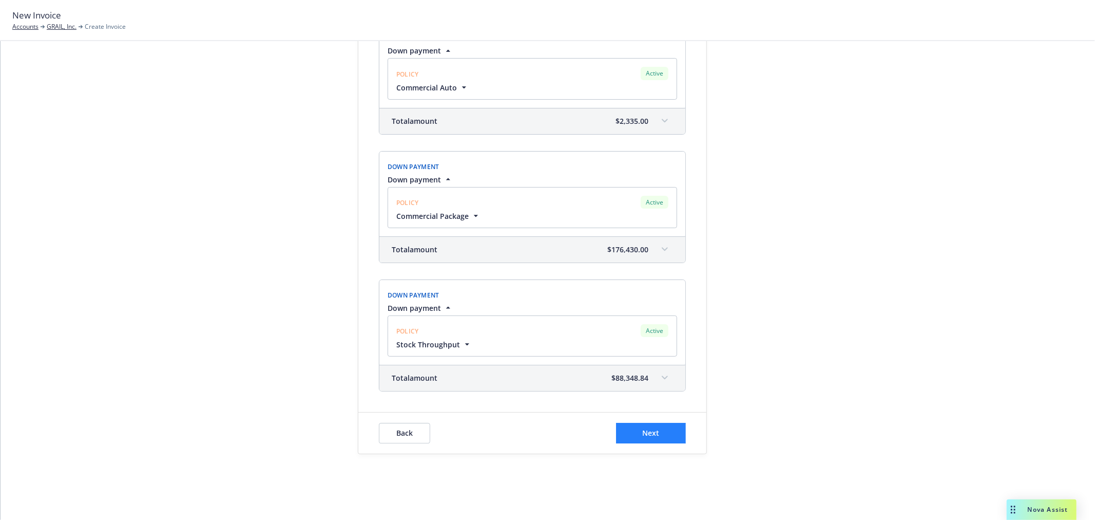
type textarea "Down payment Payments due upon receipt, thank you."
click at [659, 433] on button "Next" at bounding box center [651, 433] width 70 height 21
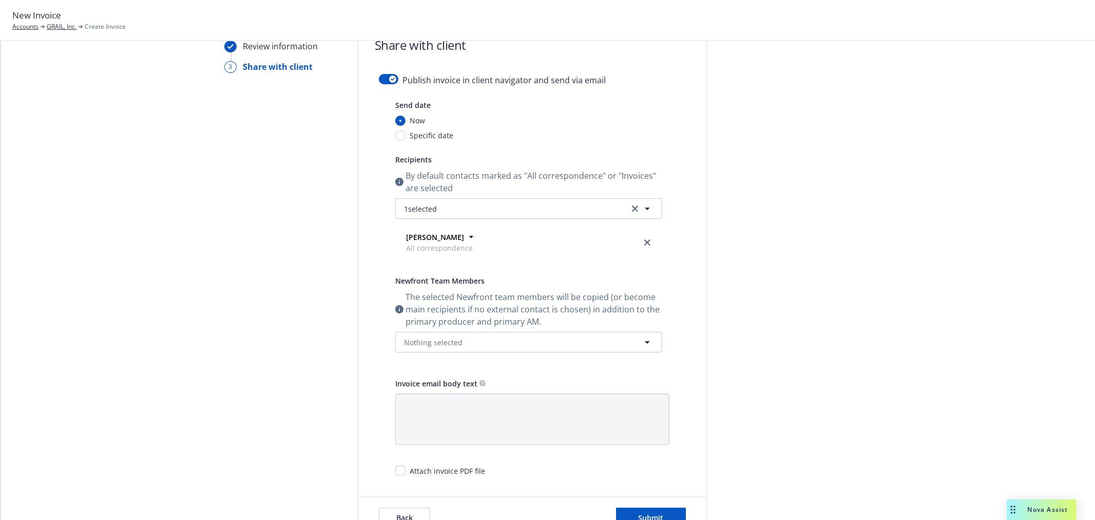
scroll to position [0, 0]
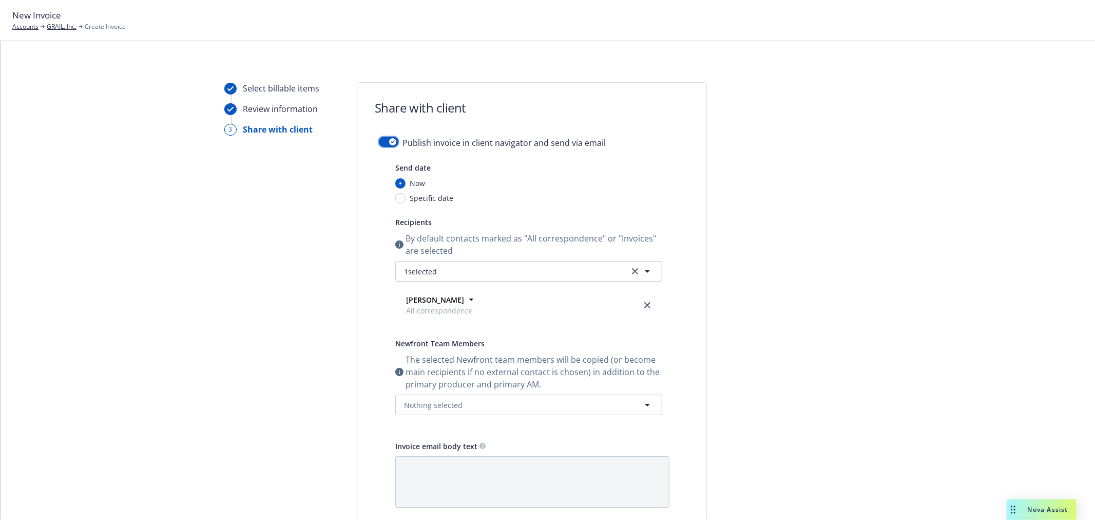
click at [391, 143] on icon "button" at bounding box center [393, 141] width 4 height 3
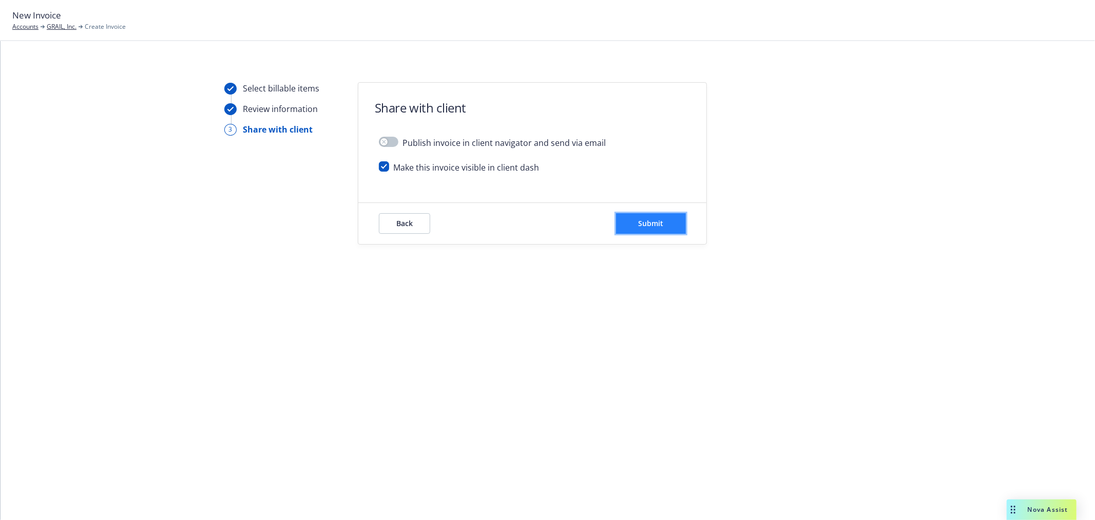
click at [632, 227] on button "Submit" at bounding box center [651, 223] width 70 height 21
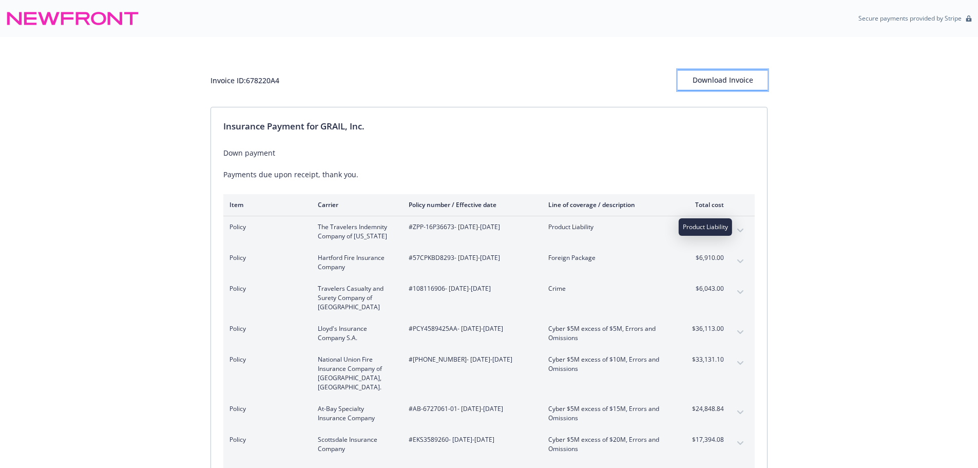
click at [718, 83] on div "Download Invoice" at bounding box center [723, 80] width 90 height 20
